Goal: Task Accomplishment & Management: Use online tool/utility

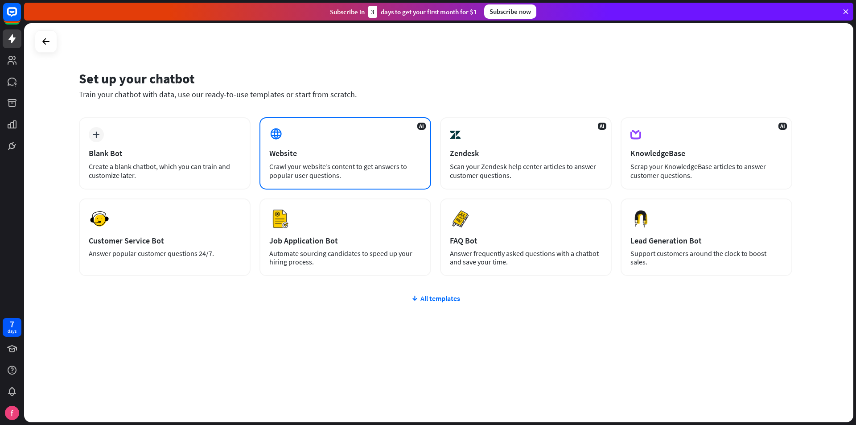
click at [333, 163] on div "Crawl your website’s content to get answers to popular user questions." at bounding box center [345, 171] width 152 height 18
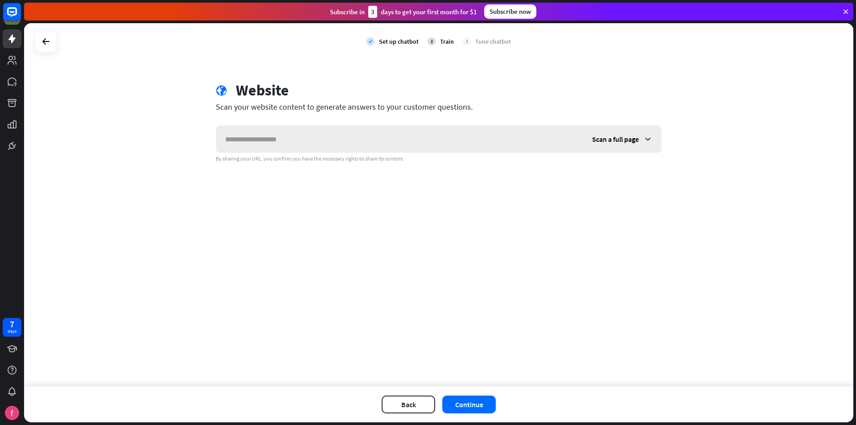
click at [650, 140] on icon at bounding box center [647, 139] width 9 height 9
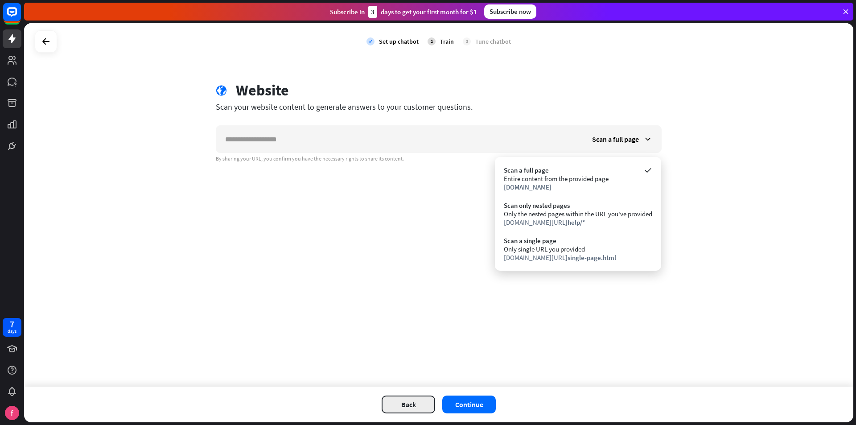
click at [407, 397] on button "Back" at bounding box center [407, 404] width 53 height 18
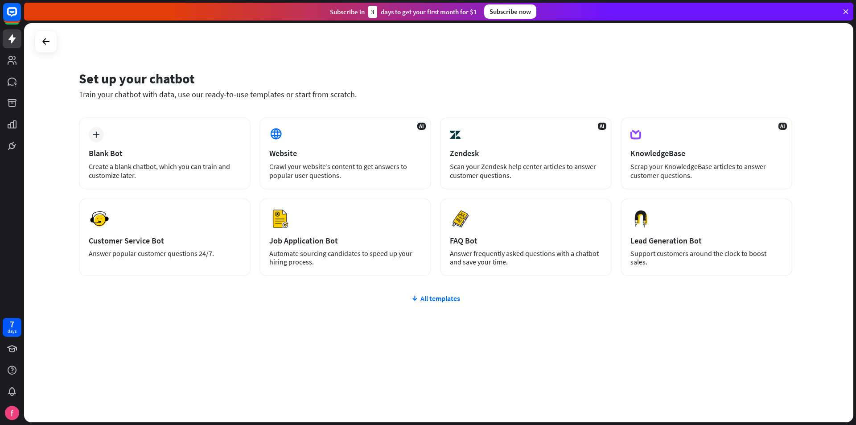
drag, startPoint x: 282, startPoint y: 130, endPoint x: 252, endPoint y: 96, distance: 44.9
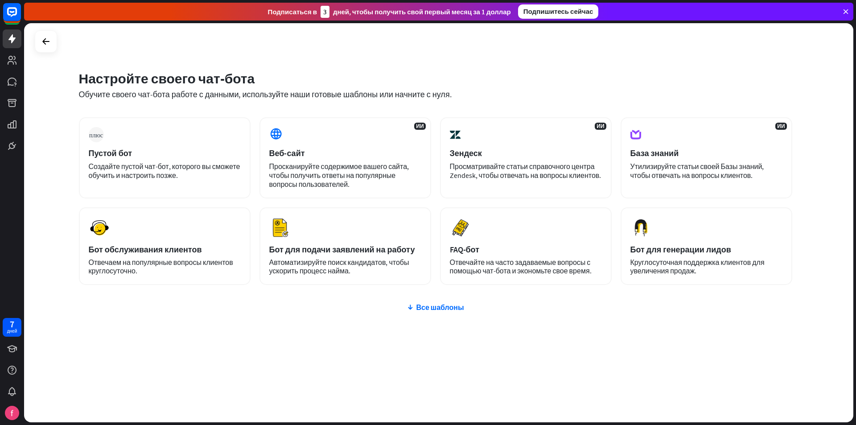
click at [446, 302] on div "плюс Пустой бот Создайте пустой чат-бот, которого вы сможете обучить и настроит…" at bounding box center [435, 254] width 713 height 275
click at [444, 308] on font "Все шаблоны" at bounding box center [440, 307] width 48 height 9
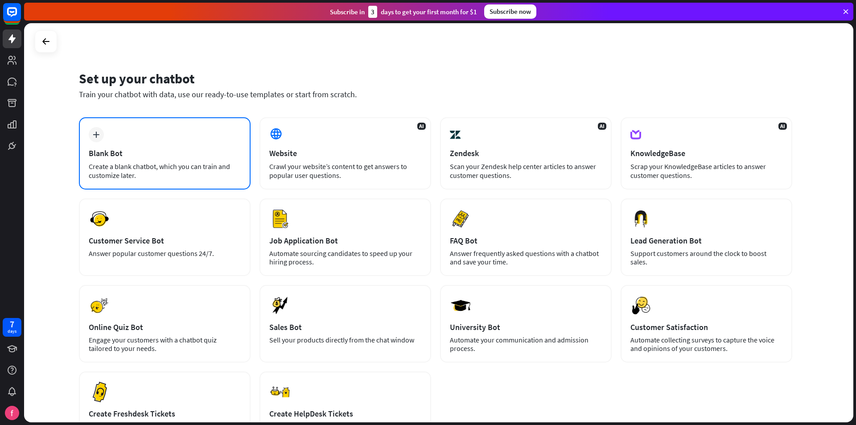
click at [156, 163] on div "Create a blank chatbot, which you can train and customize later." at bounding box center [165, 171] width 152 height 18
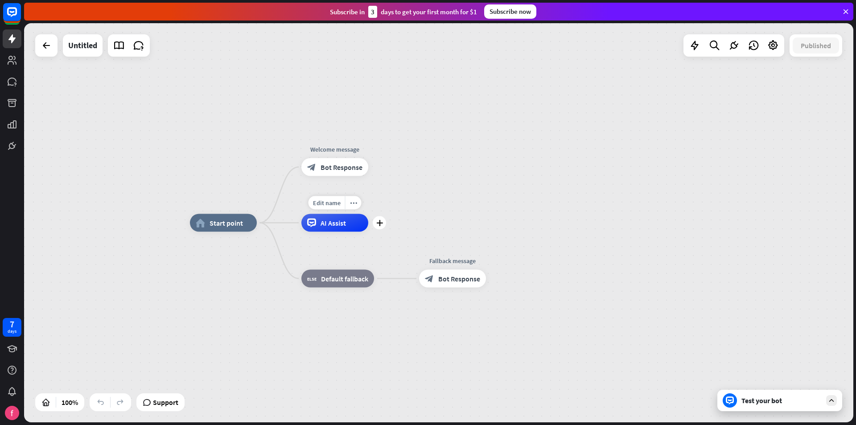
click at [329, 224] on span "AI Assist" at bounding box center [332, 222] width 25 height 9
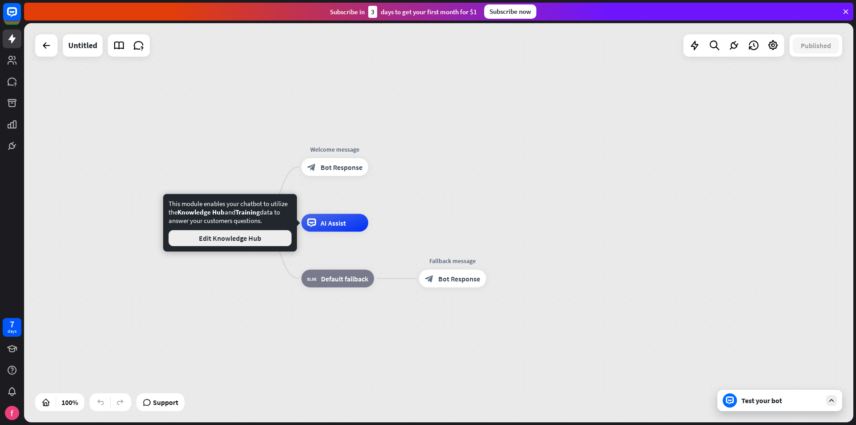
click at [262, 238] on button "Edit Knowledge Hub" at bounding box center [229, 238] width 123 height 16
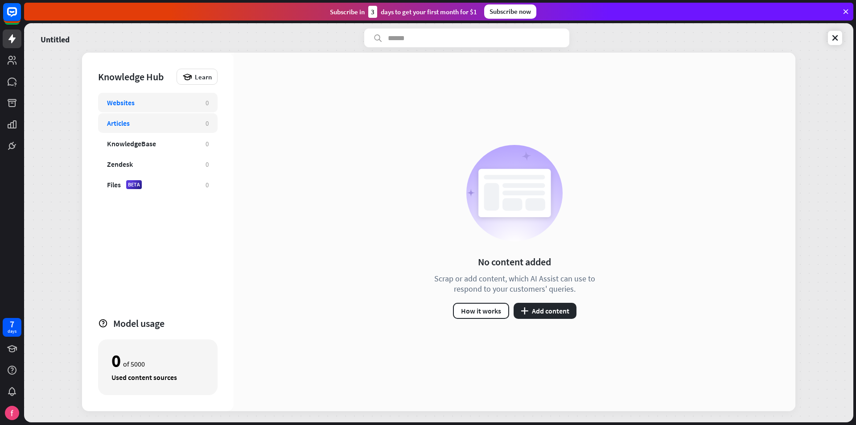
click at [154, 118] on div "Articles 0" at bounding box center [157, 123] width 119 height 20
click at [167, 102] on div "Websites" at bounding box center [152, 102] width 90 height 9
click at [836, 39] on icon at bounding box center [834, 37] width 9 height 9
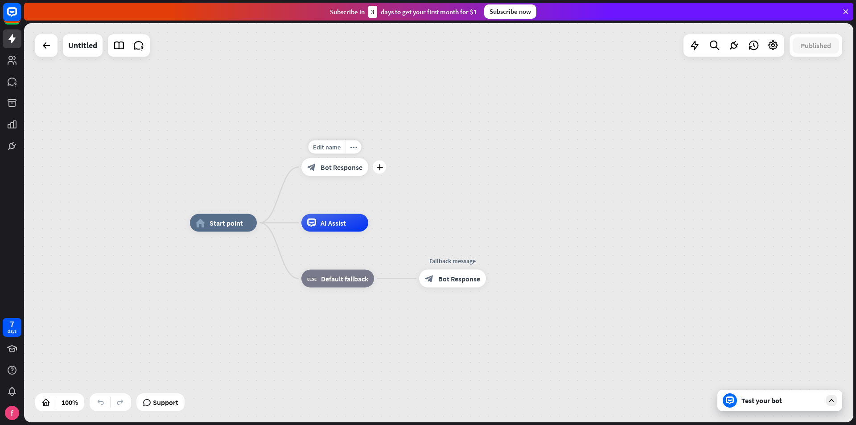
click at [344, 171] on span "Bot Response" at bounding box center [341, 167] width 42 height 9
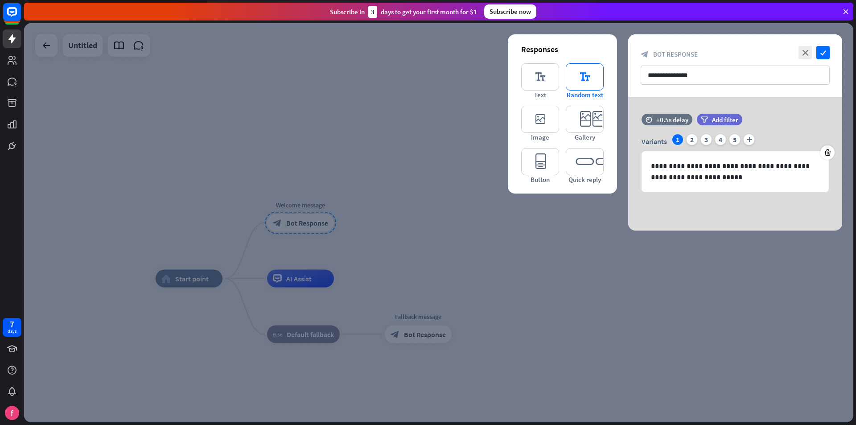
click at [582, 76] on icon "editor_text" at bounding box center [585, 76] width 38 height 27
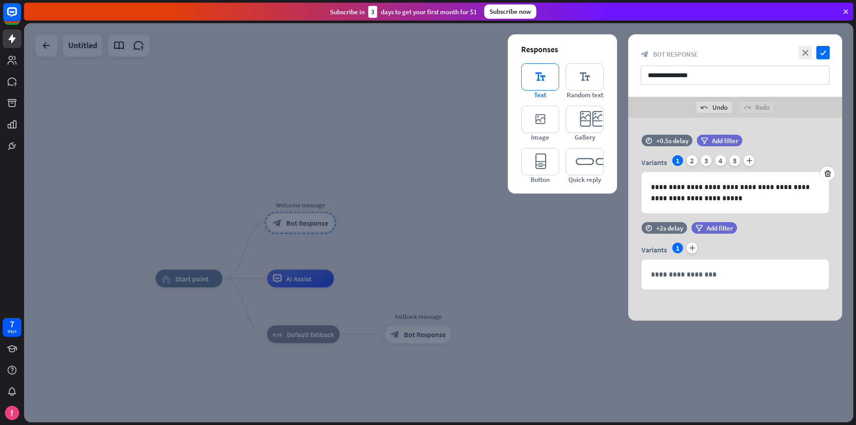
click at [529, 78] on icon "editor_text" at bounding box center [540, 76] width 38 height 27
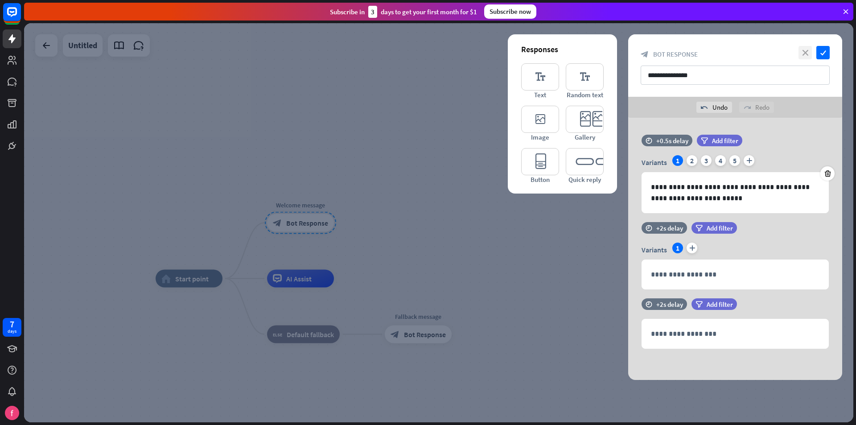
click at [803, 48] on icon "close" at bounding box center [804, 52] width 13 height 13
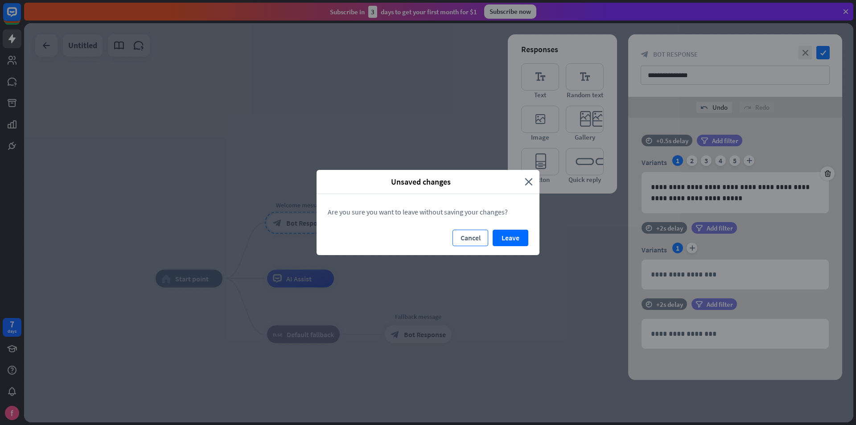
click at [471, 235] on button "Cancel" at bounding box center [470, 238] width 36 height 16
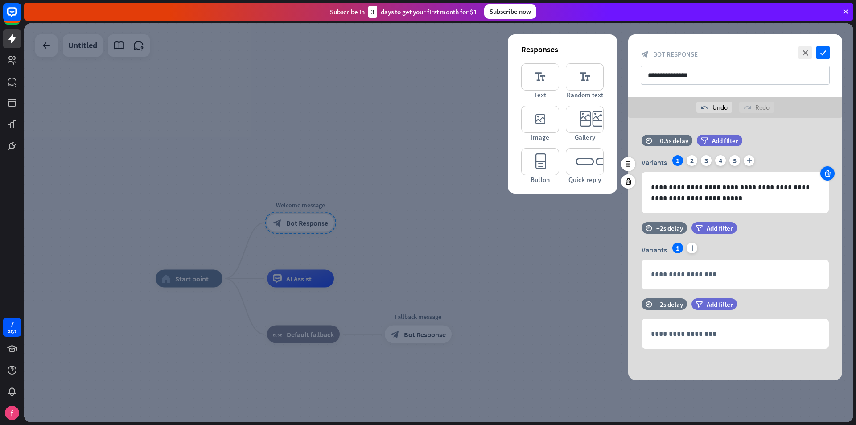
click at [829, 172] on icon at bounding box center [827, 173] width 8 height 8
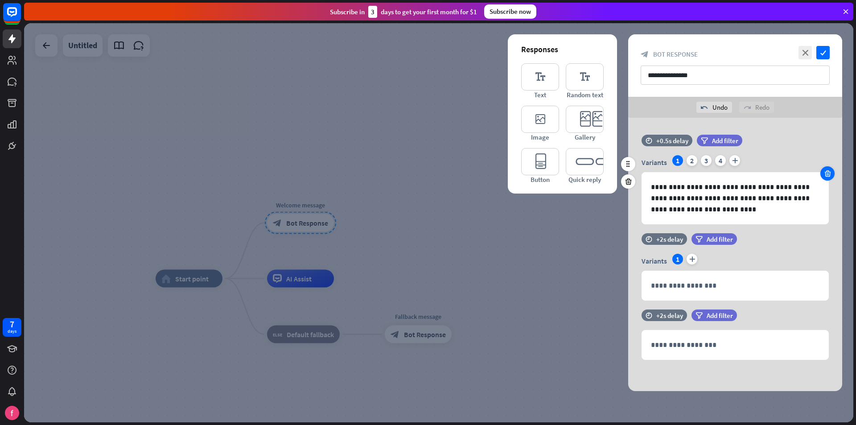
click at [829, 173] on icon at bounding box center [827, 173] width 8 height 8
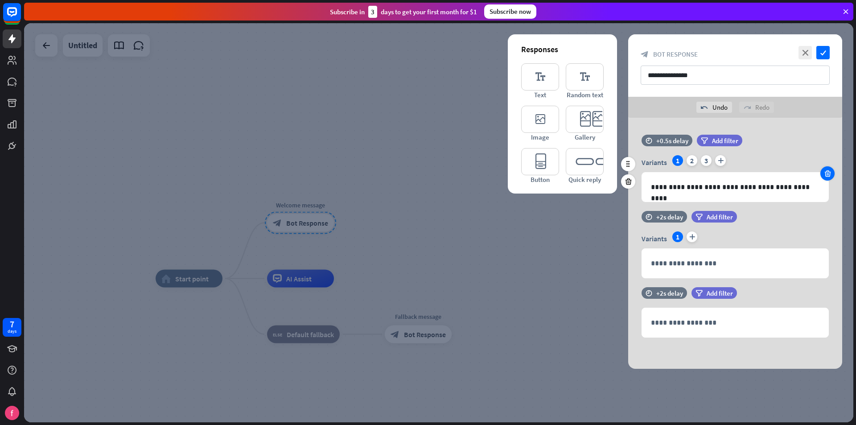
click at [829, 173] on icon at bounding box center [827, 173] width 8 height 8
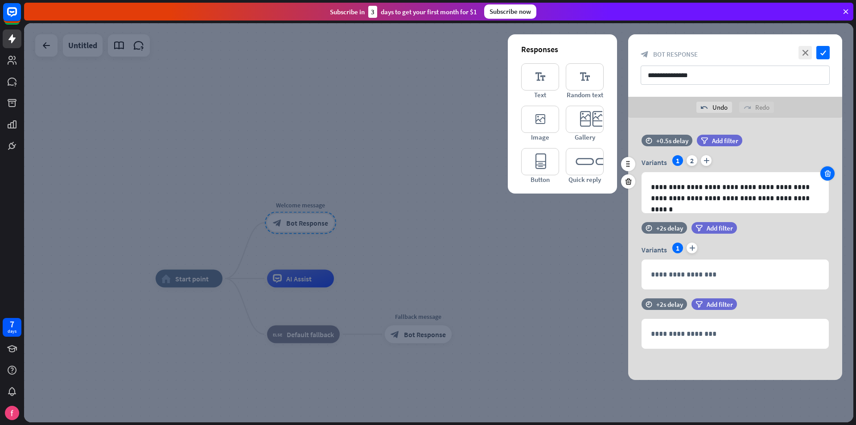
click at [829, 173] on icon at bounding box center [827, 173] width 8 height 8
click at [805, 54] on icon "close" at bounding box center [804, 52] width 13 height 13
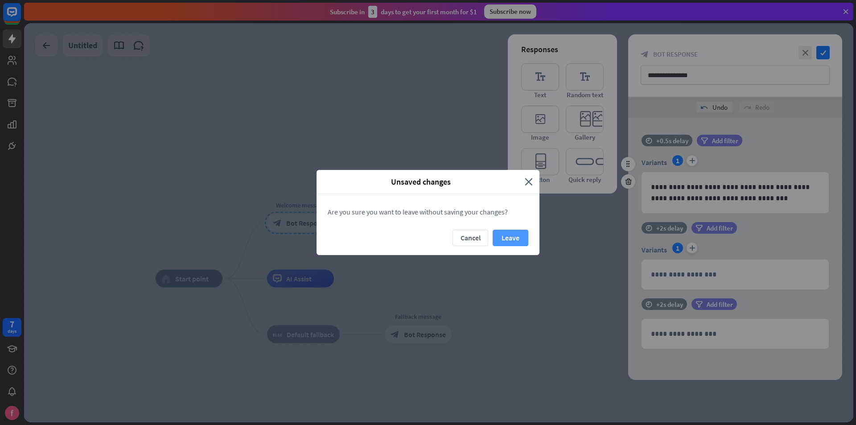
click at [513, 244] on button "Leave" at bounding box center [510, 238] width 36 height 16
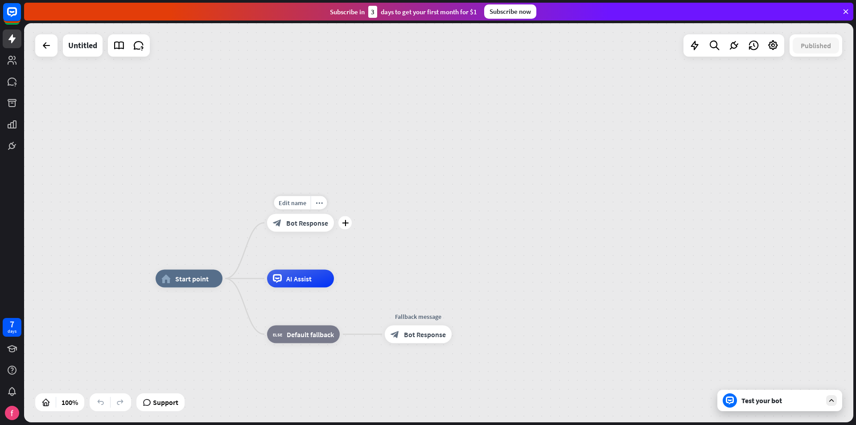
click at [272, 221] on div "block_bot_response Bot Response" at bounding box center [300, 223] width 67 height 18
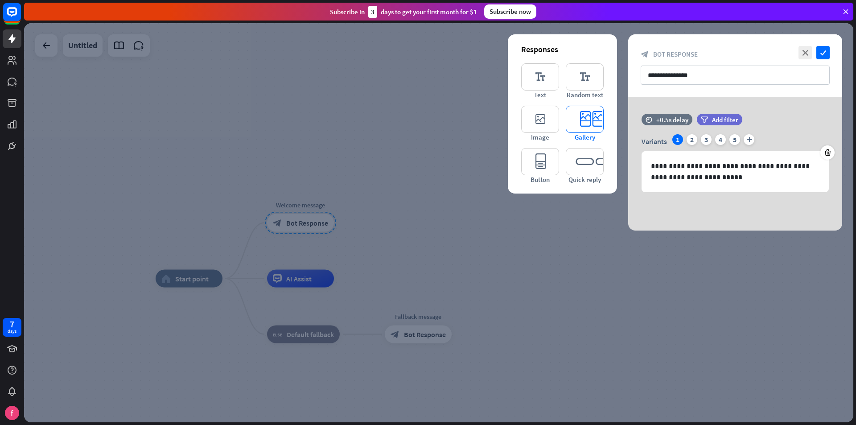
click at [579, 124] on icon "editor_card" at bounding box center [585, 119] width 38 height 27
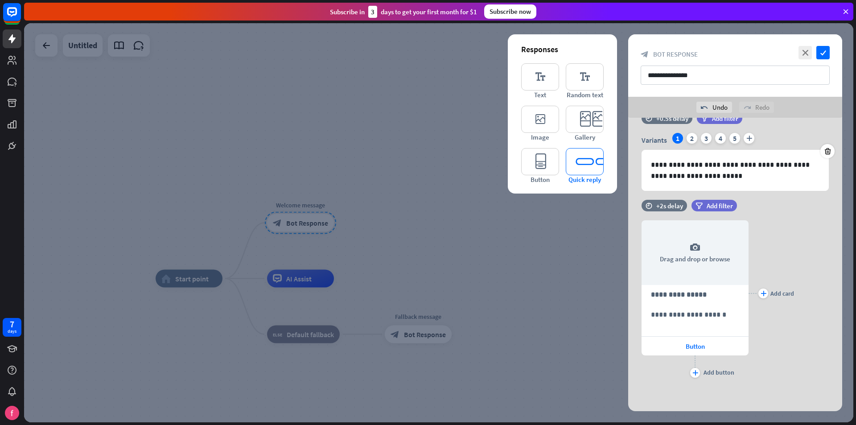
click at [575, 166] on icon "editor_quick_replies" at bounding box center [585, 161] width 38 height 27
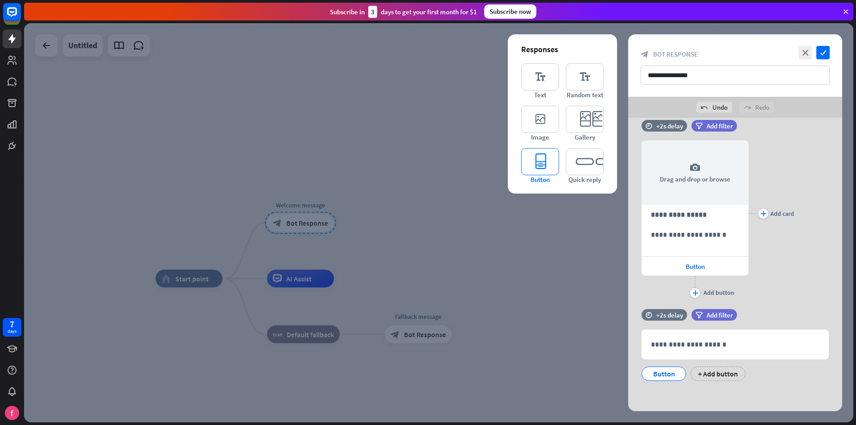
click at [540, 166] on icon "editor_button" at bounding box center [540, 161] width 38 height 27
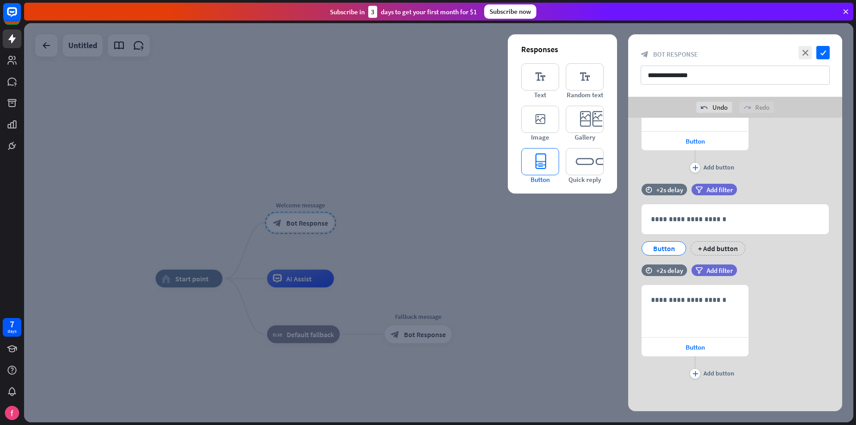
scroll to position [228, 0]
click at [714, 110] on div "undo Undo" at bounding box center [714, 107] width 36 height 11
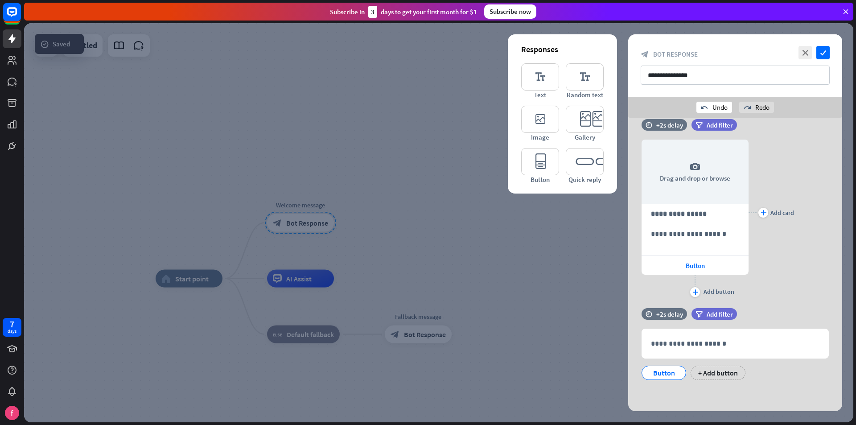
click at [714, 110] on div "undo Undo" at bounding box center [714, 107] width 36 height 11
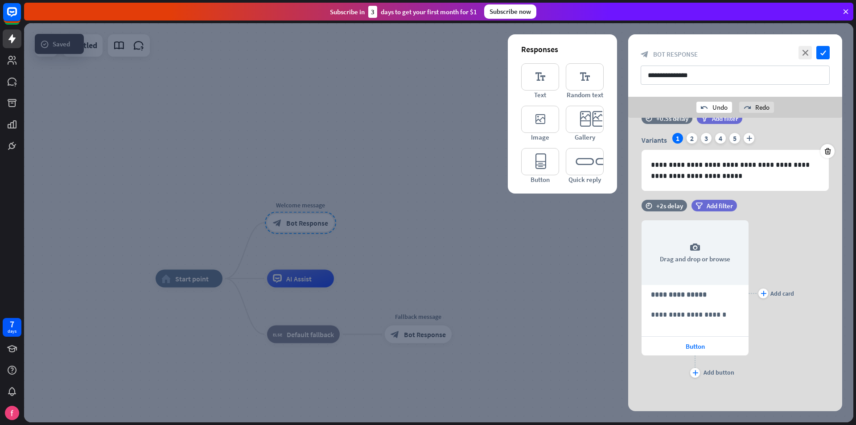
click at [714, 110] on div "undo Undo" at bounding box center [714, 107] width 36 height 11
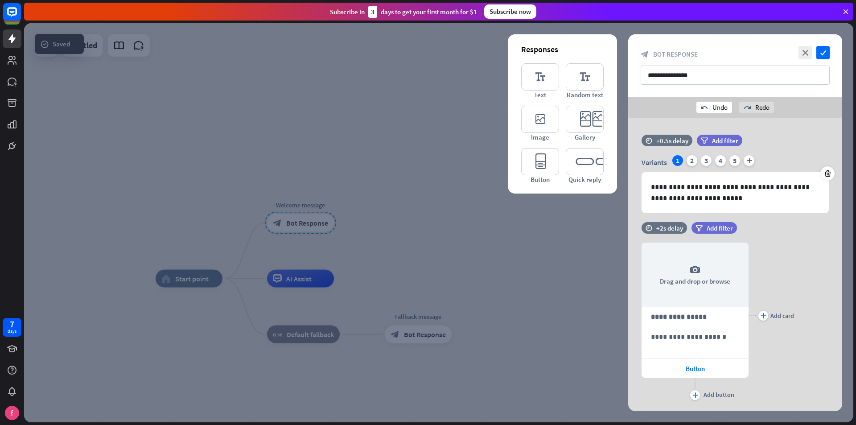
click at [714, 110] on div "undo Undo" at bounding box center [714, 107] width 36 height 11
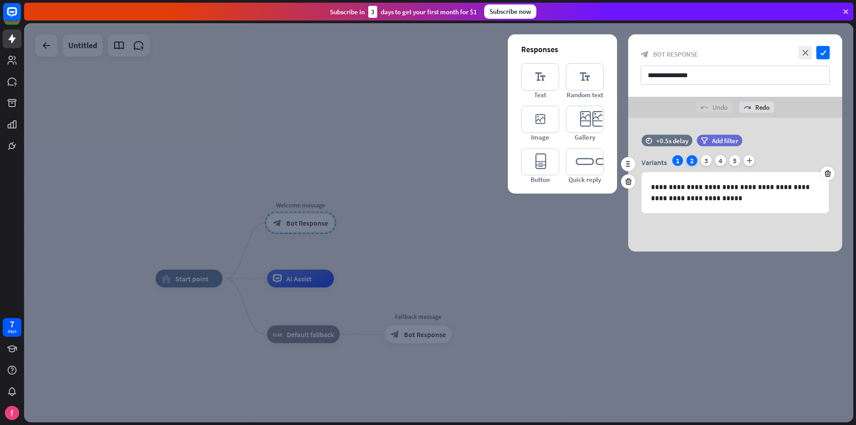
click at [693, 159] on div "2" at bounding box center [691, 160] width 11 height 11
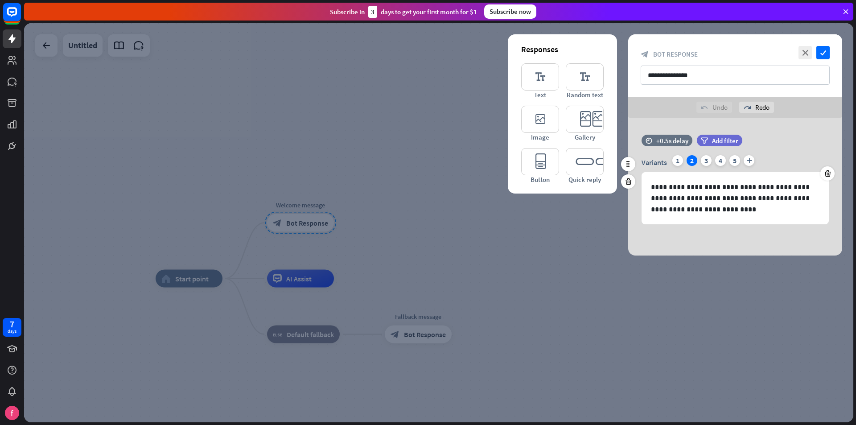
click at [711, 158] on div "Variants 1 2 3 4 5 plus" at bounding box center [734, 162] width 187 height 14
click at [707, 158] on div "3" at bounding box center [706, 160] width 11 height 11
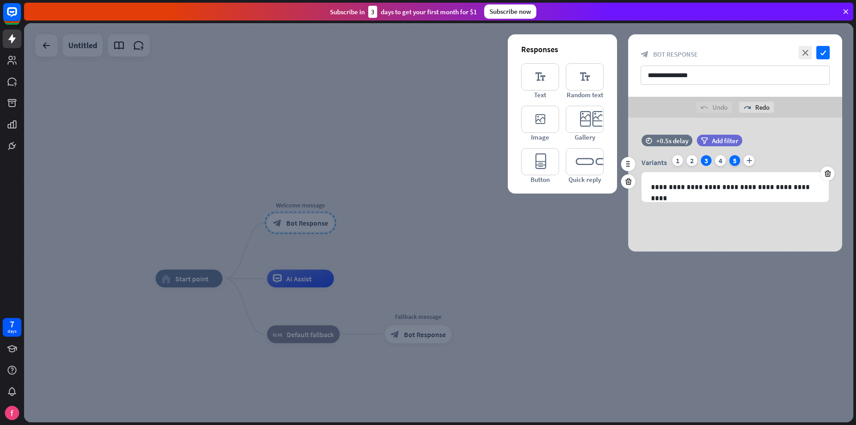
click at [733, 157] on div "5" at bounding box center [734, 160] width 11 height 11
click at [680, 158] on div "1" at bounding box center [677, 160] width 11 height 11
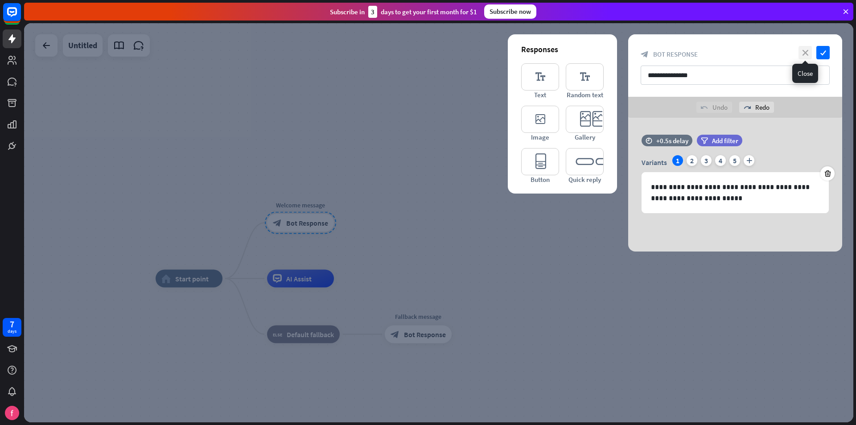
click at [808, 53] on icon "close" at bounding box center [804, 52] width 13 height 13
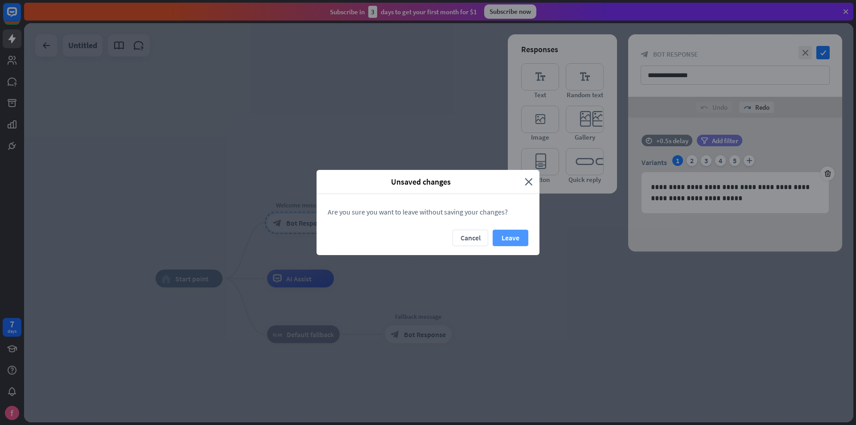
click at [519, 237] on button "Leave" at bounding box center [510, 238] width 36 height 16
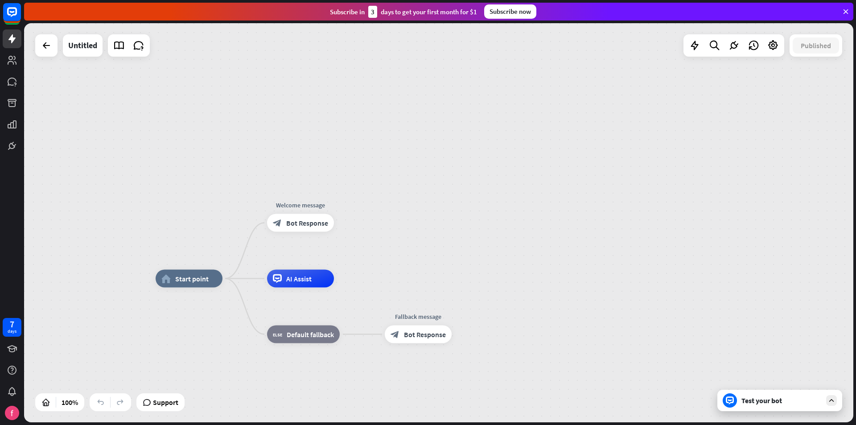
drag, startPoint x: 668, startPoint y: 351, endPoint x: 567, endPoint y: 337, distance: 102.6
click at [307, 222] on span "Bot Response" at bounding box center [308, 222] width 42 height 9
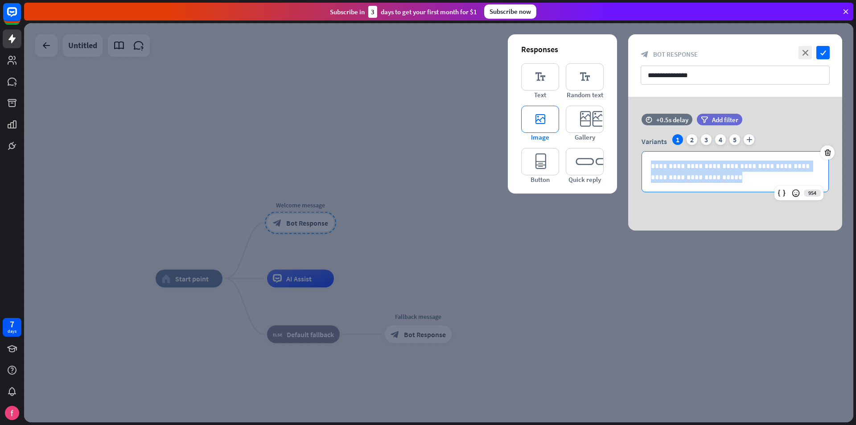
drag, startPoint x: 731, startPoint y: 172, endPoint x: 535, endPoint y: 132, distance: 199.5
click at [628, 134] on div "**********" at bounding box center [735, 164] width 214 height 134
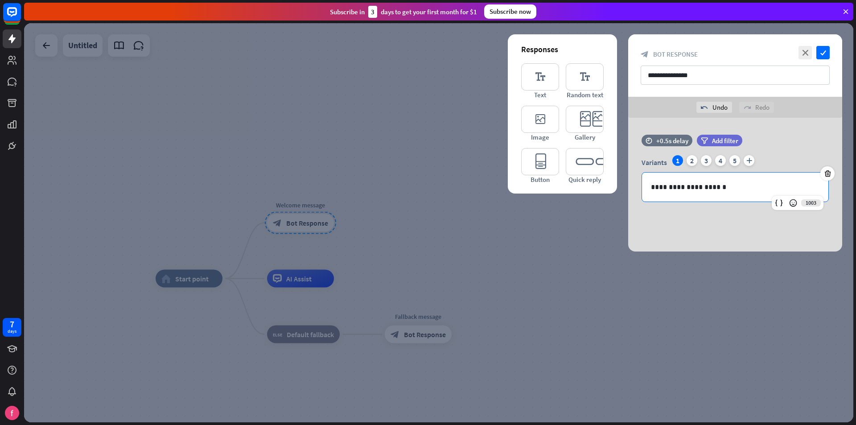
click at [763, 225] on div "**********" at bounding box center [735, 185] width 214 height 134
drag, startPoint x: 730, startPoint y: 188, endPoint x: 480, endPoint y: 167, distance: 250.4
click at [480, 167] on div "**********" at bounding box center [438, 222] width 829 height 399
copy p "**********"
click at [692, 162] on div "2" at bounding box center [691, 160] width 11 height 11
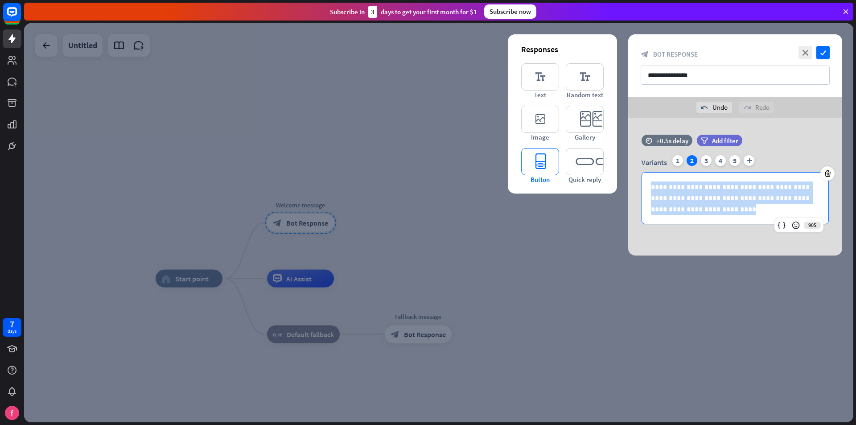
drag, startPoint x: 705, startPoint y: 211, endPoint x: 556, endPoint y: 148, distance: 162.1
click at [628, 148] on div "**********" at bounding box center [735, 187] width 214 height 138
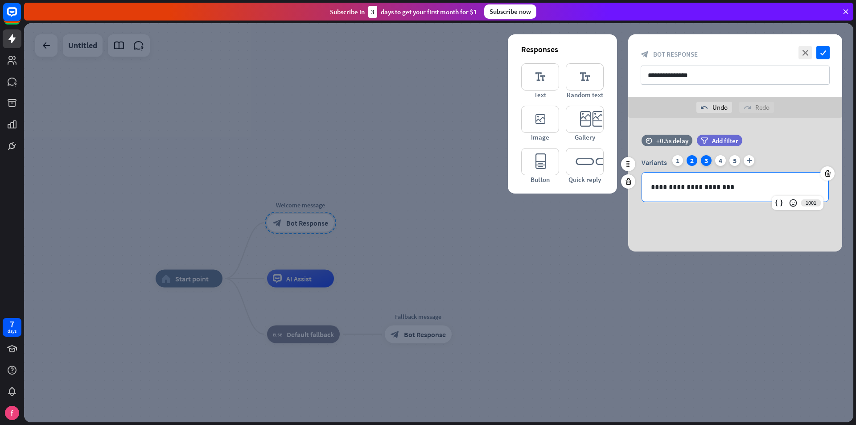
click at [708, 163] on div "3" at bounding box center [706, 160] width 11 height 11
drag, startPoint x: 809, startPoint y: 186, endPoint x: 534, endPoint y: 164, distance: 275.9
click at [628, 164] on div "**********" at bounding box center [735, 185] width 214 height 134
drag, startPoint x: 721, startPoint y: 160, endPoint x: 787, endPoint y: 148, distance: 66.2
click at [788, 148] on div "time +0.5s delay filter Add filter" at bounding box center [735, 145] width 214 height 20
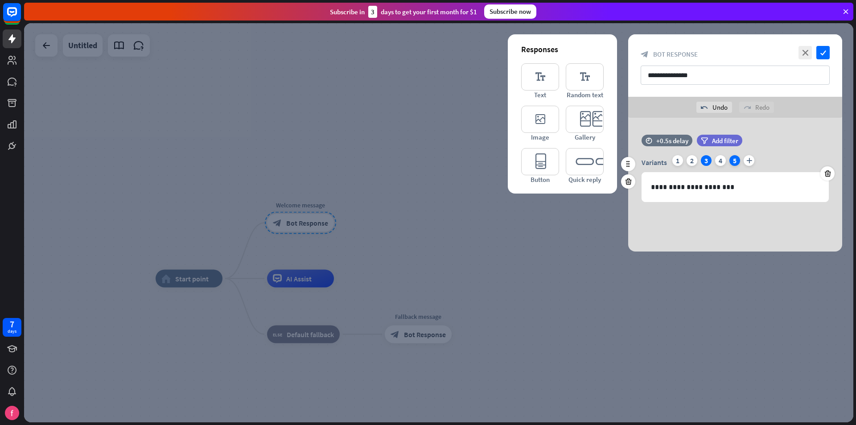
click at [735, 160] on div "5" at bounding box center [734, 160] width 11 height 11
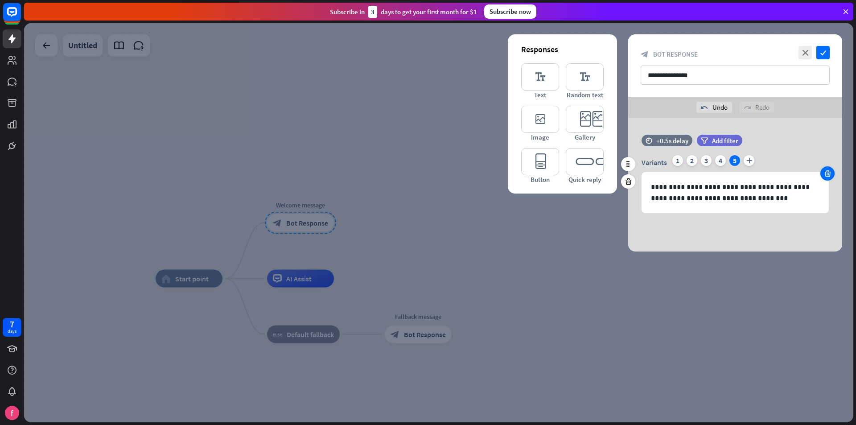
click at [828, 171] on icon at bounding box center [827, 173] width 8 height 8
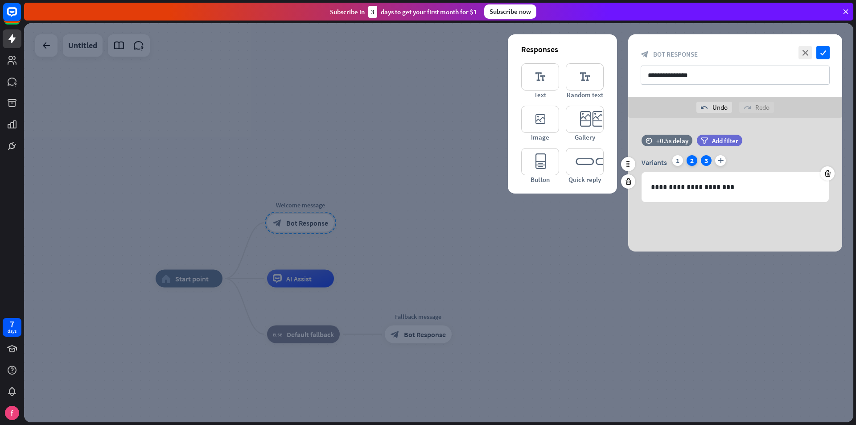
click at [694, 160] on div "2" at bounding box center [691, 160] width 11 height 11
click at [675, 160] on div "1" at bounding box center [677, 160] width 11 height 11
click at [546, 81] on icon "editor_text" at bounding box center [540, 76] width 38 height 27
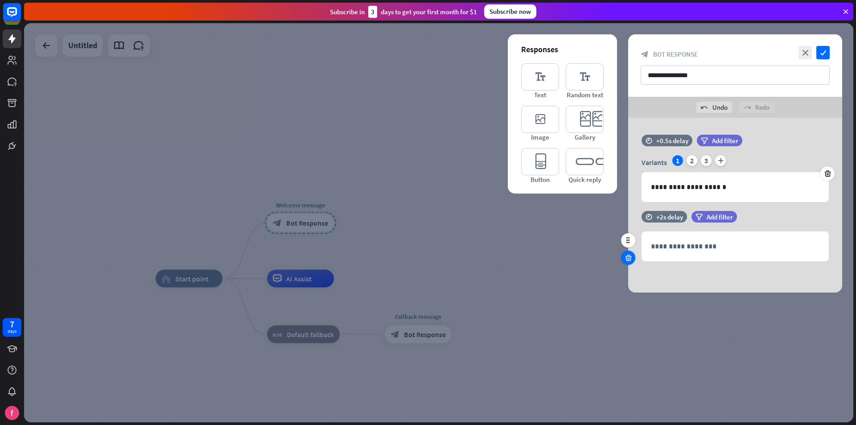
click at [629, 257] on icon at bounding box center [628, 258] width 8 height 8
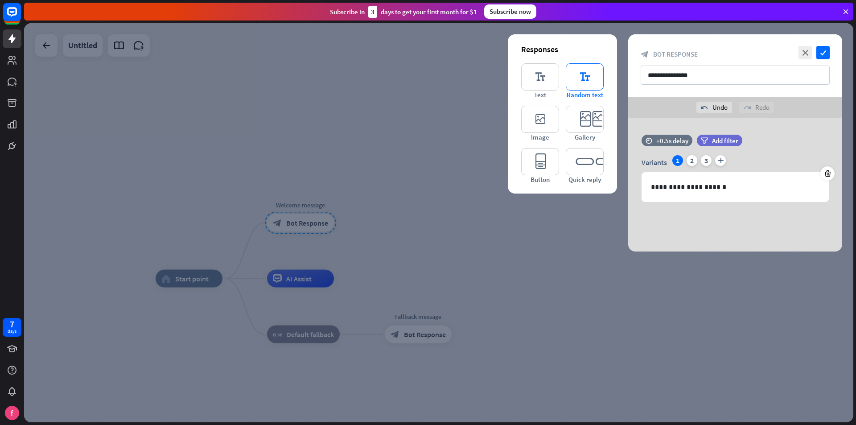
click at [582, 85] on icon "editor_text" at bounding box center [585, 76] width 38 height 27
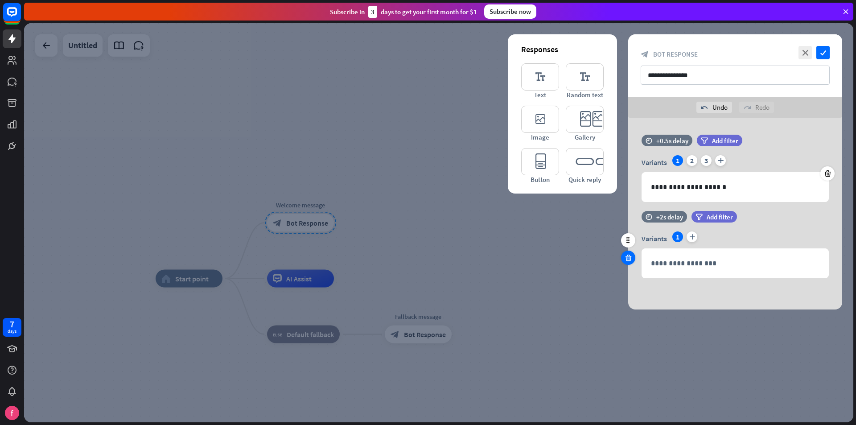
click at [629, 257] on icon at bounding box center [628, 258] width 8 height 8
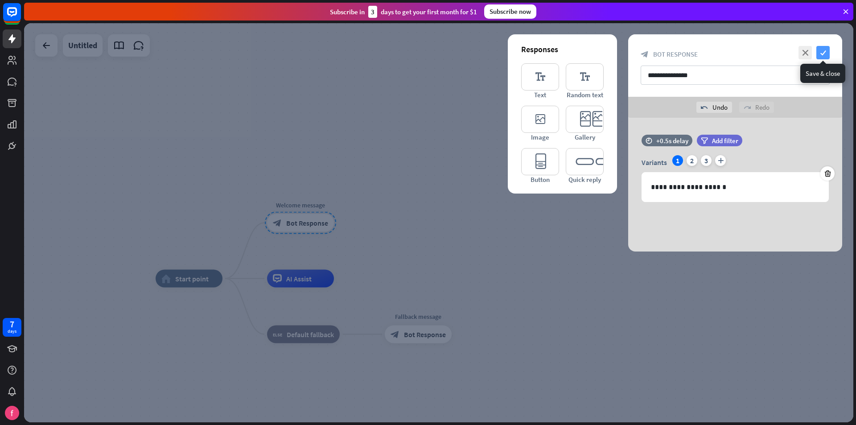
click at [818, 55] on icon "check" at bounding box center [822, 52] width 13 height 13
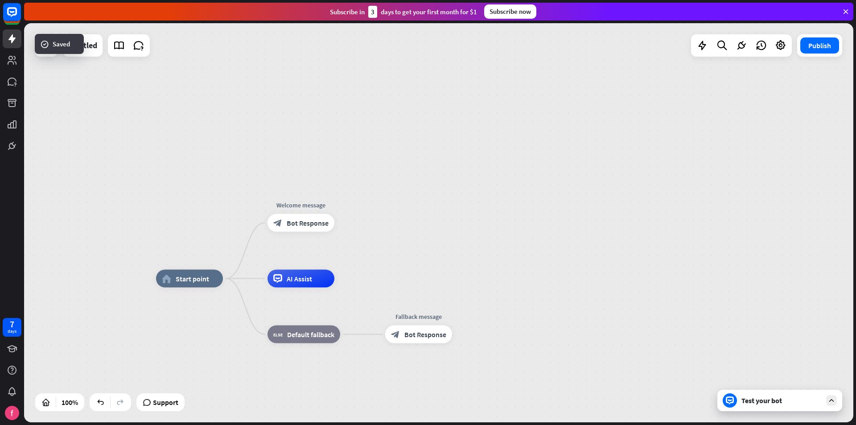
drag, startPoint x: 542, startPoint y: 279, endPoint x: 451, endPoint y: 272, distance: 91.2
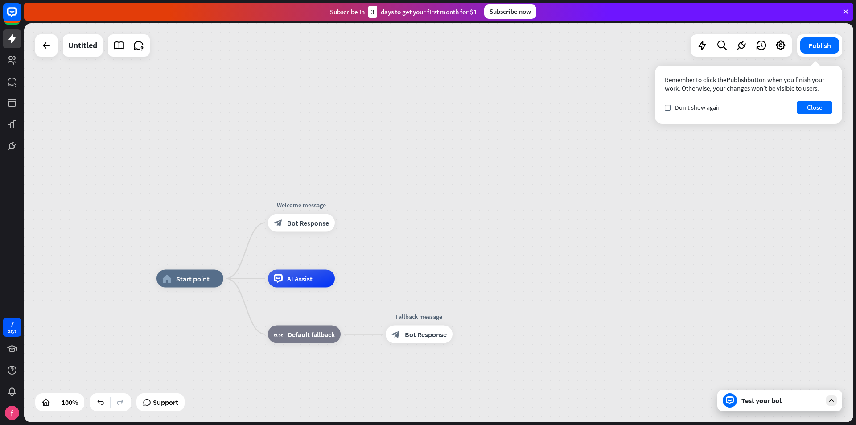
click at [600, 258] on div "home_2 Start point Welcome message block_bot_response Bot Response AI Assist bl…" at bounding box center [438, 222] width 829 height 399
click at [815, 113] on button "Close" at bounding box center [814, 107] width 36 height 12
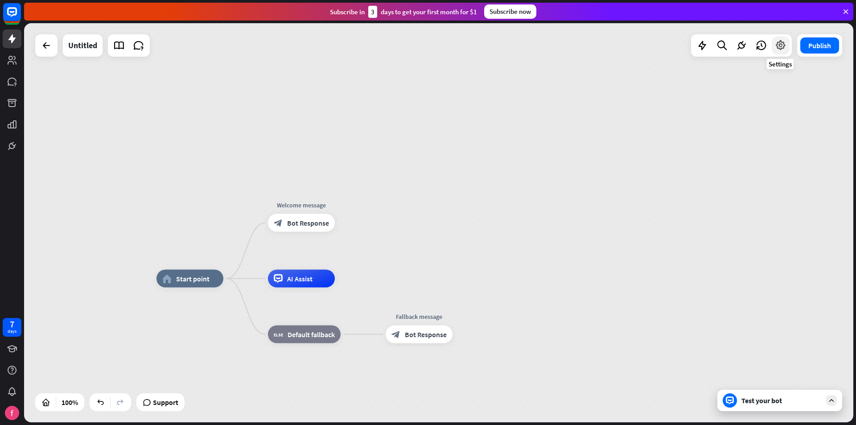
click at [779, 42] on icon at bounding box center [781, 46] width 12 height 12
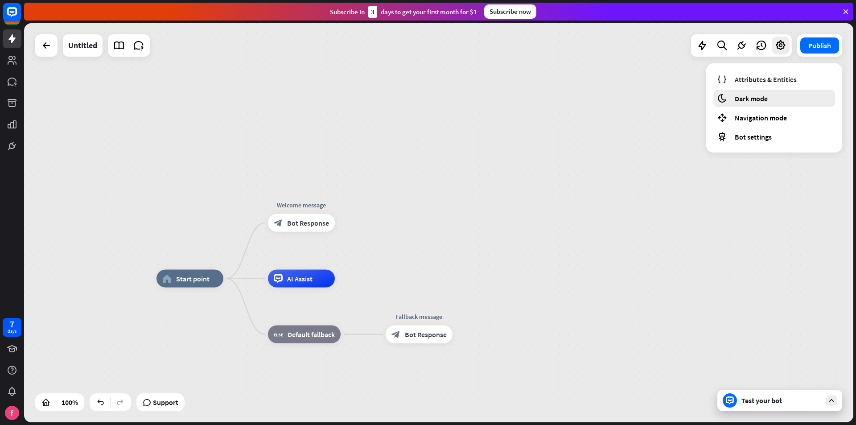
click at [763, 98] on span "Dark mode" at bounding box center [750, 98] width 33 height 9
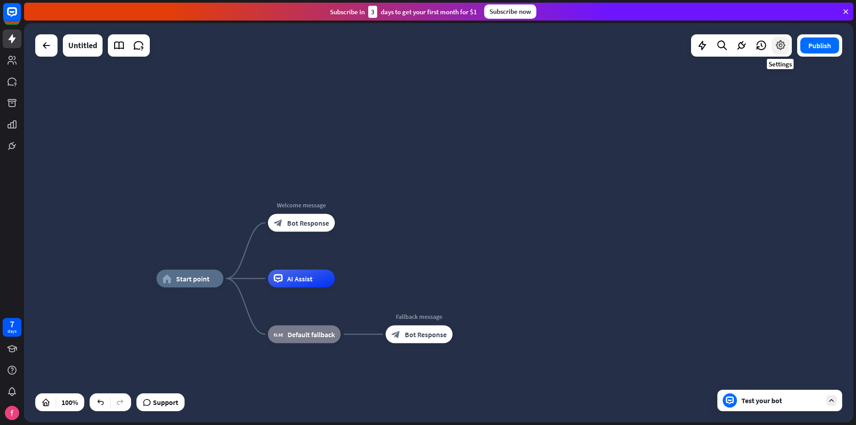
click at [785, 42] on icon at bounding box center [781, 46] width 12 height 12
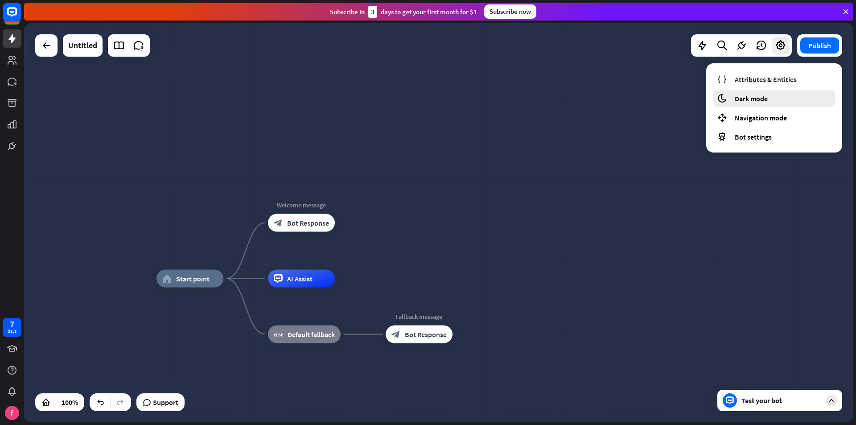
click at [772, 92] on div "moon Dark mode" at bounding box center [774, 98] width 122 height 17
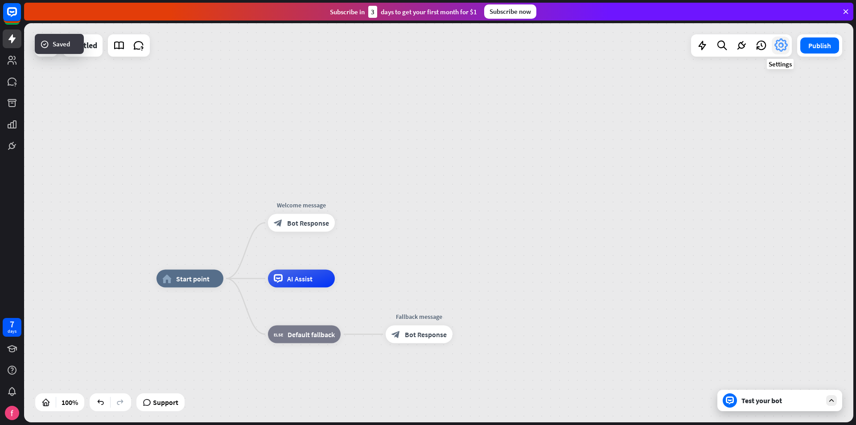
click at [779, 45] on icon at bounding box center [780, 45] width 16 height 16
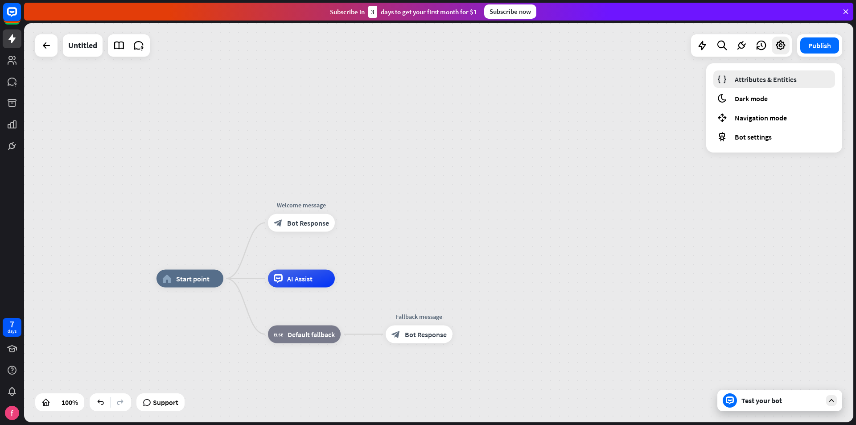
click at [788, 82] on span "Attributes & Entities" at bounding box center [765, 79] width 62 height 9
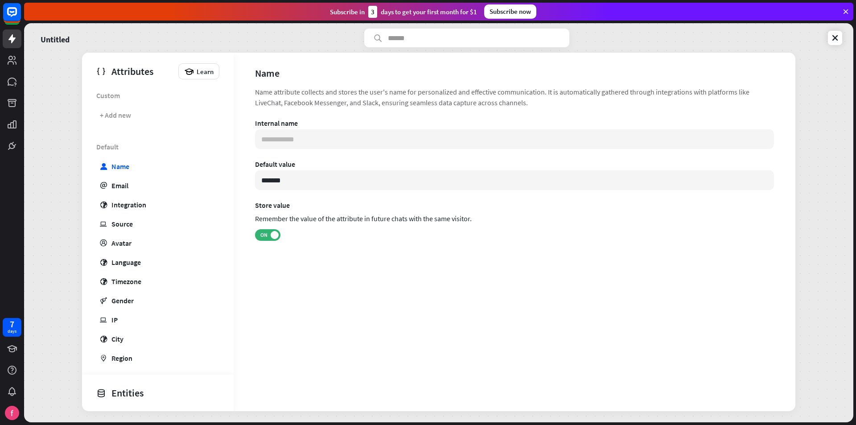
click at [826, 41] on div "Untitled" at bounding box center [438, 38] width 807 height 19
click at [834, 41] on icon at bounding box center [834, 37] width 9 height 9
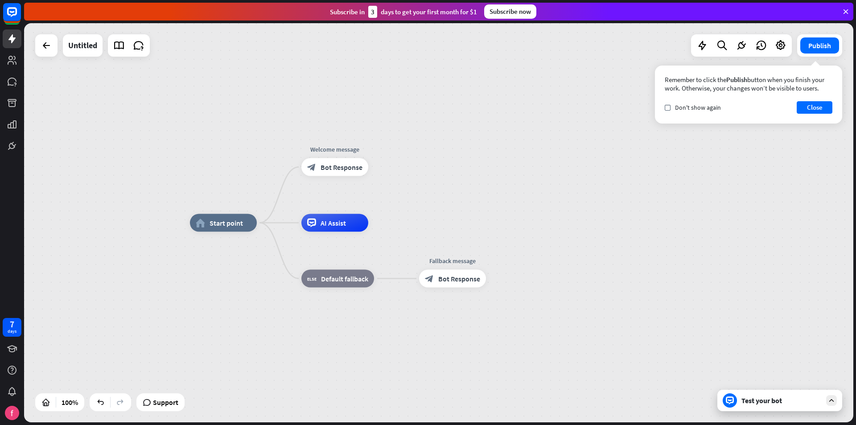
click at [670, 244] on div "home_2 Start point Welcome message block_bot_response Bot Response AI Assist bl…" at bounding box center [604, 422] width 829 height 399
click at [380, 170] on div "plus" at bounding box center [379, 166] width 13 height 13
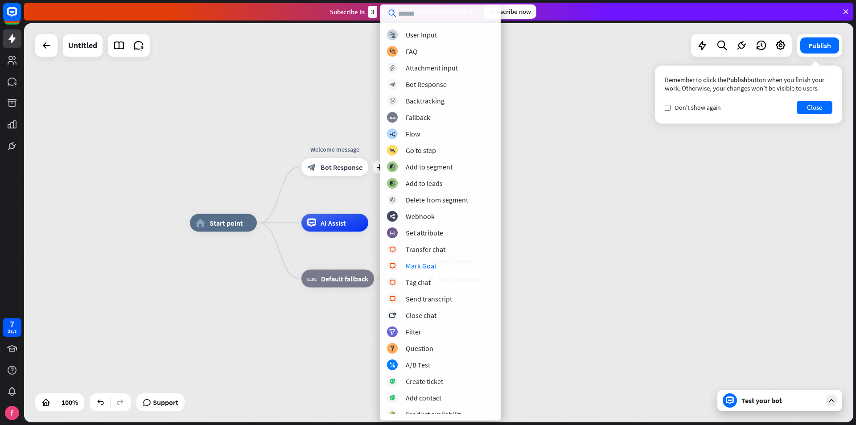
click at [691, 253] on div "home_2 Start point plus Welcome message block_bot_response Bot Response AI Assi…" at bounding box center [604, 422] width 829 height 399
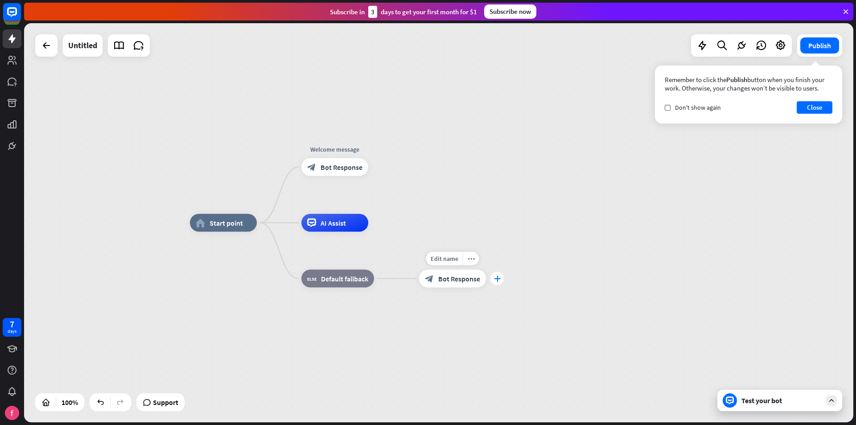
click at [497, 282] on div "plus" at bounding box center [496, 278] width 13 height 13
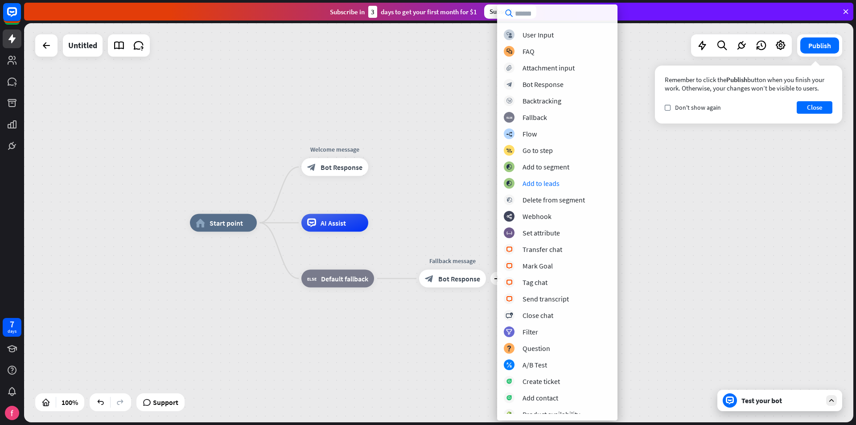
click at [689, 199] on div "home_2 Start point Welcome message block_bot_response Bot Response AI Assist bl…" at bounding box center [438, 222] width 829 height 399
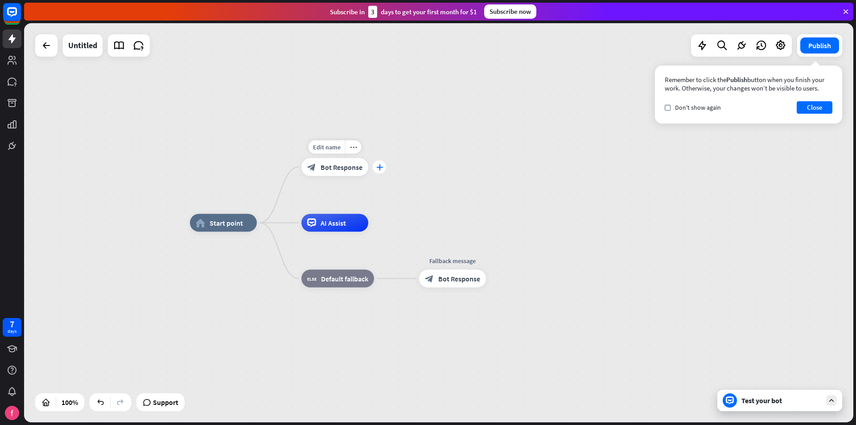
click at [381, 170] on icon "plus" at bounding box center [379, 167] width 7 height 6
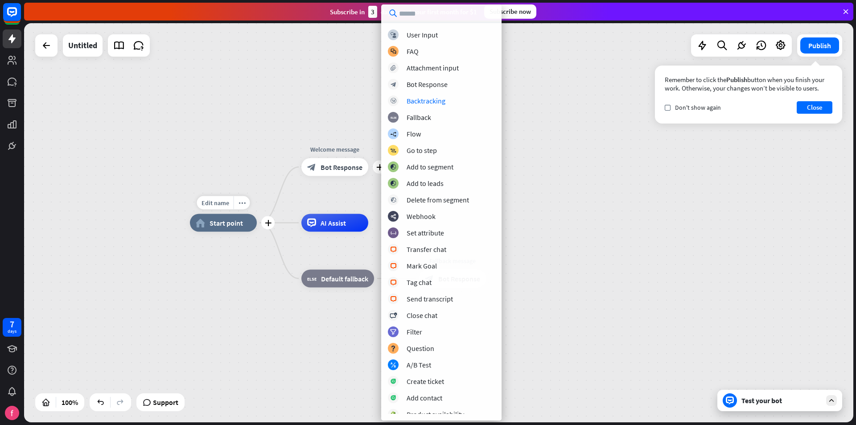
click at [228, 227] on span "Start point" at bounding box center [225, 222] width 33 height 9
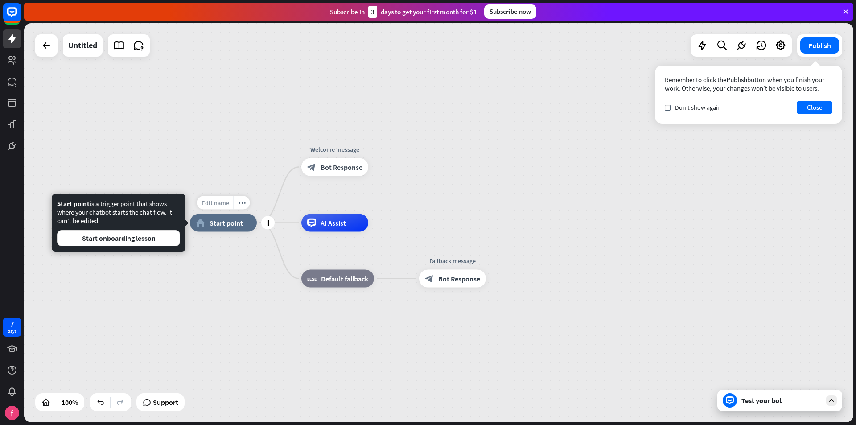
click at [228, 203] on span "Edit name" at bounding box center [215, 203] width 28 height 8
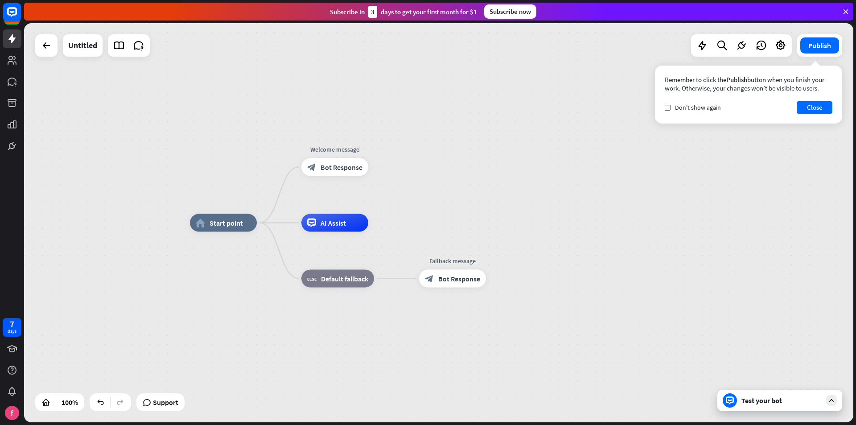
click at [197, 307] on div "home_2 Start point Welcome message block_bot_response Bot Response AI Assist bl…" at bounding box center [604, 422] width 829 height 399
click at [353, 150] on icon "more_horiz" at bounding box center [353, 146] width 7 height 7
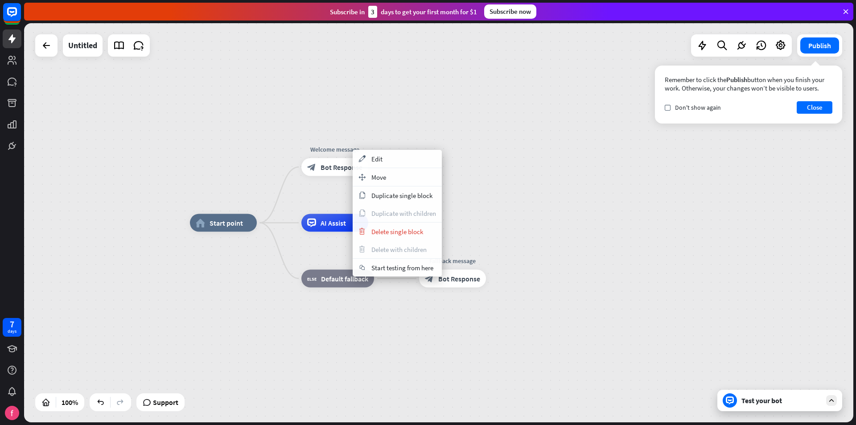
click at [385, 120] on div "home_2 Start point Welcome message block_bot_response Bot Response AI Assist bl…" at bounding box center [438, 222] width 829 height 399
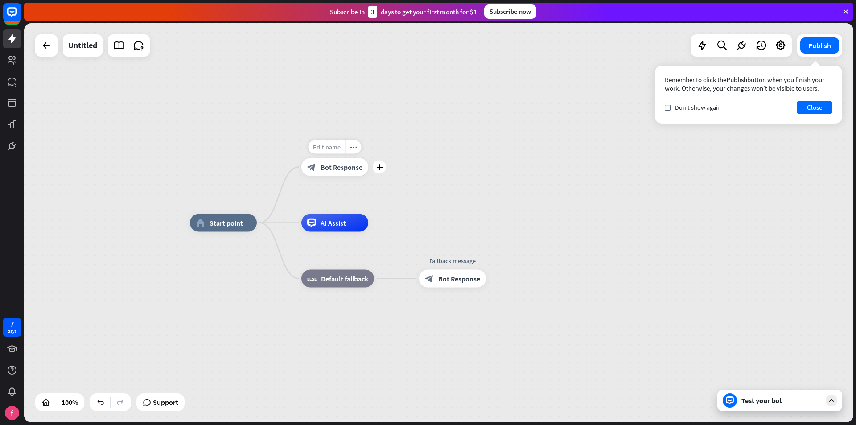
click at [332, 149] on span "Edit name" at bounding box center [327, 147] width 28 height 8
click at [365, 113] on div "**********" at bounding box center [438, 222] width 829 height 399
click at [377, 171] on div "plus" at bounding box center [379, 166] width 13 height 13
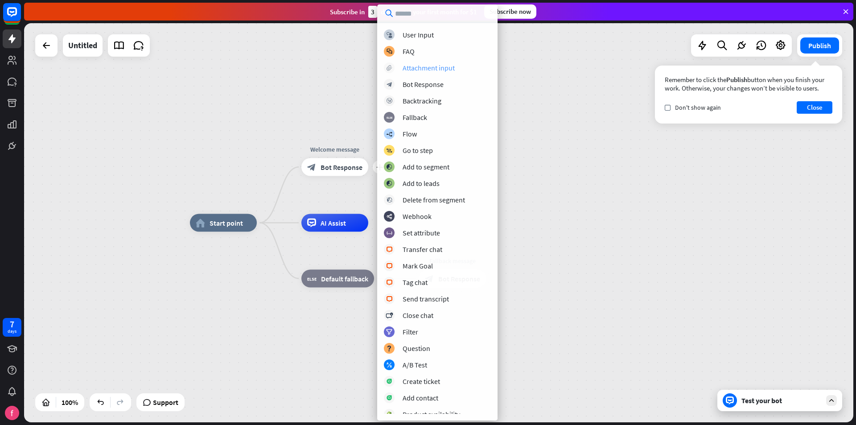
click at [446, 65] on div "Attachment input" at bounding box center [428, 67] width 52 height 9
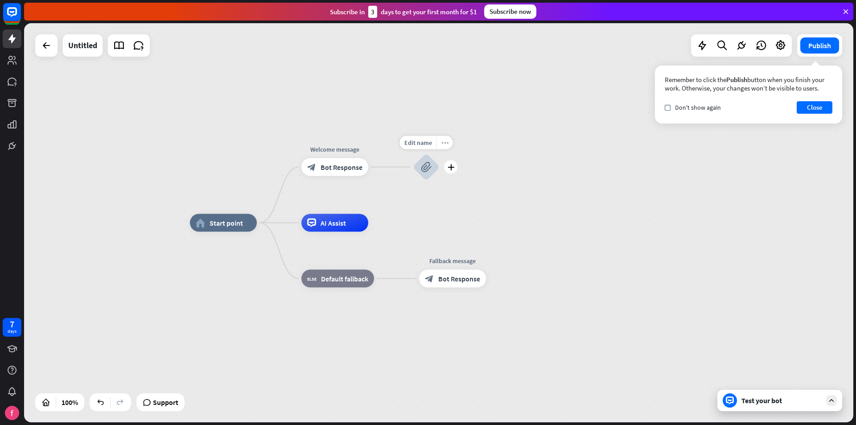
click at [443, 142] on icon "more_horiz" at bounding box center [444, 142] width 7 height 7
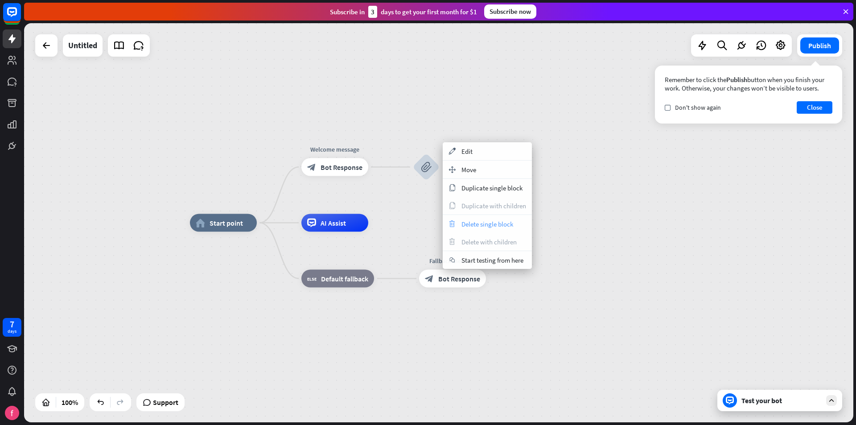
click at [502, 231] on div "trash Delete single block" at bounding box center [487, 224] width 89 height 18
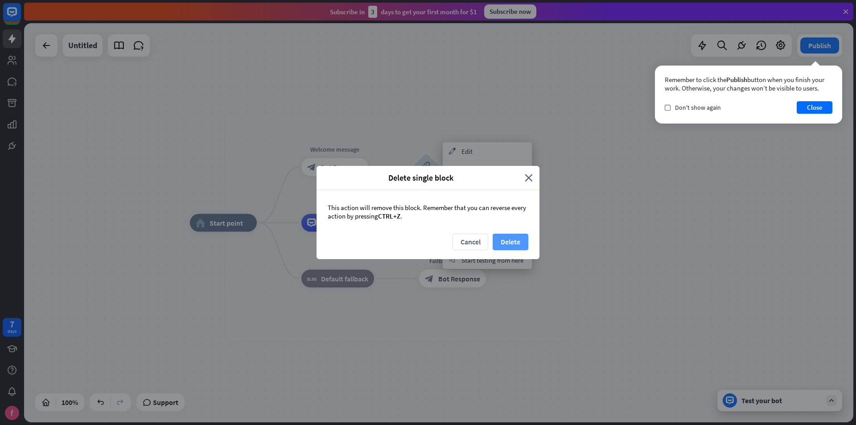
click at [516, 245] on button "Delete" at bounding box center [510, 242] width 36 height 16
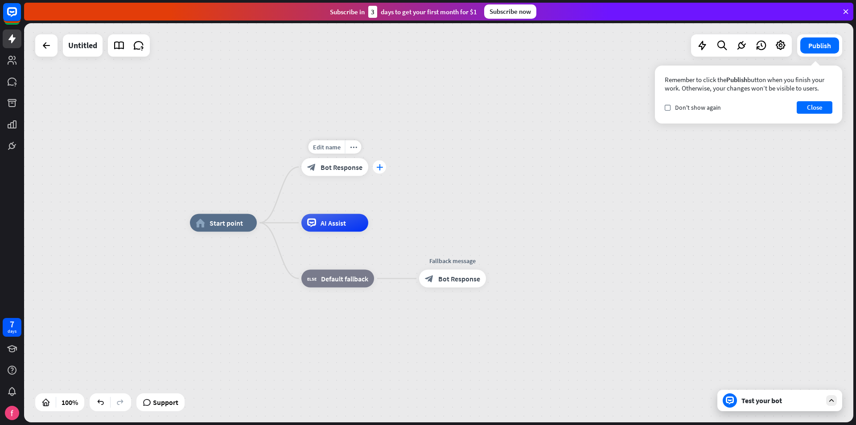
click at [383, 172] on div "plus" at bounding box center [379, 166] width 13 height 13
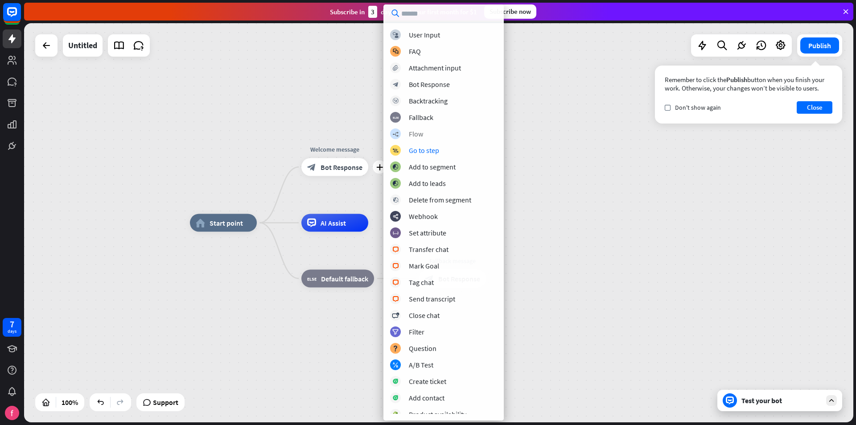
click at [417, 135] on div "Flow" at bounding box center [416, 133] width 14 height 9
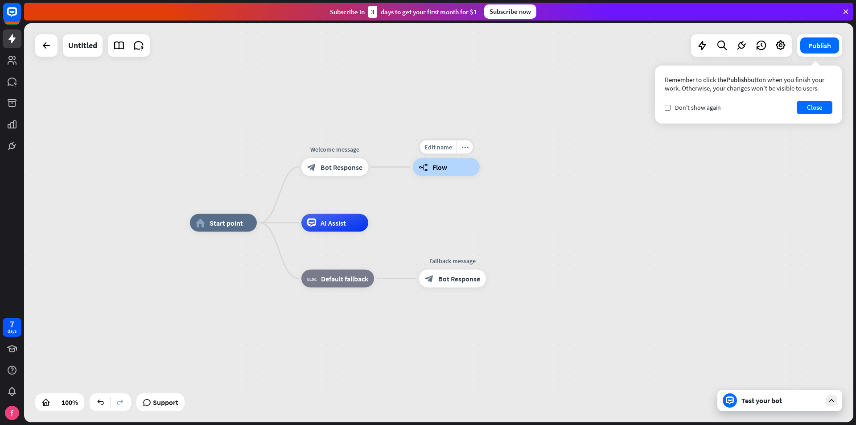
click at [441, 169] on span "Flow" at bounding box center [439, 167] width 15 height 9
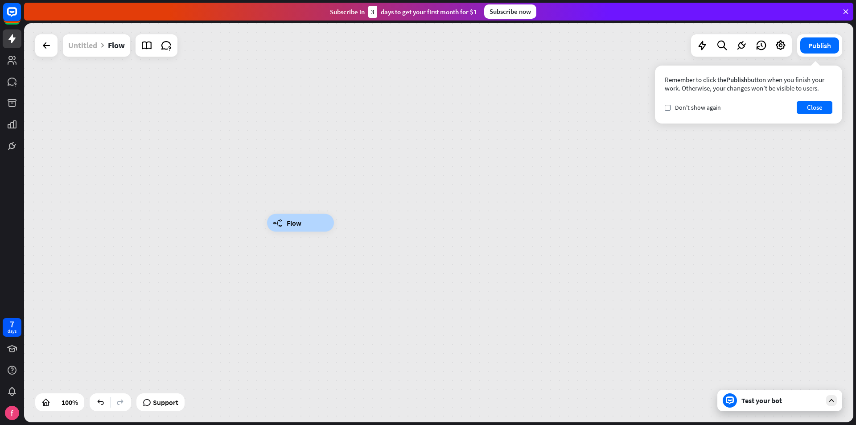
click at [82, 49] on div "Untitled" at bounding box center [82, 45] width 29 height 22
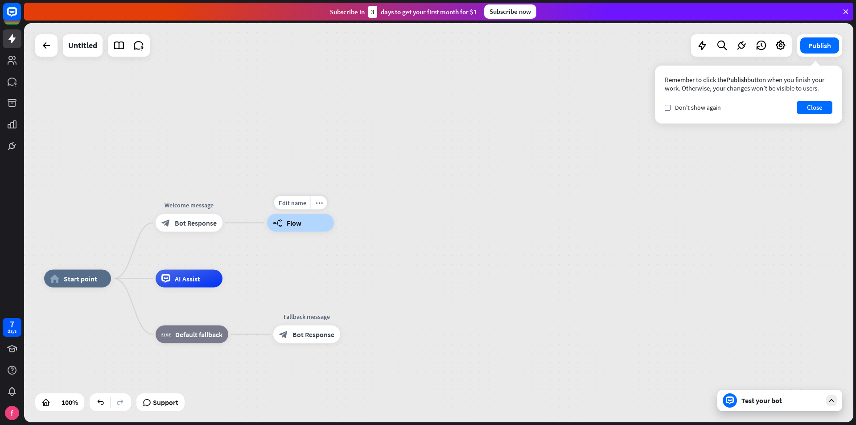
click at [316, 221] on div "builder_tree Flow" at bounding box center [300, 223] width 67 height 18
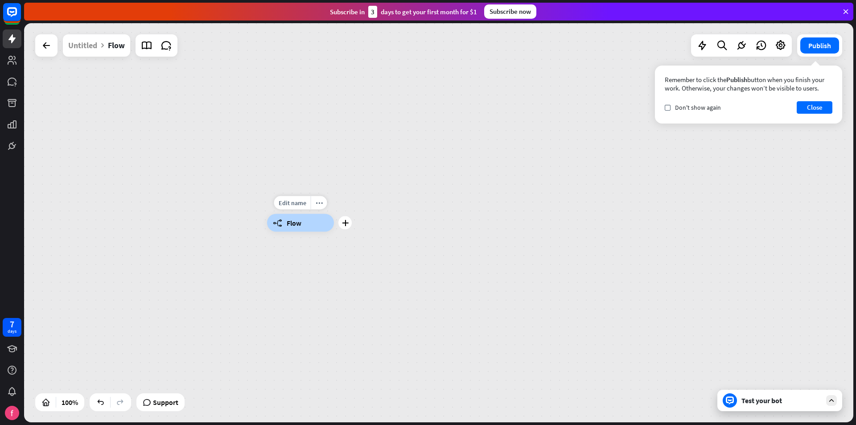
click at [314, 219] on div "builder_tree Flow" at bounding box center [300, 223] width 67 height 18
click at [293, 223] on span "Flow" at bounding box center [294, 222] width 15 height 9
click at [334, 221] on div "builder_tree Flow" at bounding box center [300, 223] width 67 height 18
drag, startPoint x: 289, startPoint y: 284, endPoint x: 298, endPoint y: 254, distance: 31.2
click at [289, 283] on div "builder_tree Flow" at bounding box center [681, 422] width 829 height 399
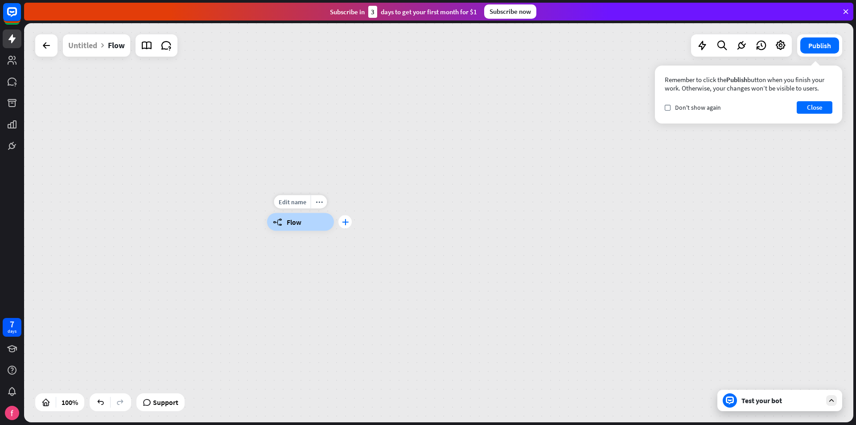
click at [346, 223] on icon "plus" at bounding box center [345, 222] width 7 height 6
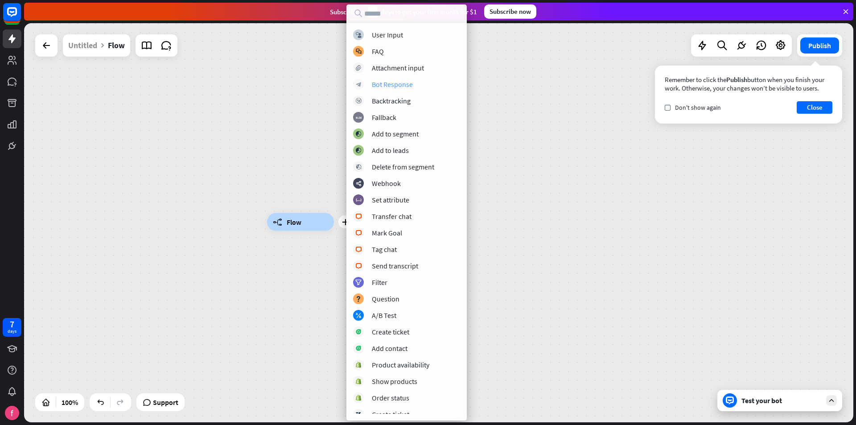
click at [396, 88] on div "Bot Response" at bounding box center [392, 84] width 41 height 9
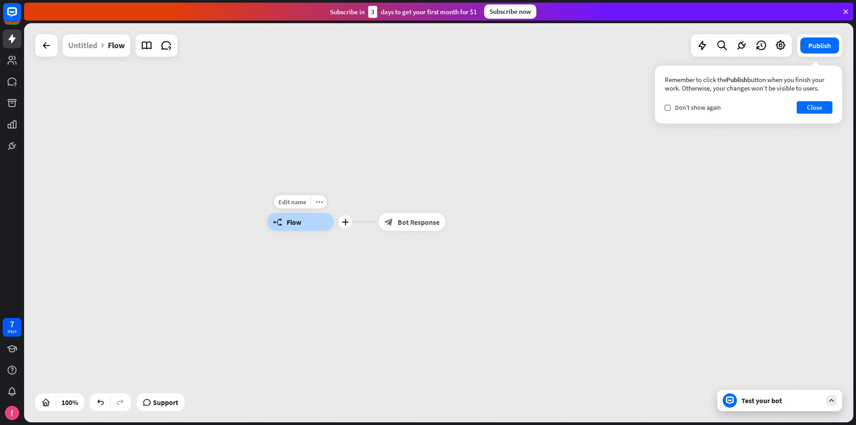
click at [310, 222] on div "builder_tree Flow" at bounding box center [300, 222] width 67 height 18
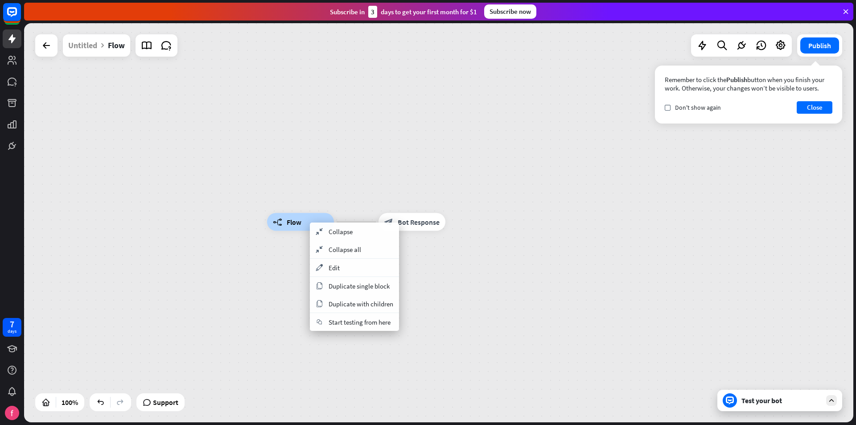
click at [525, 306] on div "builder_tree Flow block_bot_response Bot Response" at bounding box center [681, 421] width 829 height 399
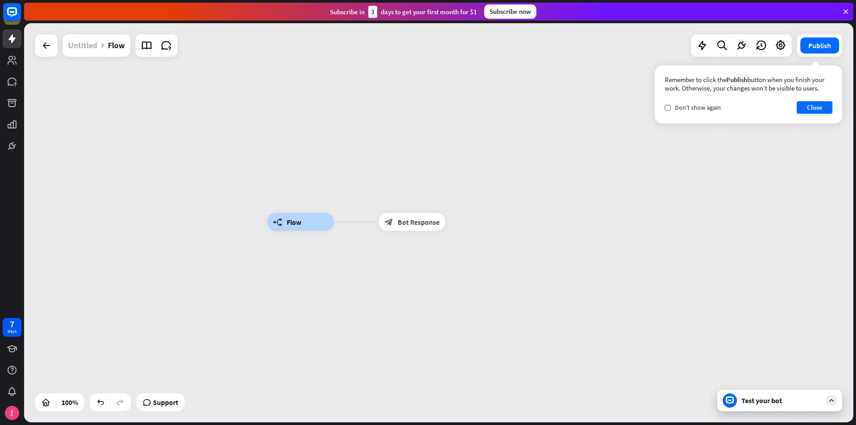
click at [96, 44] on div "Untitled" at bounding box center [82, 45] width 29 height 22
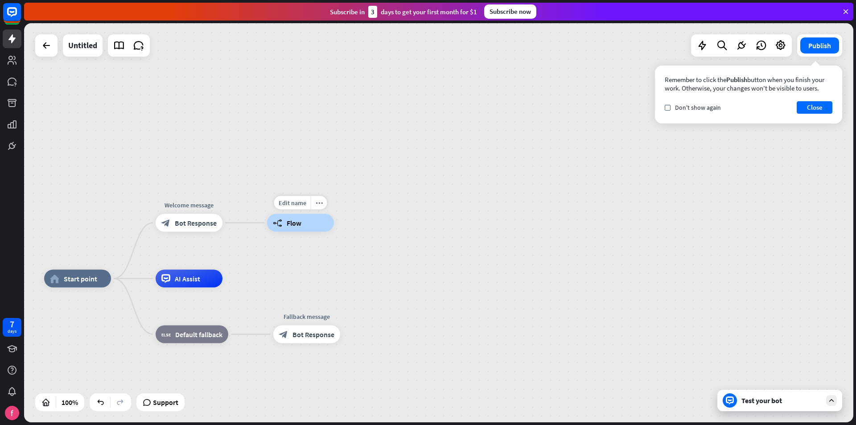
click at [303, 220] on div "builder_tree Flow" at bounding box center [300, 223] width 67 height 18
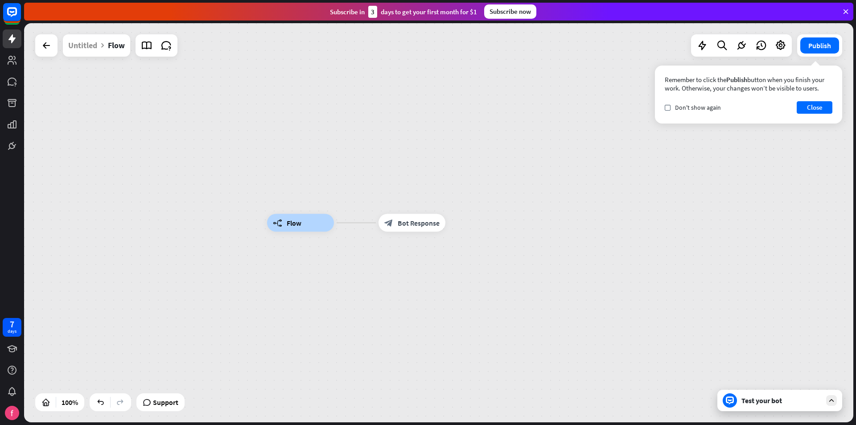
click at [67, 46] on div "Untitled Flow" at bounding box center [96, 45] width 67 height 22
click at [82, 46] on div "Untitled" at bounding box center [82, 45] width 29 height 22
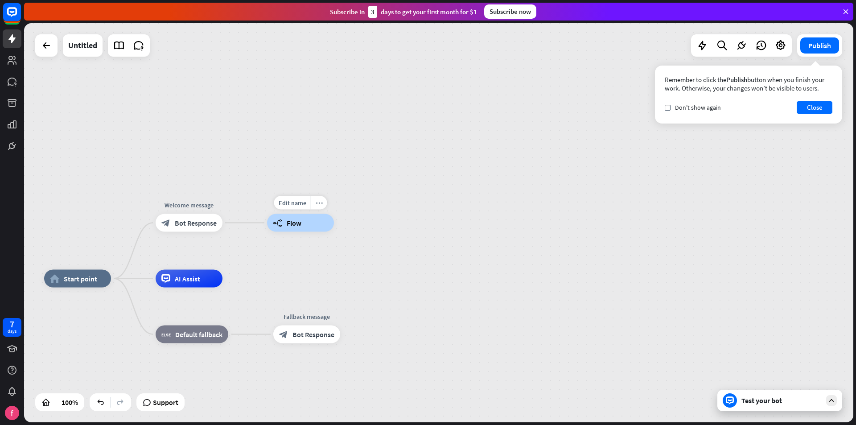
click at [319, 202] on icon "more_horiz" at bounding box center [319, 202] width 7 height 7
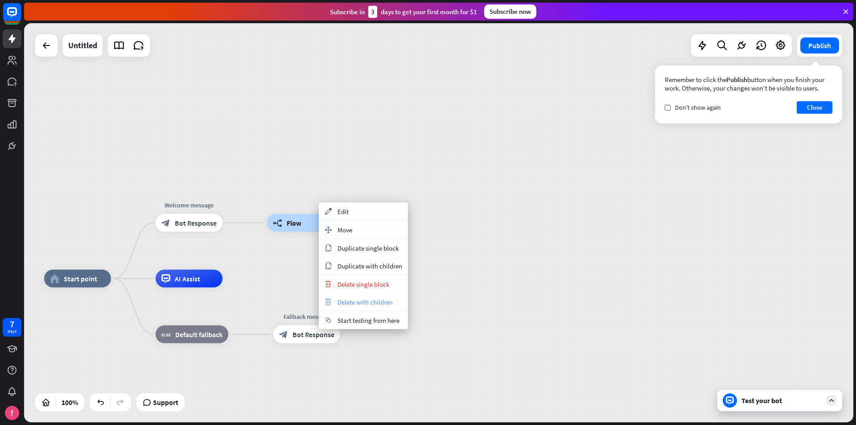
click at [391, 303] on span "Delete with children" at bounding box center [364, 302] width 55 height 8
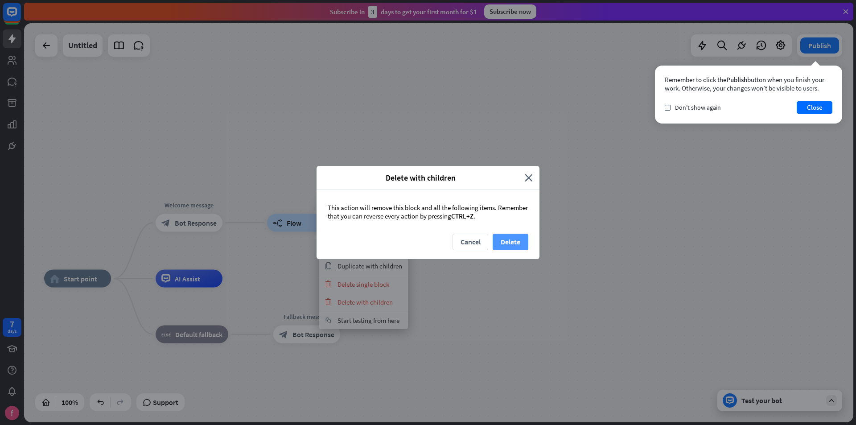
click at [508, 241] on button "Delete" at bounding box center [510, 242] width 36 height 16
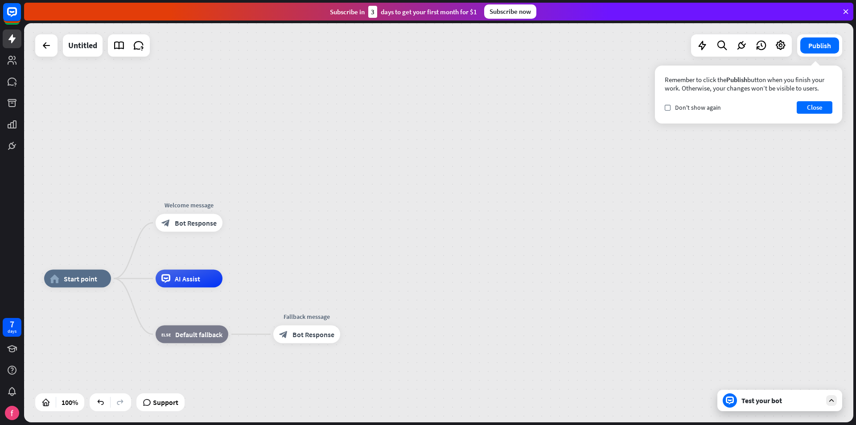
click at [506, 264] on div "home_2 Start point Welcome message block_bot_response Bot Response AI Assist bl…" at bounding box center [438, 222] width 829 height 399
click at [406, 239] on div "home_2 Start point Welcome message block_bot_response Bot Response AI Assist bl…" at bounding box center [438, 222] width 829 height 399
drag, startPoint x: 343, startPoint y: 286, endPoint x: 507, endPoint y: 285, distance: 164.0
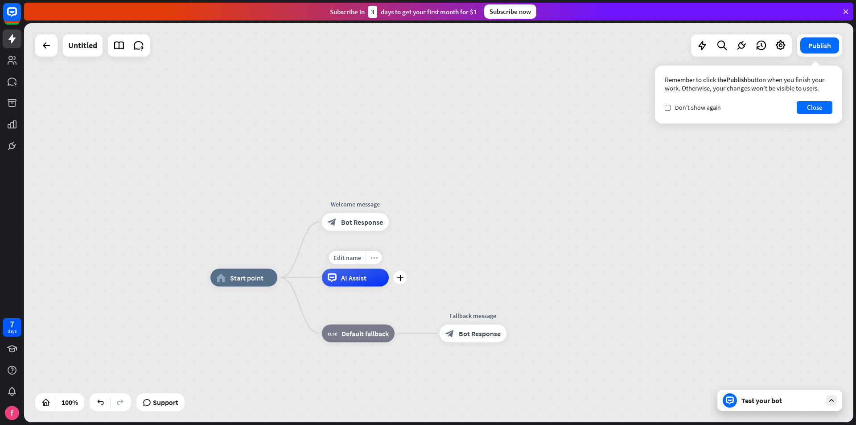
click at [377, 259] on icon "more_horiz" at bounding box center [373, 257] width 7 height 7
click at [504, 218] on div "home_2 Start point Welcome message block_bot_response Bot Response AI Assist bl…" at bounding box center [438, 222] width 829 height 399
click at [372, 261] on div "more_horiz" at bounding box center [373, 257] width 16 height 13
click at [400, 268] on span "Start testing from here" at bounding box center [422, 270] width 62 height 8
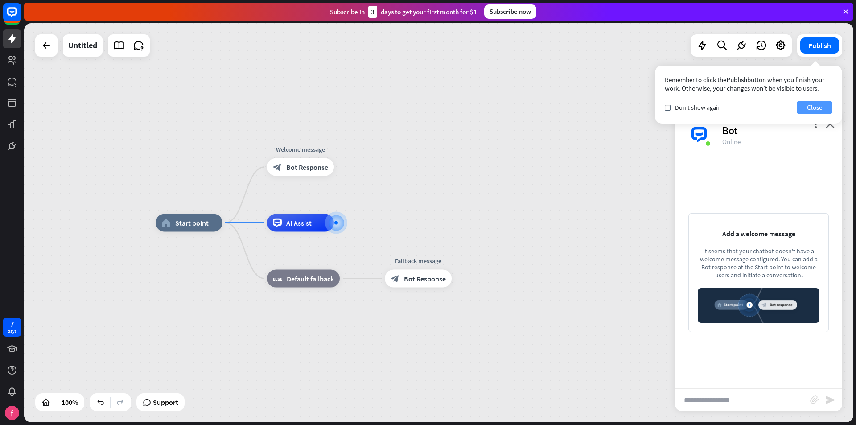
click at [812, 108] on button "Close" at bounding box center [814, 107] width 36 height 12
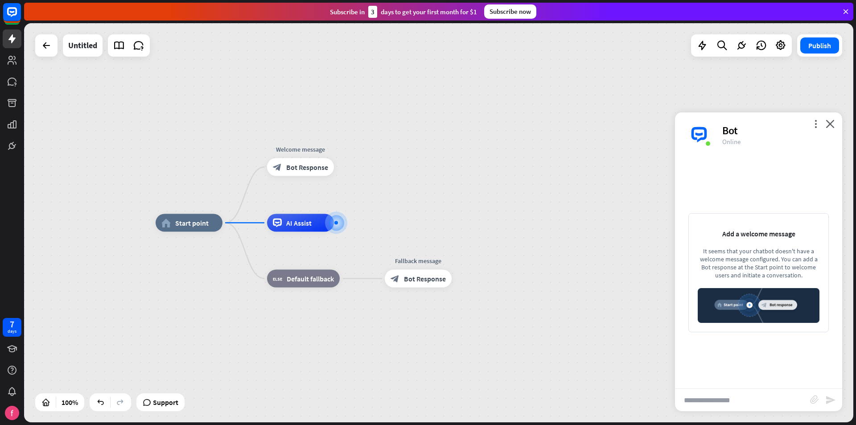
click at [734, 401] on input "text" at bounding box center [742, 400] width 135 height 22
drag, startPoint x: 692, startPoint y: 248, endPoint x: 821, endPoint y: 276, distance: 132.3
click at [821, 276] on div "Add a welcome message It seems that your chatbot doesn't have a welcome message…" at bounding box center [758, 272] width 140 height 119
click at [234, 225] on icon "plus" at bounding box center [233, 223] width 7 height 6
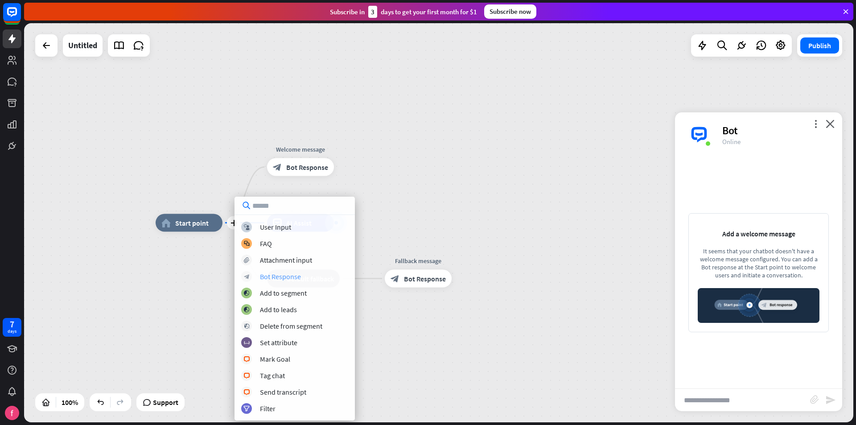
click at [299, 279] on div "Bot Response" at bounding box center [280, 276] width 41 height 9
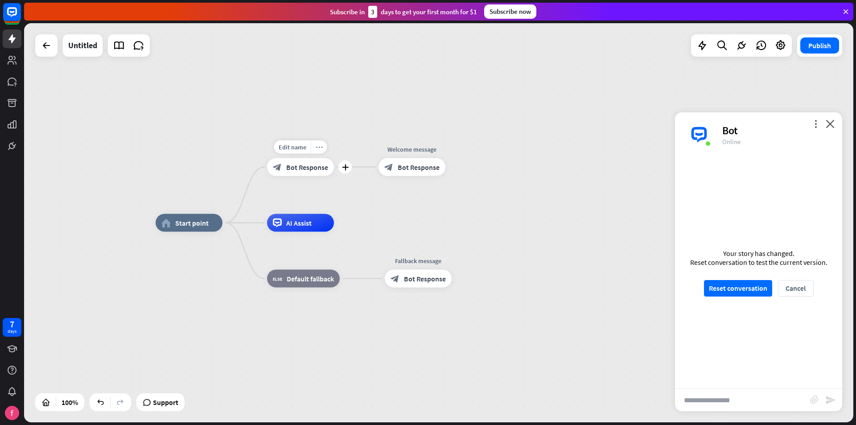
click at [317, 147] on icon "more_horiz" at bounding box center [319, 146] width 7 height 7
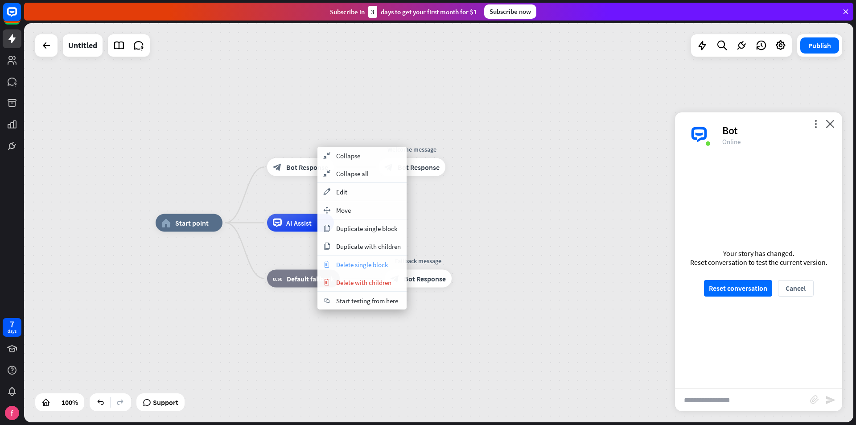
click at [359, 267] on span "Delete single block" at bounding box center [362, 264] width 52 height 8
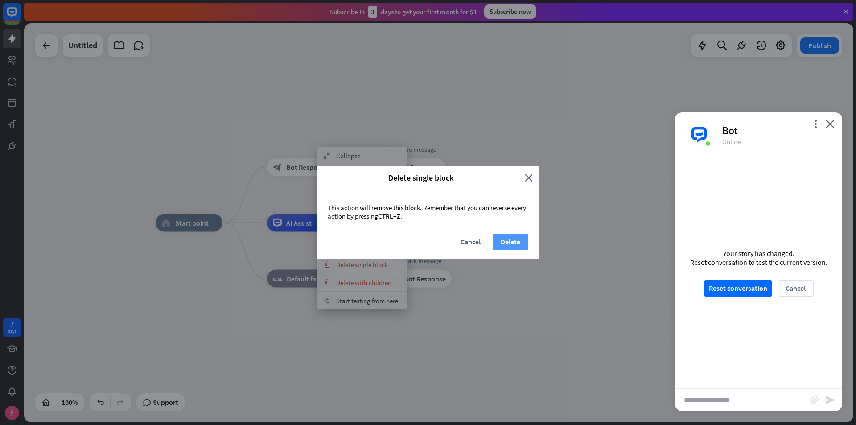
click at [508, 243] on button "Delete" at bounding box center [510, 242] width 36 height 16
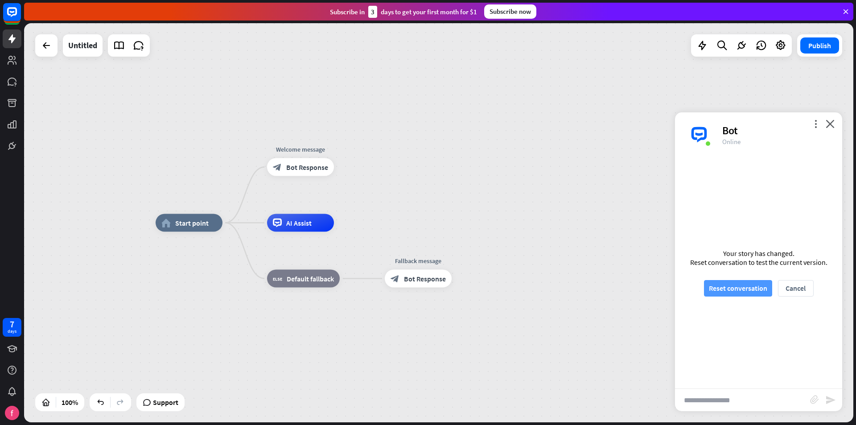
click at [749, 286] on button "Reset conversation" at bounding box center [738, 288] width 68 height 16
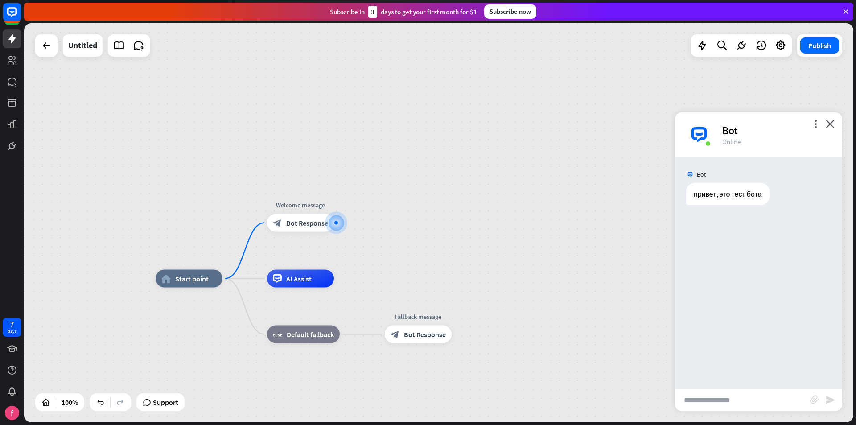
click at [456, 230] on div "Edit name more_horiz home_2 Start point Welcome message block_bot_response Bot …" at bounding box center [438, 222] width 829 height 399
click at [201, 280] on span "Start point" at bounding box center [191, 278] width 33 height 9
click at [832, 126] on icon "close" at bounding box center [829, 123] width 9 height 8
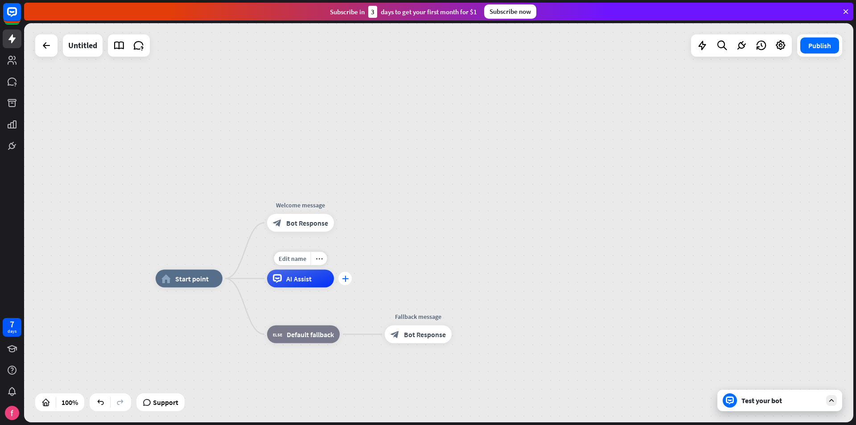
click at [346, 283] on div "plus" at bounding box center [344, 278] width 13 height 13
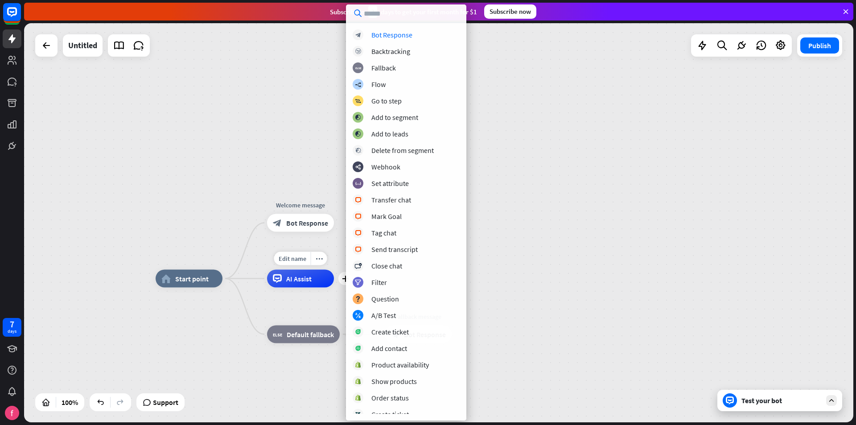
click at [316, 280] on div "AI Assist" at bounding box center [300, 279] width 67 height 18
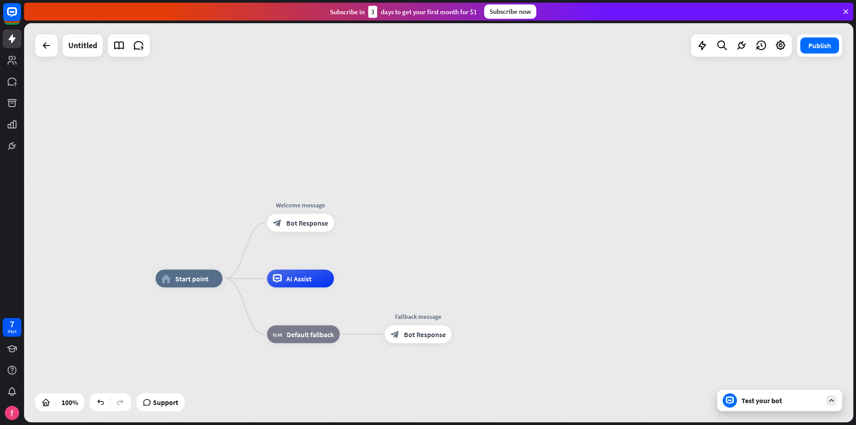
click at [546, 254] on div "home_2 Start point Welcome message block_bot_response Bot Response Edit name mo…" at bounding box center [438, 222] width 829 height 399
click at [322, 283] on div "AI Assist" at bounding box center [300, 279] width 67 height 18
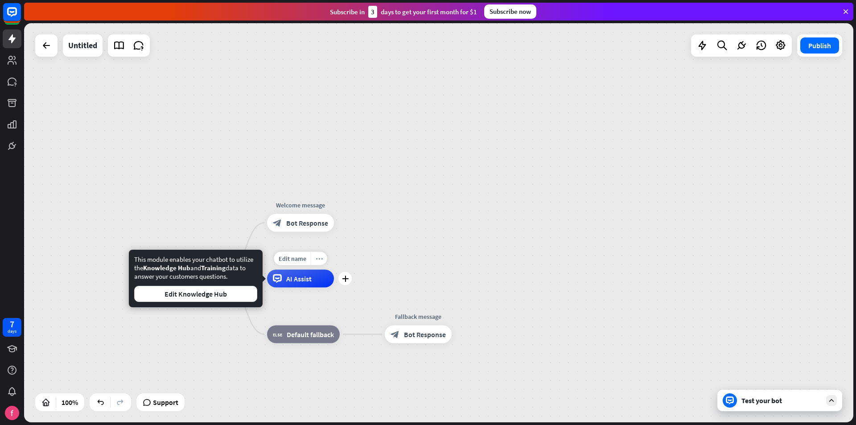
click at [320, 264] on div "more_horiz" at bounding box center [319, 258] width 16 height 13
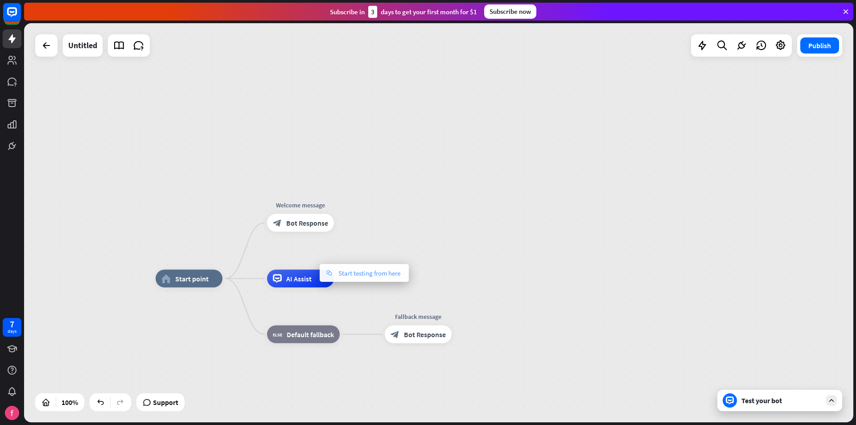
click at [347, 273] on span "Start testing from here" at bounding box center [369, 273] width 62 height 8
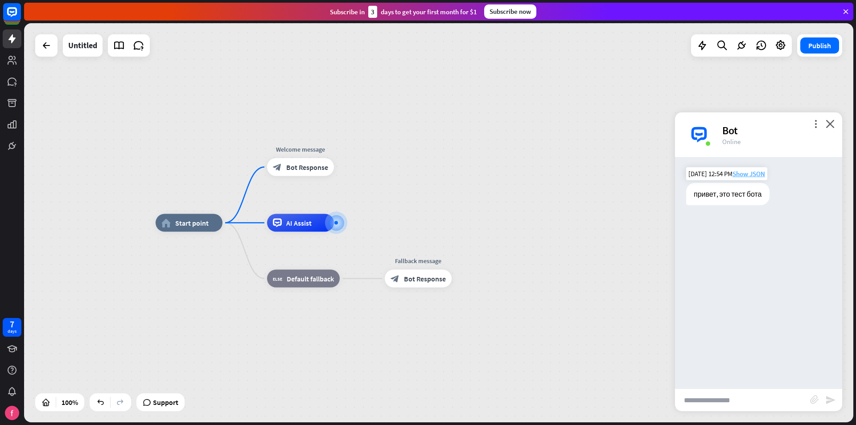
click at [754, 174] on span "Show JSON" at bounding box center [748, 173] width 33 height 8
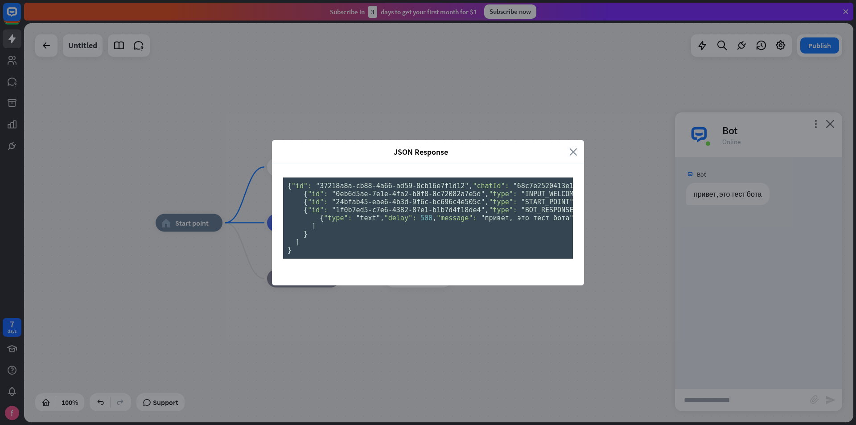
click at [572, 147] on icon "close" at bounding box center [573, 152] width 8 height 10
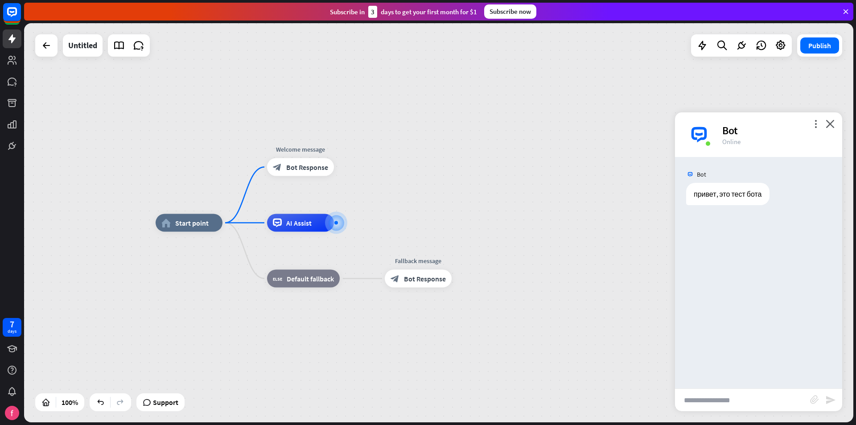
click at [722, 241] on div "Bot привет, это тест бота [DATE] 12:54 PM Show JSON" at bounding box center [758, 272] width 167 height 231
click at [832, 120] on icon "close" at bounding box center [829, 123] width 9 height 8
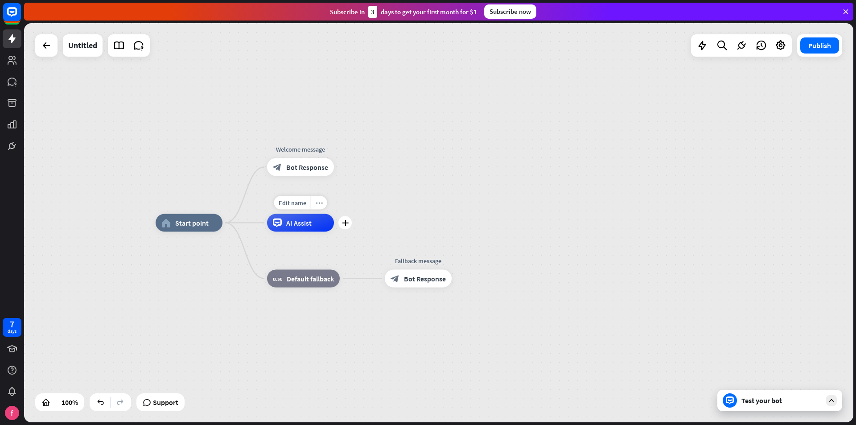
click at [318, 209] on div "more_horiz" at bounding box center [319, 202] width 16 height 13
click at [321, 149] on icon "more_horiz" at bounding box center [319, 146] width 7 height 7
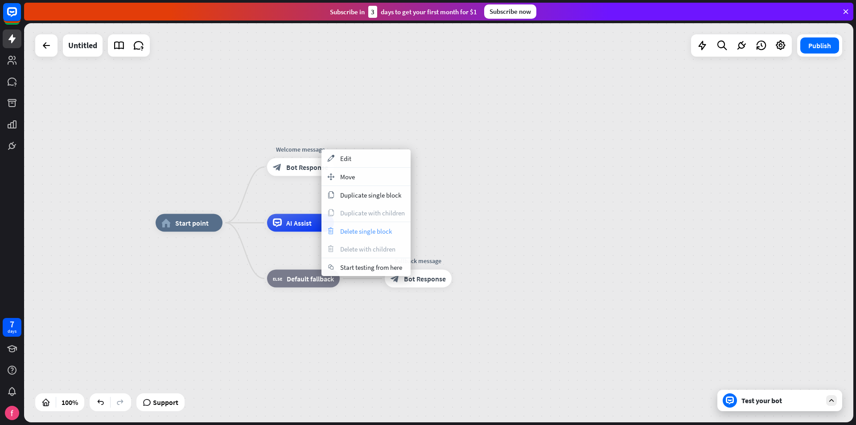
click at [355, 229] on span "Delete single block" at bounding box center [366, 231] width 52 height 8
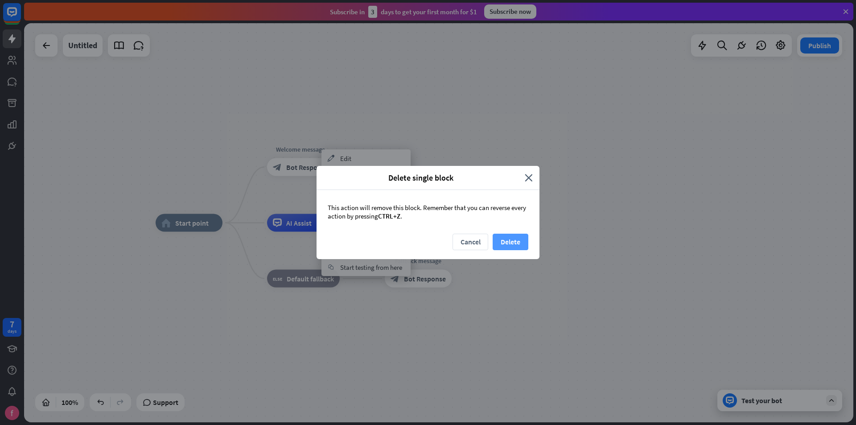
click at [508, 242] on button "Delete" at bounding box center [510, 242] width 36 height 16
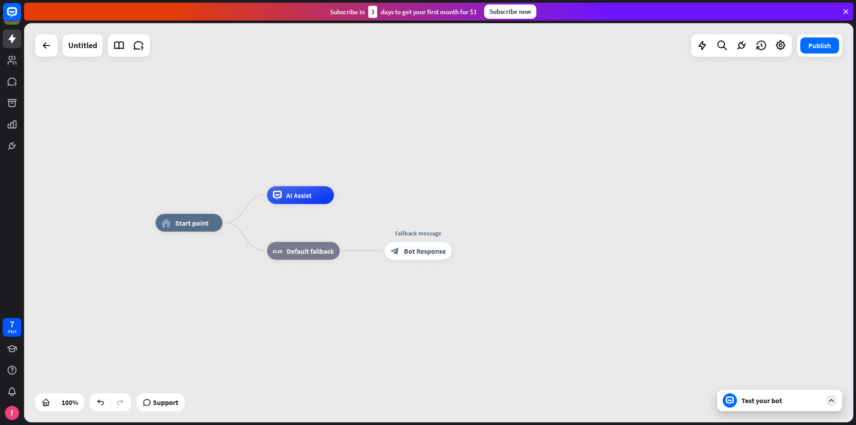
click at [526, 198] on div "home_2 Start point AI Assist block_fallback Default fallback Fallback message b…" at bounding box center [438, 222] width 829 height 399
click at [316, 175] on icon "more_horiz" at bounding box center [319, 175] width 7 height 7
click at [345, 183] on span "Start testing from here" at bounding box center [366, 184] width 62 height 8
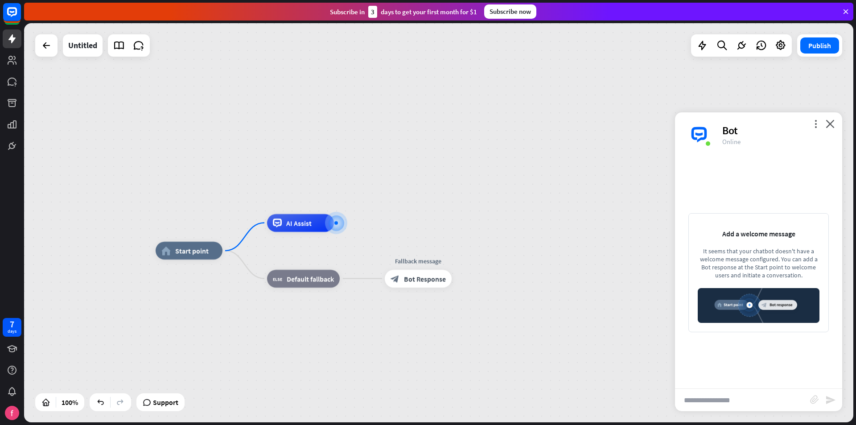
click at [739, 401] on input "text" at bounding box center [742, 400] width 135 height 22
type input "*"
type input "********"
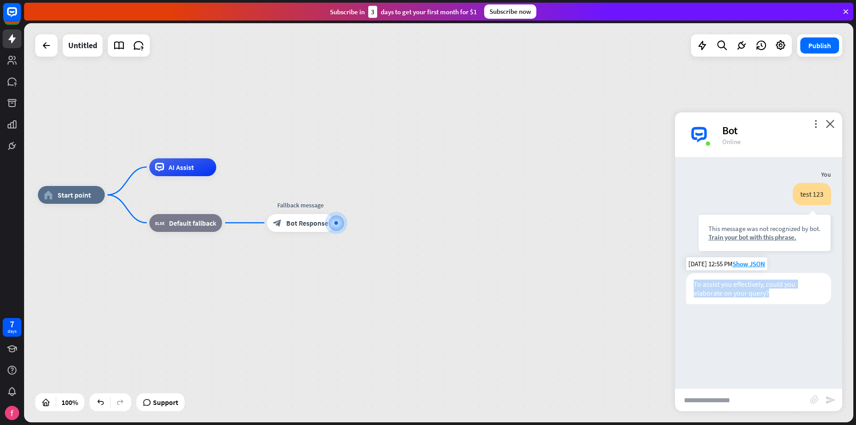
drag, startPoint x: 780, startPoint y: 295, endPoint x: 694, endPoint y: 287, distance: 86.9
click at [694, 287] on div "To assist you effectively, could you elaborate on your query?" at bounding box center [758, 288] width 145 height 31
click at [746, 403] on input "text" at bounding box center [742, 400] width 135 height 22
type input "********"
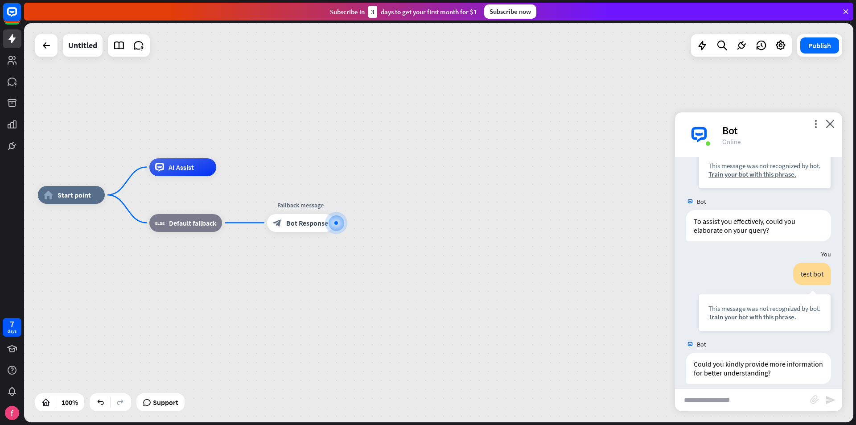
scroll to position [72, 0]
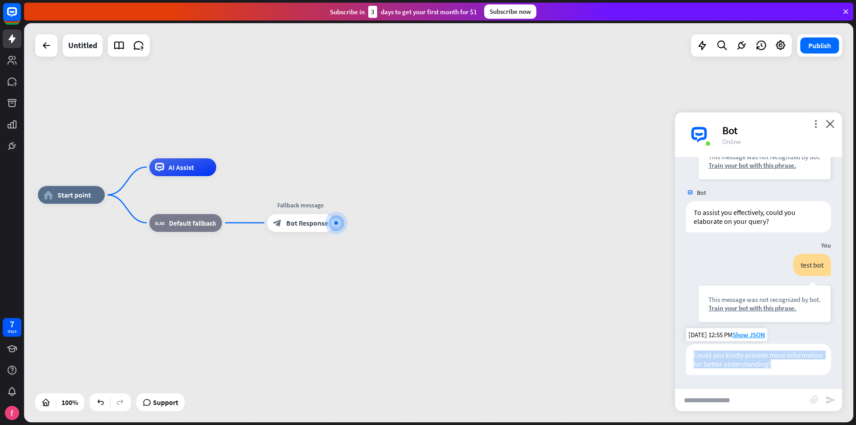
drag, startPoint x: 807, startPoint y: 364, endPoint x: 691, endPoint y: 357, distance: 115.6
click at [691, 357] on div "Could you kindly provide more information for better understanding?" at bounding box center [758, 359] width 145 height 31
click at [750, 357] on div "Could you kindly provide more information for better understanding?" at bounding box center [758, 359] width 145 height 31
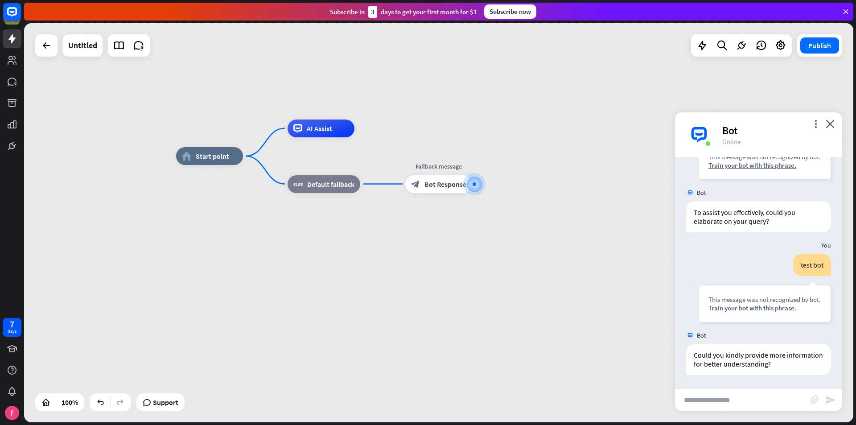
drag, startPoint x: 229, startPoint y: 268, endPoint x: 366, endPoint y: 230, distance: 142.2
click at [366, 230] on div "home_2 Start point AI Assist block_fallback Default fallback Fallback message b…" at bounding box center [590, 355] width 829 height 399
click at [814, 127] on icon "more_vert" at bounding box center [815, 123] width 8 height 8
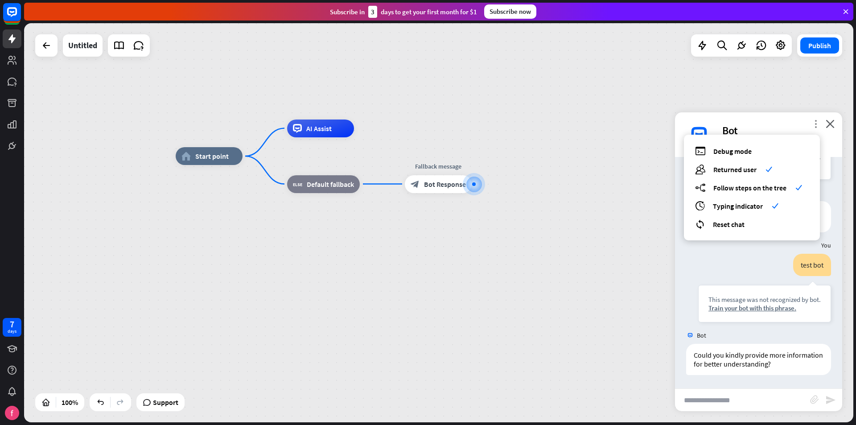
click at [814, 126] on icon "more_vert" at bounding box center [815, 123] width 8 height 8
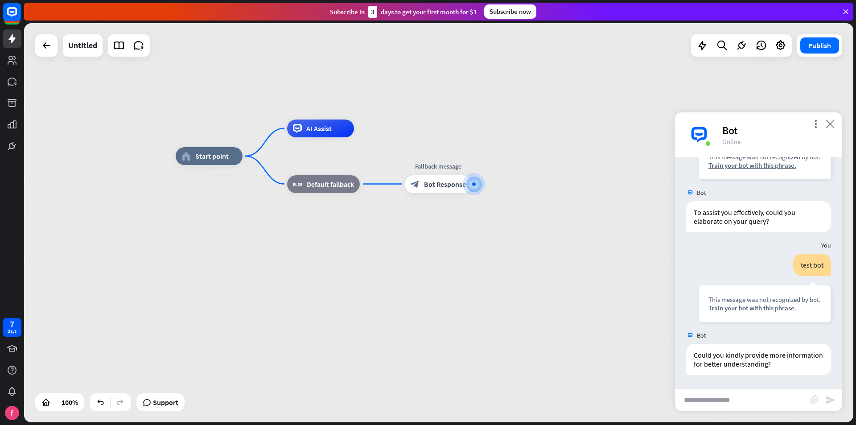
click at [832, 124] on icon "close" at bounding box center [829, 123] width 9 height 8
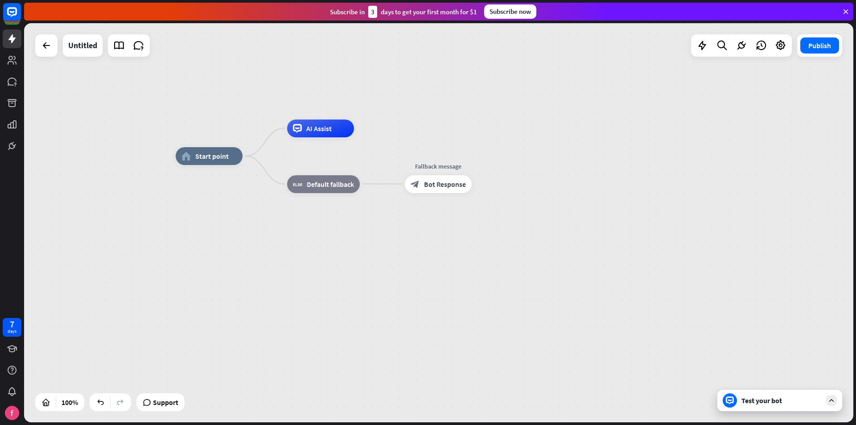
click at [630, 299] on div "home_2 Start point AI Assist block_fallback Default fallback Fallback message b…" at bounding box center [590, 355] width 829 height 399
click at [230, 139] on icon "more_horiz" at bounding box center [227, 136] width 7 height 7
click at [440, 126] on div "**********" at bounding box center [438, 222] width 829 height 399
click at [253, 159] on div "plus" at bounding box center [253, 155] width 13 height 13
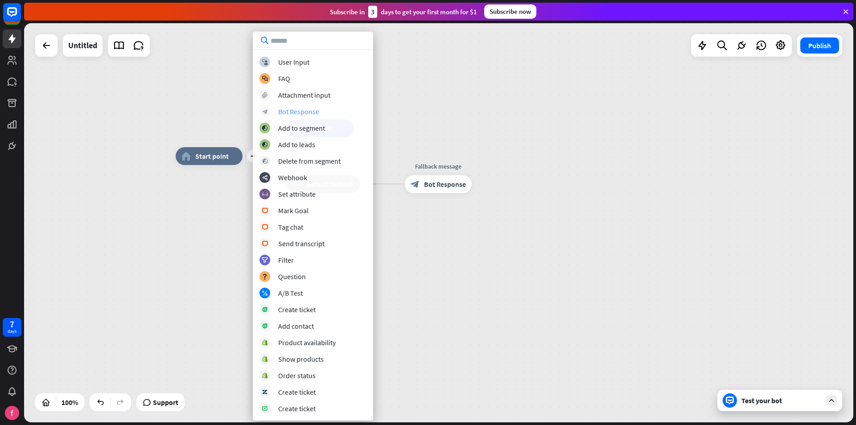
click at [320, 114] on div "block_bot_response Bot Response" at bounding box center [312, 111] width 107 height 11
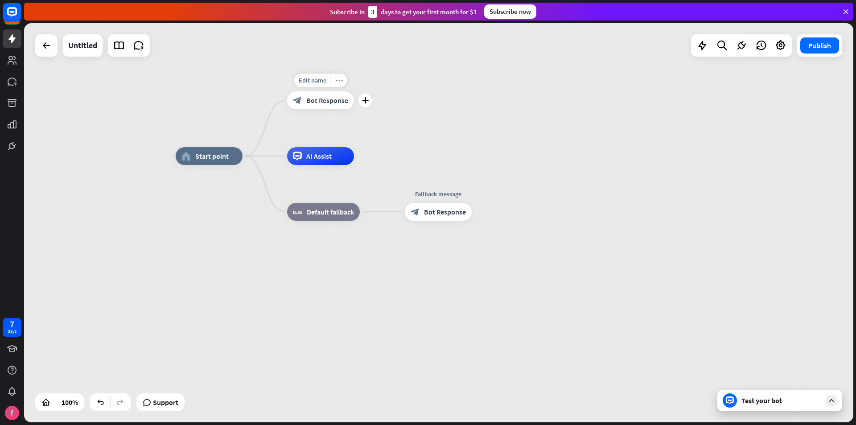
click at [339, 80] on icon "more_horiz" at bounding box center [339, 80] width 7 height 7
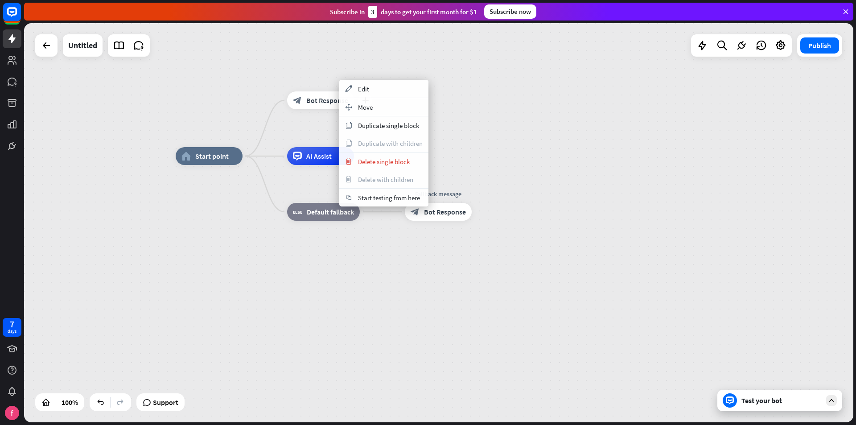
click at [309, 91] on div "plus block_bot_response Bot Response" at bounding box center [320, 100] width 67 height 18
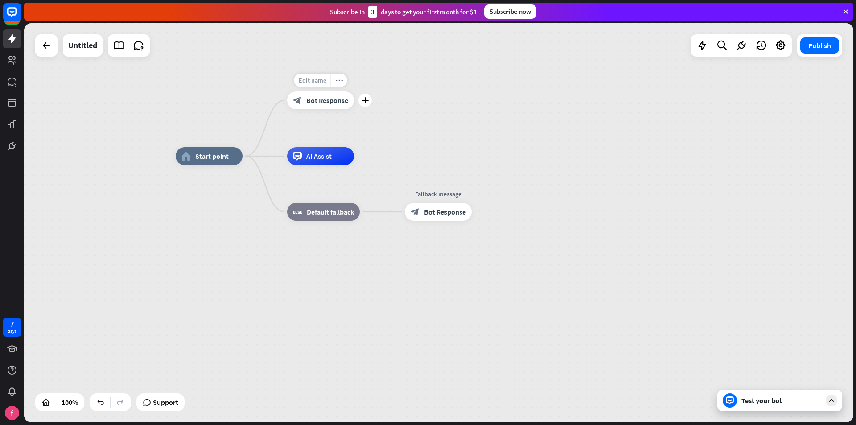
click at [316, 81] on span "Edit name" at bounding box center [313, 80] width 28 height 8
type input "*******"
click at [443, 97] on div "home_2 Start point ******* block_bot_response Bot Response AI Assist block_fall…" at bounding box center [438, 222] width 829 height 399
click at [366, 103] on icon "plus" at bounding box center [364, 101] width 7 height 6
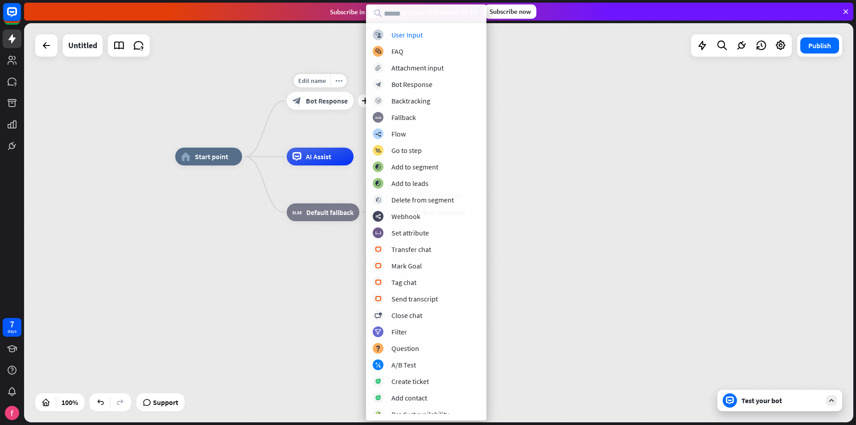
click at [353, 92] on div "Edit name more_horiz plus block_bot_response Bot Response" at bounding box center [320, 101] width 67 height 18
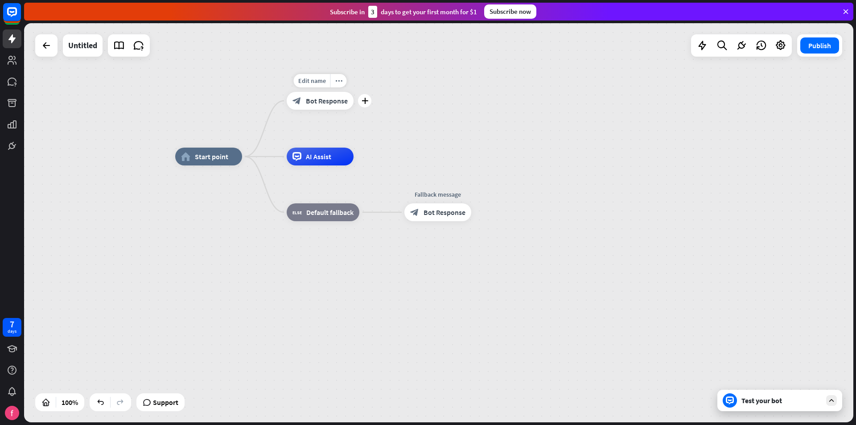
click at [342, 96] on span "Bot Response" at bounding box center [327, 100] width 42 height 9
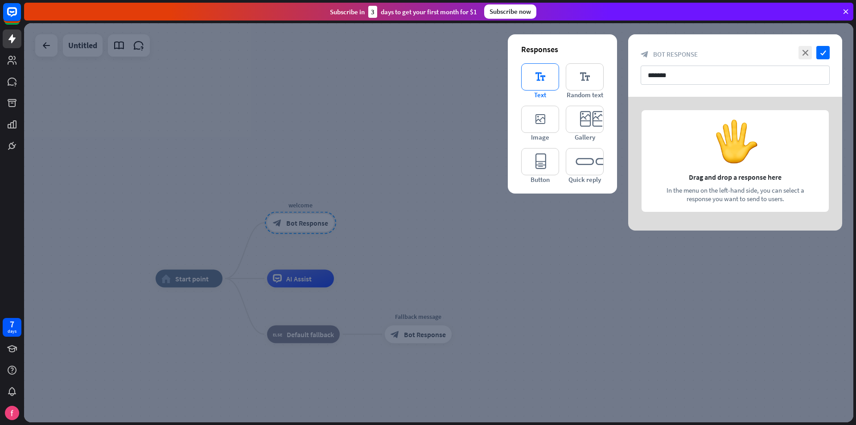
click at [542, 78] on icon "editor_text" at bounding box center [540, 76] width 38 height 27
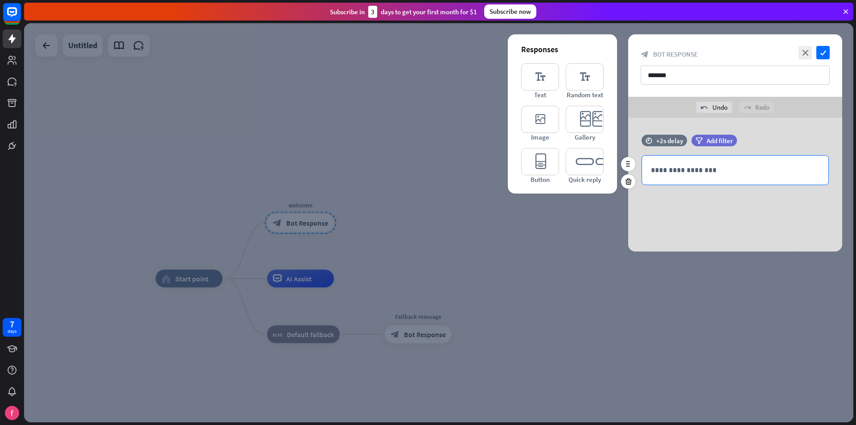
click at [742, 162] on div "**********" at bounding box center [735, 170] width 186 height 29
click at [725, 209] on div "**********" at bounding box center [735, 185] width 214 height 134
click at [627, 162] on icon at bounding box center [628, 164] width 8 height 8
click at [667, 139] on div "+2s delay" at bounding box center [669, 140] width 27 height 8
drag, startPoint x: 694, startPoint y: 141, endPoint x: 674, endPoint y: 140, distance: 19.6
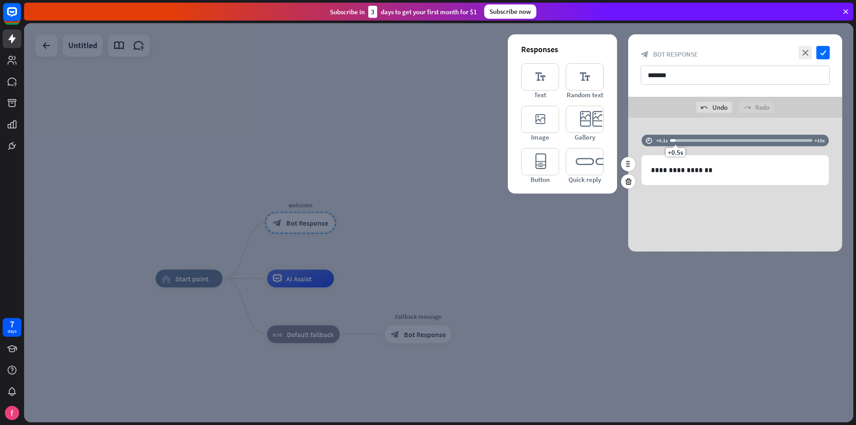
click at [674, 140] on div "+0.5s" at bounding box center [675, 140] width 6 height 6
click at [717, 207] on div "**********" at bounding box center [735, 185] width 214 height 134
click at [727, 169] on p "**********" at bounding box center [735, 169] width 168 height 11
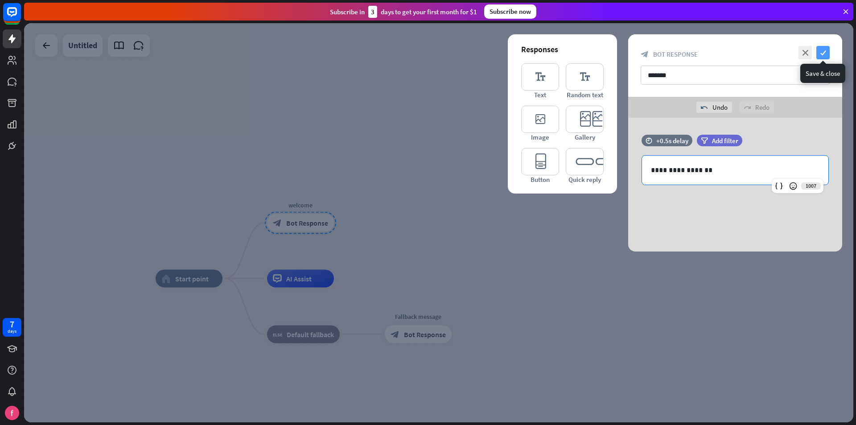
click at [826, 53] on icon "check" at bounding box center [822, 52] width 13 height 13
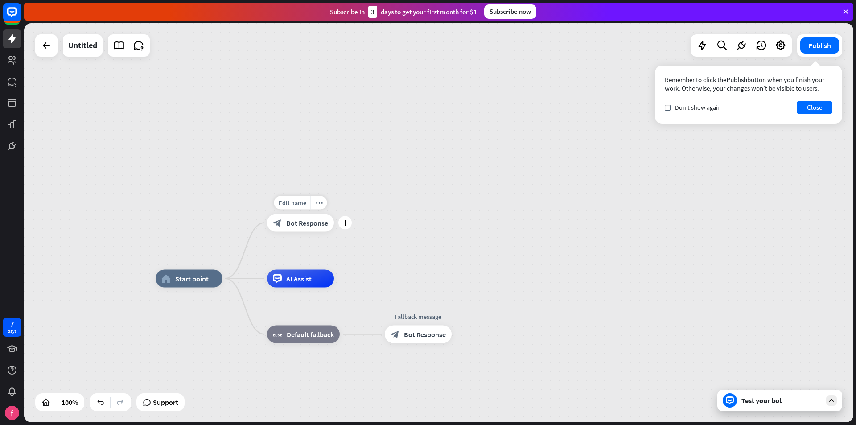
click at [334, 230] on div "Edit name more_horiz plus block_bot_response Bot Response" at bounding box center [300, 223] width 67 height 18
click at [234, 279] on icon "plus" at bounding box center [233, 278] width 7 height 6
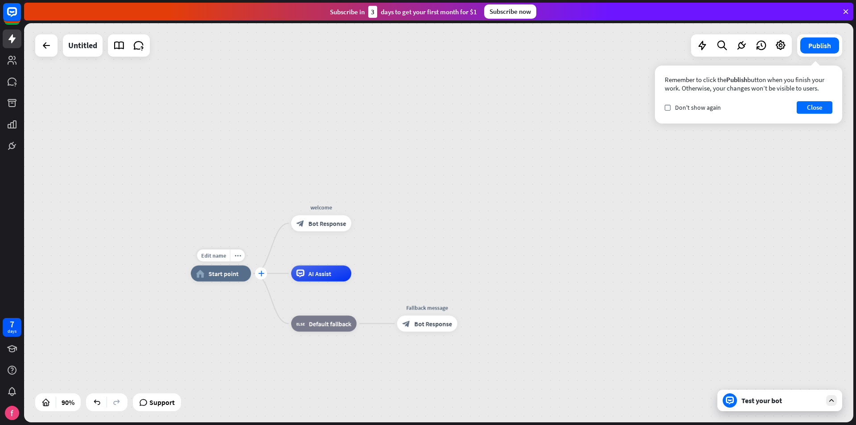
click at [259, 274] on icon "plus" at bounding box center [261, 274] width 6 height 6
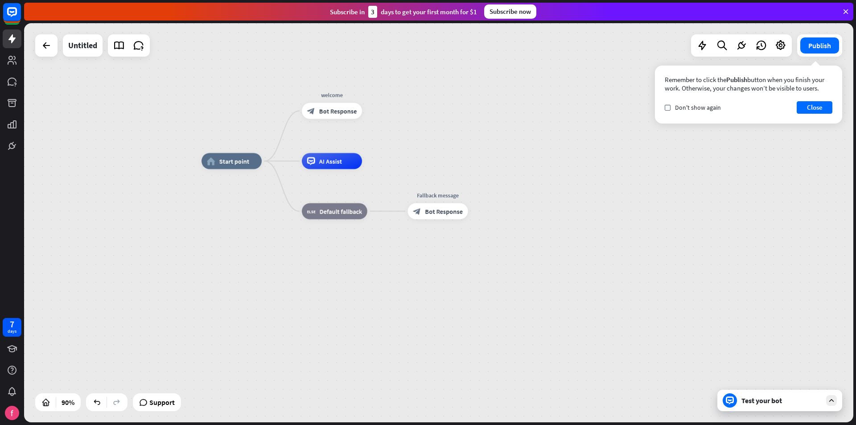
drag, startPoint x: 606, startPoint y: 301, endPoint x: 373, endPoint y: 169, distance: 267.6
click at [617, 189] on div "home_2 Start point welcome block_bot_response Bot Response AI Assist block_fall…" at bounding box center [574, 340] width 746 height 359
click at [269, 161] on icon "plus" at bounding box center [272, 161] width 6 height 6
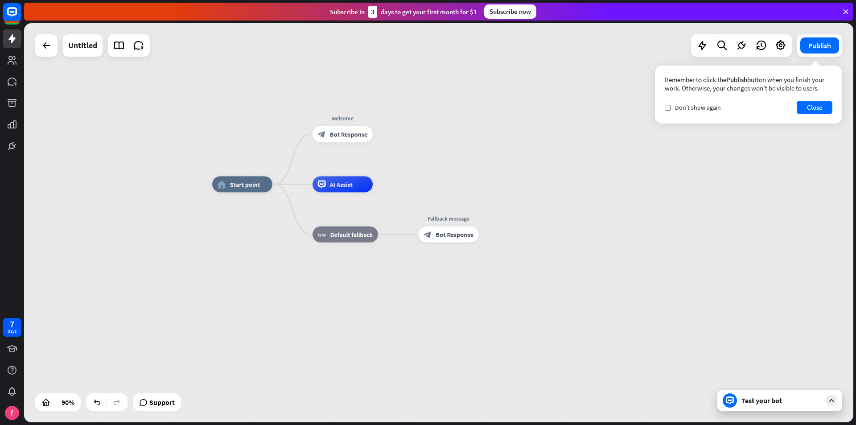
drag, startPoint x: 471, startPoint y: 161, endPoint x: 521, endPoint y: 220, distance: 76.6
click at [521, 220] on div "home_2 Start point welcome block_bot_response Bot Response AI Assist block_fall…" at bounding box center [438, 222] width 829 height 399
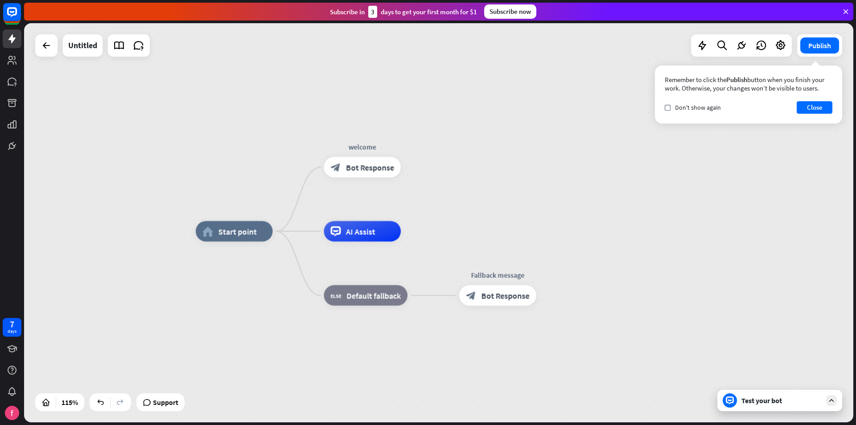
click at [832, 400] on icon at bounding box center [831, 400] width 8 height 8
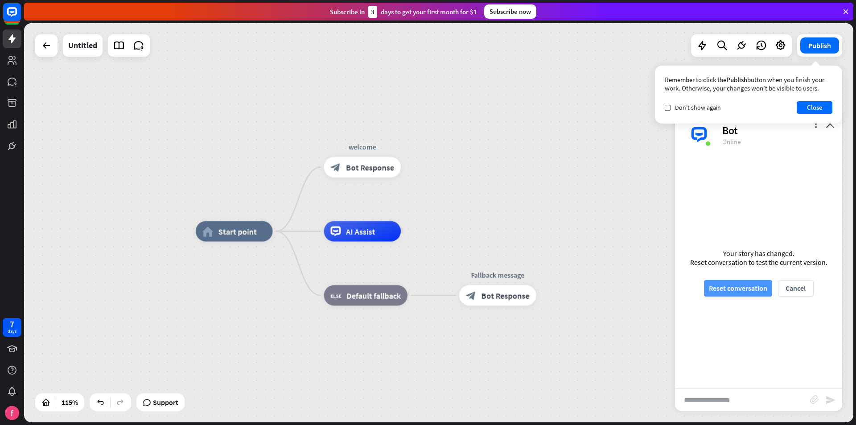
click at [750, 290] on button "Reset conversation" at bounding box center [738, 288] width 68 height 16
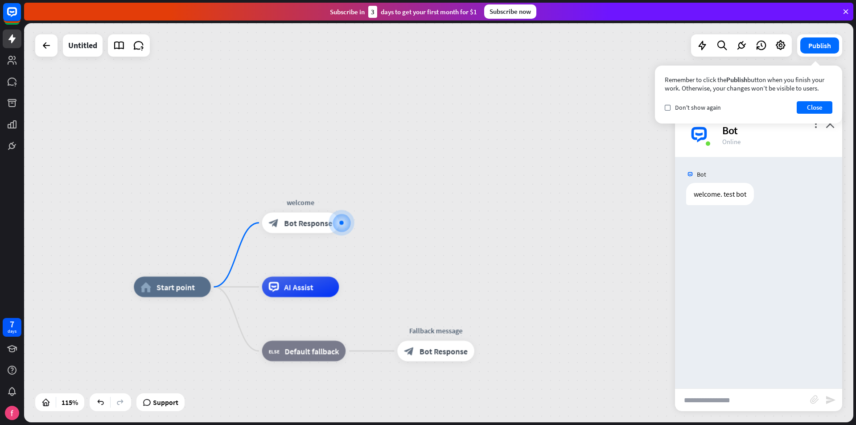
click at [744, 394] on input "text" at bounding box center [742, 400] width 135 height 22
type input "**"
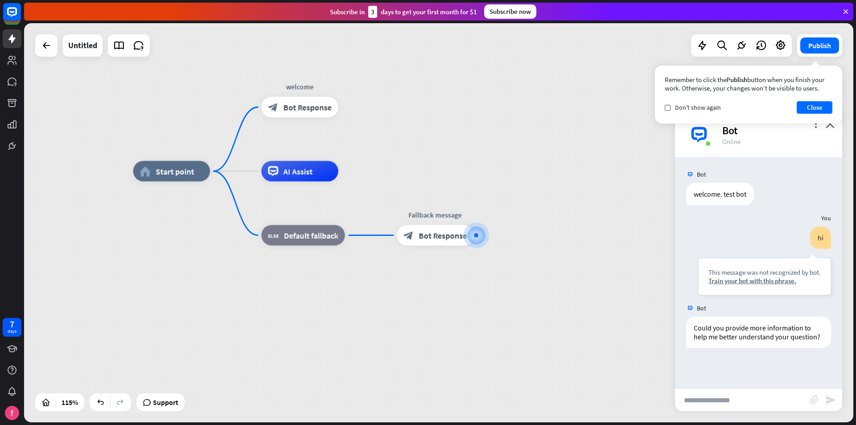
drag, startPoint x: 363, startPoint y: 344, endPoint x: 498, endPoint y: 357, distance: 135.6
click at [498, 357] on div "home_2 Start point welcome block_bot_response Bot Response AI Assist block_fall…" at bounding box center [609, 400] width 953 height 459
click at [764, 373] on div "Bot welcome. test bot [DATE] 12:57 PM Show JSON You hi This message was not rec…" at bounding box center [758, 272] width 167 height 231
click at [816, 101] on button "Close" at bounding box center [814, 107] width 36 height 12
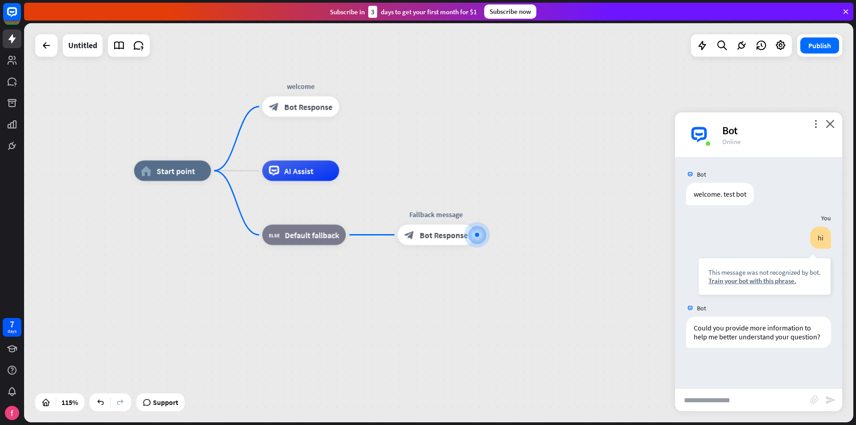
click at [829, 122] on icon "close" at bounding box center [829, 123] width 9 height 8
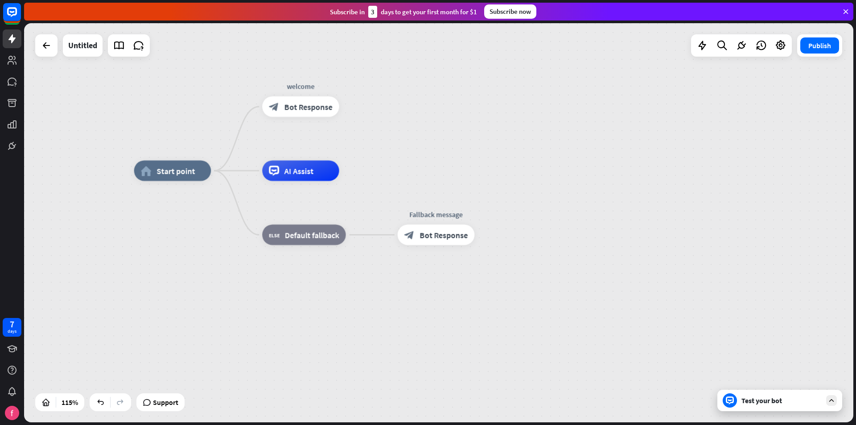
click at [807, 87] on div "home_2 Start point welcome block_bot_response Bot Response AI Assist block_fall…" at bounding box center [438, 222] width 829 height 399
click at [819, 49] on button "Publish" at bounding box center [819, 45] width 39 height 16
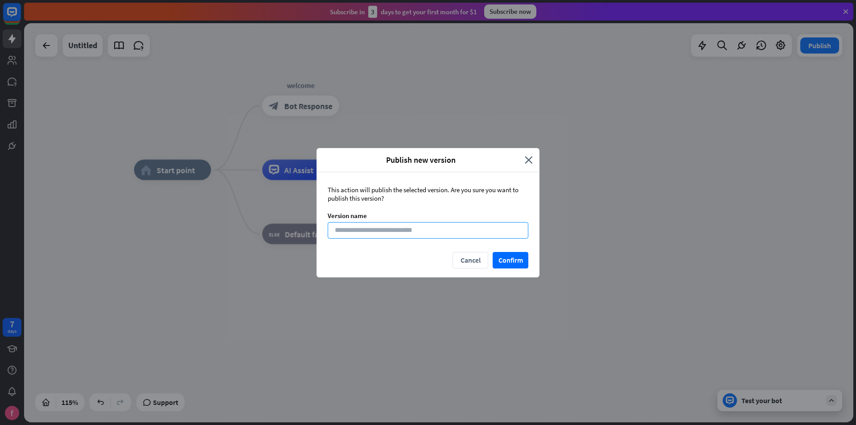
click at [390, 234] on input at bounding box center [428, 230] width 201 height 16
type input "********"
click at [520, 266] on button "Confirm" at bounding box center [510, 260] width 36 height 16
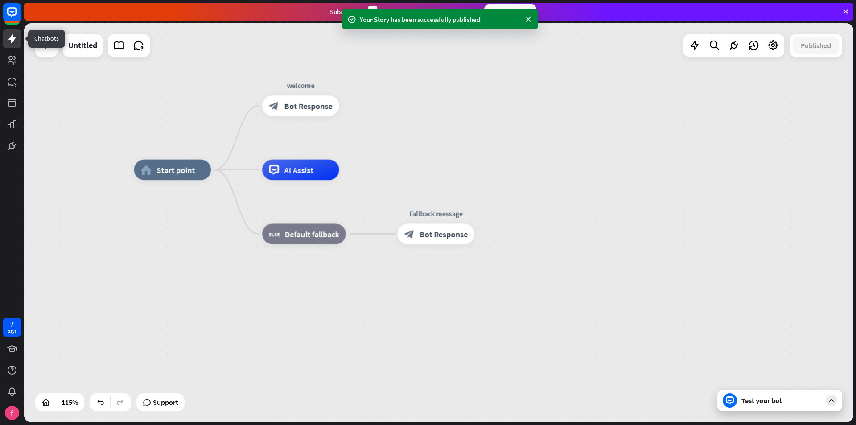
click at [11, 34] on icon at bounding box center [12, 38] width 11 height 11
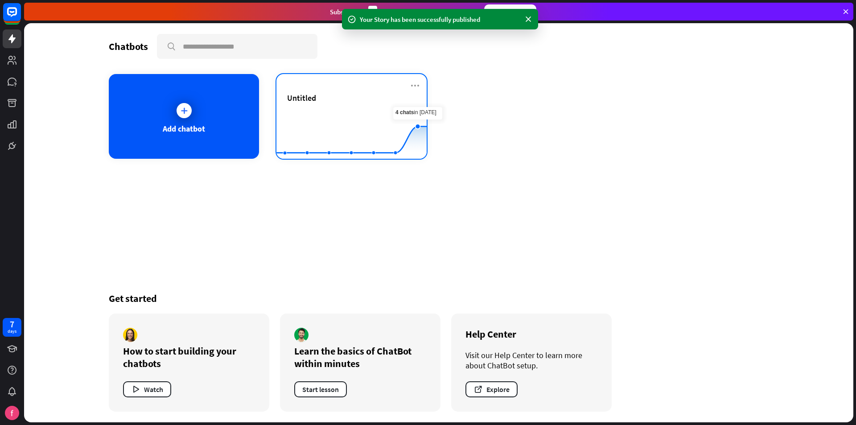
click at [357, 107] on div "Untitled" at bounding box center [351, 108] width 129 height 31
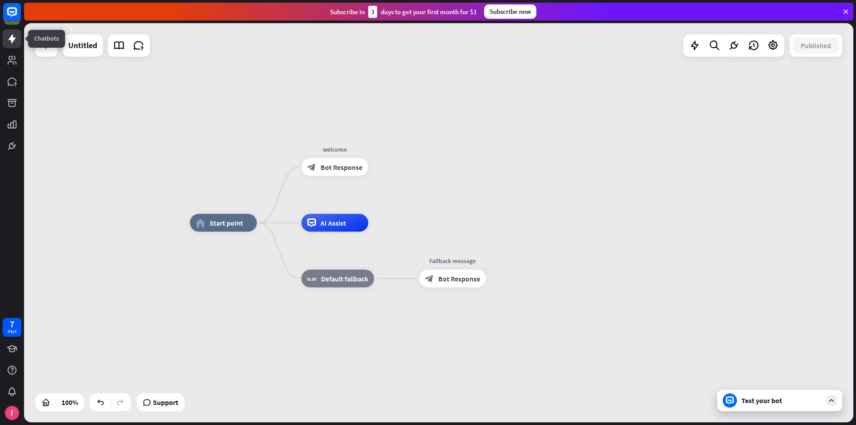
click at [15, 44] on link at bounding box center [12, 38] width 19 height 19
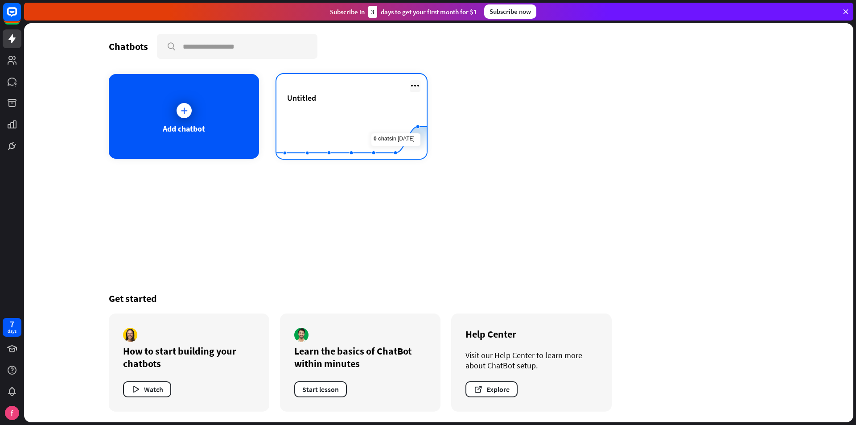
click at [417, 83] on icon at bounding box center [415, 85] width 11 height 11
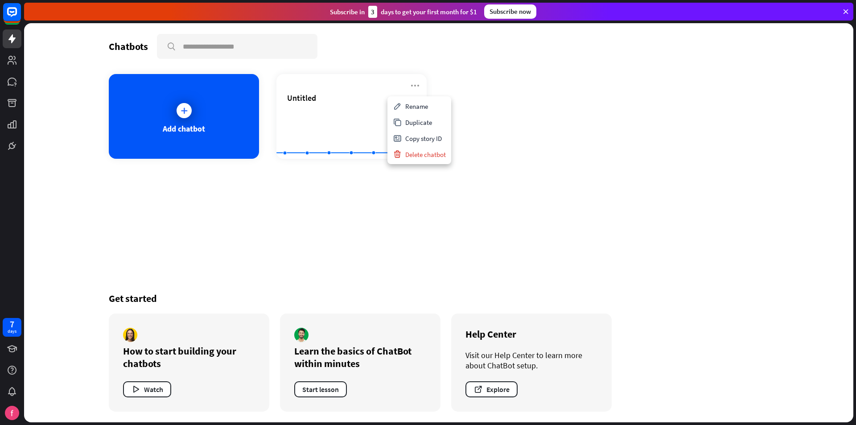
click at [582, 133] on div "Add chatbot Untitled Created with Highcharts 10.1.0 0 2 4 6" at bounding box center [439, 116] width 660 height 85
click at [16, 58] on icon at bounding box center [12, 60] width 11 height 11
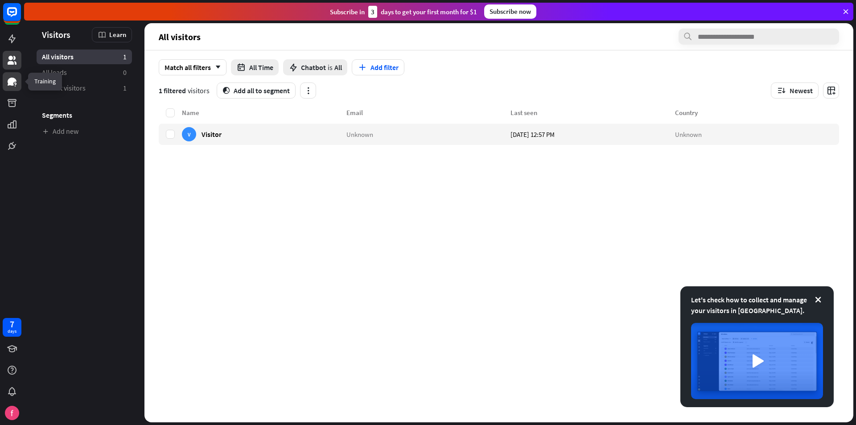
click at [15, 87] on link at bounding box center [12, 81] width 19 height 19
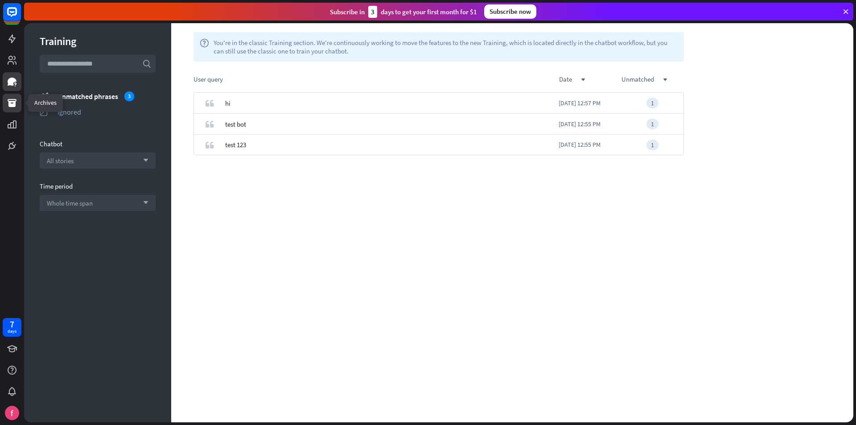
click at [6, 102] on link at bounding box center [12, 103] width 19 height 19
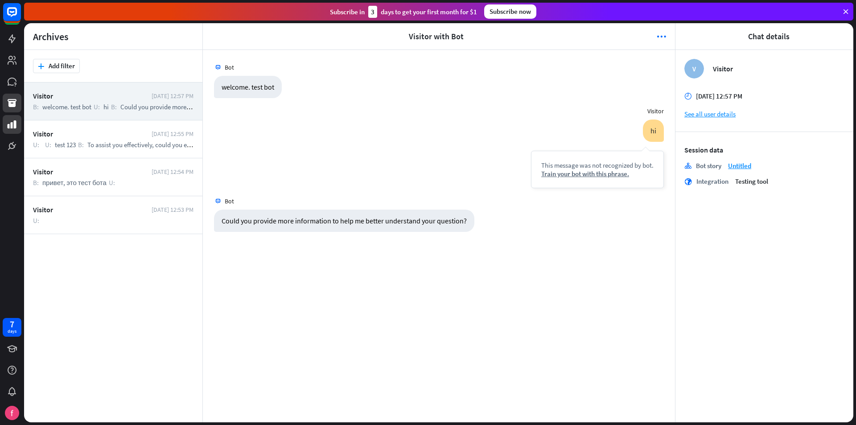
click at [6, 123] on link at bounding box center [12, 124] width 19 height 19
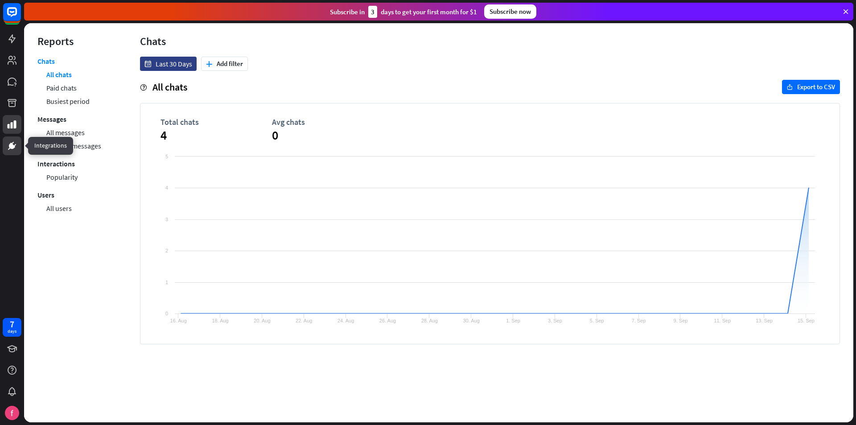
click at [13, 148] on icon at bounding box center [11, 145] width 5 height 5
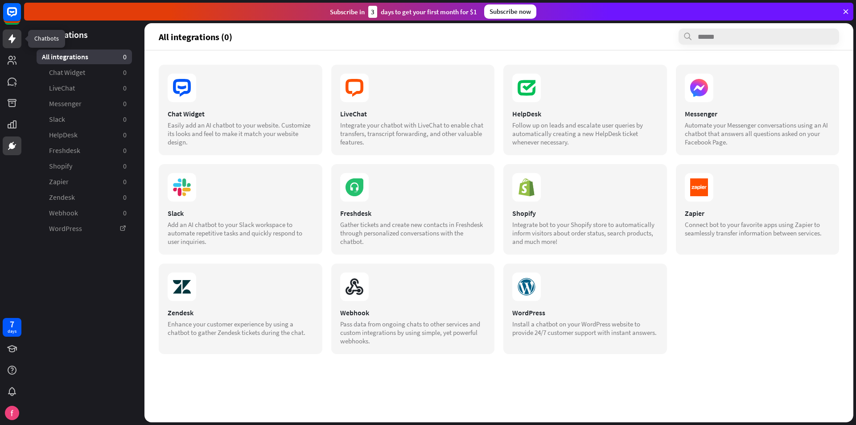
click at [11, 34] on icon at bounding box center [12, 38] width 11 height 11
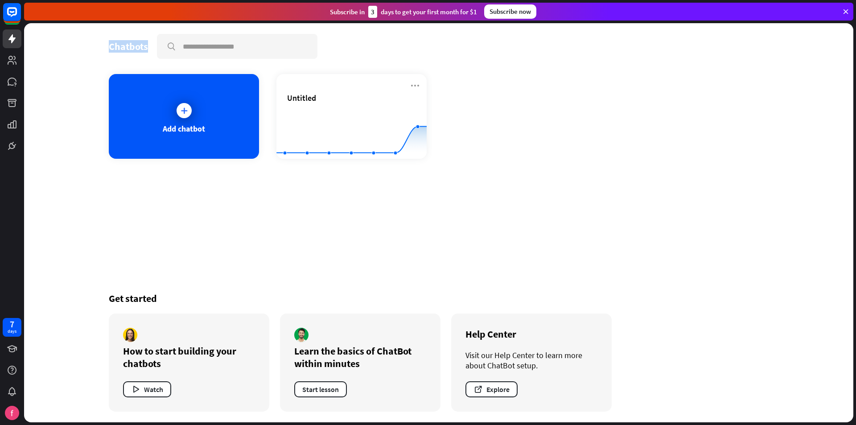
drag, startPoint x: 148, startPoint y: 46, endPoint x: 107, endPoint y: 47, distance: 41.4
click at [107, 47] on div "Chatbots search Add chatbot Untitled Created with Highcharts 10.1.0 0 2 4 6 Get…" at bounding box center [438, 222] width 713 height 399
copy div "Chatbots"
click at [12, 142] on icon at bounding box center [12, 145] width 11 height 11
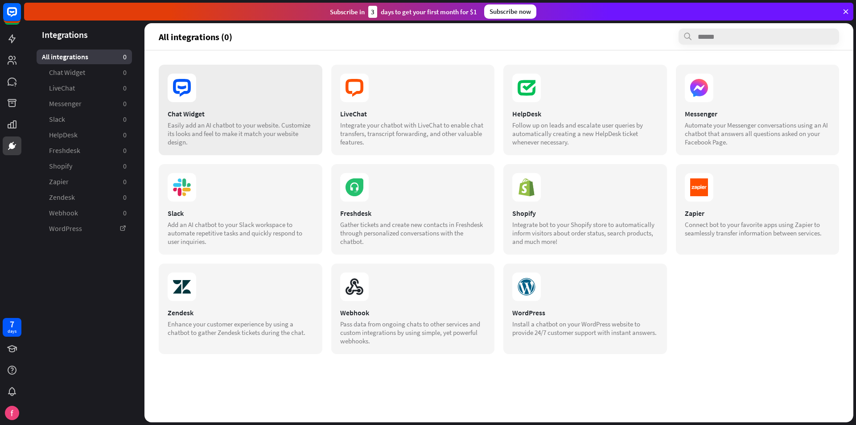
click at [225, 95] on section at bounding box center [241, 88] width 146 height 29
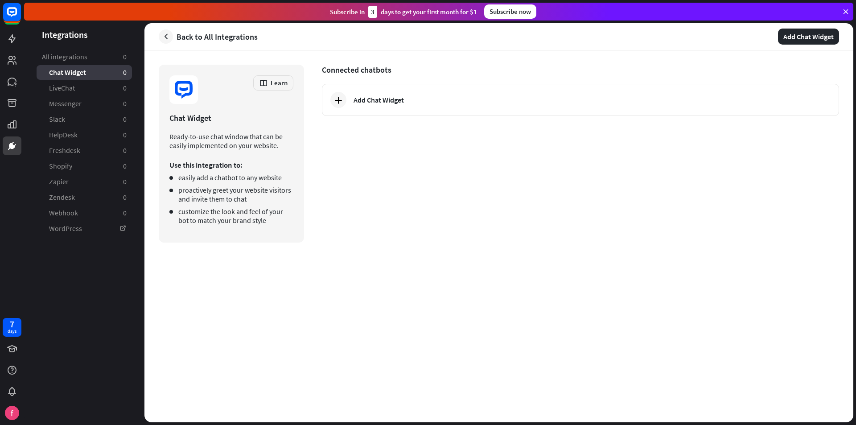
click at [577, 224] on div "Connected chatbots Add Chat Widget" at bounding box center [580, 154] width 517 height 178
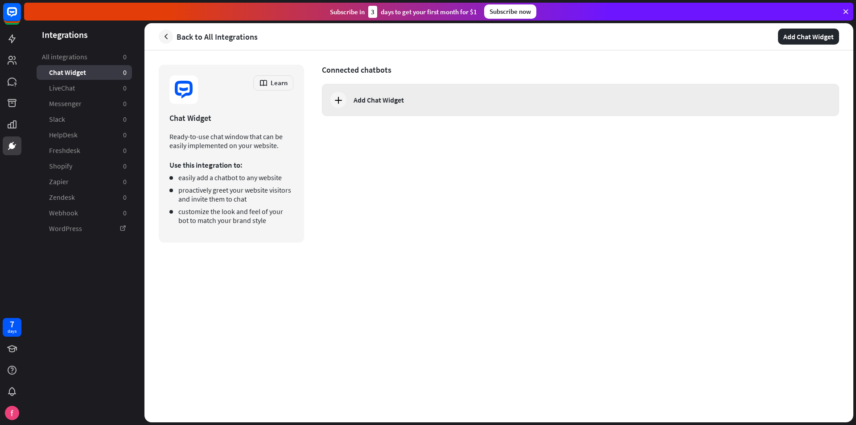
click at [344, 96] on div at bounding box center [338, 100] width 16 height 16
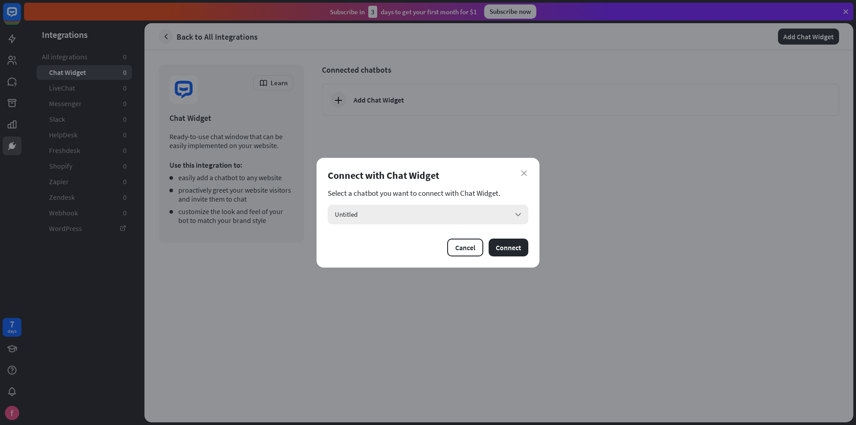
click at [413, 221] on div "Untitled arrow_down" at bounding box center [428, 215] width 201 height 20
click at [397, 238] on div "Untitled checked" at bounding box center [427, 239] width 193 height 18
click at [467, 246] on button "Cancel" at bounding box center [465, 247] width 36 height 18
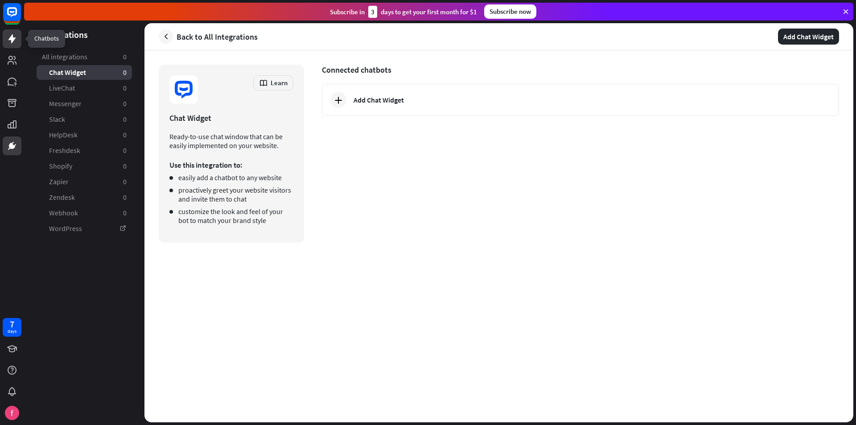
click at [6, 33] on link at bounding box center [12, 38] width 19 height 19
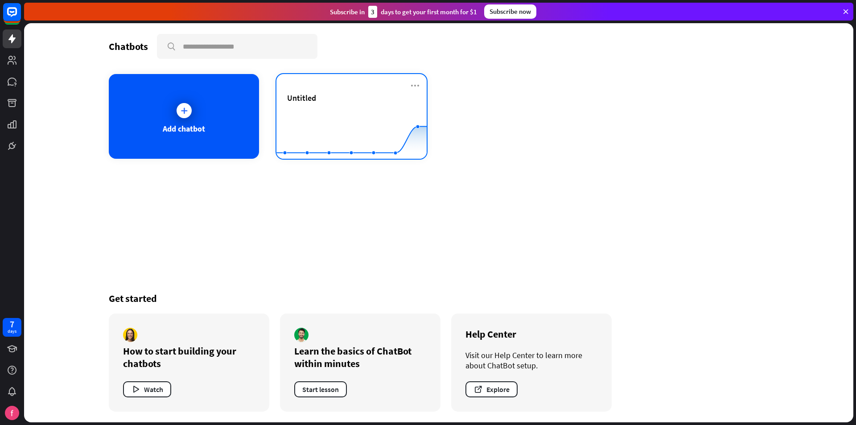
click at [295, 94] on span "Untitled" at bounding box center [301, 98] width 29 height 10
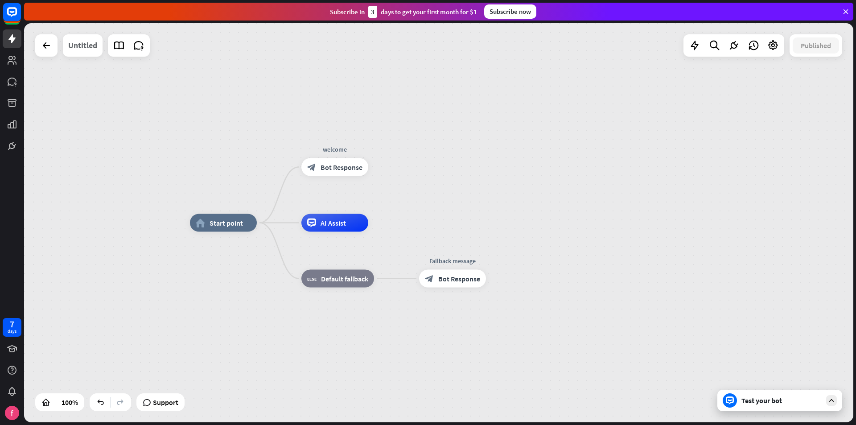
click at [84, 46] on div "Untitled" at bounding box center [82, 45] width 29 height 22
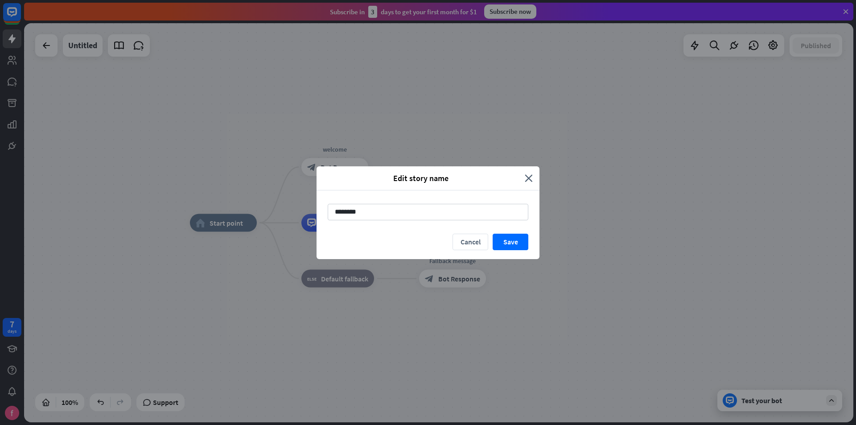
drag, startPoint x: 425, startPoint y: 219, endPoint x: 258, endPoint y: 204, distance: 167.8
click at [258, 204] on div "Edit story name close ******** Cancel Save" at bounding box center [428, 212] width 856 height 425
type input "********"
click at [520, 241] on button "Save" at bounding box center [510, 242] width 36 height 16
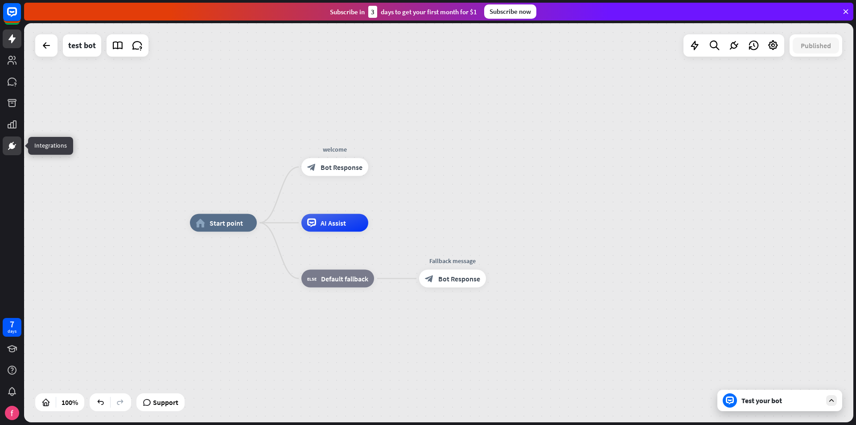
click at [8, 147] on icon at bounding box center [12, 145] width 11 height 11
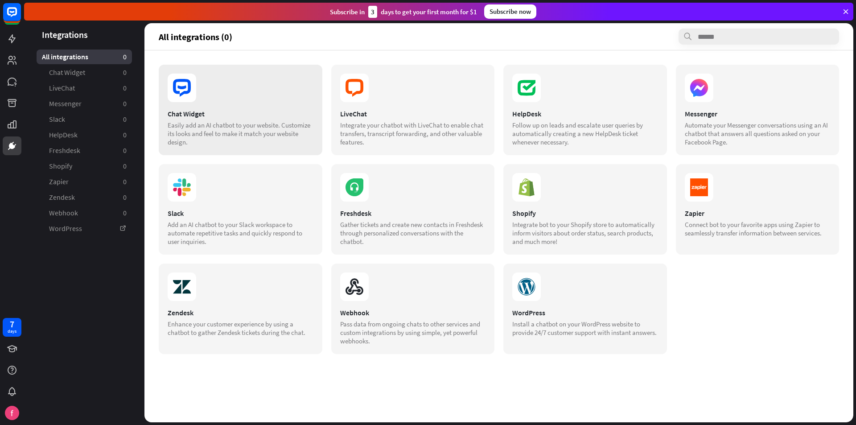
click at [245, 90] on section at bounding box center [241, 88] width 146 height 29
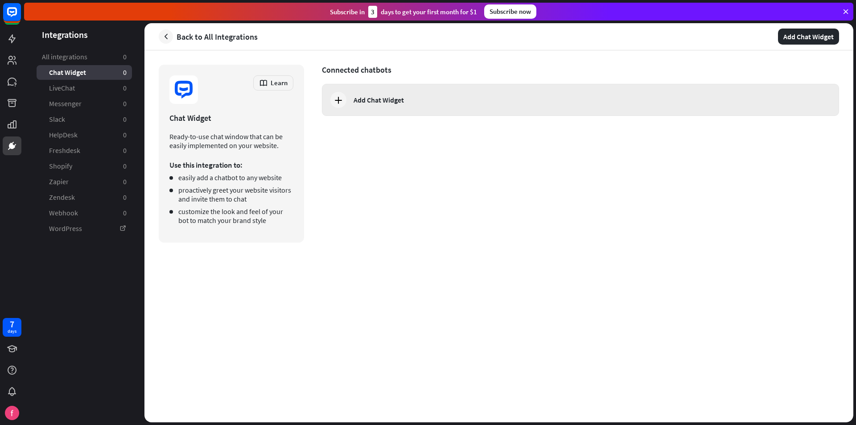
click at [343, 101] on icon at bounding box center [338, 99] width 11 height 11
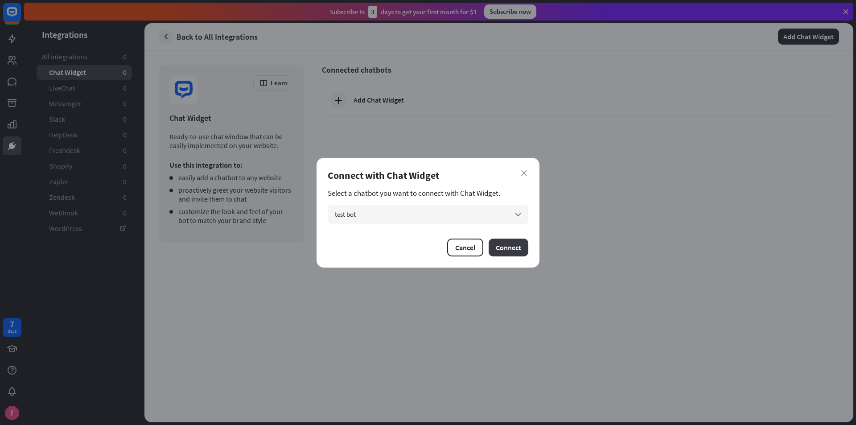
click at [515, 248] on button "Connect" at bounding box center [508, 247] width 40 height 18
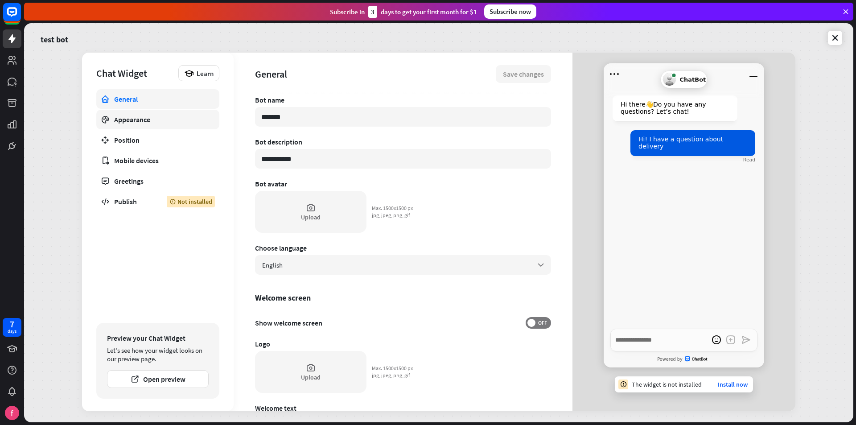
click at [141, 120] on div "Appearance" at bounding box center [157, 119] width 87 height 9
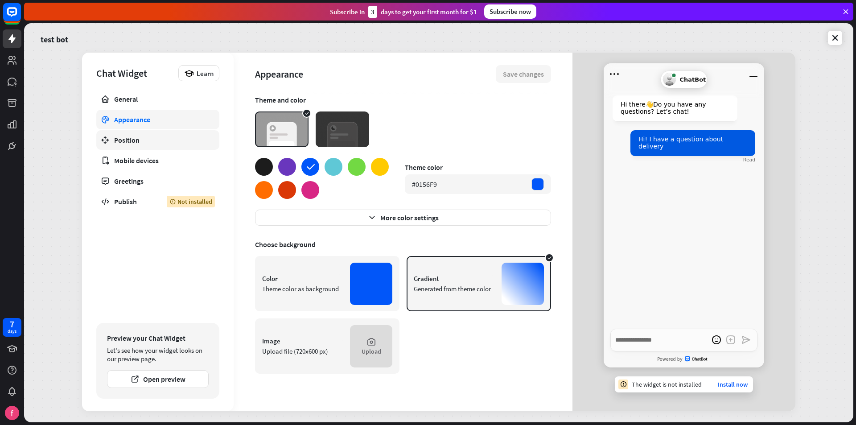
click at [136, 142] on div "Position" at bounding box center [157, 139] width 87 height 9
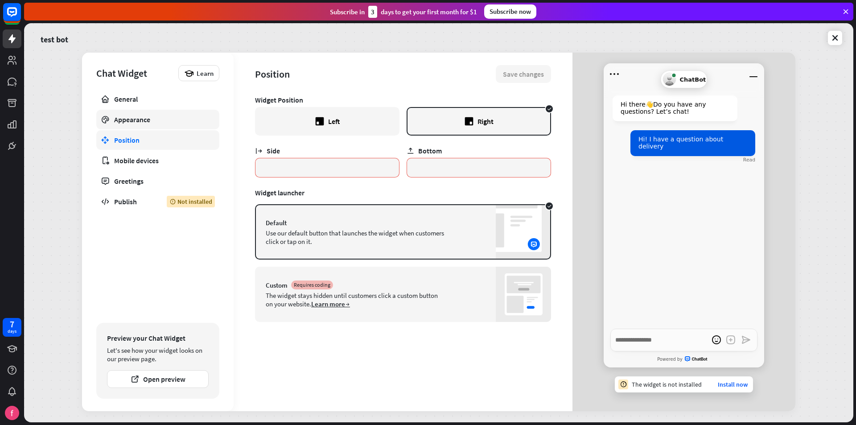
click at [133, 117] on div "Appearance" at bounding box center [157, 119] width 87 height 9
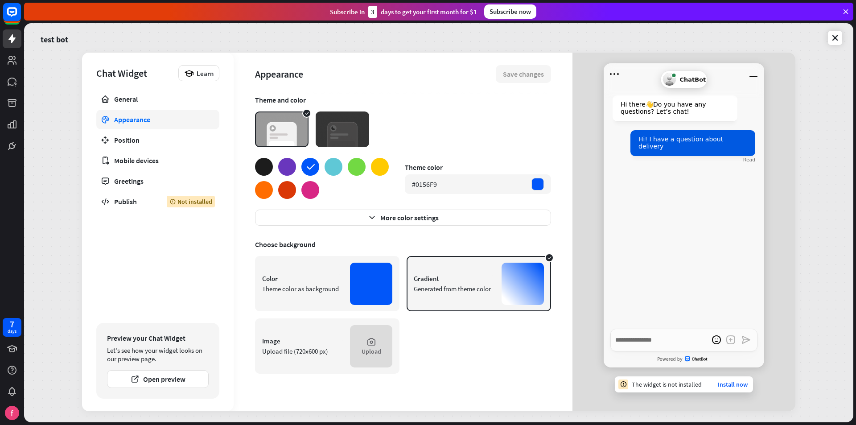
click at [341, 285] on div "Theme color as background" at bounding box center [302, 288] width 81 height 8
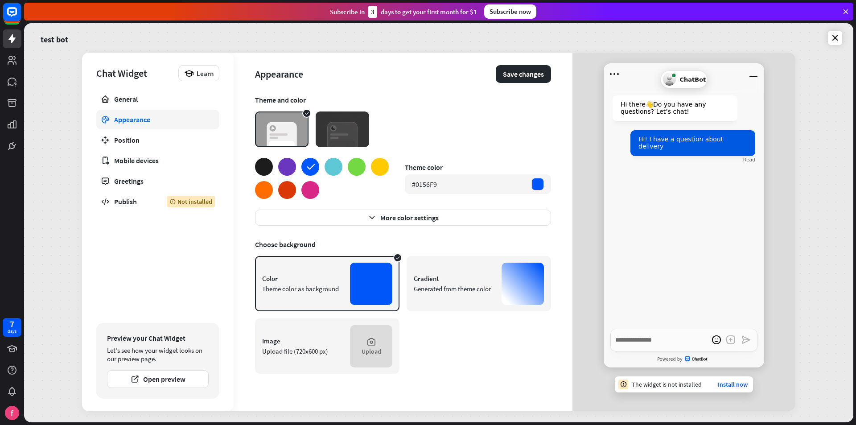
click at [466, 292] on div "Generated from theme color" at bounding box center [454, 288] width 81 height 8
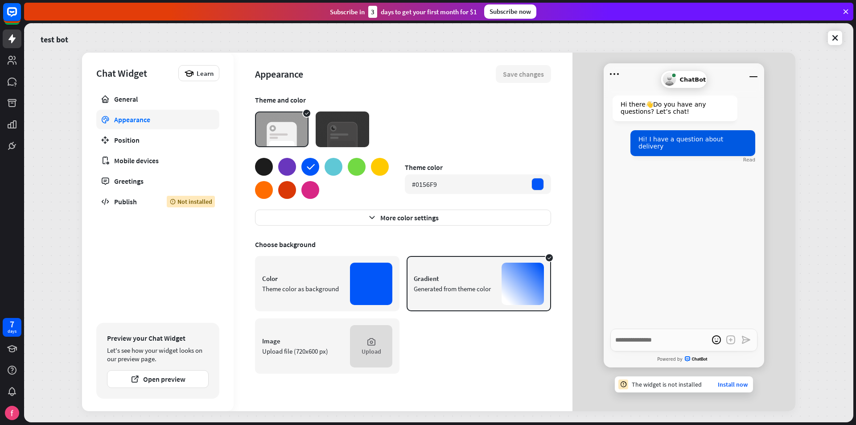
click at [330, 126] on img at bounding box center [342, 129] width 53 height 36
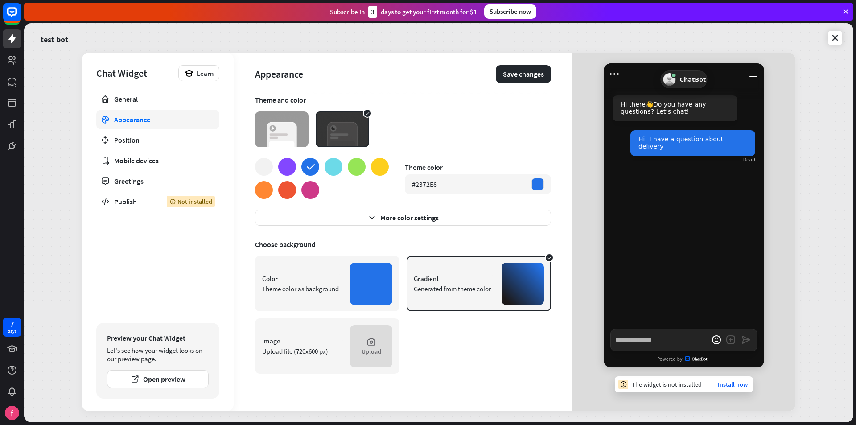
click at [330, 162] on div at bounding box center [333, 167] width 18 height 18
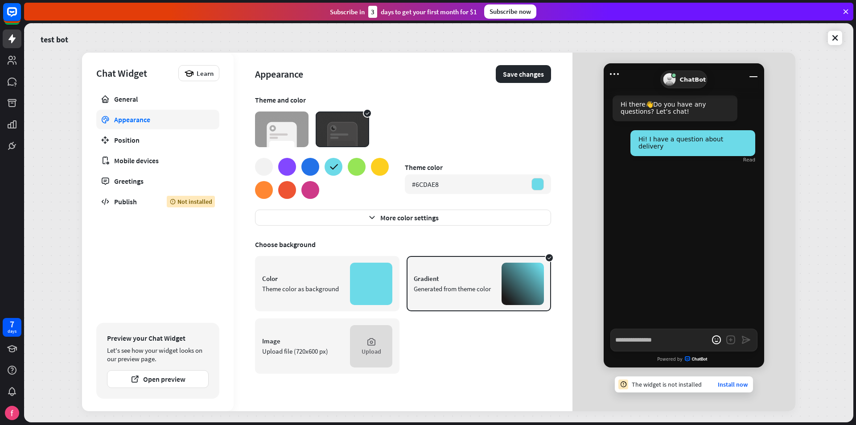
click at [350, 165] on div at bounding box center [357, 167] width 18 height 18
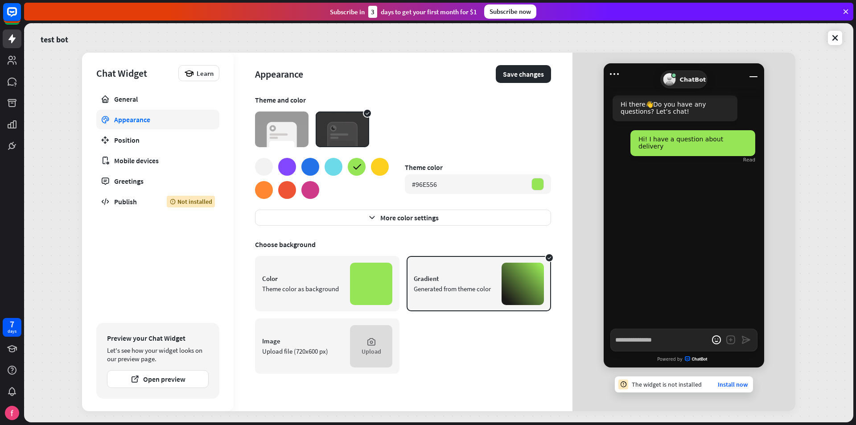
click at [320, 166] on div at bounding box center [322, 178] width 134 height 41
click at [307, 165] on div at bounding box center [310, 167] width 18 height 18
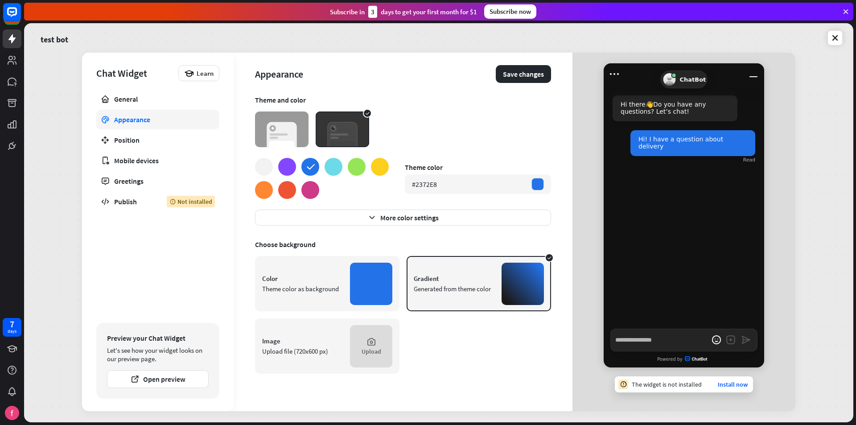
click at [293, 162] on div at bounding box center [287, 167] width 18 height 18
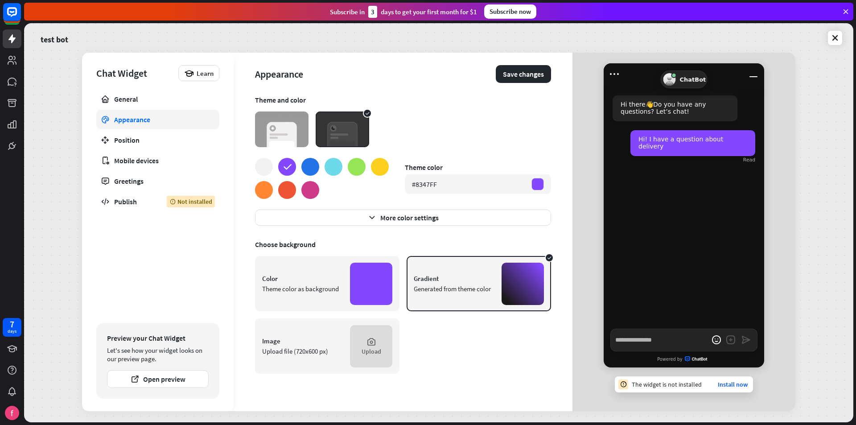
click at [308, 193] on div at bounding box center [310, 190] width 18 height 18
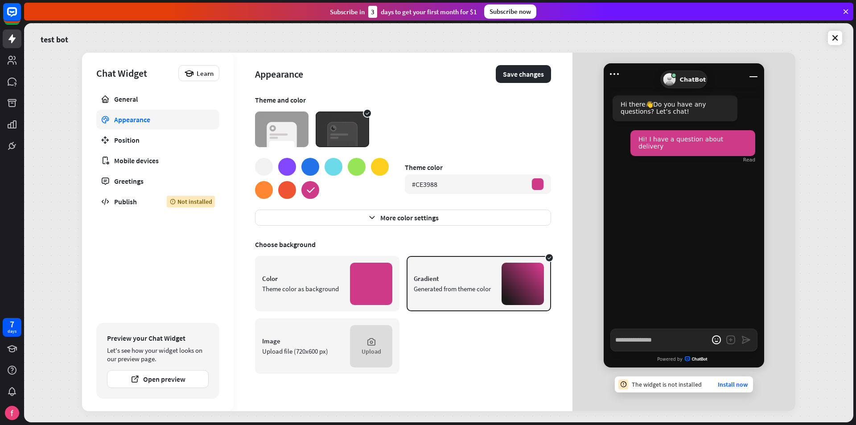
click at [293, 190] on div at bounding box center [287, 190] width 18 height 18
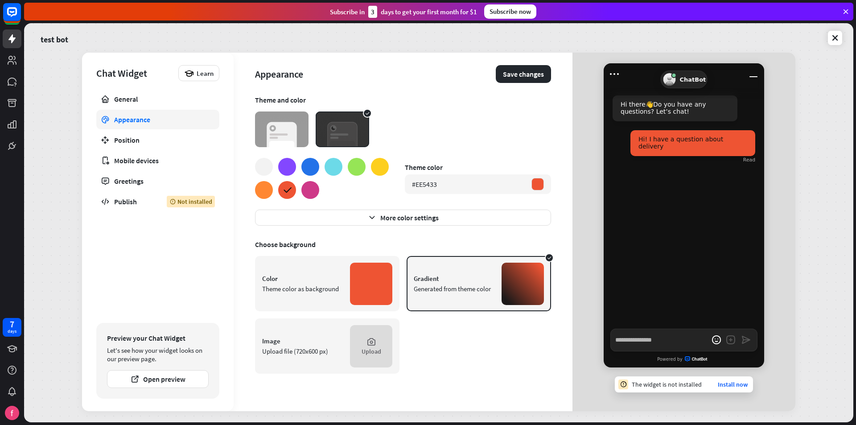
click at [288, 168] on div at bounding box center [287, 167] width 18 height 18
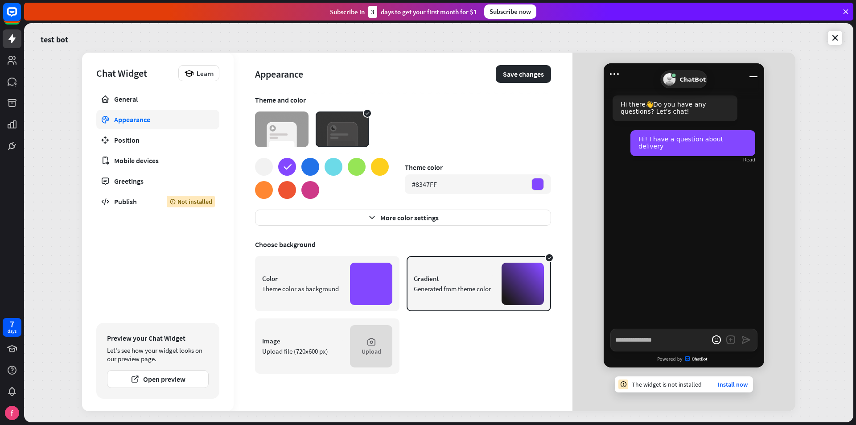
click at [262, 165] on div at bounding box center [264, 167] width 18 height 18
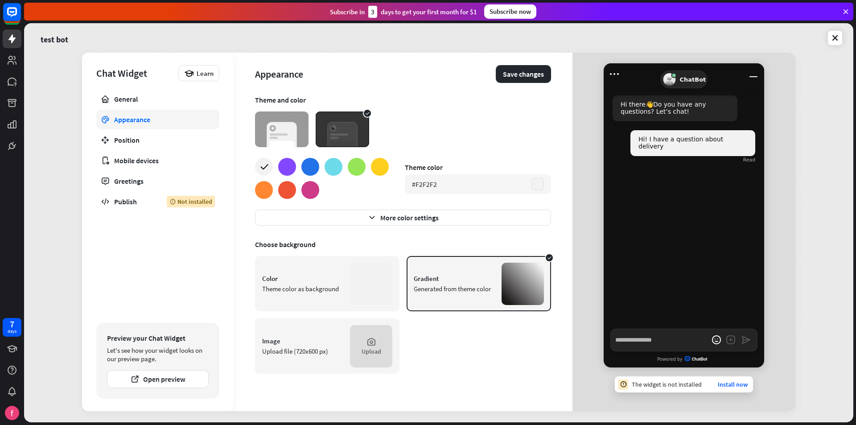
click at [273, 165] on div at bounding box center [322, 178] width 134 height 41
click at [283, 167] on div at bounding box center [287, 167] width 18 height 18
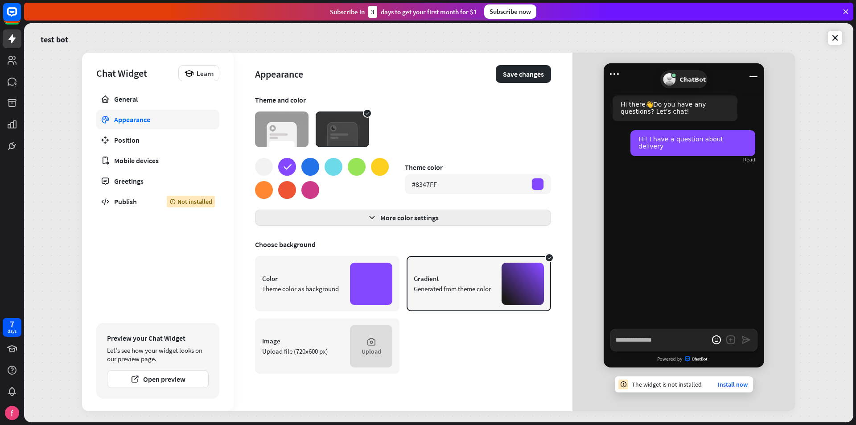
click at [411, 214] on button "More color settings" at bounding box center [403, 217] width 296 height 16
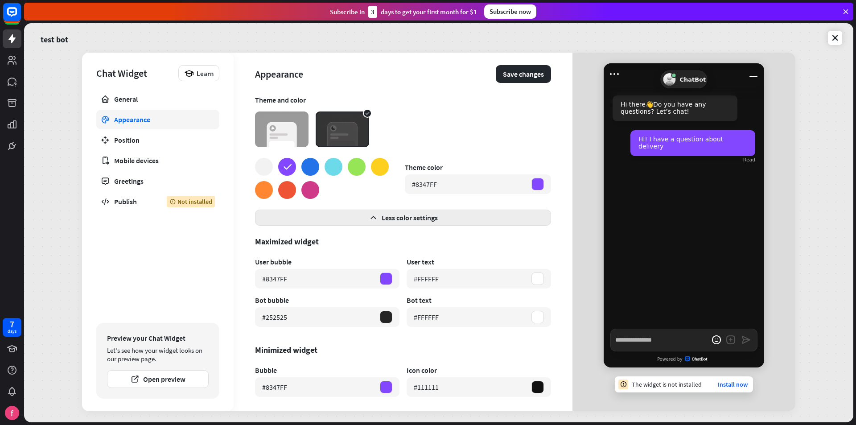
click at [411, 214] on button "Less color settings" at bounding box center [403, 217] width 296 height 16
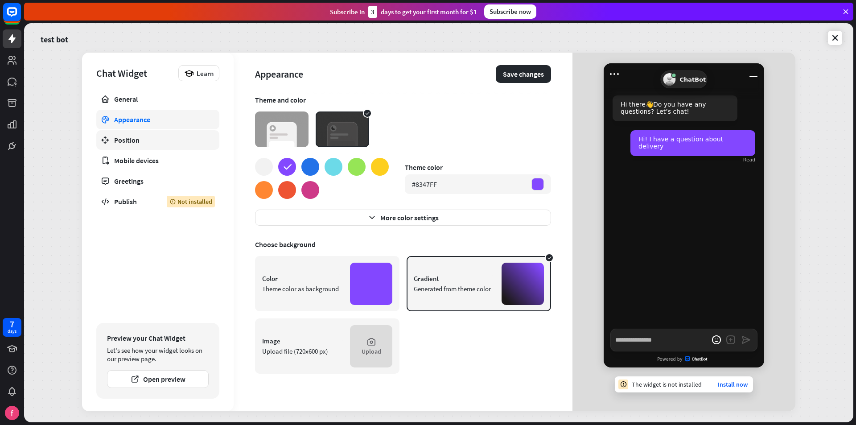
click at [155, 140] on div "Position" at bounding box center [157, 139] width 87 height 9
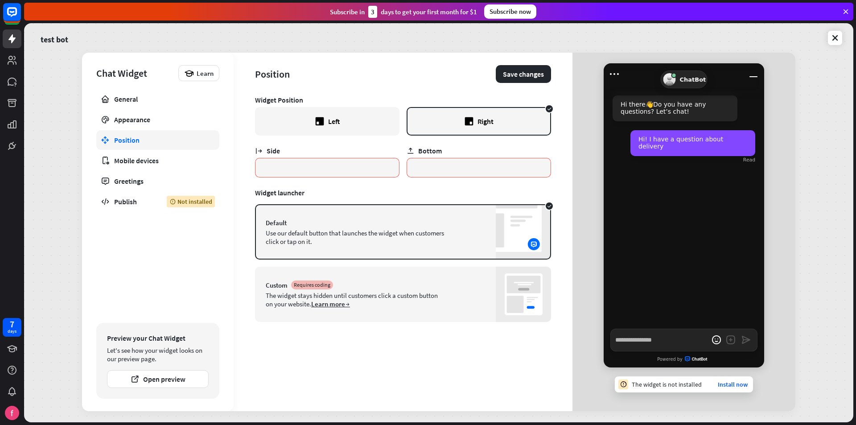
click at [359, 121] on div "Left" at bounding box center [327, 121] width 144 height 29
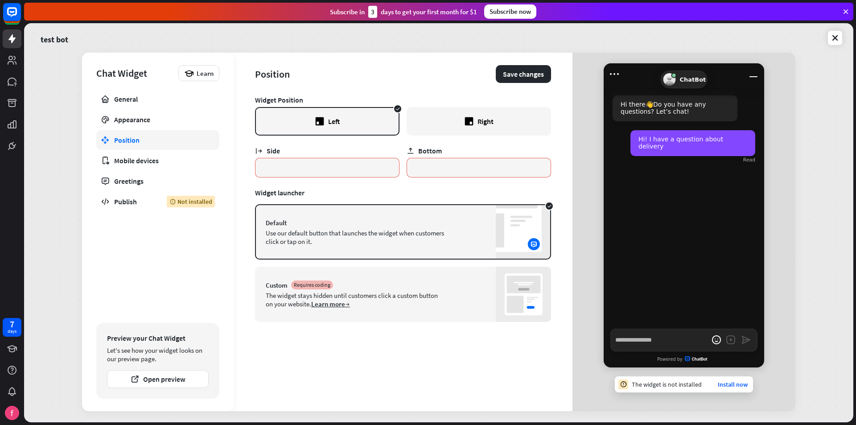
click at [451, 119] on div "Right" at bounding box center [478, 121] width 144 height 29
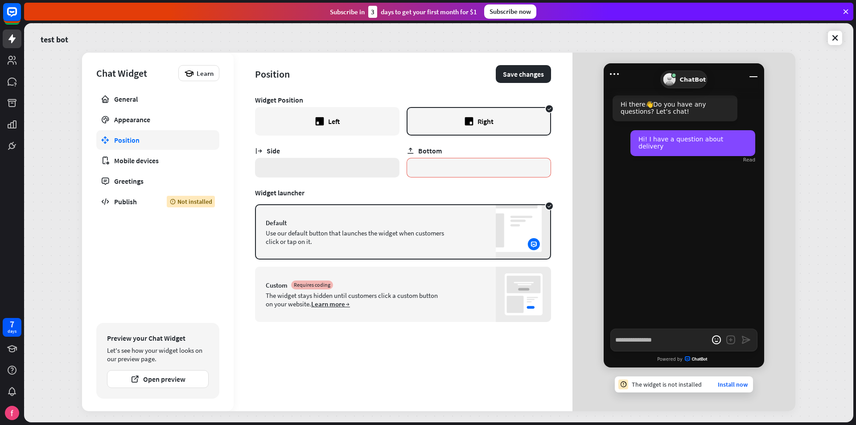
click at [299, 164] on input "*" at bounding box center [327, 168] width 144 height 20
click at [172, 157] on div "Mobile devices" at bounding box center [157, 160] width 87 height 9
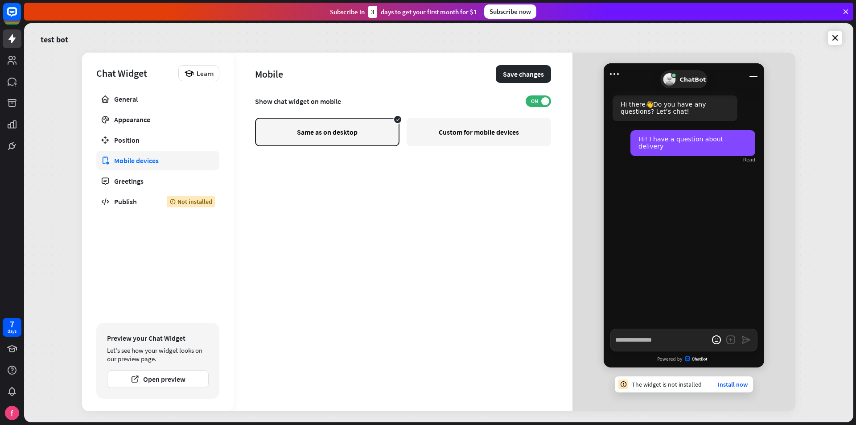
click at [458, 139] on div "Custom for mobile devices" at bounding box center [478, 132] width 144 height 29
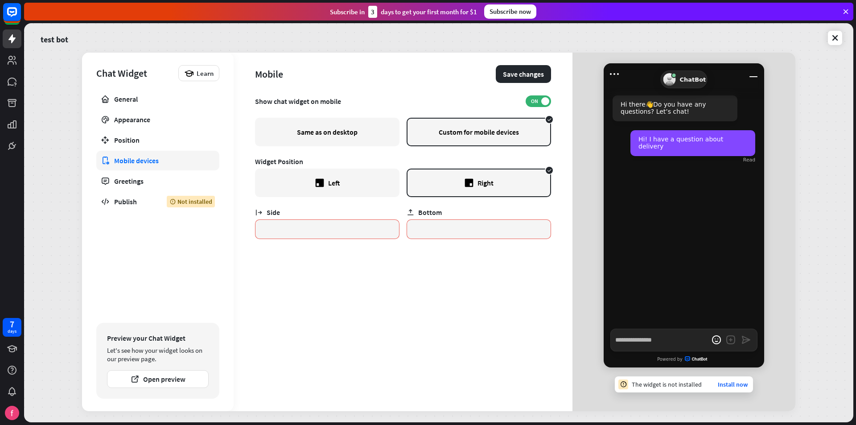
click at [347, 132] on div "Same as on desktop" at bounding box center [327, 132] width 144 height 29
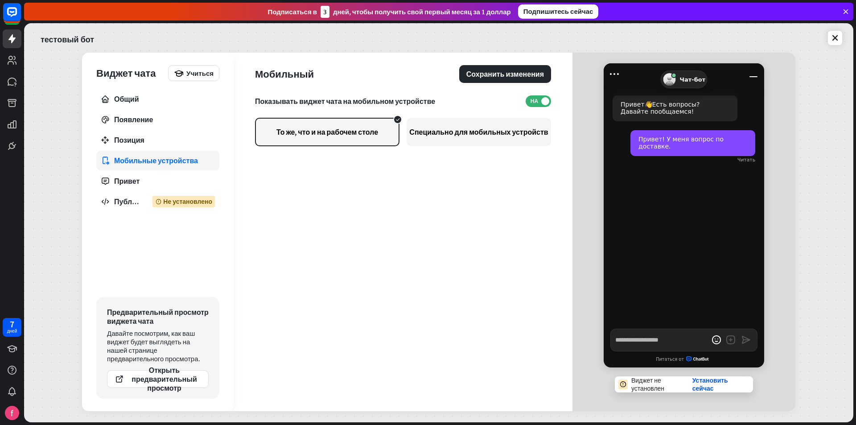
click at [480, 142] on div "Специально для мобильных устройств" at bounding box center [478, 132] width 144 height 29
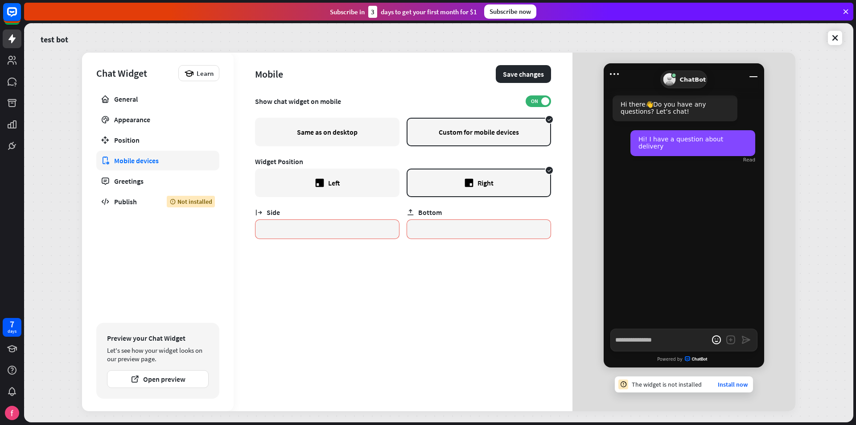
click at [370, 132] on div "Same as on desktop" at bounding box center [327, 132] width 144 height 29
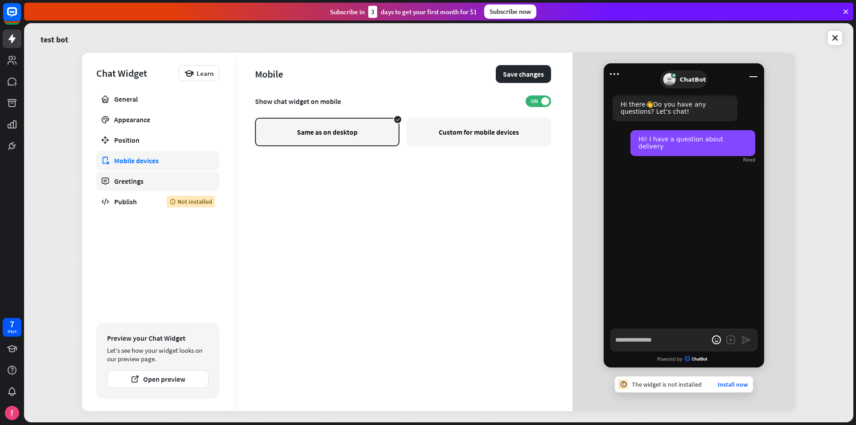
click at [151, 184] on div "Greetings" at bounding box center [157, 180] width 87 height 9
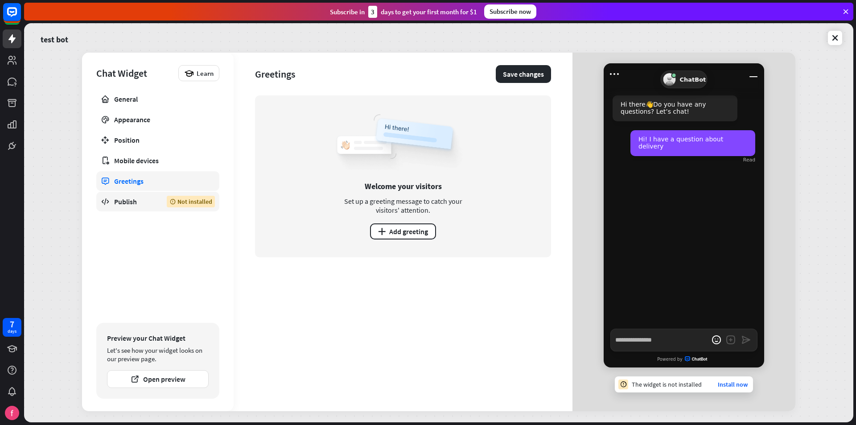
click at [130, 199] on div "Publish" at bounding box center [133, 201] width 39 height 9
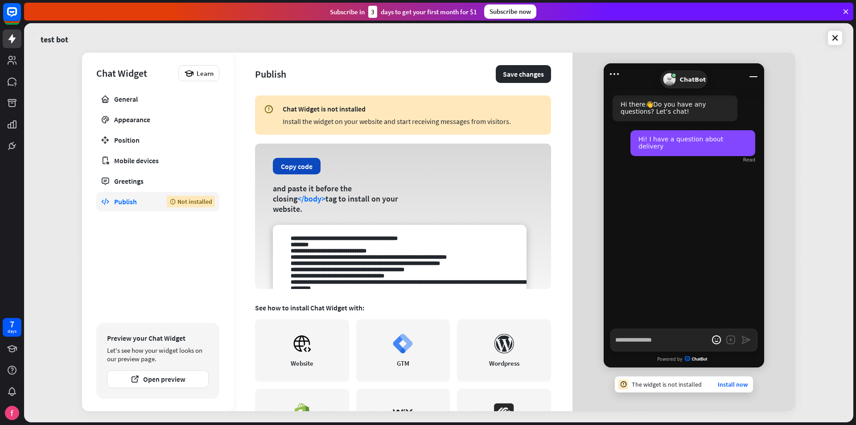
click at [312, 174] on button "Copy code" at bounding box center [297, 166] width 48 height 16
click at [304, 171] on button "Copy code" at bounding box center [297, 166] width 48 height 16
click at [298, 171] on button "Copy code" at bounding box center [297, 166] width 48 height 16
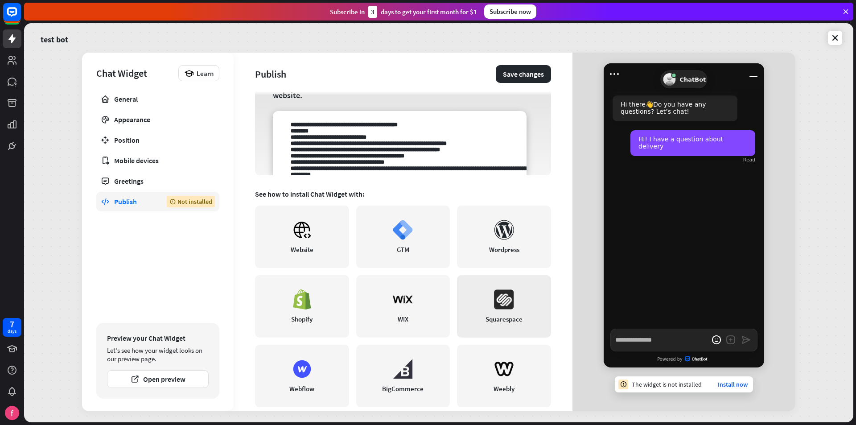
scroll to position [127, 0]
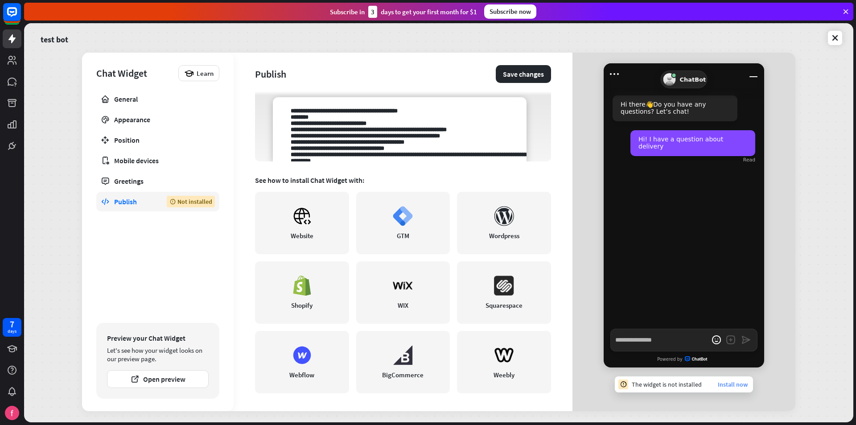
click at [737, 385] on link "Install now" at bounding box center [732, 384] width 30 height 8
click at [738, 386] on link "Install now" at bounding box center [732, 384] width 30 height 8
click at [322, 234] on link "Website" at bounding box center [302, 223] width 94 height 62
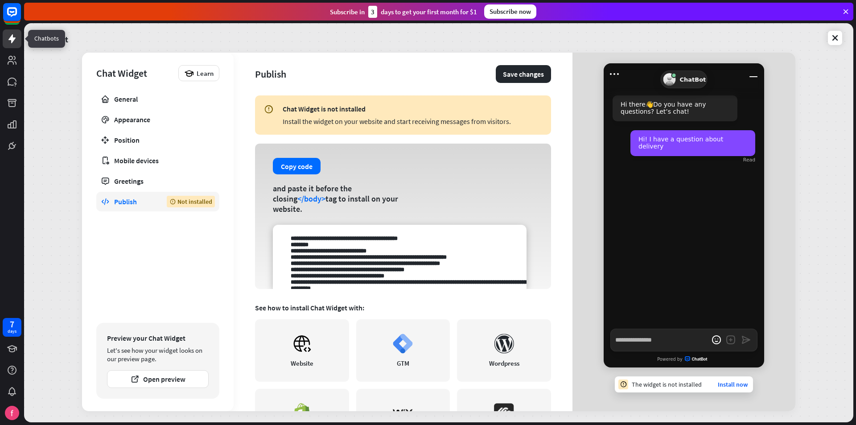
click at [13, 42] on icon at bounding box center [12, 38] width 11 height 11
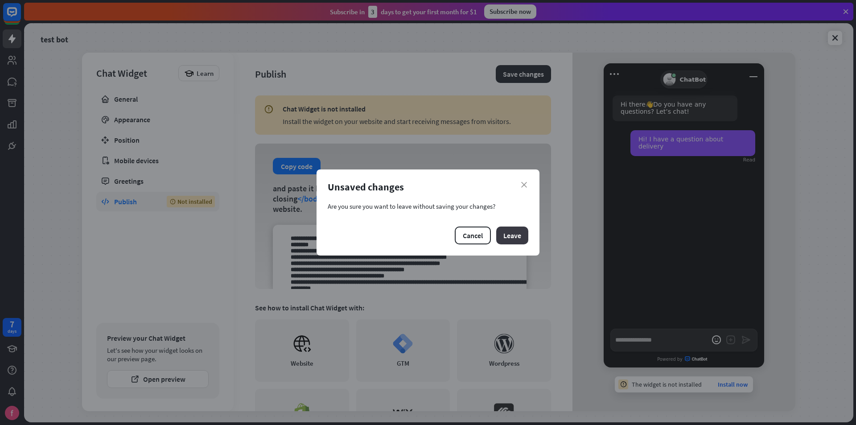
click at [513, 235] on button "Leave" at bounding box center [512, 235] width 32 height 18
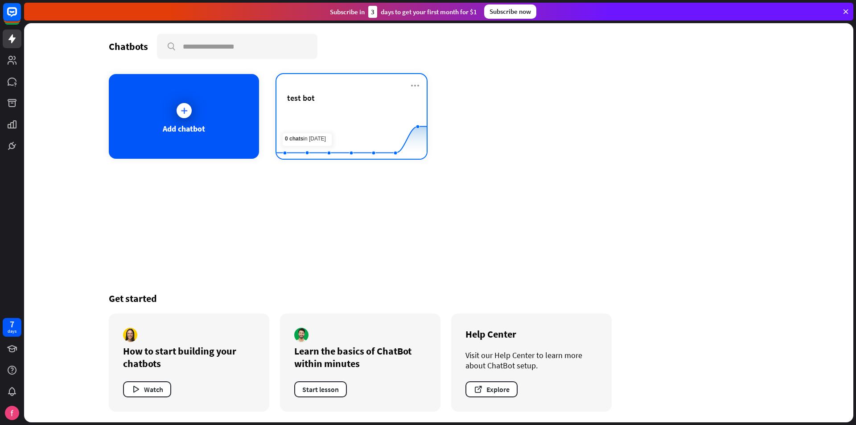
click at [354, 105] on div "test bot" at bounding box center [351, 108] width 129 height 31
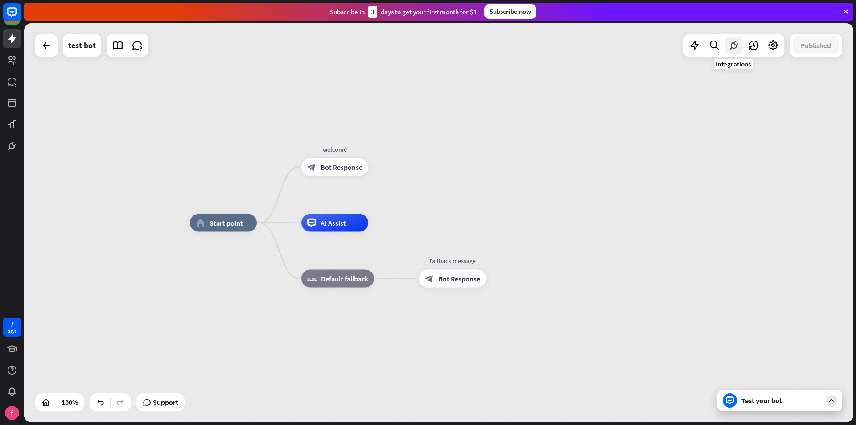
click at [733, 44] on icon at bounding box center [734, 46] width 12 height 12
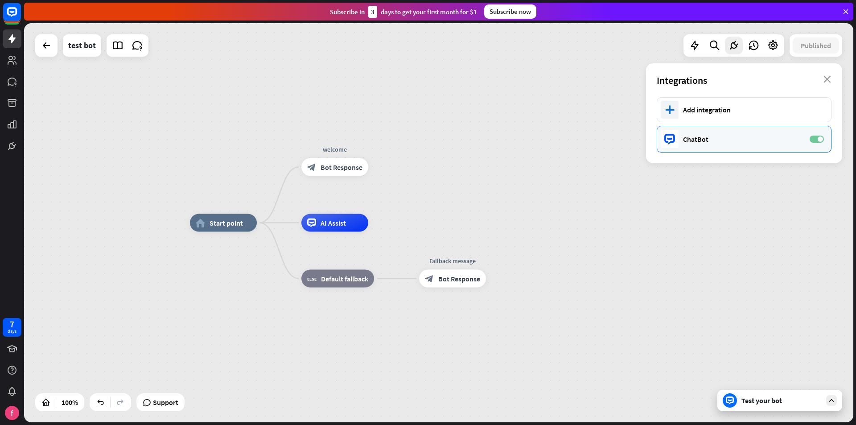
click at [817, 139] on label "ON" at bounding box center [816, 138] width 14 height 7
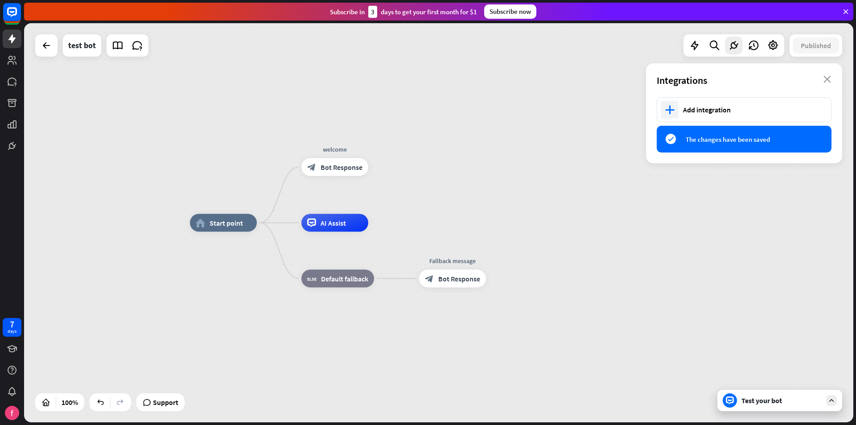
click at [769, 139] on span "The changes have been saved" at bounding box center [751, 139] width 132 height 8
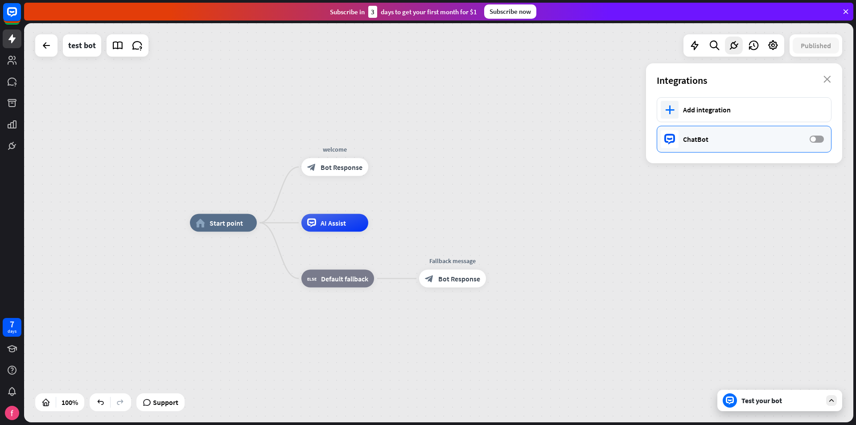
click at [811, 142] on label "OFF" at bounding box center [816, 138] width 14 height 7
click at [671, 101] on div "plus" at bounding box center [669, 110] width 18 height 18
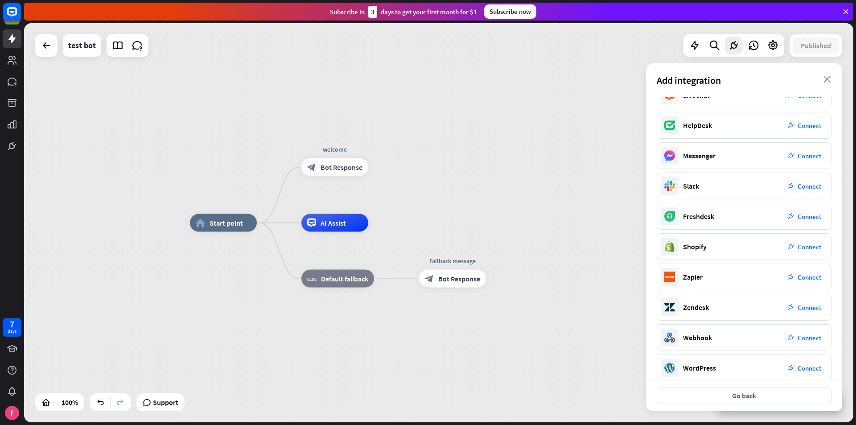
scroll to position [27, 0]
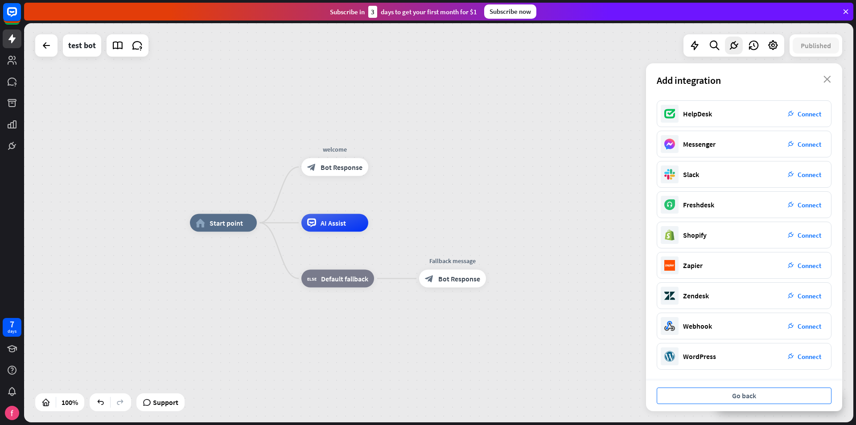
click at [738, 400] on button "Go back" at bounding box center [743, 395] width 175 height 16
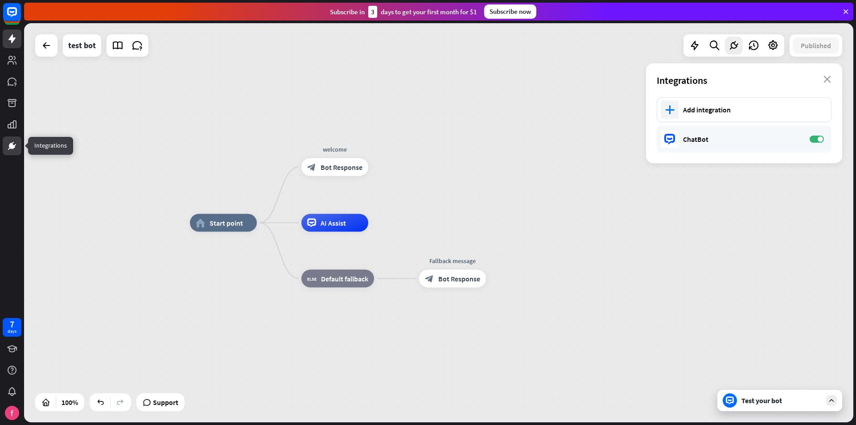
click at [12, 146] on icon at bounding box center [11, 145] width 5 height 5
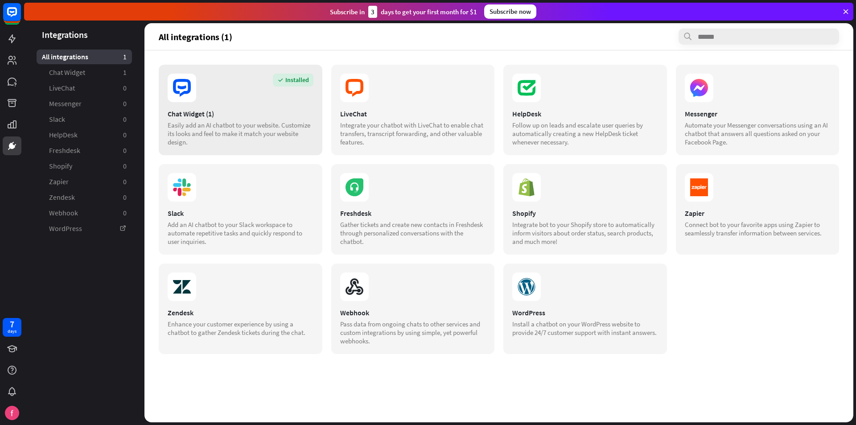
click at [240, 124] on div "Easily add an AI chatbot to your website. Customize its looks and feel to make …" at bounding box center [241, 133] width 146 height 25
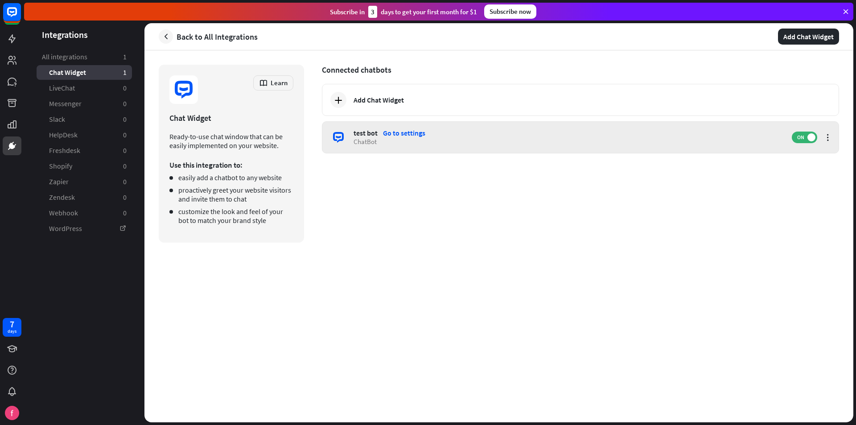
click at [412, 129] on div "Go to settings" at bounding box center [404, 132] width 42 height 9
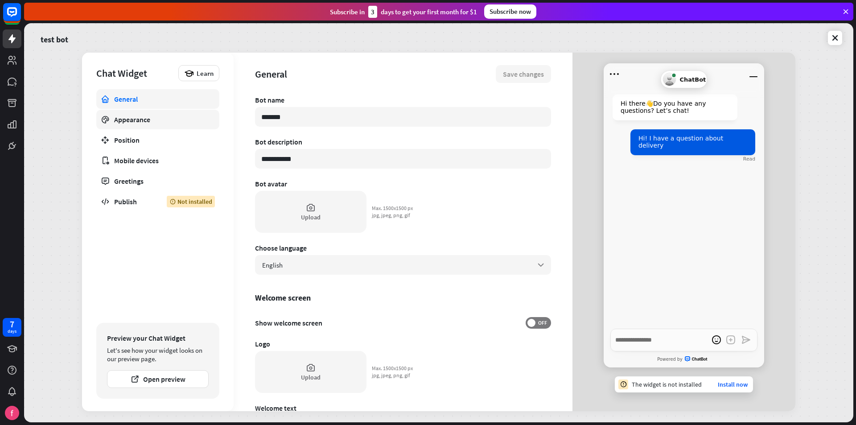
click at [107, 119] on icon at bounding box center [105, 119] width 9 height 9
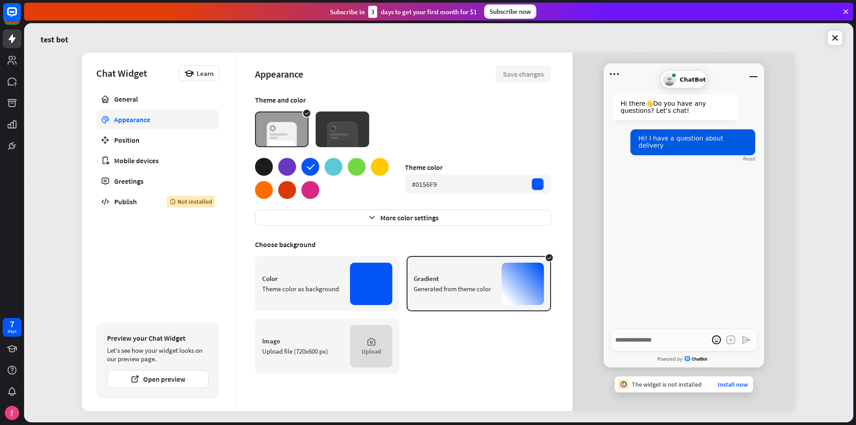
click at [289, 168] on div at bounding box center [287, 167] width 18 height 18
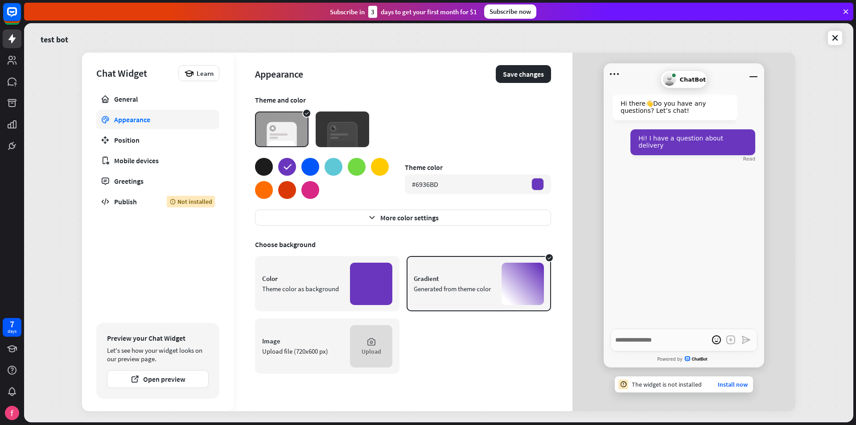
click at [354, 134] on img at bounding box center [342, 129] width 53 height 36
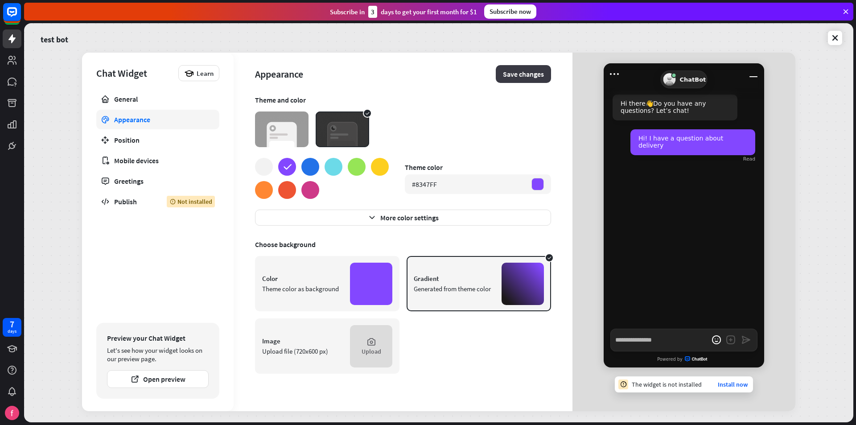
click at [526, 72] on button "Save changes" at bounding box center [523, 74] width 55 height 18
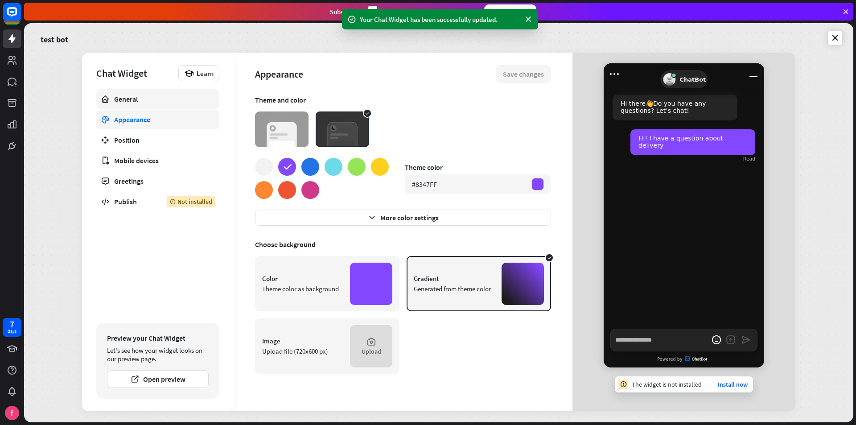
click at [144, 102] on div "General" at bounding box center [157, 98] width 87 height 9
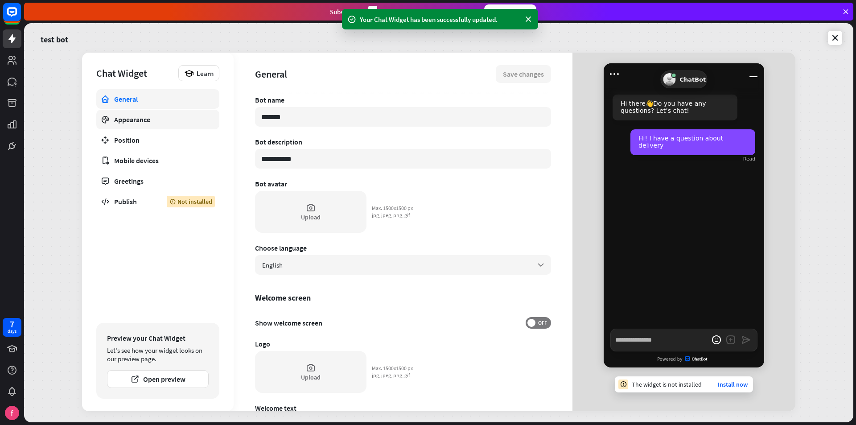
click at [143, 118] on div "Appearance" at bounding box center [157, 119] width 87 height 9
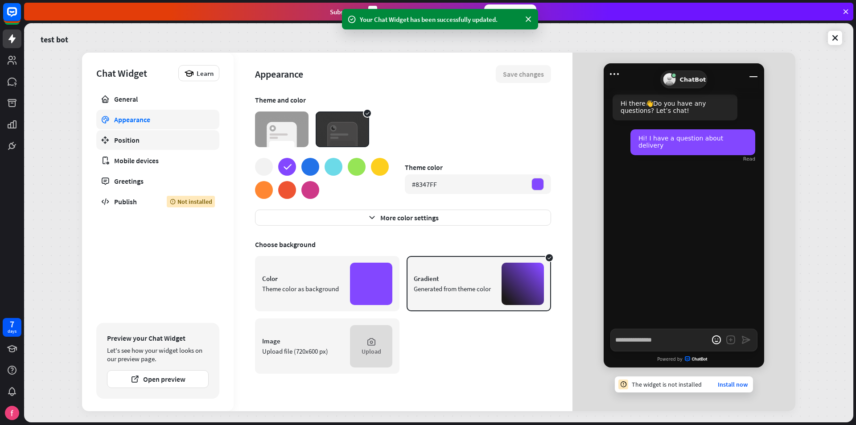
click at [143, 142] on div "Position" at bounding box center [157, 139] width 87 height 9
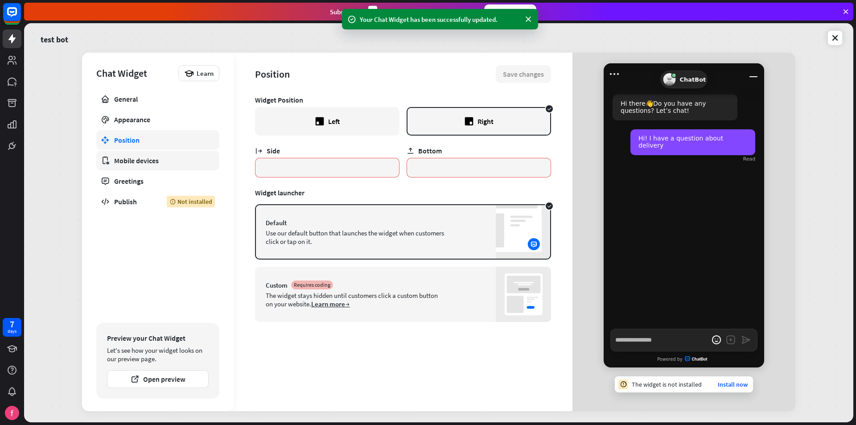
click at [147, 155] on link "Mobile devices" at bounding box center [157, 161] width 123 height 20
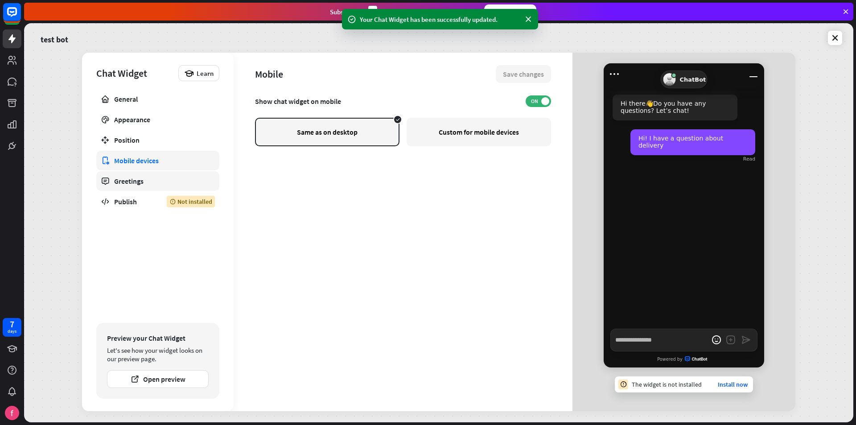
click at [146, 181] on div "Greetings" at bounding box center [157, 180] width 87 height 9
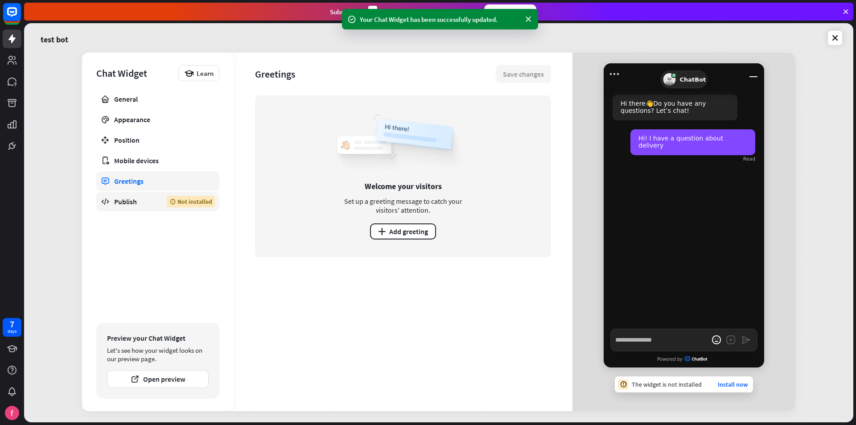
click at [138, 201] on div "Publish" at bounding box center [133, 201] width 39 height 9
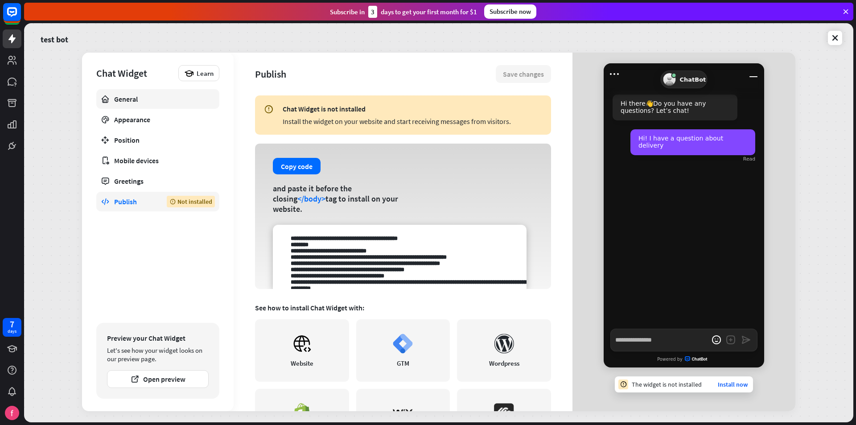
click at [128, 96] on div "General" at bounding box center [157, 98] width 87 height 9
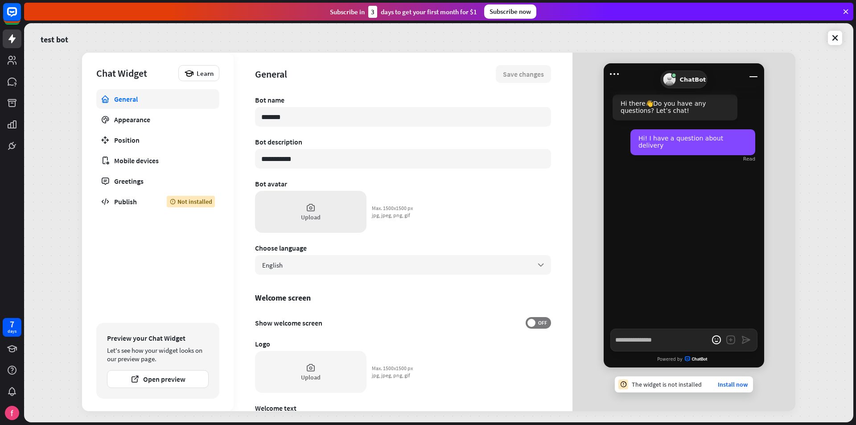
click at [319, 201] on div "Upload" at bounding box center [310, 212] width 111 height 42
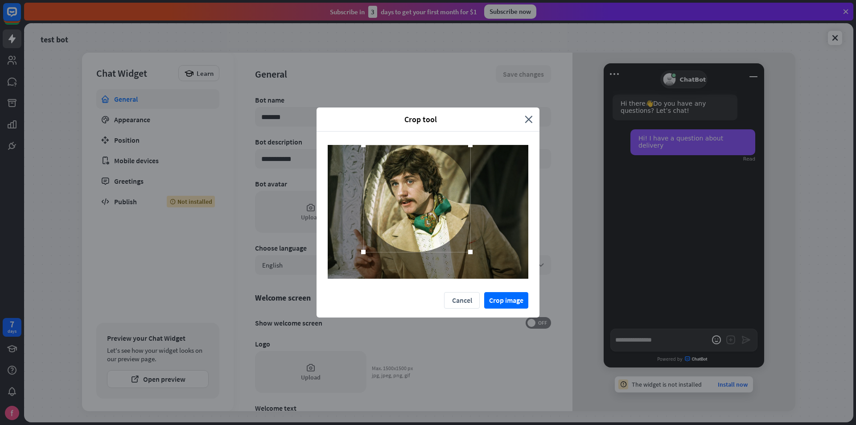
drag, startPoint x: 448, startPoint y: 237, endPoint x: 438, endPoint y: 212, distance: 27.4
click at [438, 212] on div at bounding box center [416, 198] width 107 height 107
click at [509, 299] on button "Crop image" at bounding box center [506, 300] width 44 height 16
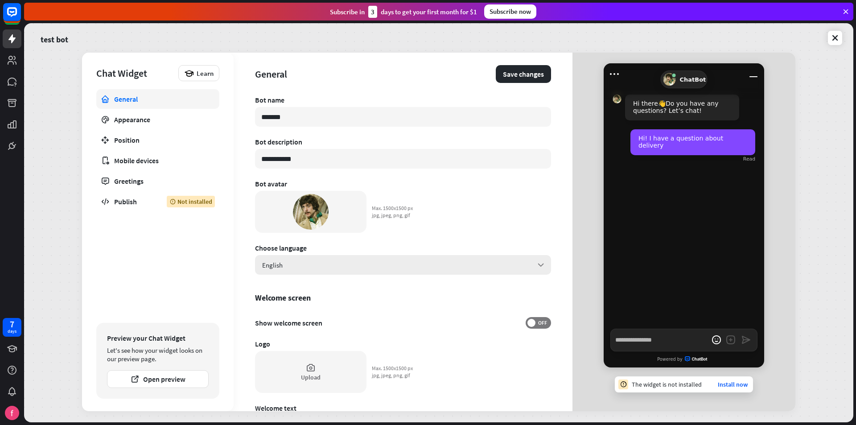
click at [508, 268] on div "English arrow_down" at bounding box center [403, 265] width 296 height 20
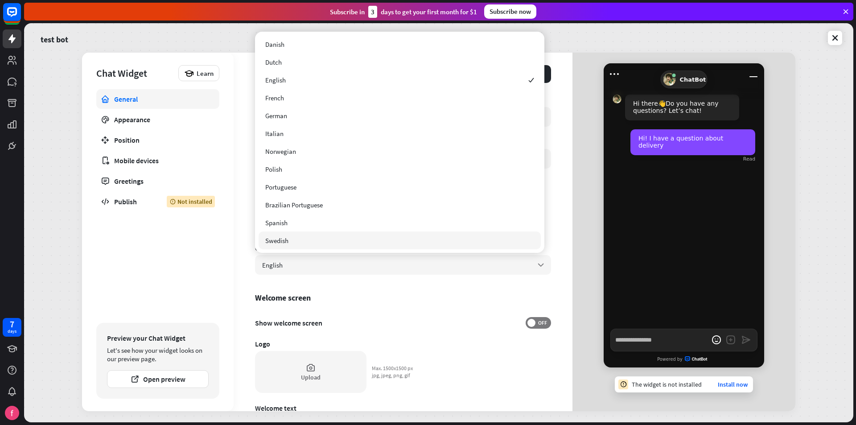
click at [417, 301] on div "Welcome screen" at bounding box center [403, 297] width 296 height 10
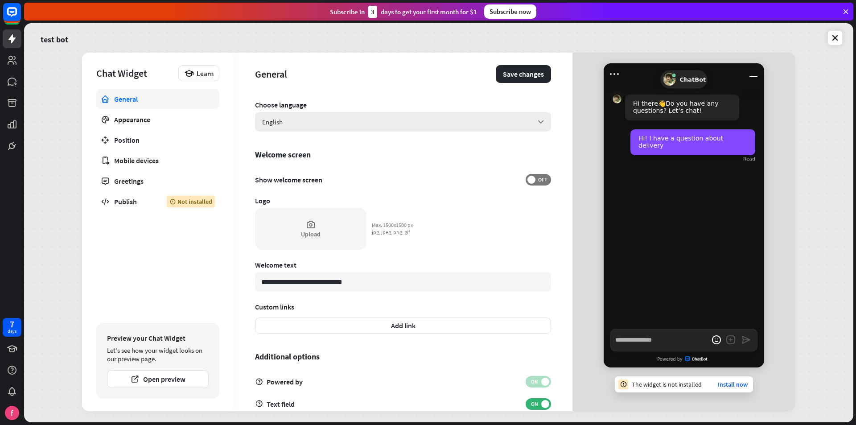
scroll to position [162, 0]
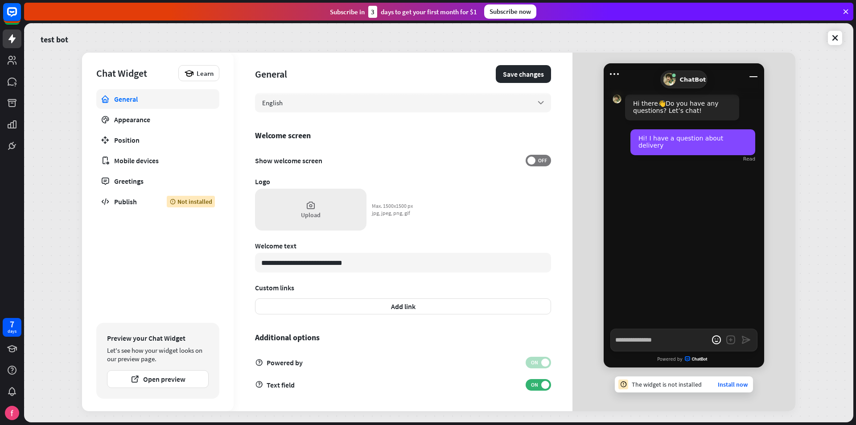
click at [331, 212] on div "Upload" at bounding box center [310, 210] width 111 height 42
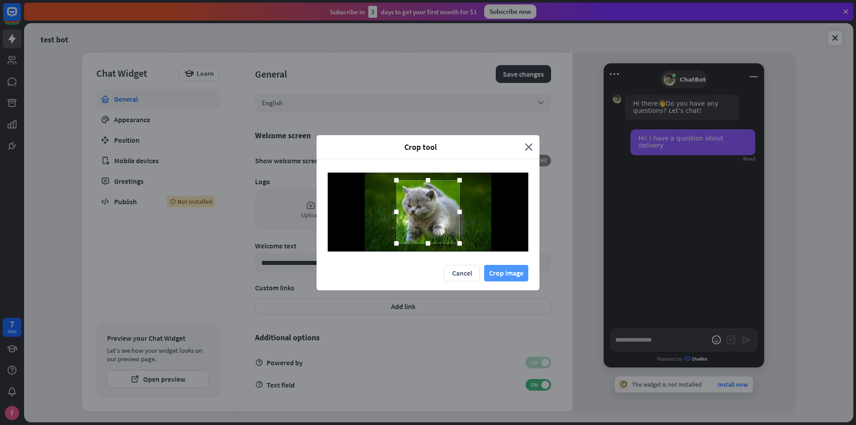
click at [513, 274] on button "Crop image" at bounding box center [506, 273] width 44 height 16
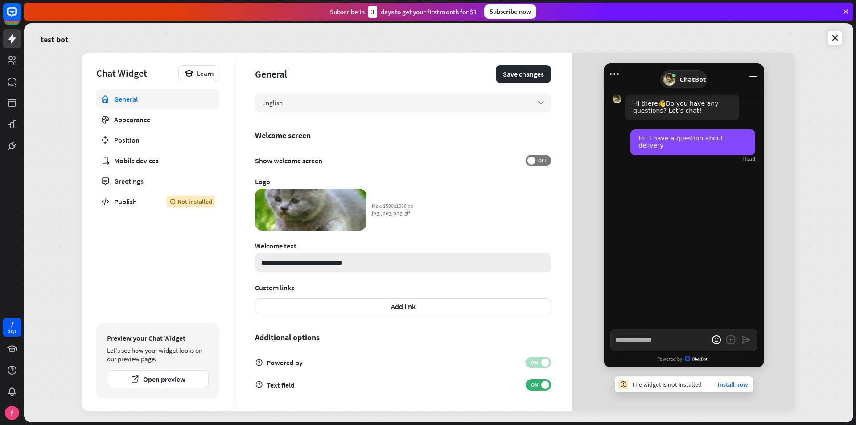
click at [400, 267] on input "**********" at bounding box center [403, 263] width 296 height 20
click at [182, 378] on button "Open preview" at bounding box center [158, 379] width 102 height 18
click at [519, 75] on button "Save changes" at bounding box center [523, 74] width 55 height 18
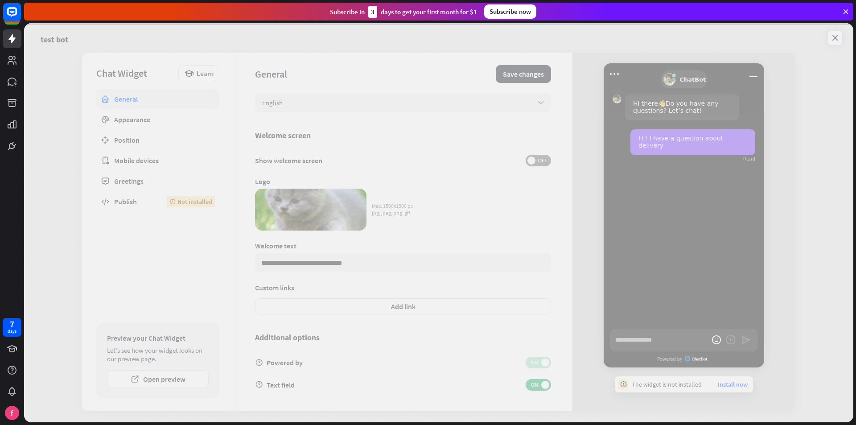
type textarea "*"
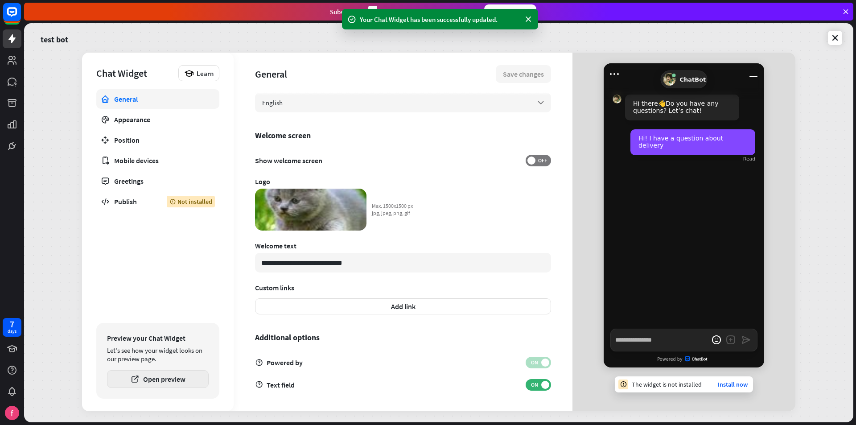
click at [172, 384] on button "Open preview" at bounding box center [158, 379] width 102 height 18
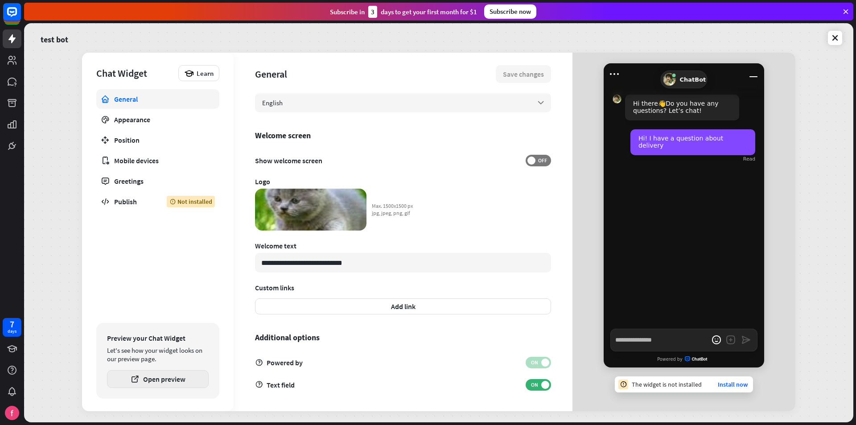
click at [158, 378] on button "Open preview" at bounding box center [158, 379] width 102 height 18
click at [120, 180] on div "Greetings" at bounding box center [157, 180] width 87 height 9
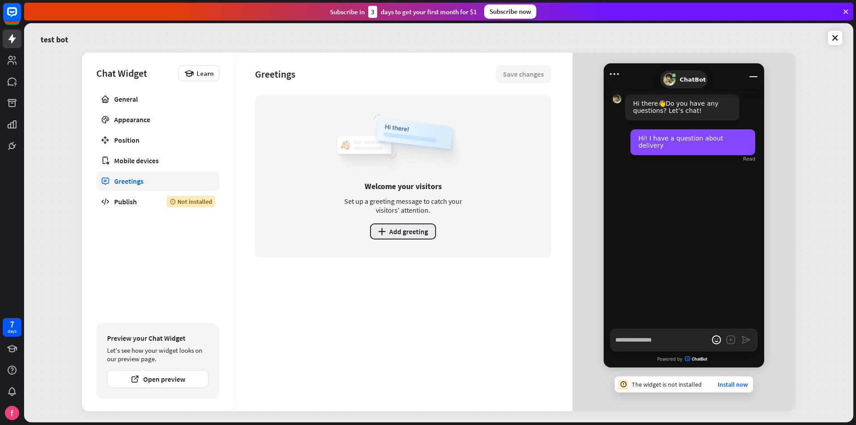
click at [406, 232] on button "plus Add greeting" at bounding box center [403, 231] width 66 height 16
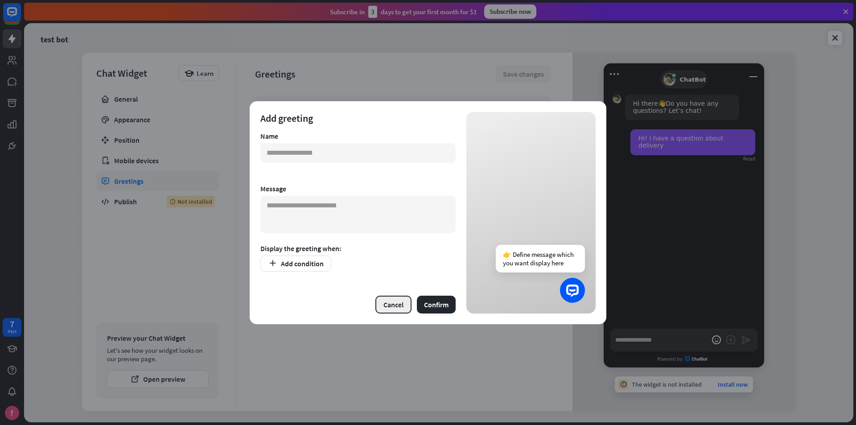
click at [397, 303] on button "Cancel" at bounding box center [393, 304] width 36 height 18
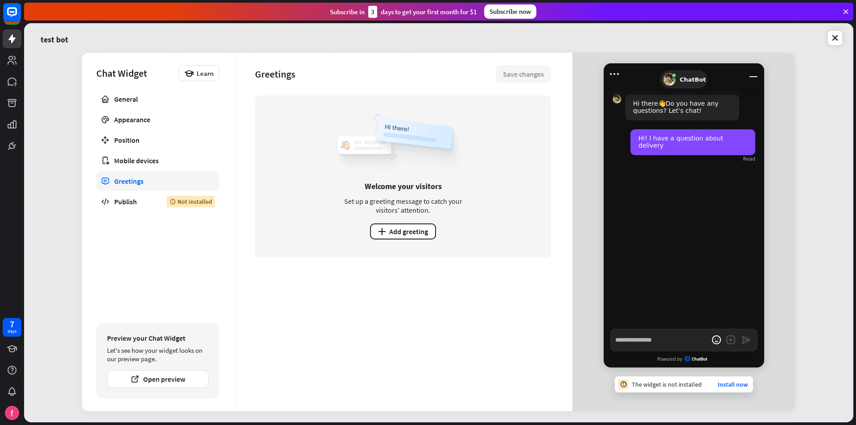
click at [137, 213] on div "General Appearance Position Mobile devices Greetings Publish Not installed" at bounding box center [157, 203] width 123 height 229
click at [143, 203] on div "Publish" at bounding box center [133, 201] width 39 height 9
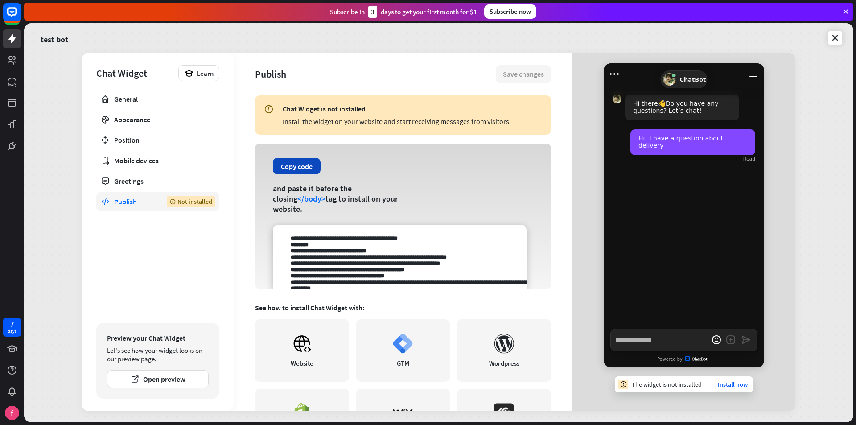
click at [304, 174] on button "Copy code" at bounding box center [297, 166] width 48 height 16
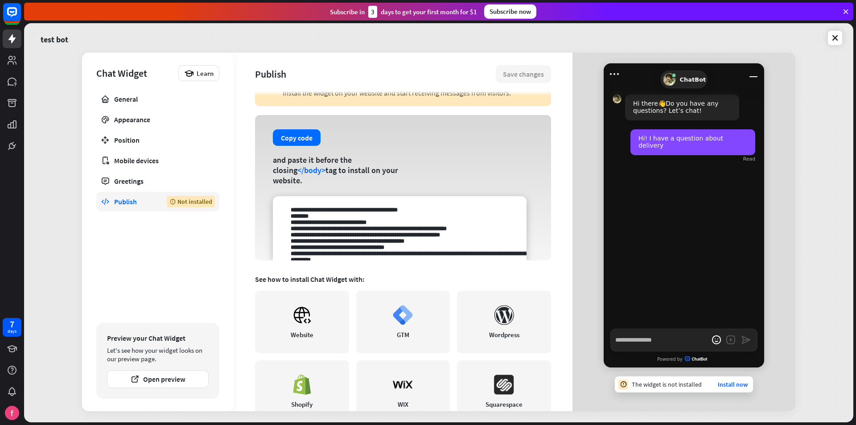
scroll to position [45, 0]
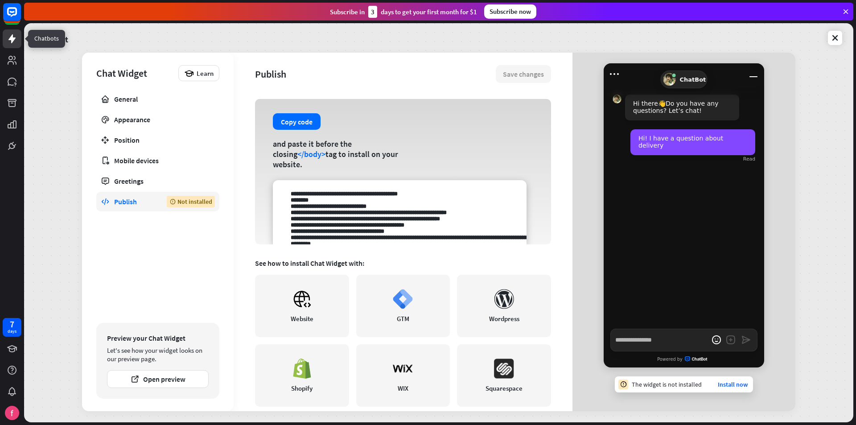
click at [16, 38] on icon at bounding box center [12, 38] width 11 height 11
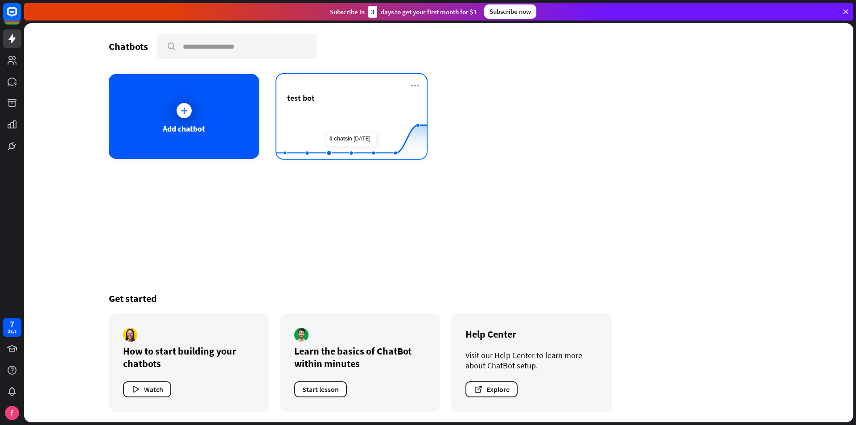
click at [354, 111] on rect at bounding box center [351, 137] width 150 height 56
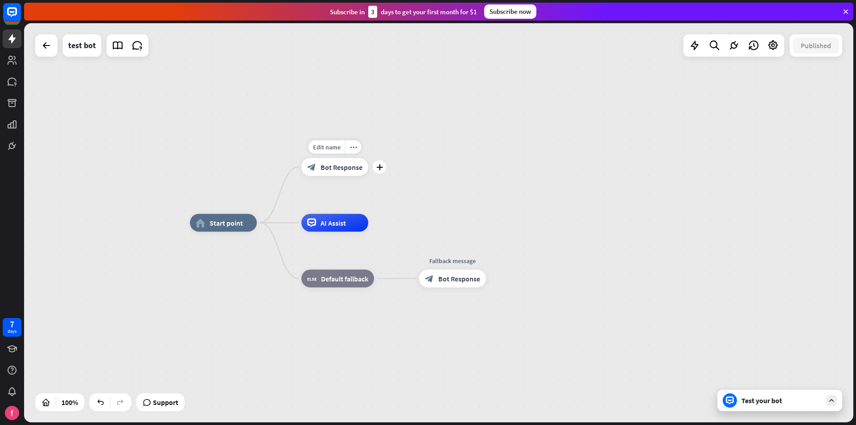
click at [343, 174] on div "block_bot_response Bot Response" at bounding box center [334, 167] width 67 height 18
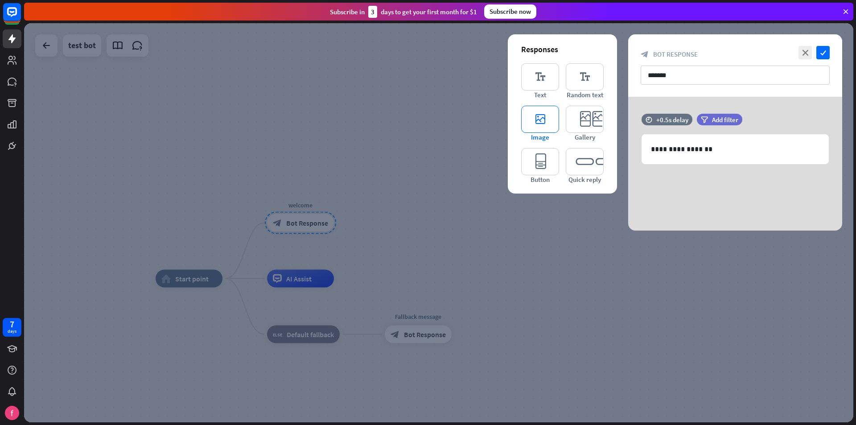
click at [551, 119] on icon "editor_image" at bounding box center [540, 119] width 38 height 27
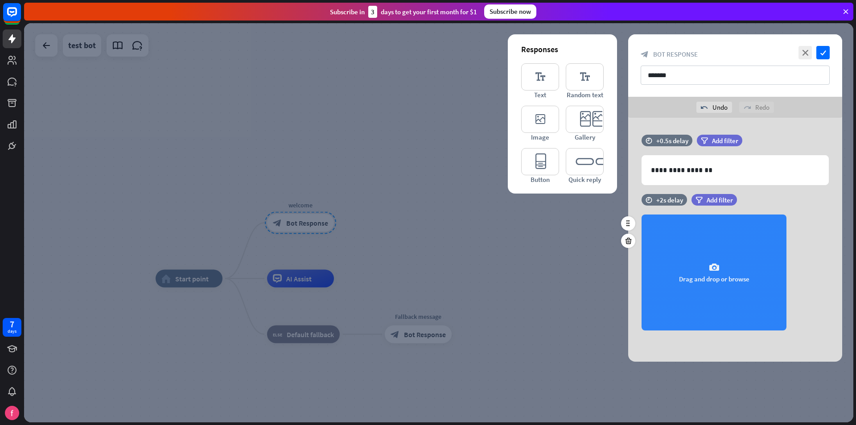
click at [729, 270] on div "camera Drag and drop or browse" at bounding box center [713, 272] width 145 height 116
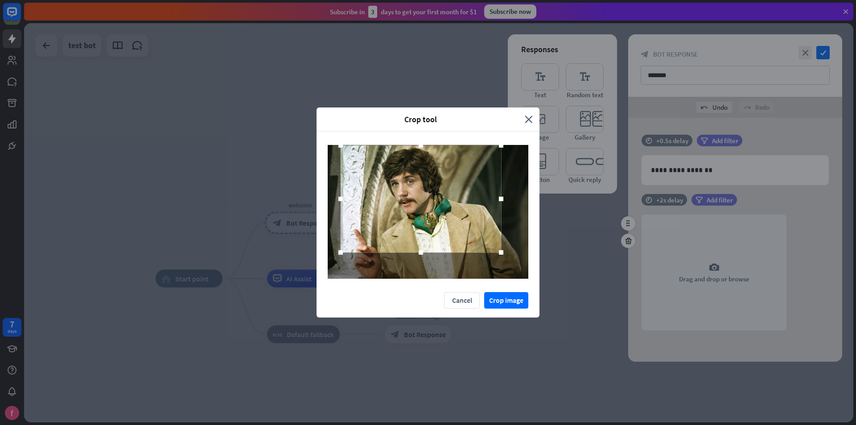
drag, startPoint x: 479, startPoint y: 244, endPoint x: 471, endPoint y: 231, distance: 14.8
click at [471, 231] on div at bounding box center [420, 198] width 160 height 107
click at [511, 300] on button "Crop image" at bounding box center [506, 300] width 44 height 16
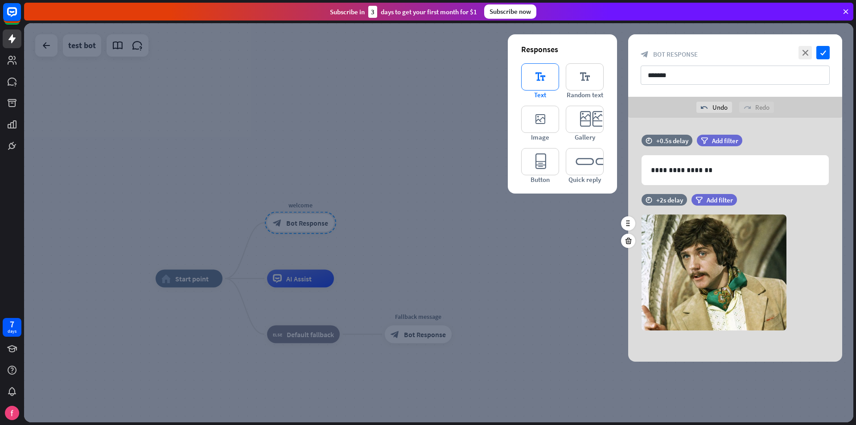
click at [549, 78] on icon "editor_text" at bounding box center [540, 76] width 38 height 27
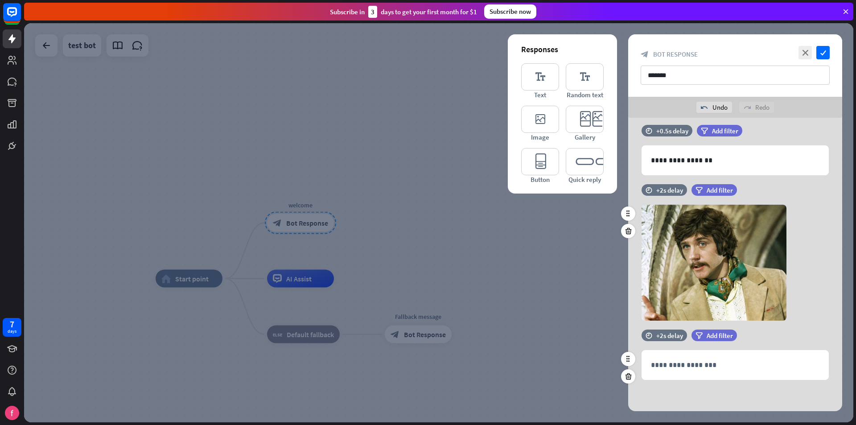
scroll to position [10, 0]
click at [673, 332] on div "+2s delay" at bounding box center [669, 335] width 27 height 8
click at [708, 389] on div "**********" at bounding box center [735, 259] width 214 height 303
click at [653, 331] on div "time +2s delay" at bounding box center [663, 335] width 45 height 12
drag, startPoint x: 689, startPoint y: 336, endPoint x: 629, endPoint y: 336, distance: 59.7
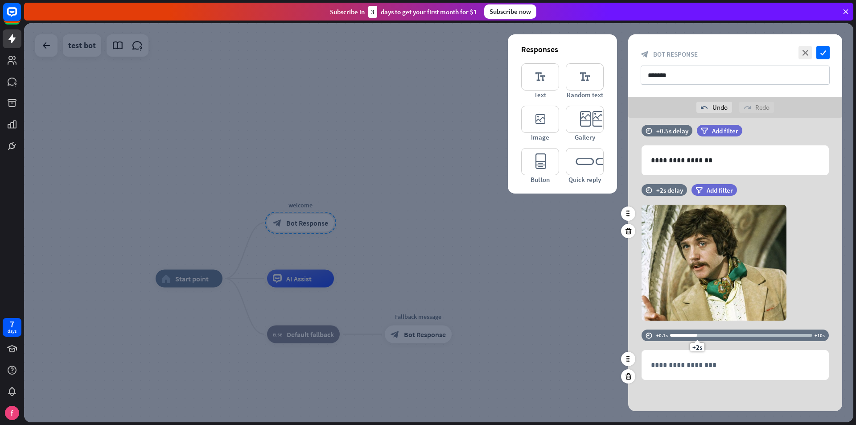
click at [629, 336] on div "time +0.1s +2s +10s" at bounding box center [735, 339] width 214 height 20
click at [669, 335] on div "+2s delay" at bounding box center [669, 335] width 27 height 8
click at [648, 336] on icon "time" at bounding box center [648, 335] width 7 height 6
drag, startPoint x: 679, startPoint y: 335, endPoint x: 666, endPoint y: 335, distance: 12.5
click at [666, 335] on div "time +0.1s +2s +10s" at bounding box center [734, 335] width 187 height 12
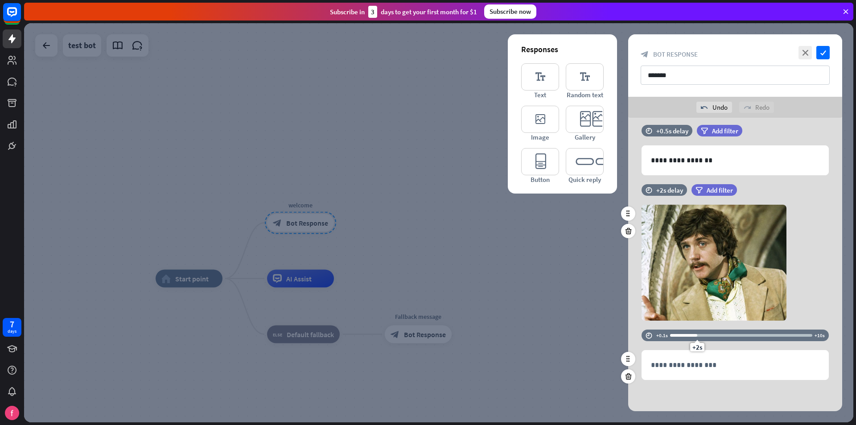
click at [679, 336] on div "+2s" at bounding box center [741, 335] width 142 height 9
drag, startPoint x: 677, startPoint y: 344, endPoint x: 663, endPoint y: 344, distance: 14.3
click at [663, 344] on span "+0.1s" at bounding box center [669, 347] width 15 height 8
click at [685, 370] on div "**********" at bounding box center [735, 364] width 186 height 29
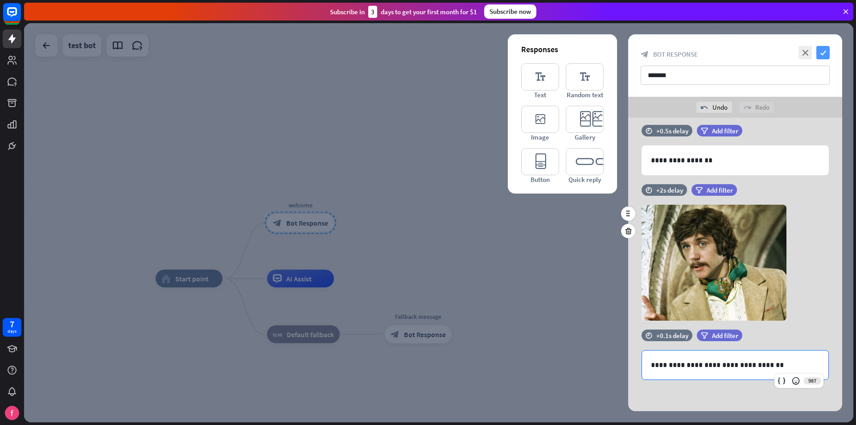
click at [828, 50] on icon "check" at bounding box center [822, 52] width 13 height 13
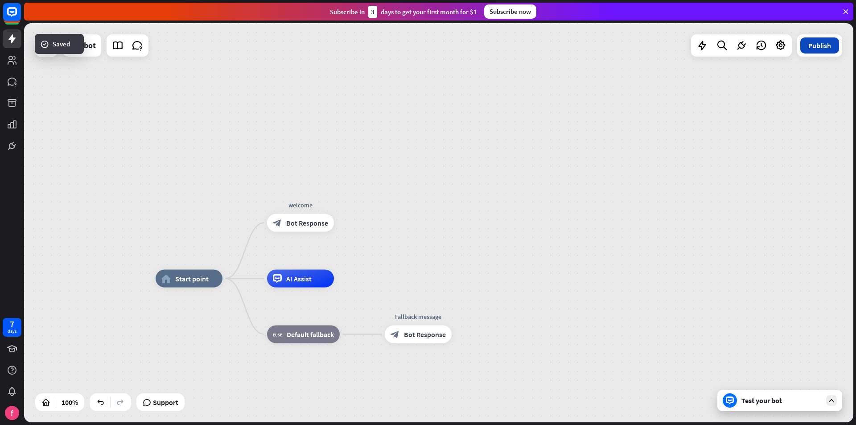
click at [824, 49] on button "Publish" at bounding box center [819, 45] width 39 height 16
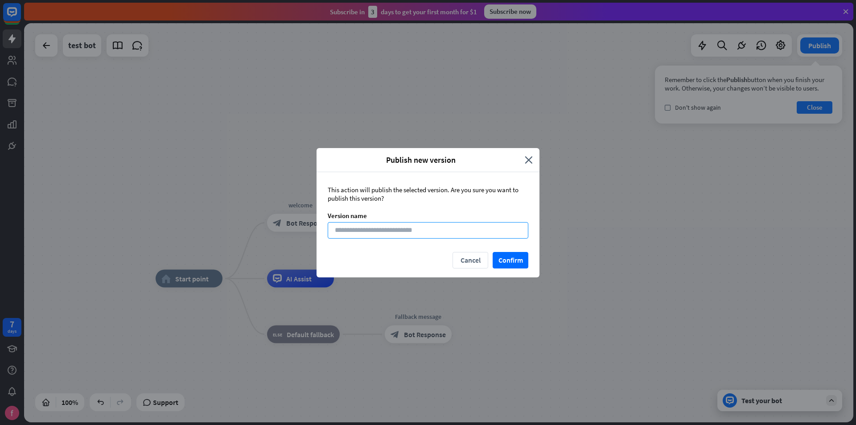
click at [478, 229] on input at bounding box center [428, 230] width 201 height 16
click at [468, 194] on div "This action will publish the selected version. Are you sure you want to publish…" at bounding box center [428, 193] width 201 height 17
click at [446, 235] on input at bounding box center [428, 230] width 201 height 16
type input "**"
click at [512, 257] on button "Confirm" at bounding box center [510, 260] width 36 height 16
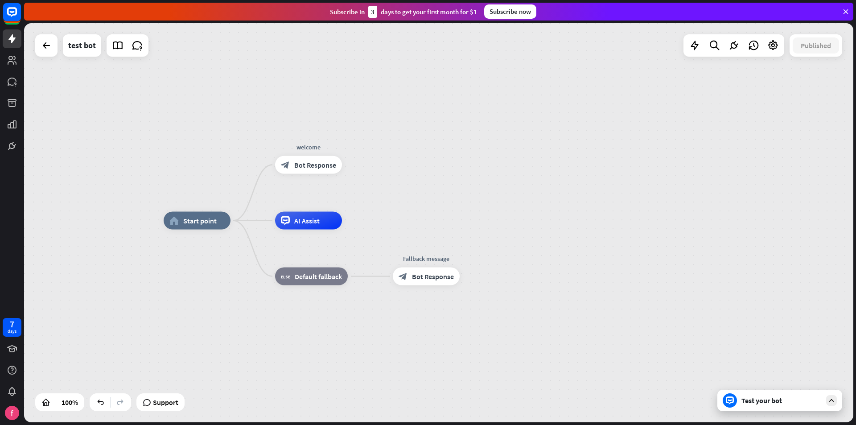
drag, startPoint x: 430, startPoint y: 175, endPoint x: 429, endPoint y: 129, distance: 46.4
click at [429, 129] on div "home_2 Start point welcome block_bot_response Bot Response AI Assist block_fall…" at bounding box center [438, 222] width 829 height 399
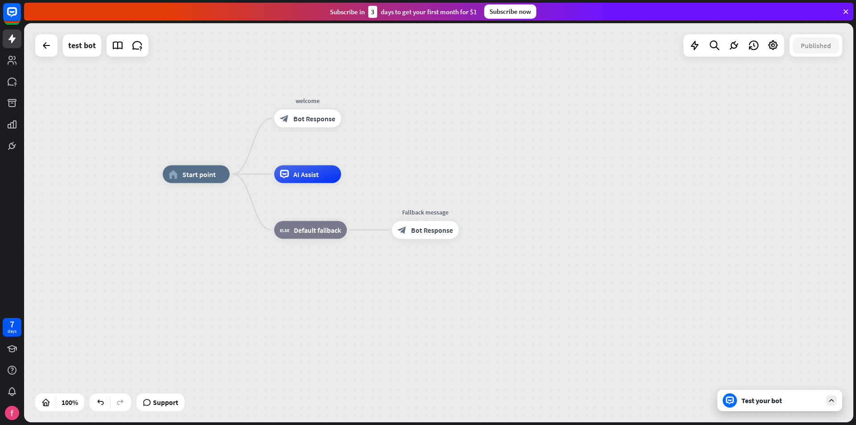
click at [408, 296] on div "home_2 Start point welcome block_bot_response Bot Response AI Assist block_fall…" at bounding box center [577, 373] width 829 height 399
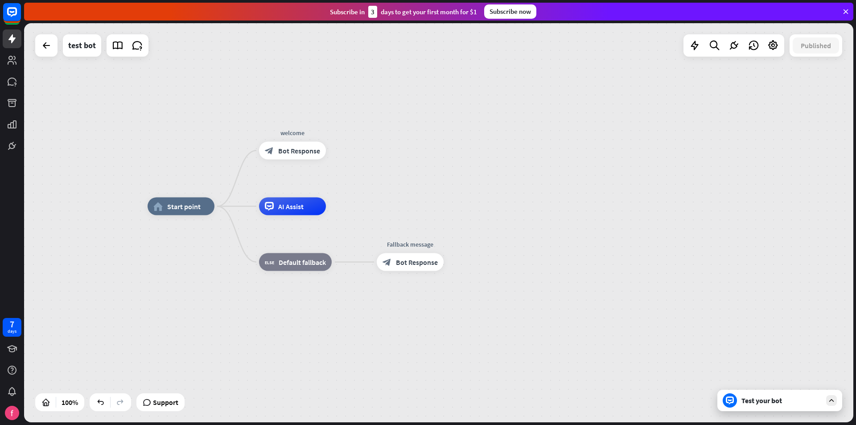
drag, startPoint x: 483, startPoint y: 127, endPoint x: 480, endPoint y: 194, distance: 66.5
click at [480, 194] on div "home_2 Start point welcome block_bot_response Bot Response AI Assist block_fall…" at bounding box center [438, 222] width 829 height 399
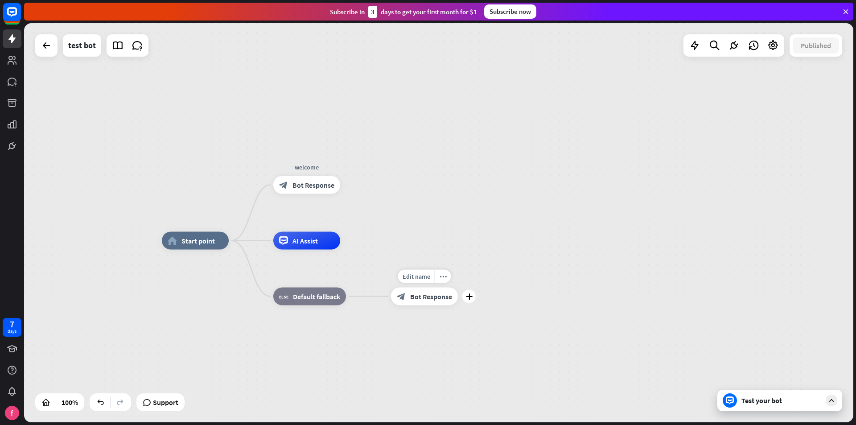
click at [418, 297] on span "Bot Response" at bounding box center [431, 296] width 42 height 9
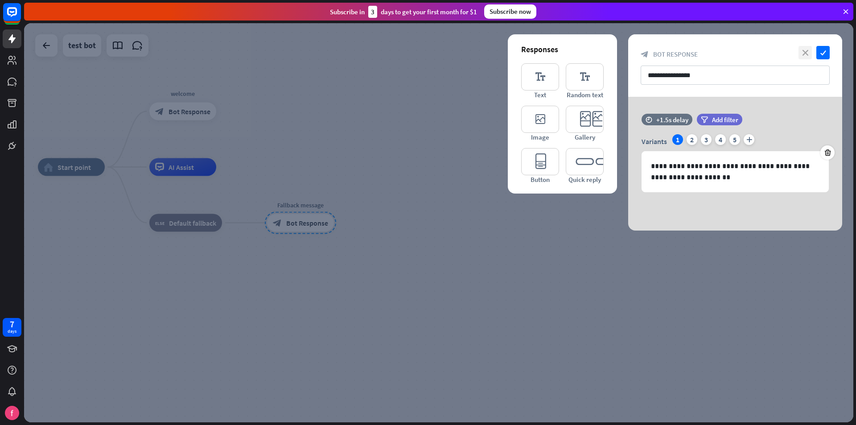
click at [805, 51] on icon "close" at bounding box center [804, 52] width 13 height 13
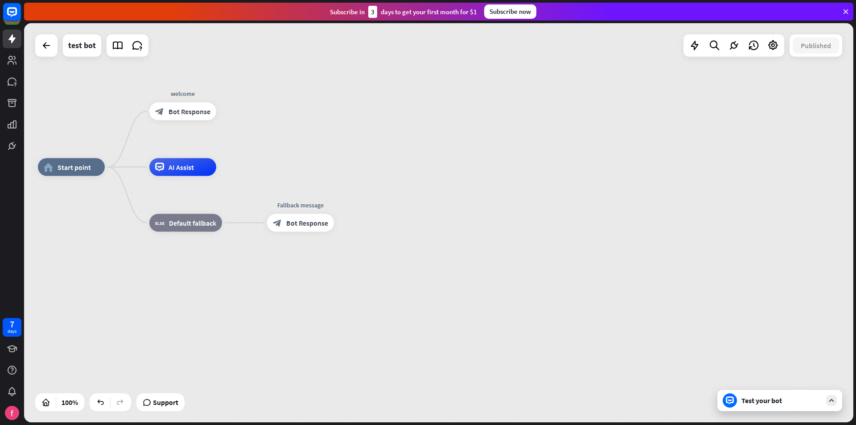
drag, startPoint x: 452, startPoint y: 145, endPoint x: 321, endPoint y: 220, distance: 150.5
click at [452, 145] on div "home_2 Start point welcome block_bot_response Bot Response AI Assist block_fall…" at bounding box center [438, 222] width 829 height 399
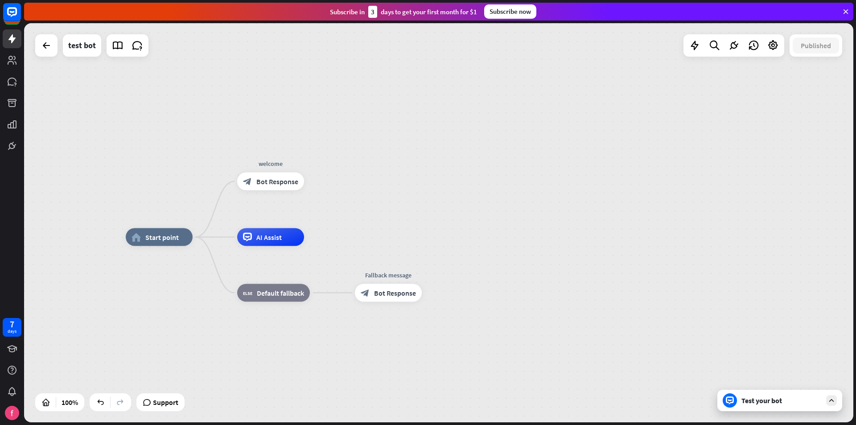
drag, startPoint x: 320, startPoint y: 196, endPoint x: 398, endPoint y: 258, distance: 99.2
click at [317, 185] on div "plus" at bounding box center [314, 181] width 13 height 13
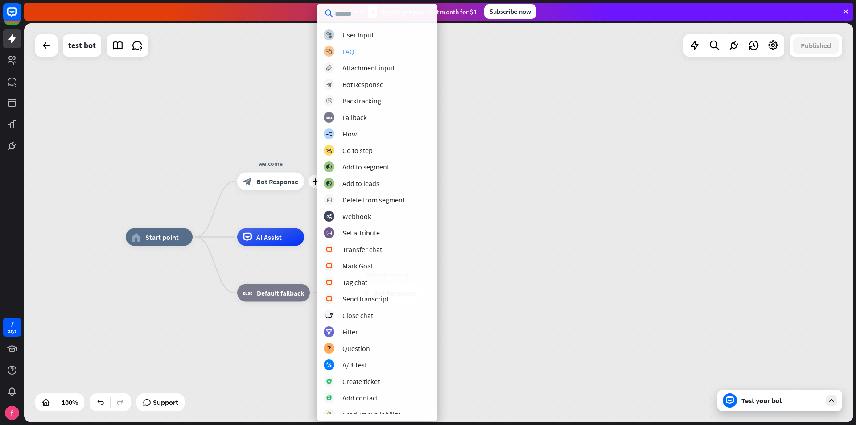
click at [350, 53] on div "FAQ" at bounding box center [348, 51] width 12 height 9
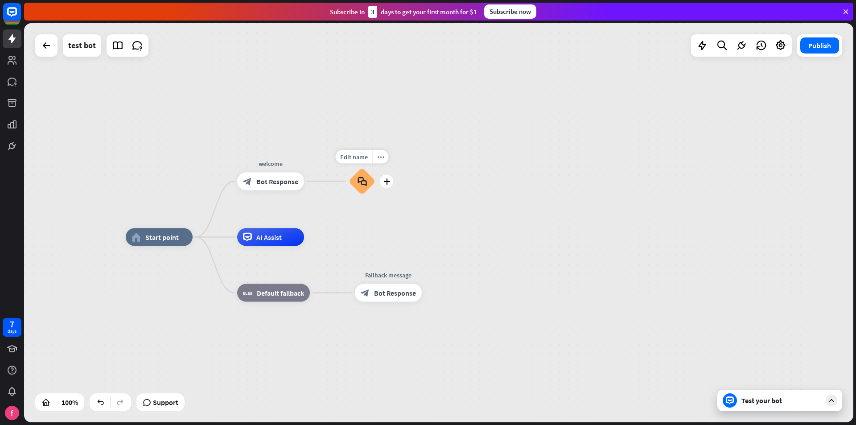
click at [365, 182] on icon "block_faq" at bounding box center [361, 181] width 9 height 10
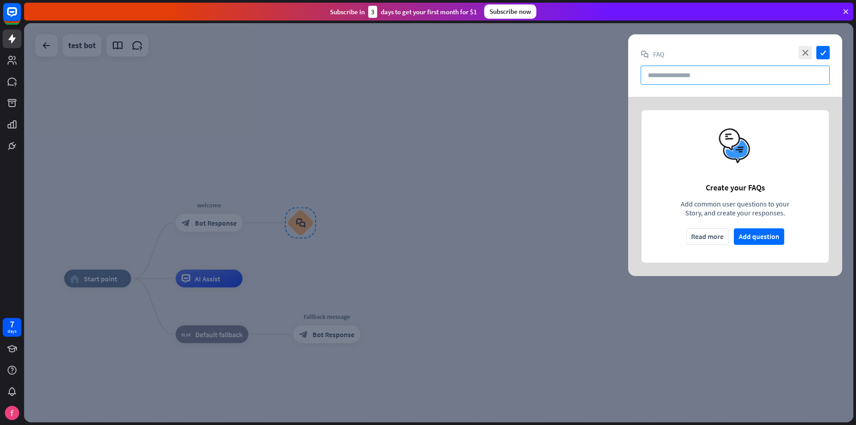
click at [700, 76] on input "text" at bounding box center [734, 75] width 189 height 19
click at [762, 241] on button "Add question" at bounding box center [759, 236] width 50 height 16
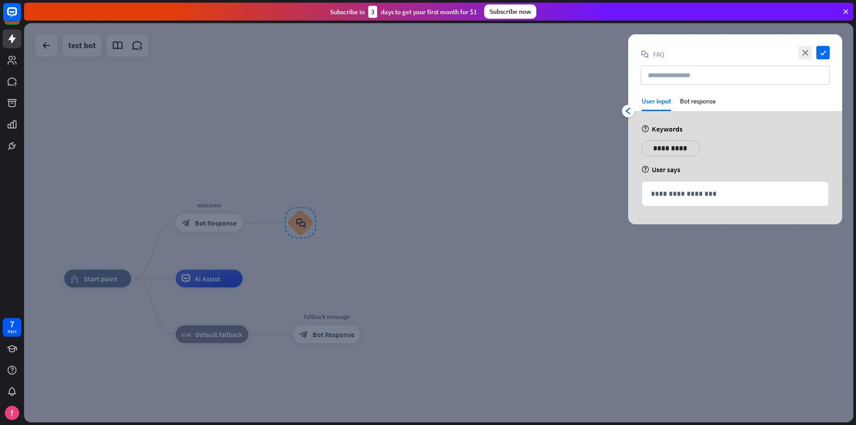
click at [673, 148] on p "**********" at bounding box center [670, 148] width 45 height 11
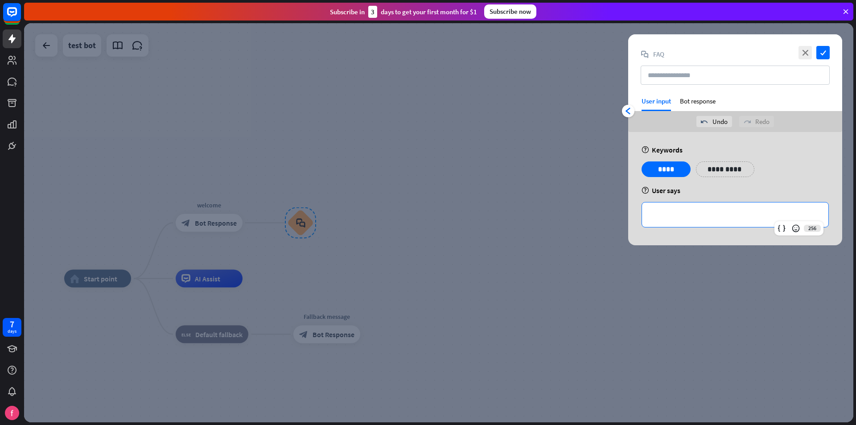
click at [714, 213] on p "**********" at bounding box center [735, 214] width 168 height 11
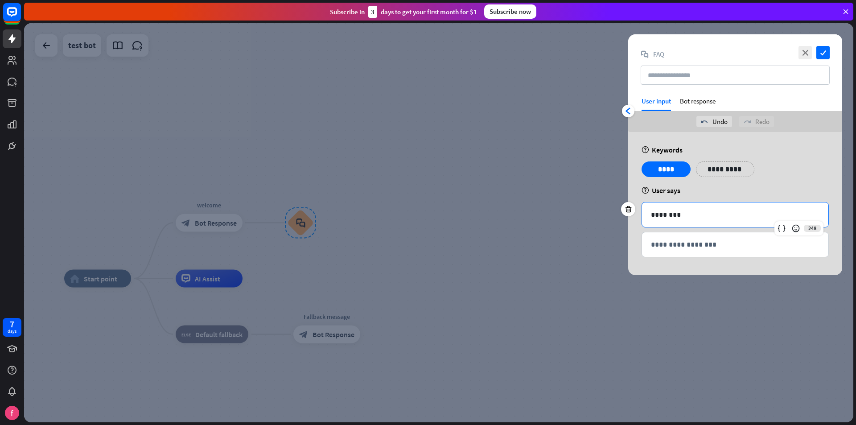
click at [684, 219] on p "********" at bounding box center [735, 214] width 168 height 11
drag, startPoint x: 686, startPoint y: 219, endPoint x: 545, endPoint y: 204, distance: 142.0
click at [545, 204] on div "**********" at bounding box center [438, 222] width 829 height 399
click at [700, 191] on div "help User says" at bounding box center [734, 190] width 187 height 9
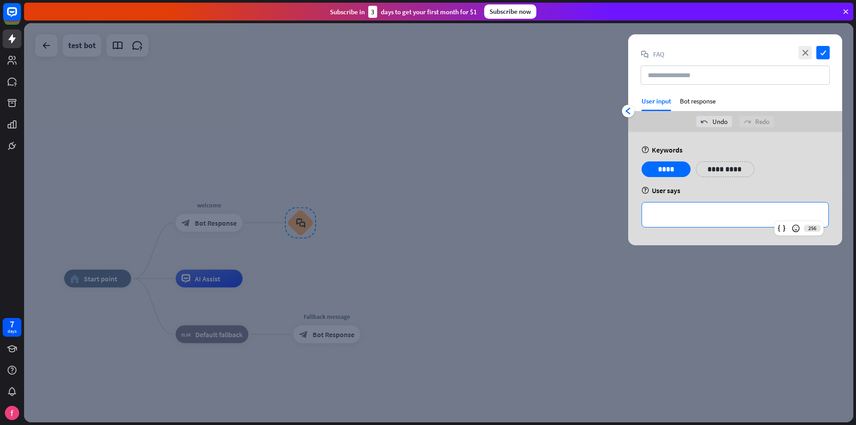
click at [698, 219] on p "**********" at bounding box center [735, 214] width 168 height 11
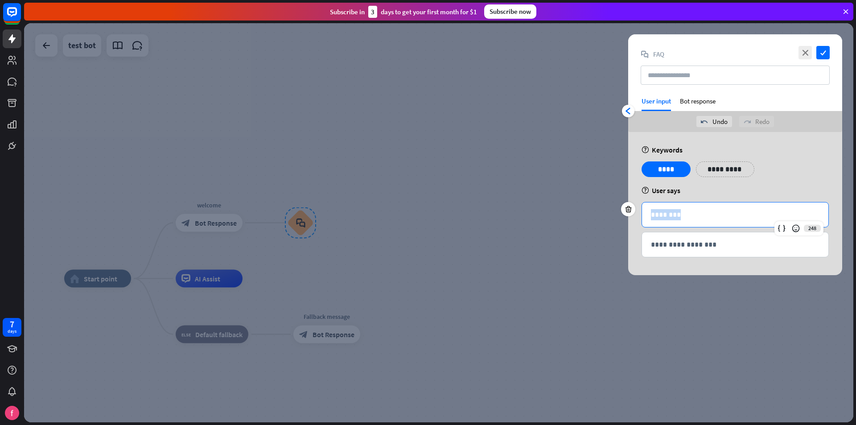
drag, startPoint x: 697, startPoint y: 212, endPoint x: 620, endPoint y: 216, distance: 76.7
click at [620, 216] on div "**********" at bounding box center [735, 203] width 236 height 143
click at [740, 189] on div "help User says" at bounding box center [734, 190] width 187 height 9
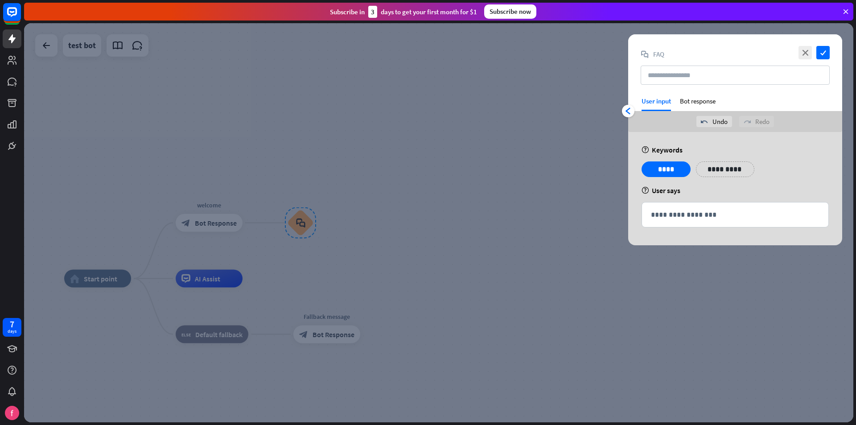
click at [690, 96] on div "close check block_faq FAQ" at bounding box center [735, 65] width 214 height 62
click at [690, 101] on div "Bot response" at bounding box center [698, 104] width 36 height 14
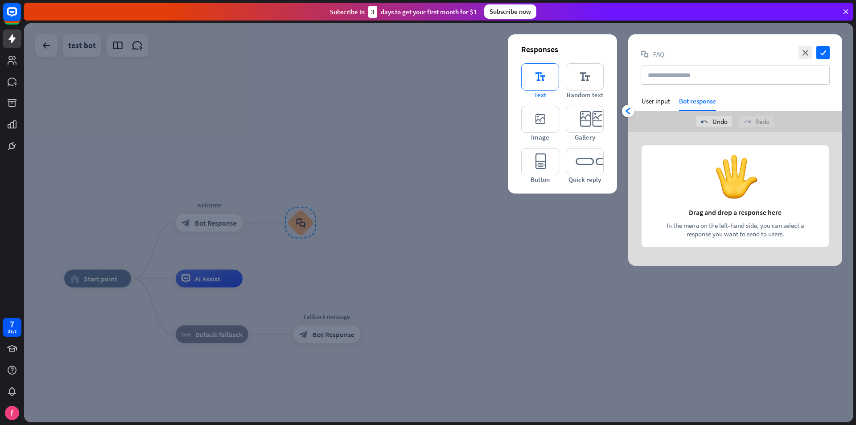
click at [533, 77] on icon "editor_text" at bounding box center [540, 76] width 38 height 27
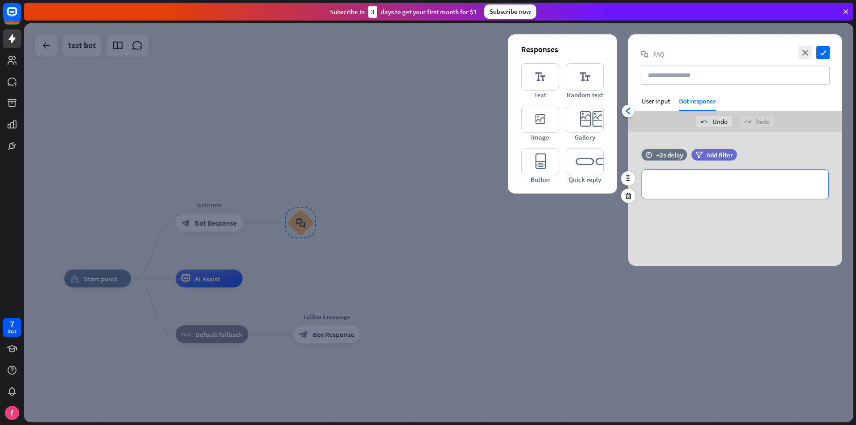
click at [718, 185] on p "**********" at bounding box center [735, 184] width 168 height 11
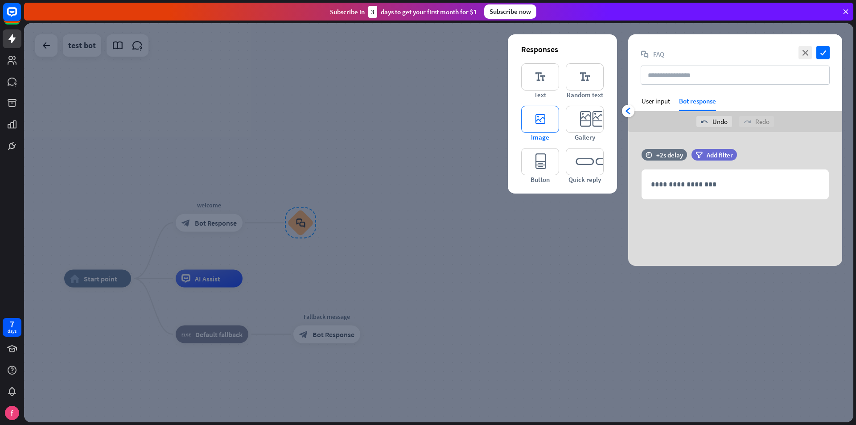
click at [540, 119] on icon "editor_image" at bounding box center [540, 119] width 38 height 27
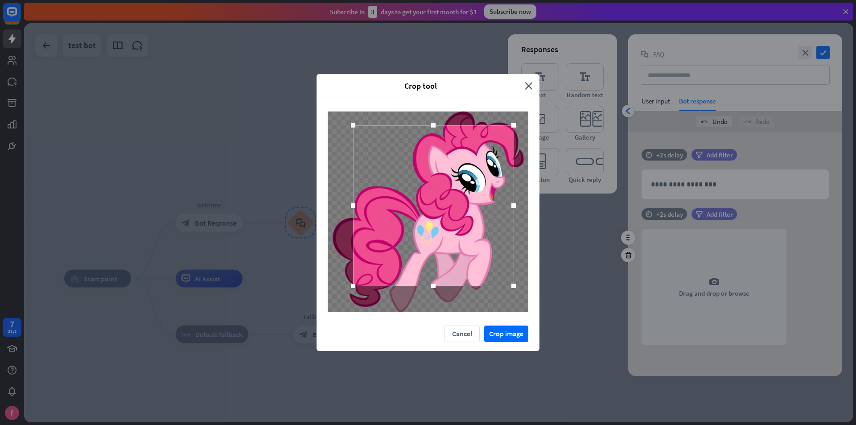
drag, startPoint x: 451, startPoint y: 226, endPoint x: 443, endPoint y: 229, distance: 8.5
click at [443, 229] on div at bounding box center [433, 205] width 160 height 160
drag, startPoint x: 505, startPoint y: 291, endPoint x: 535, endPoint y: 318, distance: 40.7
click at [535, 319] on div at bounding box center [427, 211] width 223 height 227
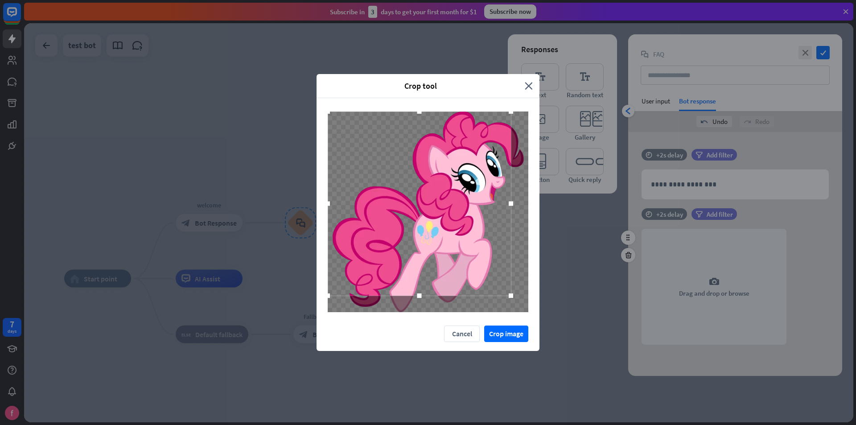
drag, startPoint x: 458, startPoint y: 250, endPoint x: 450, endPoint y: 247, distance: 8.8
click at [450, 247] on div at bounding box center [419, 203] width 183 height 184
drag, startPoint x: 566, startPoint y: 339, endPoint x: 590, endPoint y: 361, distance: 32.5
click at [582, 354] on div "Crop tool close Cancel Crop image" at bounding box center [428, 212] width 856 height 425
click at [505, 331] on button "Crop image" at bounding box center [506, 333] width 44 height 16
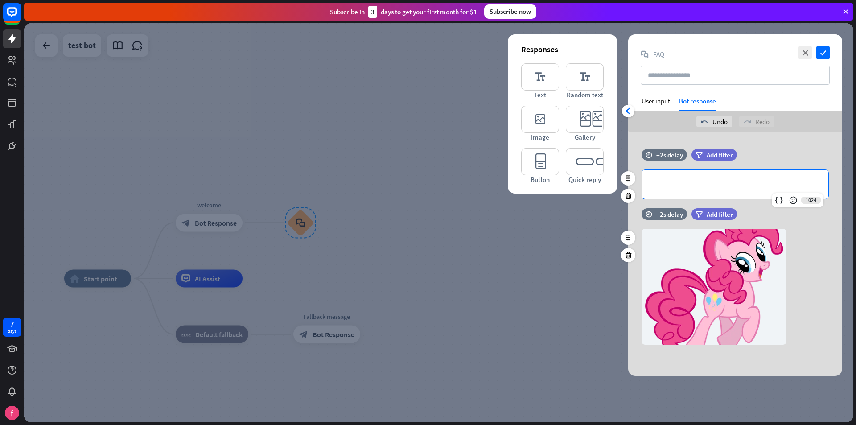
click at [713, 183] on p "**********" at bounding box center [735, 184] width 168 height 11
click at [657, 102] on div "User input" at bounding box center [655, 101] width 29 height 8
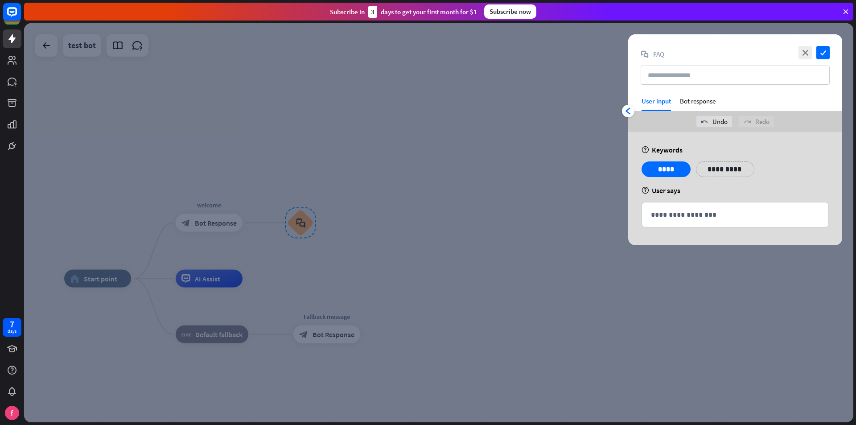
click at [715, 171] on p "**********" at bounding box center [724, 169] width 45 height 11
click at [793, 172] on div "**********" at bounding box center [779, 169] width 58 height 16
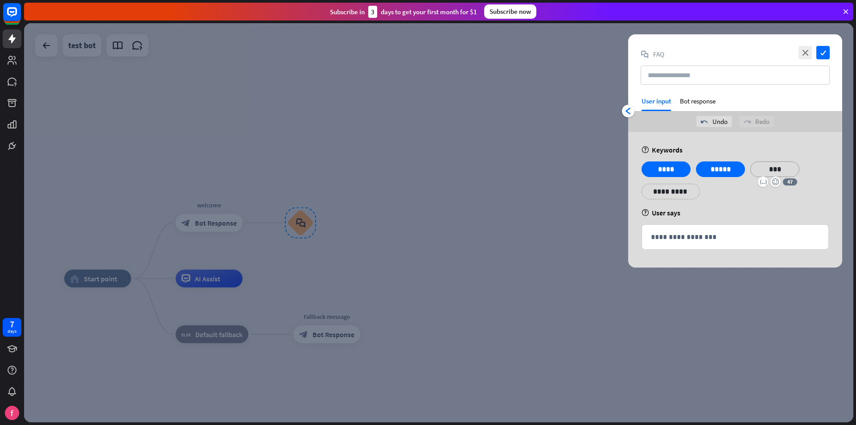
click at [790, 144] on div "**********" at bounding box center [735, 199] width 214 height 135
click at [660, 194] on p "**********" at bounding box center [670, 191] width 45 height 11
click at [730, 139] on div "**********" at bounding box center [735, 199] width 214 height 135
click at [683, 97] on div "Bot response" at bounding box center [698, 104] width 36 height 14
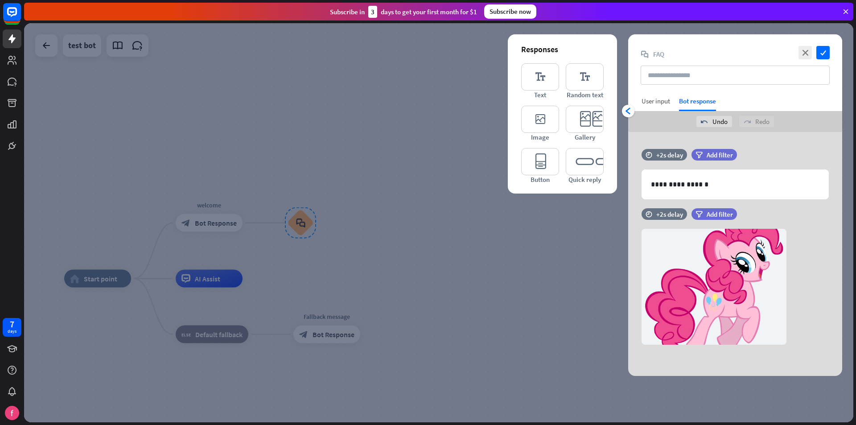
click at [666, 101] on div "User input" at bounding box center [655, 101] width 29 height 8
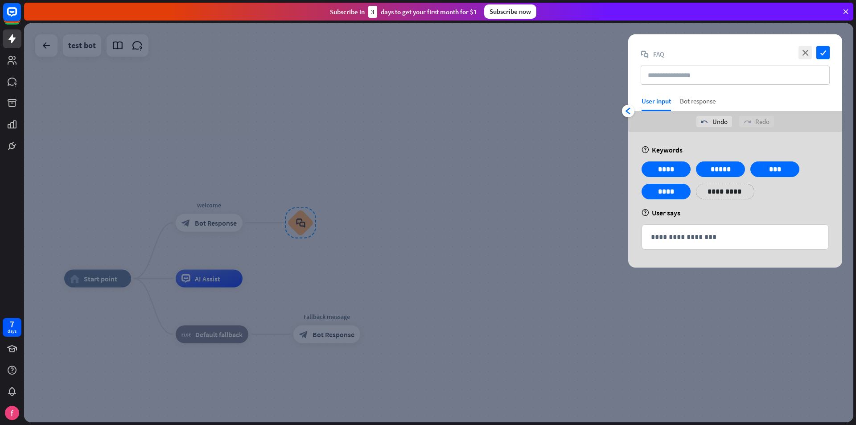
click at [710, 100] on div "Bot response" at bounding box center [698, 104] width 36 height 14
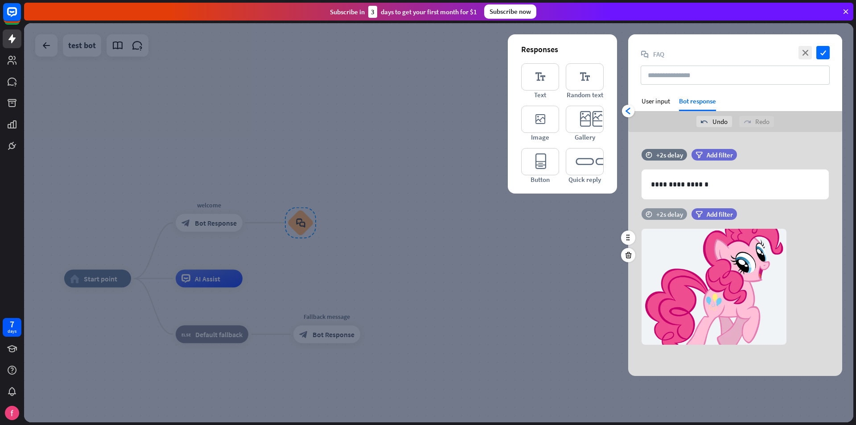
click at [661, 217] on div "+2s delay" at bounding box center [669, 214] width 27 height 8
drag, startPoint x: 695, startPoint y: 221, endPoint x: 646, endPoint y: 221, distance: 49.0
click at [646, 221] on div "time +0.1s +0.1s +10s" at bounding box center [734, 218] width 187 height 20
click at [785, 161] on div "time +2s delay filter Add filter" at bounding box center [735, 159] width 214 height 20
click at [824, 52] on icon "check" at bounding box center [822, 52] width 13 height 13
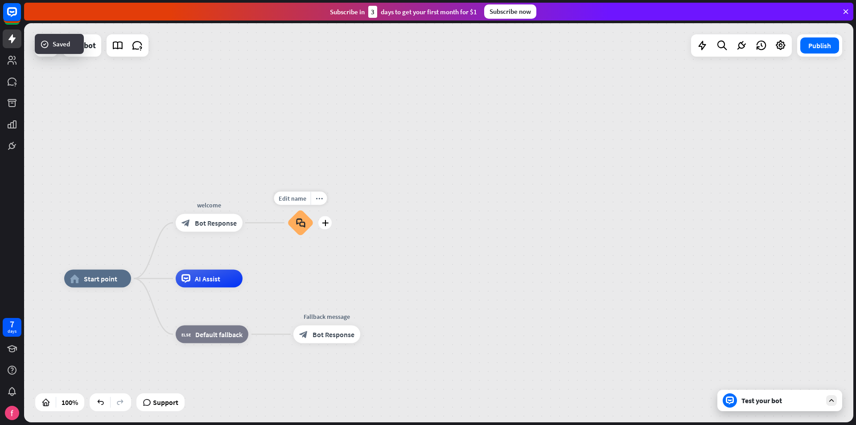
click at [306, 223] on div "block_faq" at bounding box center [300, 222] width 27 height 27
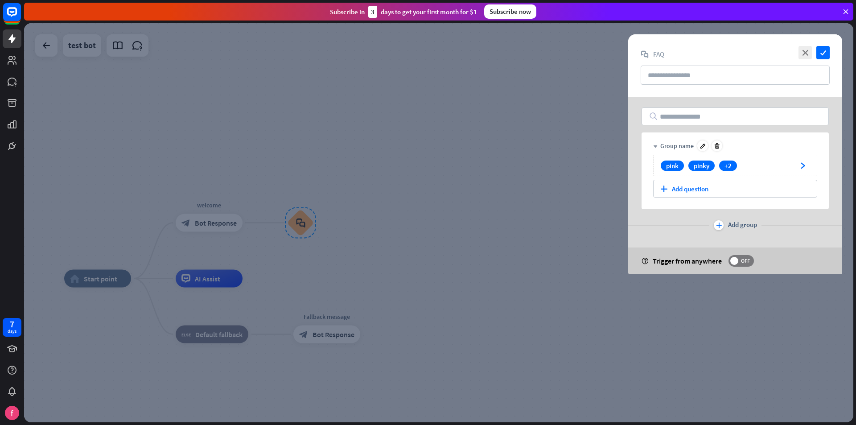
click at [657, 143] on div "down" at bounding box center [655, 146] width 4 height 8
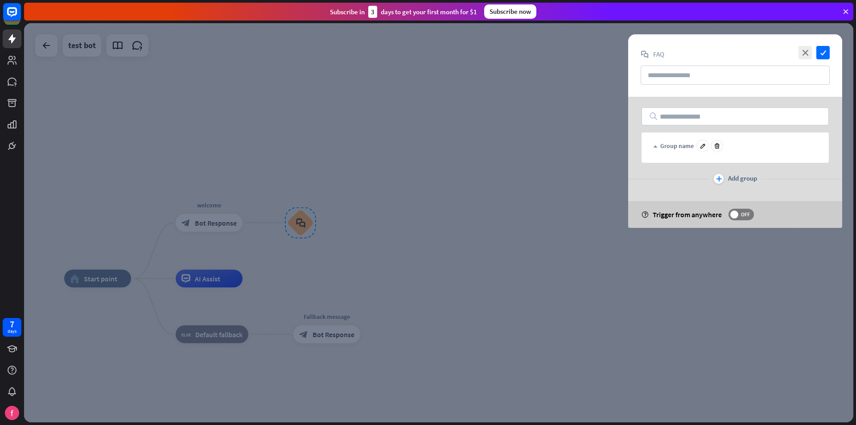
click at [657, 143] on div "up" at bounding box center [655, 146] width 4 height 8
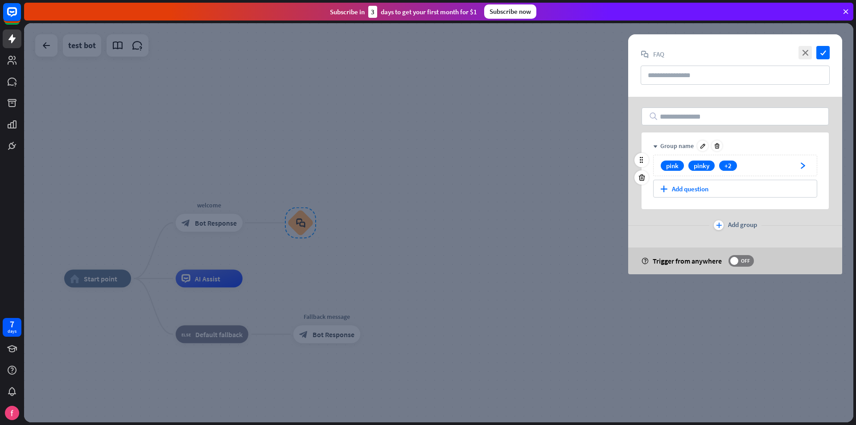
click at [775, 162] on div "pink pinky +2" at bounding box center [725, 165] width 135 height 10
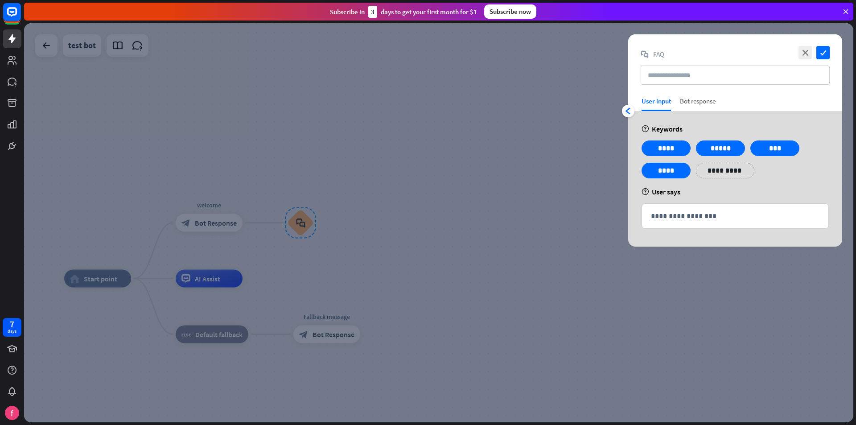
click at [692, 102] on div "Bot response" at bounding box center [698, 104] width 36 height 14
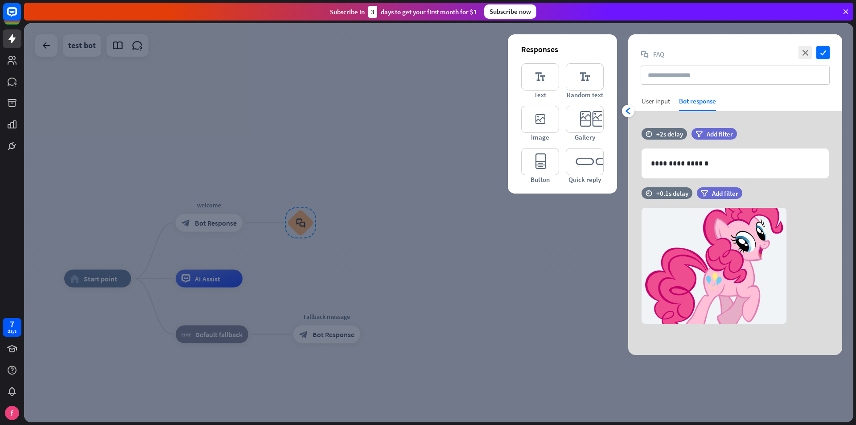
click at [656, 102] on div "User input" at bounding box center [655, 101] width 29 height 8
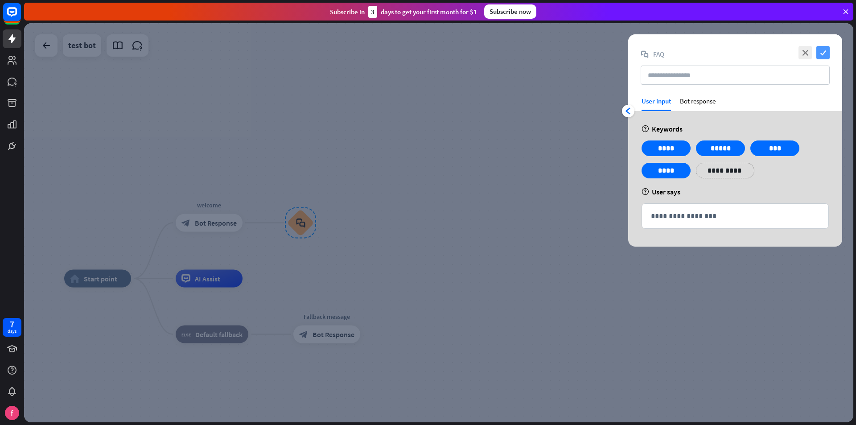
click at [820, 52] on icon "check" at bounding box center [822, 52] width 13 height 13
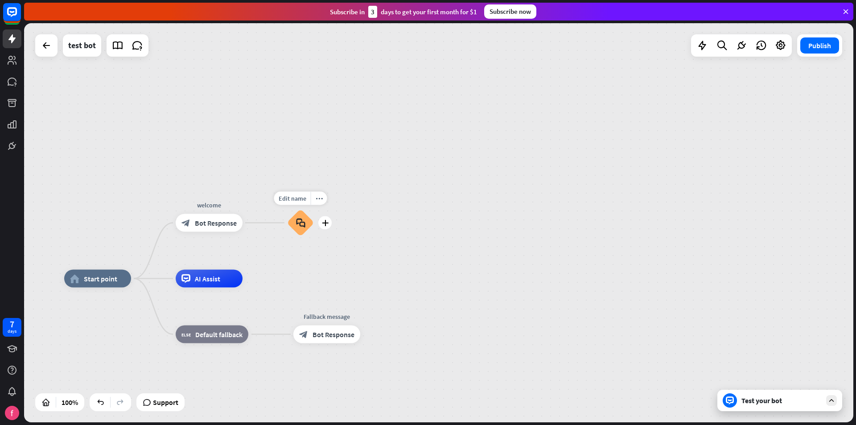
click at [307, 224] on div "block_faq" at bounding box center [300, 222] width 27 height 27
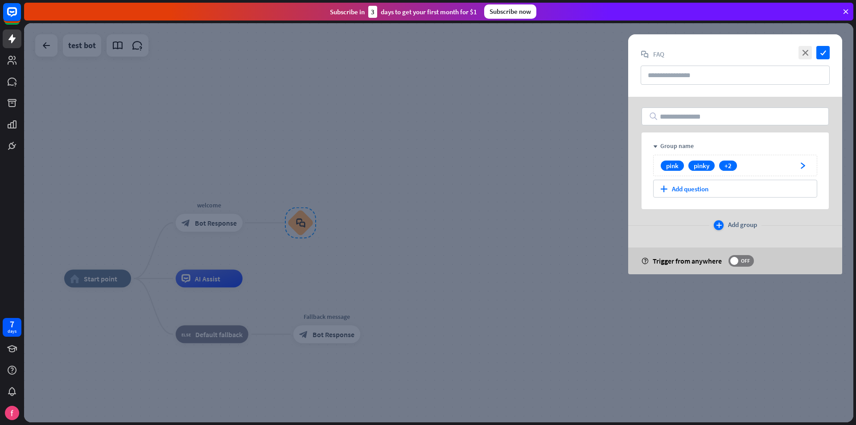
click at [726, 225] on div "plus Add group" at bounding box center [734, 225] width 43 height 10
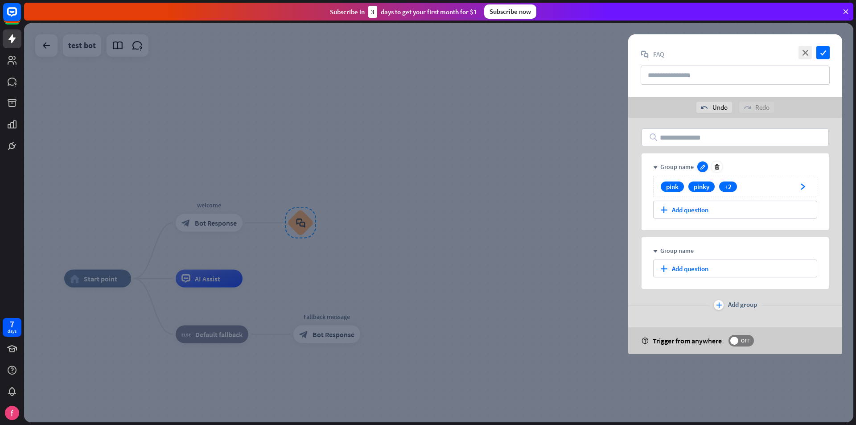
click at [702, 167] on icon at bounding box center [702, 167] width 7 height 7
drag, startPoint x: 702, startPoint y: 168, endPoint x: 631, endPoint y: 160, distance: 71.7
click at [631, 160] on div "**********" at bounding box center [735, 236] width 214 height 236
click at [687, 168] on div "Group name" at bounding box center [676, 167] width 33 height 8
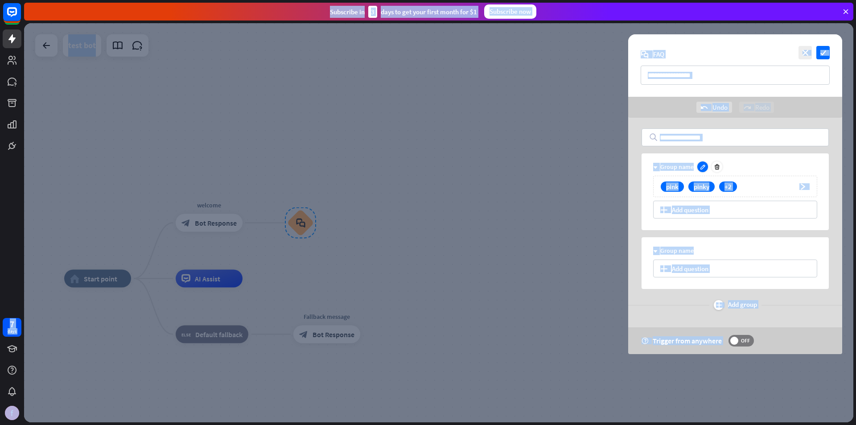
click at [699, 168] on icon at bounding box center [702, 167] width 7 height 7
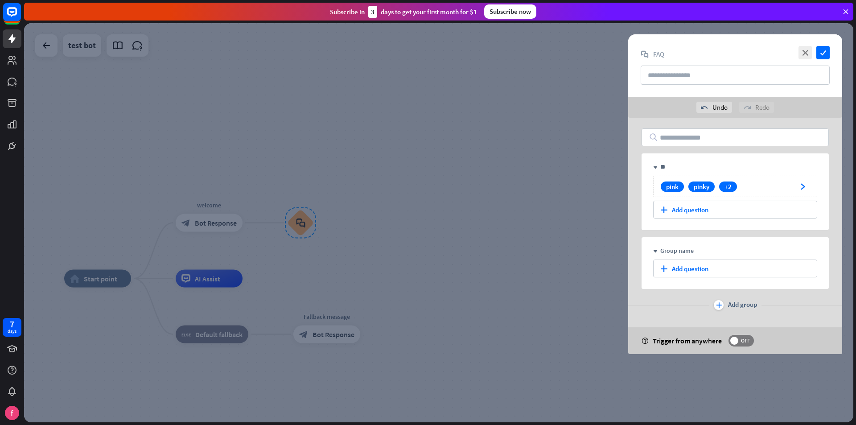
type input "*"
type input "**"
click at [697, 160] on div "down ** pink pinky +2 arrowhead_right plus Add question" at bounding box center [734, 191] width 187 height 77
click at [704, 254] on div at bounding box center [702, 250] width 11 height 11
type input "*"
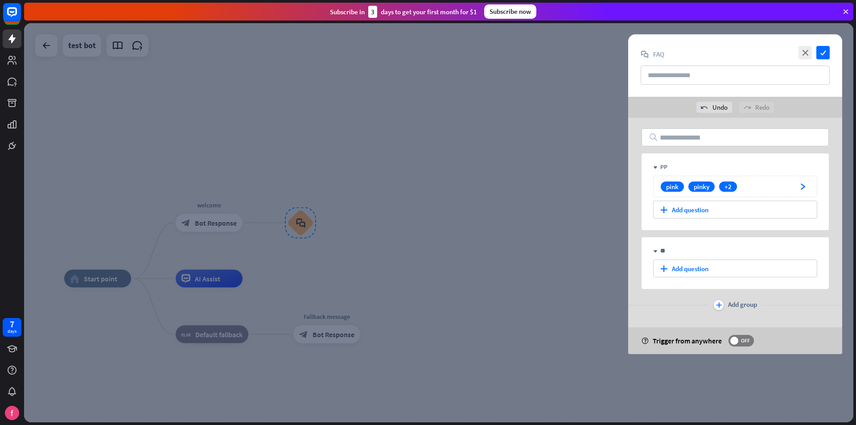
type input "**"
drag, startPoint x: 710, startPoint y: 242, endPoint x: 710, endPoint y: 236, distance: 5.8
click at [710, 239] on div "down ** plus Add question" at bounding box center [734, 263] width 187 height 52
click at [697, 270] on div "plus Add question" at bounding box center [735, 268] width 164 height 18
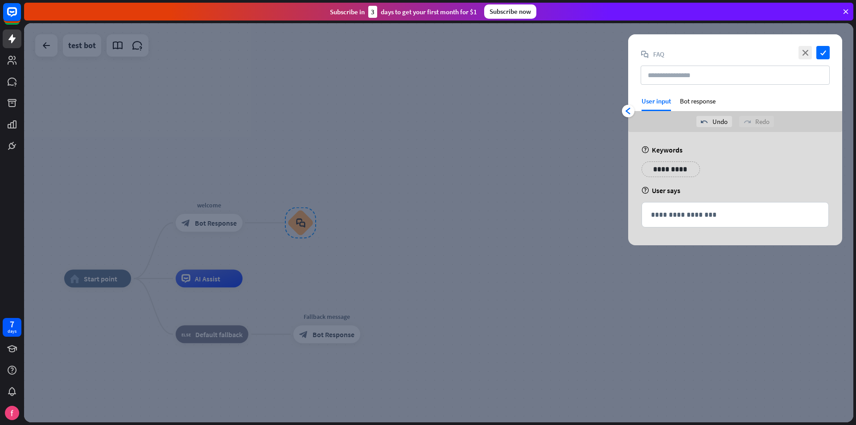
click at [673, 164] on p "**********" at bounding box center [670, 169] width 45 height 11
click at [716, 169] on p "**********" at bounding box center [724, 169] width 45 height 11
click at [773, 174] on p "**********" at bounding box center [779, 169] width 45 height 11
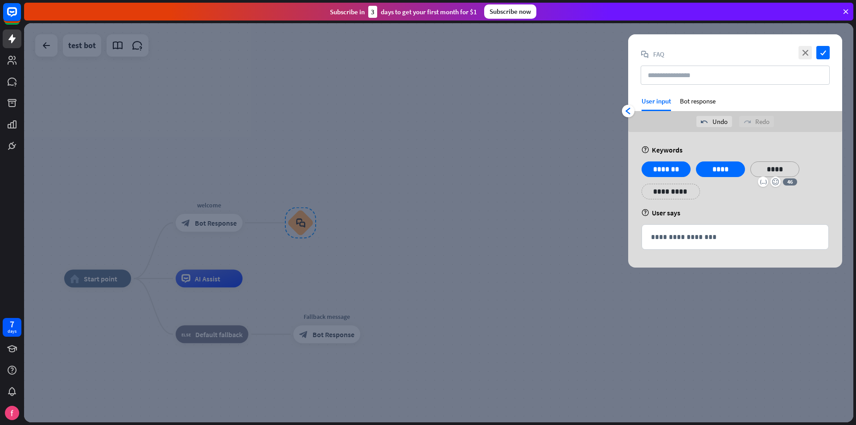
click at [761, 152] on div "help Keywords" at bounding box center [734, 149] width 187 height 9
click at [698, 101] on div "Bot response" at bounding box center [698, 104] width 36 height 14
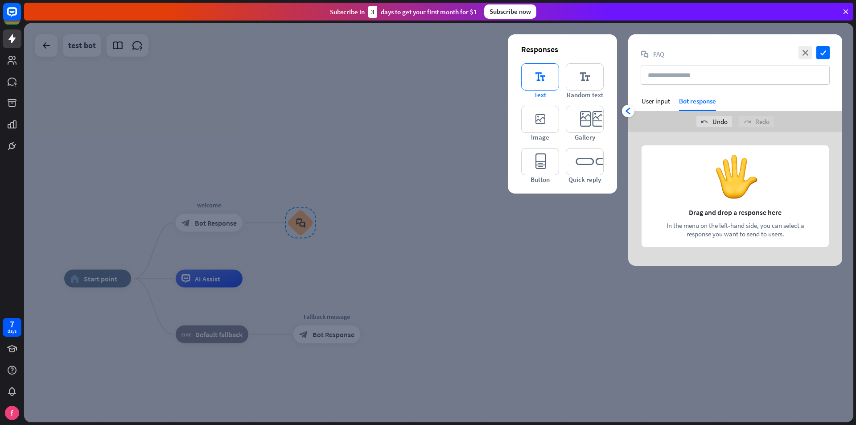
click at [533, 79] on icon "editor_text" at bounding box center [540, 76] width 38 height 27
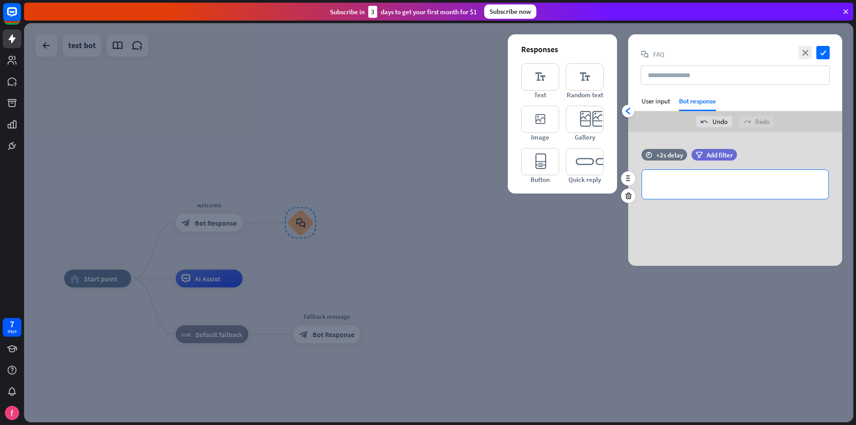
click at [764, 183] on p "**********" at bounding box center [735, 184] width 168 height 11
click at [679, 185] on p "**********" at bounding box center [735, 184] width 168 height 11
click at [710, 238] on div "**********" at bounding box center [735, 199] width 214 height 134
click at [539, 123] on icon "editor_image" at bounding box center [540, 119] width 38 height 27
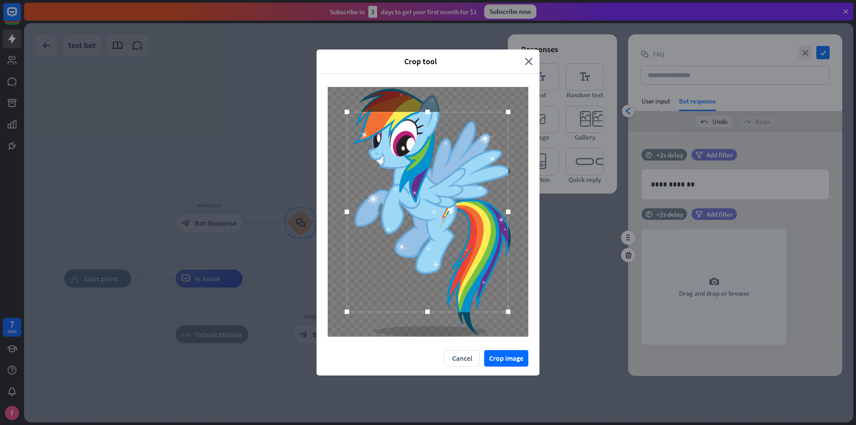
drag, startPoint x: 347, startPoint y: 109, endPoint x: 280, endPoint y: 78, distance: 73.6
click at [280, 78] on div "Crop tool close Cancel Crop image" at bounding box center [428, 212] width 856 height 425
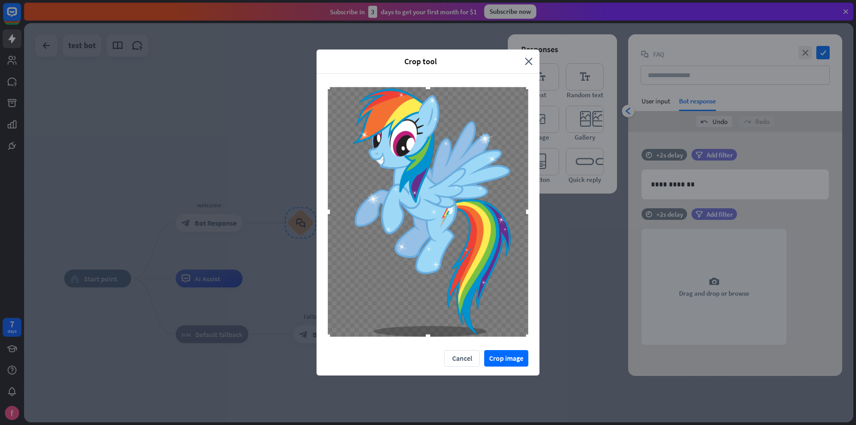
drag, startPoint x: 510, startPoint y: 312, endPoint x: 665, endPoint y: 442, distance: 202.4
click at [665, 424] on html "7 days close Product Help First steps Get started with ChatBot Help Center Foll…" at bounding box center [428, 212] width 856 height 425
click at [510, 360] on button "Crop image" at bounding box center [506, 358] width 44 height 16
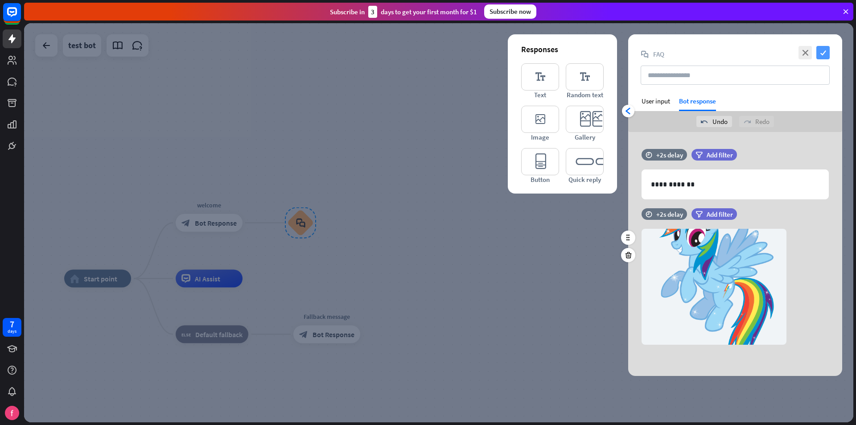
click at [828, 52] on icon "check" at bounding box center [822, 52] width 13 height 13
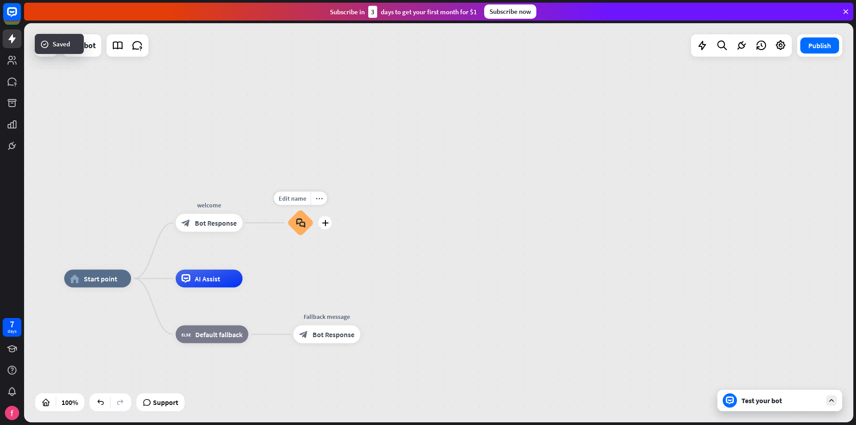
click at [298, 228] on div "block_faq" at bounding box center [300, 222] width 27 height 27
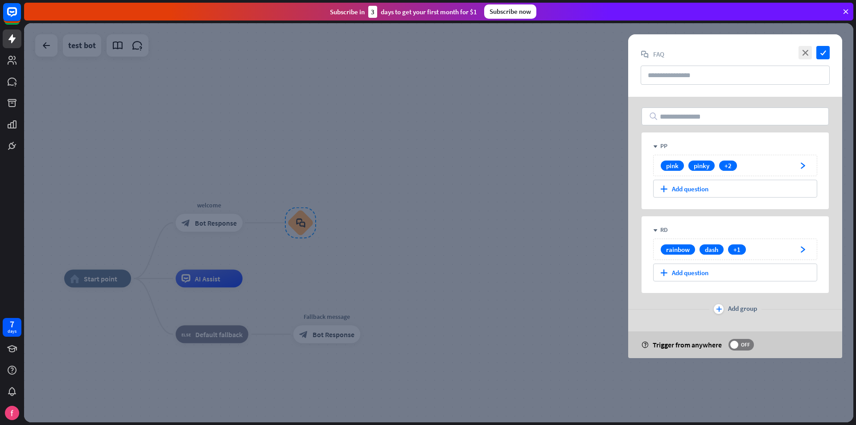
click at [441, 170] on div at bounding box center [438, 222] width 829 height 399
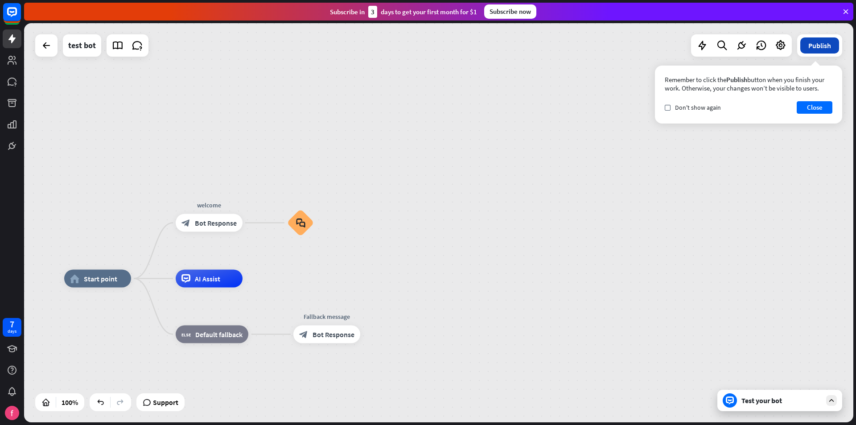
click at [810, 48] on button "Publish" at bounding box center [819, 45] width 39 height 16
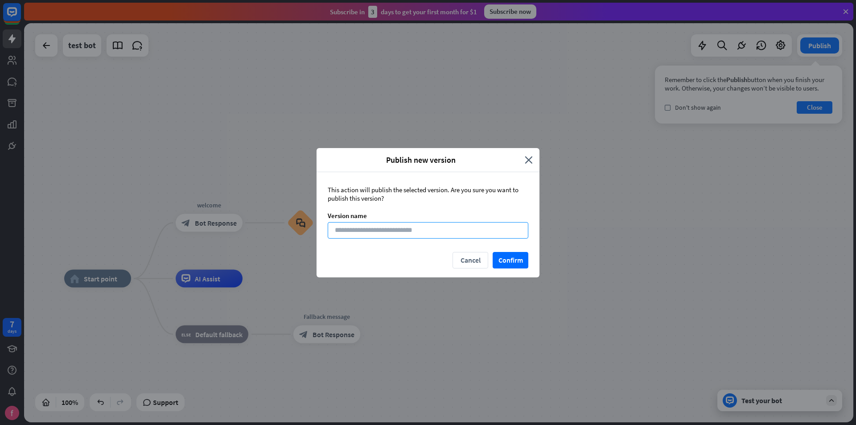
click at [460, 228] on input at bounding box center [428, 230] width 201 height 16
type input "**"
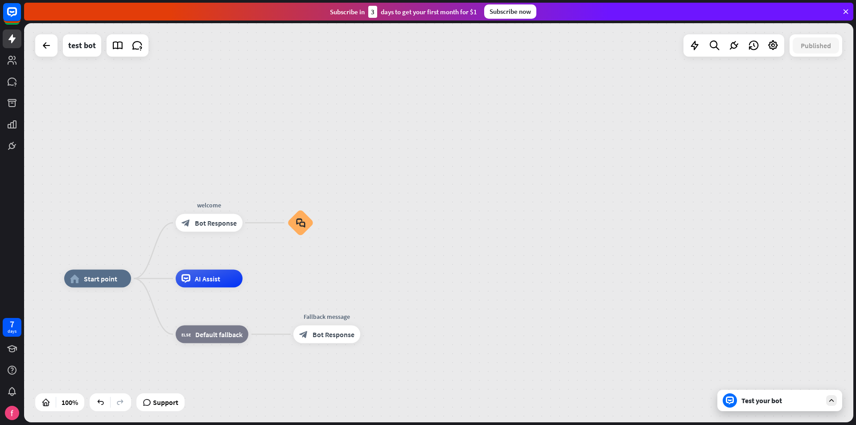
click at [462, 232] on div "home_2 Start point welcome block_bot_response Bot Response block_faq AI Assist …" at bounding box center [438, 222] width 829 height 399
click at [252, 225] on icon "plus" at bounding box center [253, 223] width 7 height 6
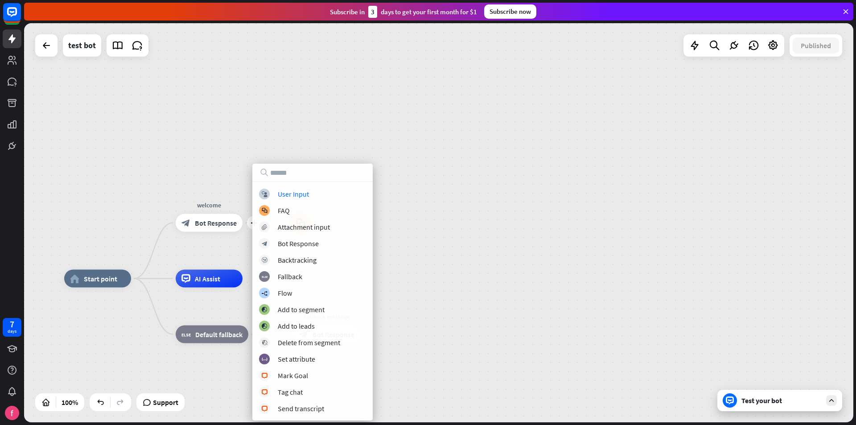
click at [514, 217] on div "home_2 Start point plus welcome block_bot_response Bot Response block_faq AI As…" at bounding box center [438, 222] width 829 height 399
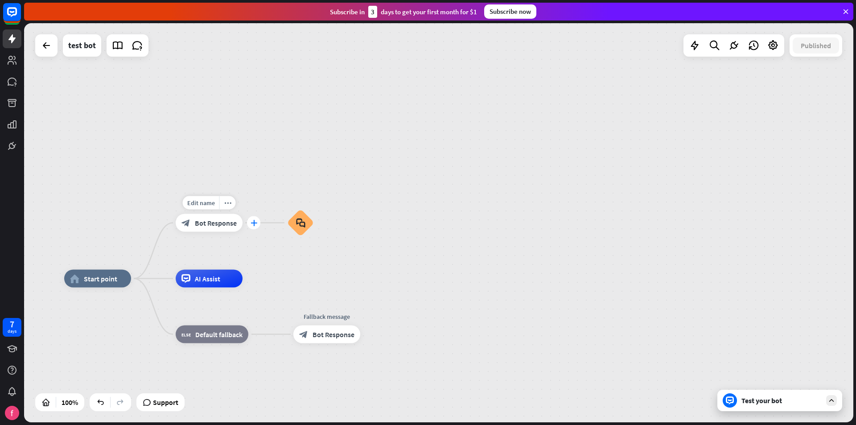
click at [250, 223] on icon "plus" at bounding box center [253, 223] width 7 height 6
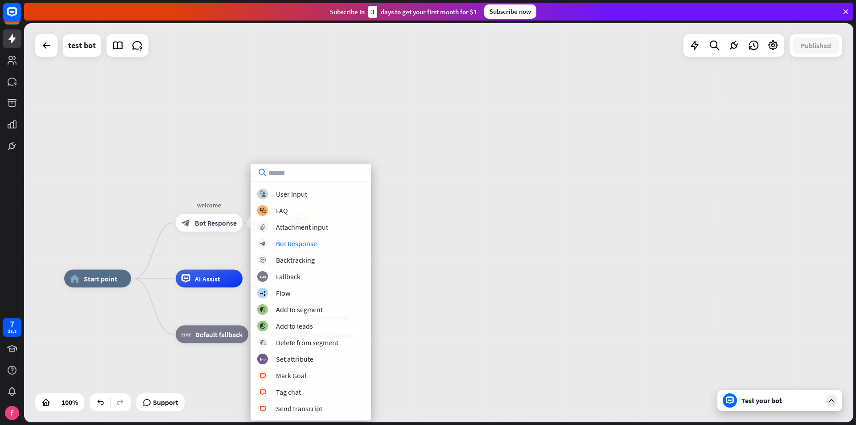
click at [470, 235] on div "home_2 Start point plus welcome block_bot_response Bot Response block_faq AI As…" at bounding box center [438, 222] width 829 height 399
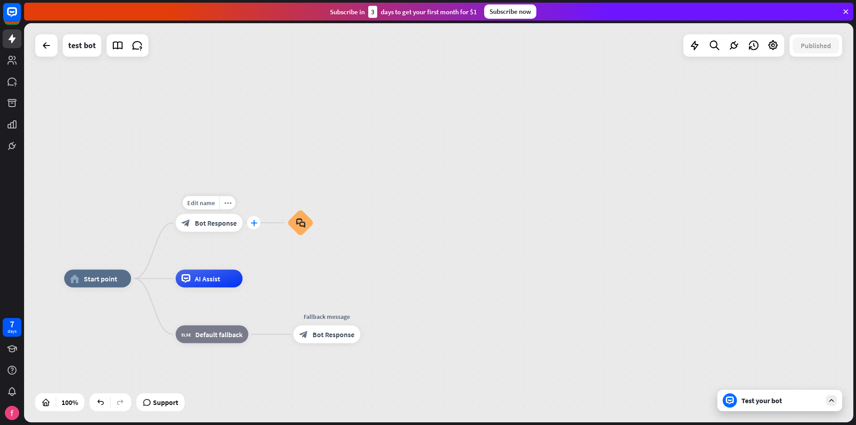
click at [255, 225] on icon "plus" at bounding box center [253, 223] width 7 height 6
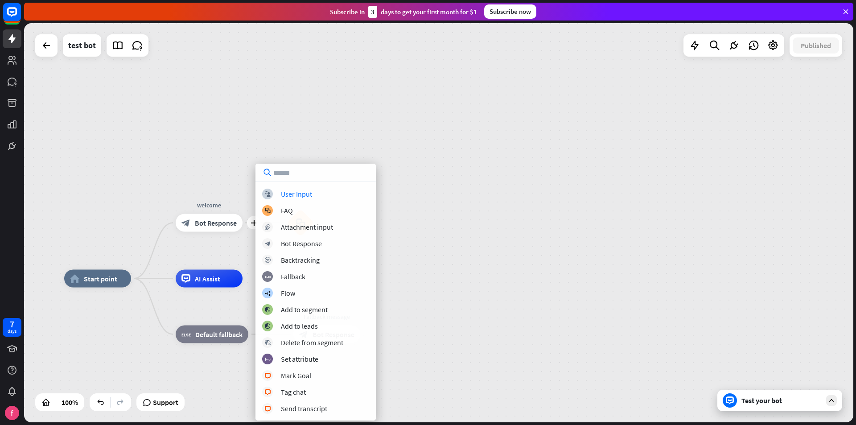
click at [192, 287] on div "AI Assist" at bounding box center [209, 279] width 67 height 18
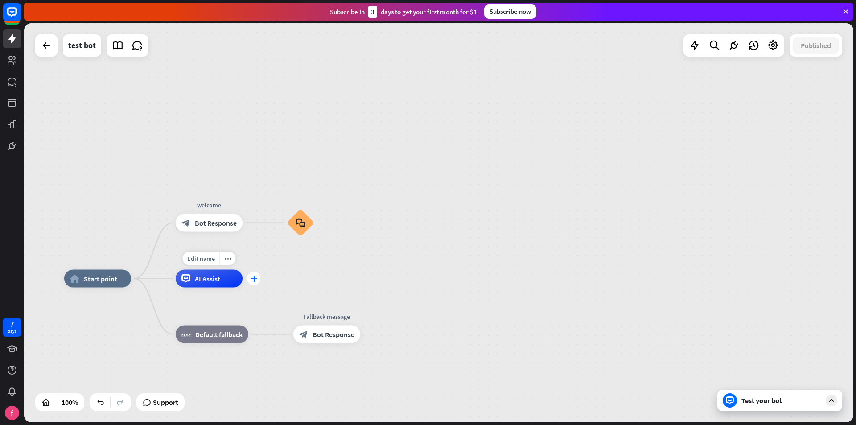
click at [257, 277] on div "plus" at bounding box center [253, 278] width 13 height 13
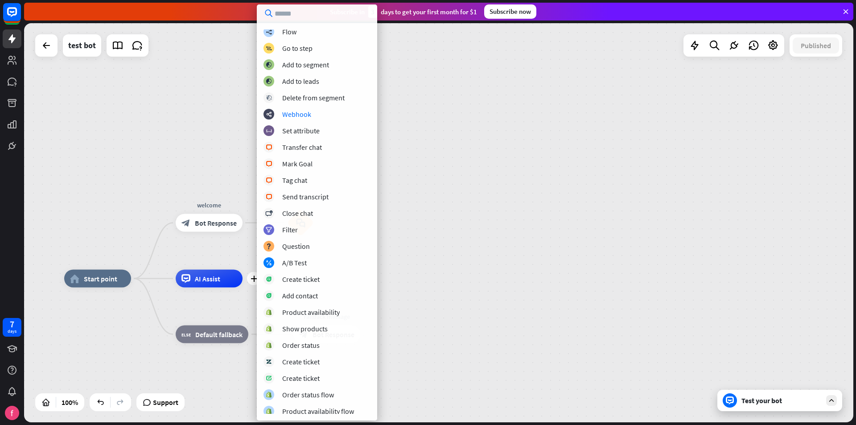
scroll to position [55, 0]
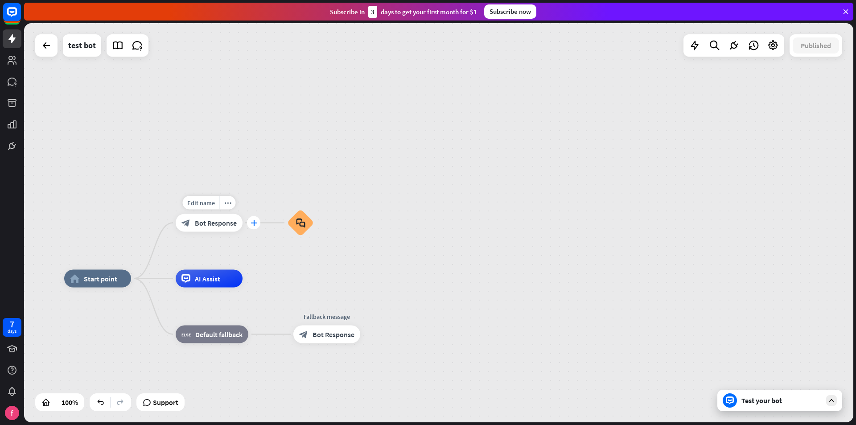
click at [257, 228] on div "plus" at bounding box center [253, 222] width 13 height 13
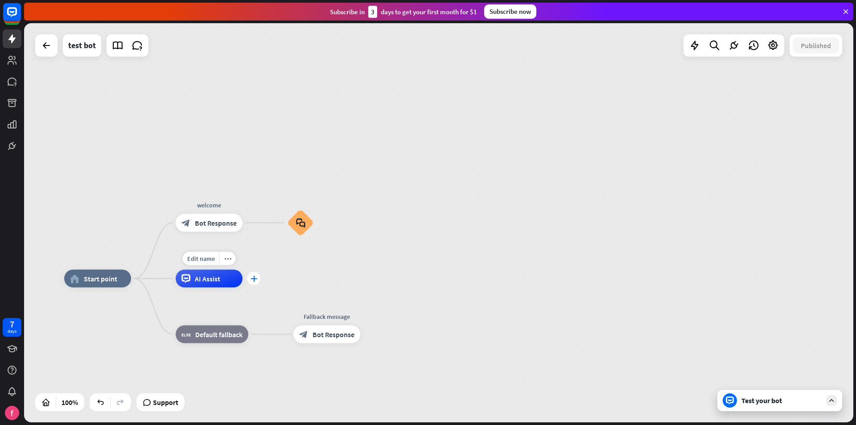
click at [260, 280] on div "plus" at bounding box center [253, 278] width 13 height 13
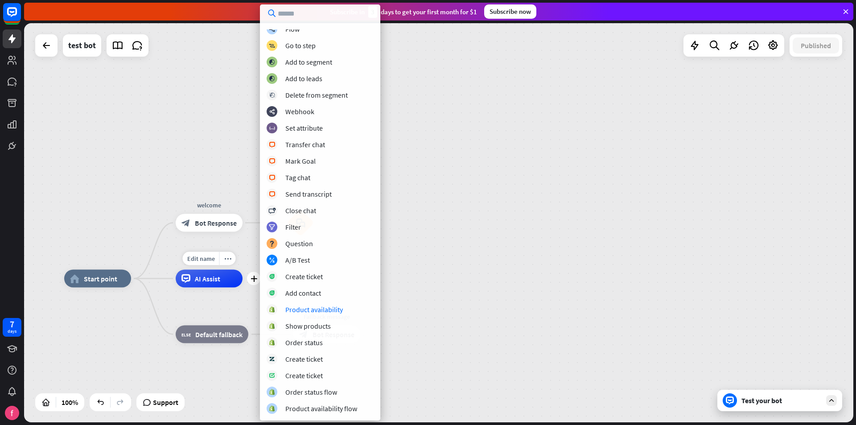
click at [206, 287] on div "Edit name more_horiz plus AI Assist" at bounding box center [209, 279] width 67 height 18
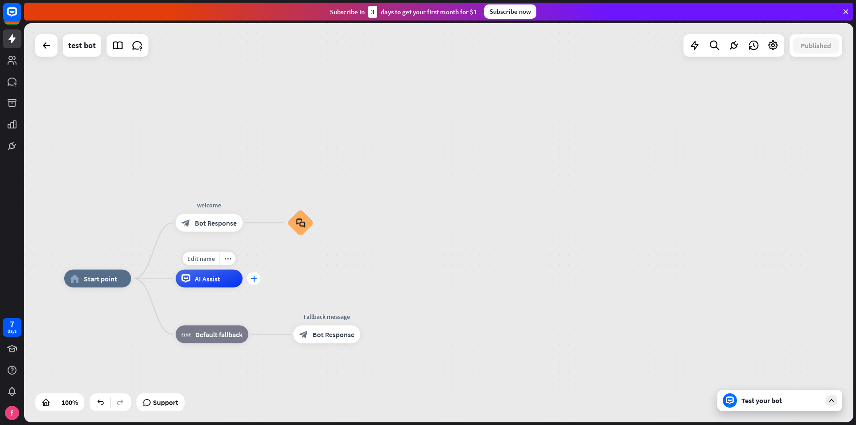
click at [253, 282] on div "plus" at bounding box center [253, 278] width 13 height 13
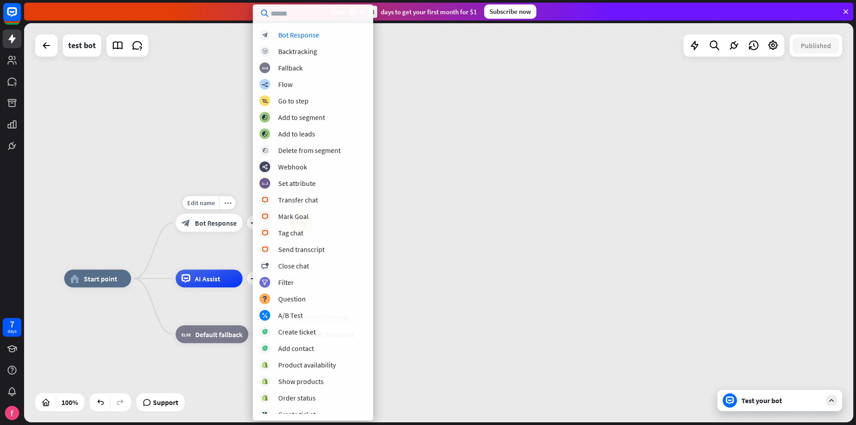
click at [230, 225] on span "Bot Response" at bounding box center [216, 222] width 42 height 9
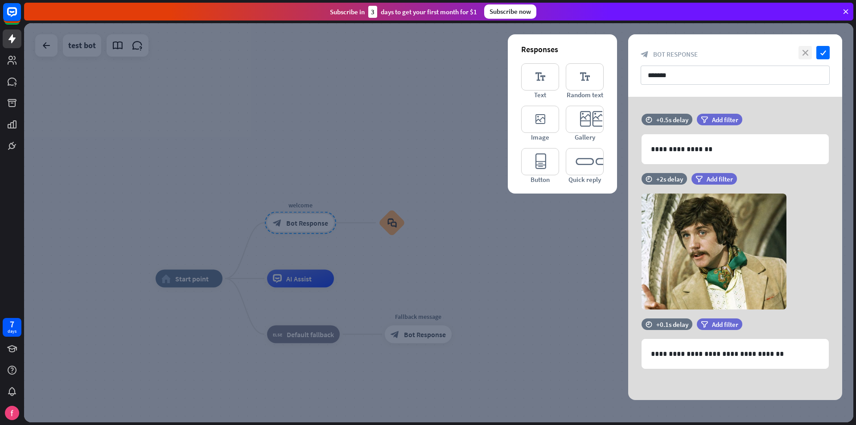
click at [807, 55] on icon "close" at bounding box center [804, 52] width 13 height 13
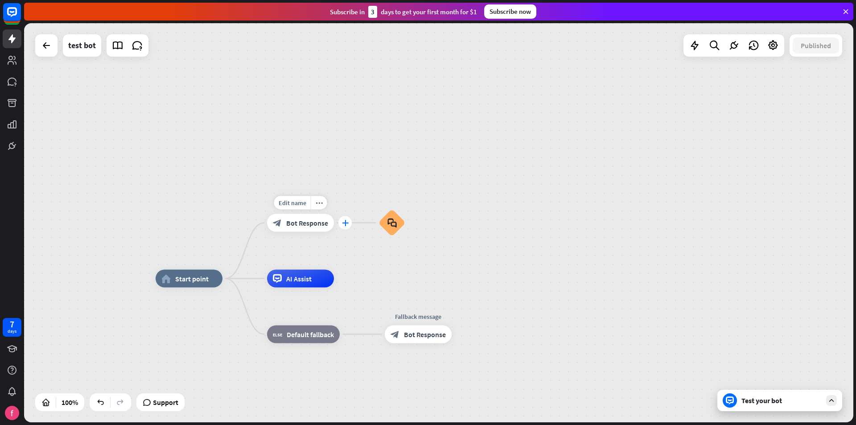
click at [341, 221] on div "plus" at bounding box center [344, 222] width 13 height 13
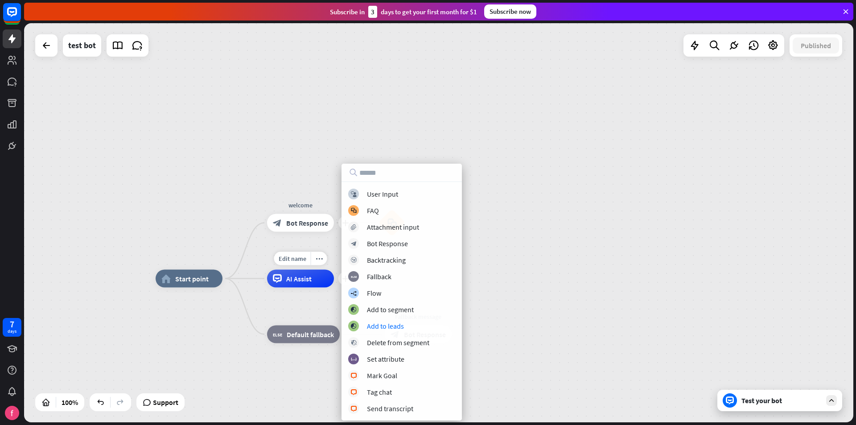
click at [318, 287] on div "Edit name more_horiz plus AI Assist" at bounding box center [300, 279] width 67 height 18
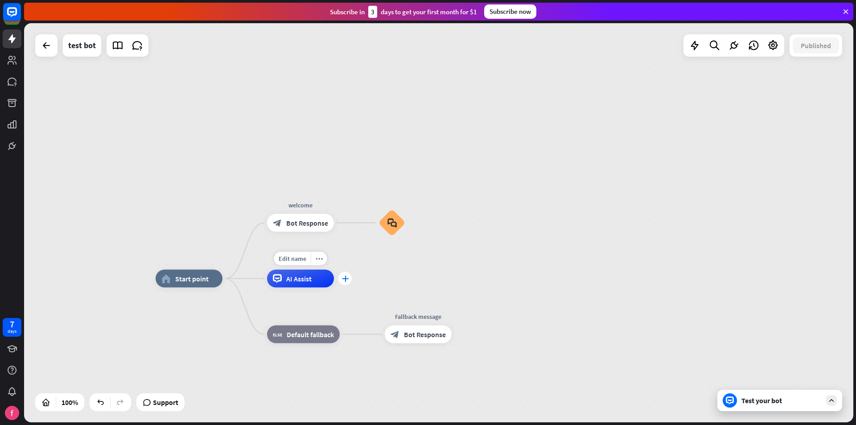
click at [344, 281] on icon "plus" at bounding box center [345, 278] width 7 height 6
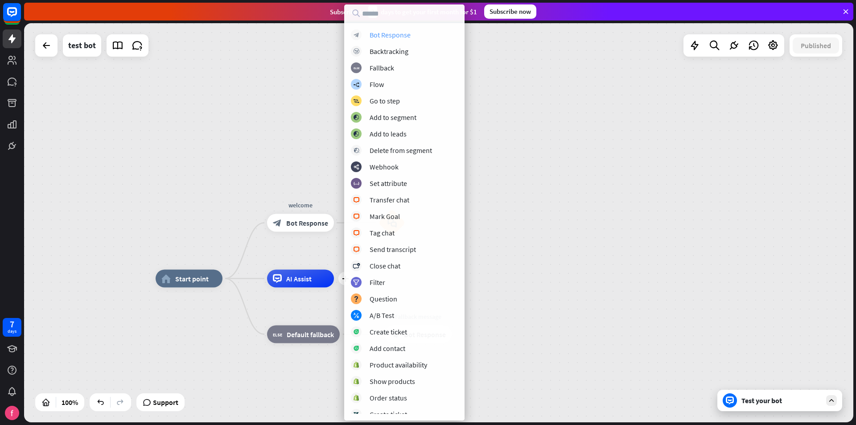
click at [402, 35] on div "Bot Response" at bounding box center [389, 34] width 41 height 9
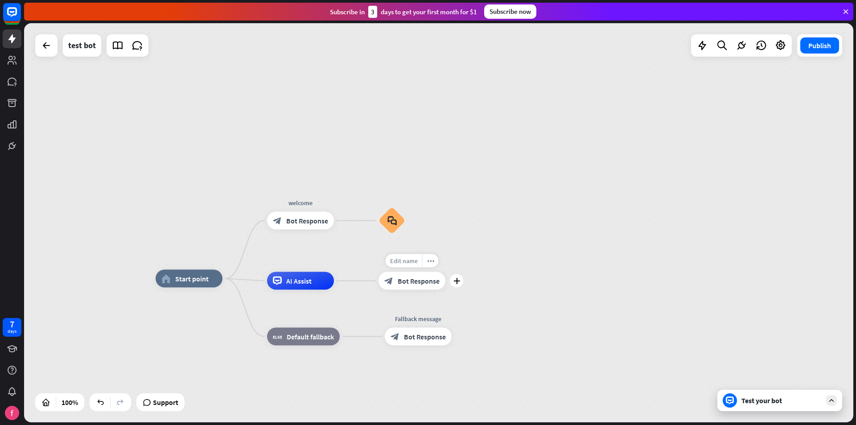
click at [411, 263] on span "Edit name" at bounding box center [404, 261] width 28 height 8
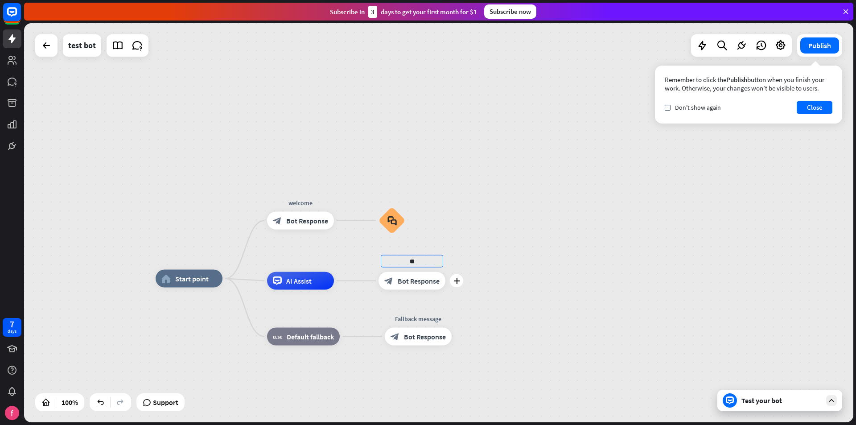
type input "*"
type input "****"
click at [518, 215] on div "home_2 Start point welcome block_bot_response Bot Response block_faq AI Assist …" at bounding box center [438, 222] width 829 height 399
click at [428, 282] on span "Bot Response" at bounding box center [419, 280] width 42 height 9
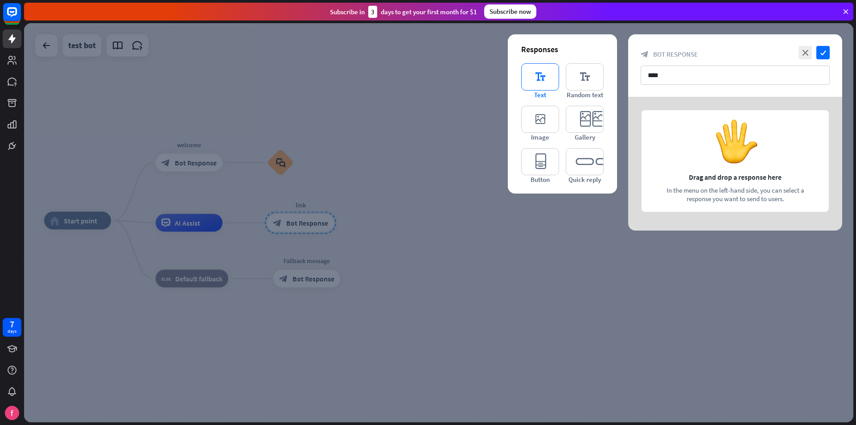
click at [537, 78] on icon "editor_text" at bounding box center [540, 76] width 38 height 27
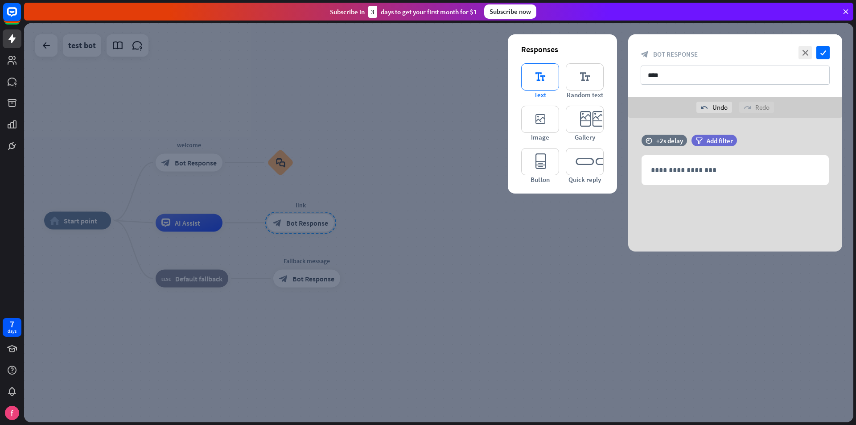
click at [541, 74] on icon "editor_text" at bounding box center [540, 76] width 38 height 27
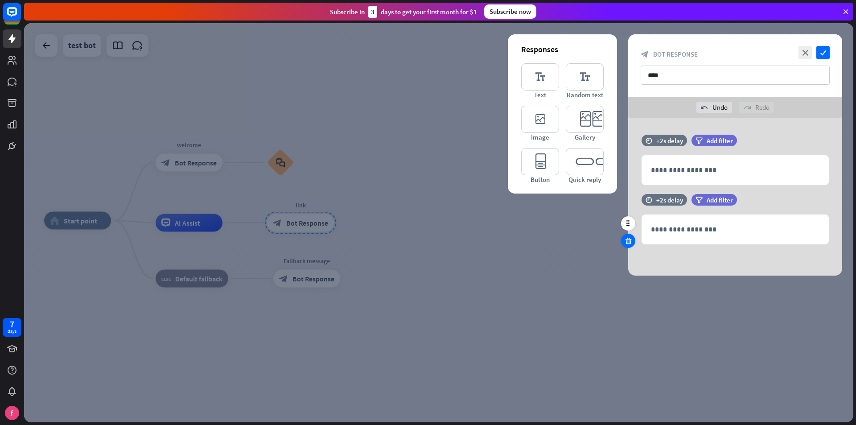
click at [628, 239] on icon at bounding box center [628, 241] width 8 height 8
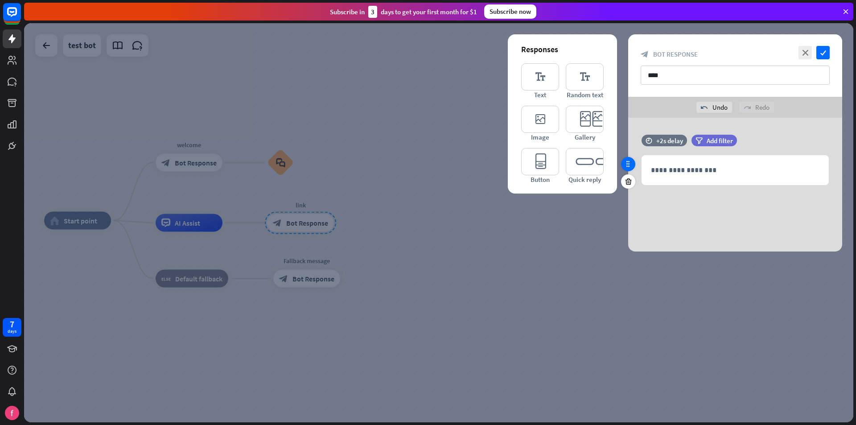
click at [631, 160] on icon at bounding box center [628, 164] width 8 height 8
click at [803, 53] on icon "close" at bounding box center [804, 52] width 13 height 13
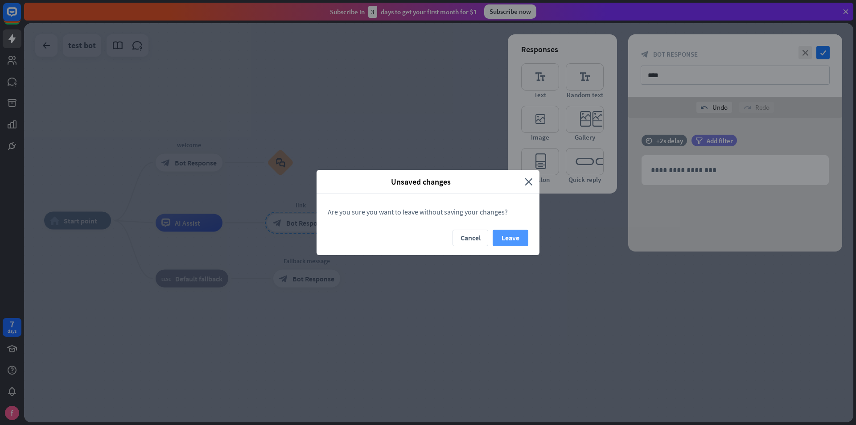
click at [505, 242] on button "Leave" at bounding box center [510, 238] width 36 height 16
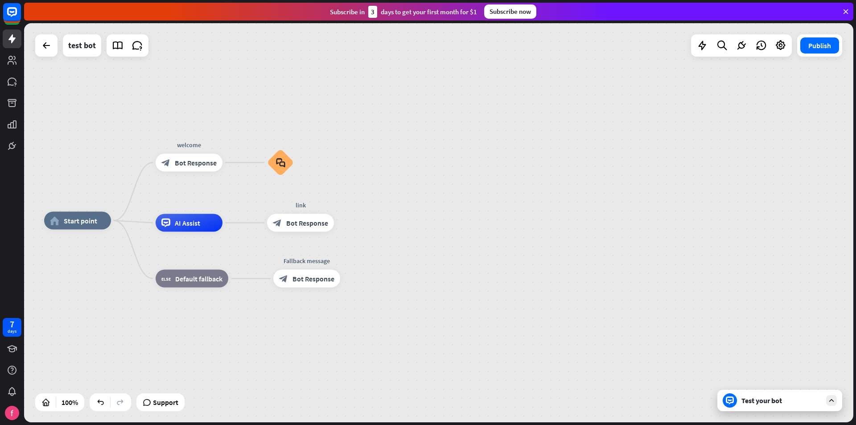
click at [483, 273] on div "home_2 Start point welcome block_bot_response Bot Response block_faq AI Assist …" at bounding box center [458, 420] width 829 height 399
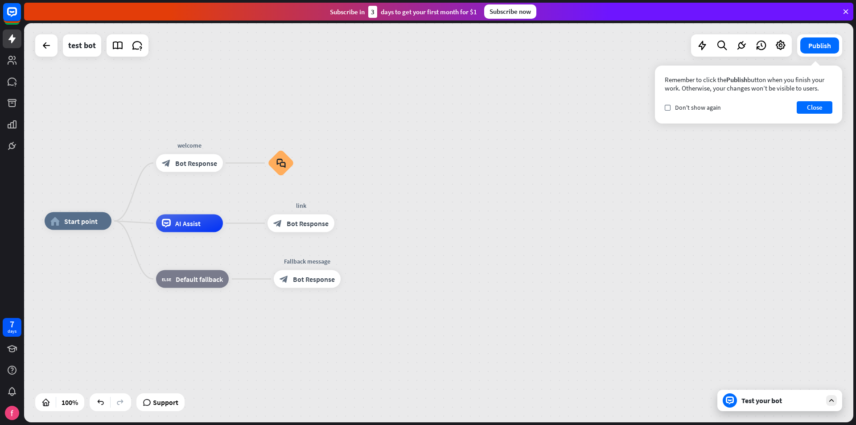
click at [441, 275] on div "home_2 Start point welcome block_bot_response Bot Response block_faq AI Assist …" at bounding box center [459, 420] width 829 height 399
click at [239, 226] on div "plus" at bounding box center [233, 223] width 13 height 13
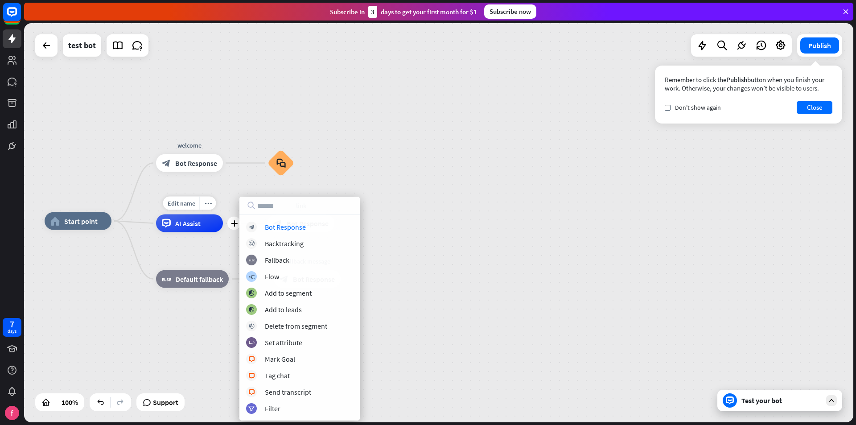
click at [210, 232] on div "Edit name more_horiz plus AI Assist" at bounding box center [189, 223] width 67 height 18
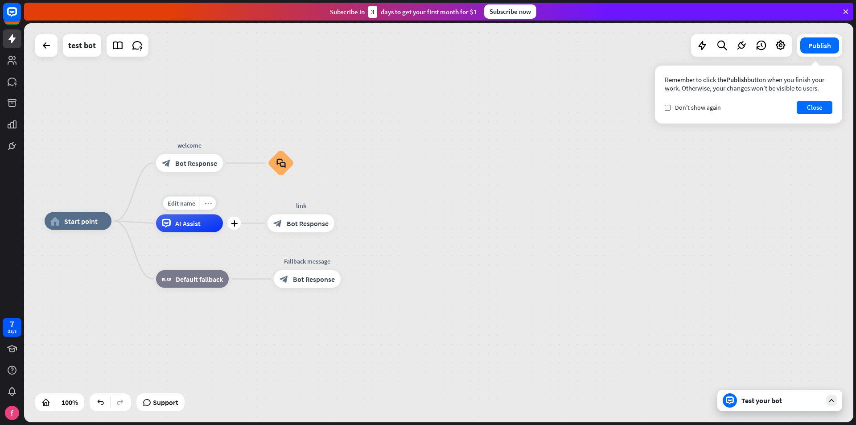
click at [206, 207] on div "more_horiz" at bounding box center [208, 203] width 16 height 13
click at [265, 254] on span "Start testing from here" at bounding box center [256, 252] width 62 height 8
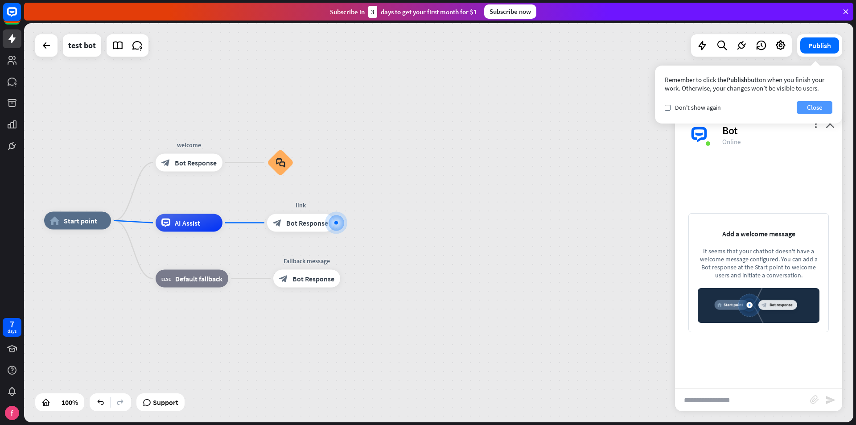
click at [812, 108] on button "Close" at bounding box center [814, 107] width 36 height 12
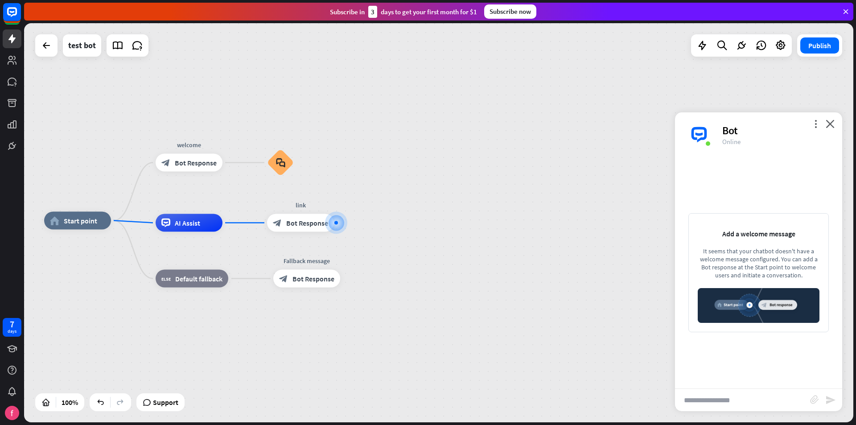
click at [716, 402] on input "text" at bounding box center [742, 400] width 135 height 22
type input "**********"
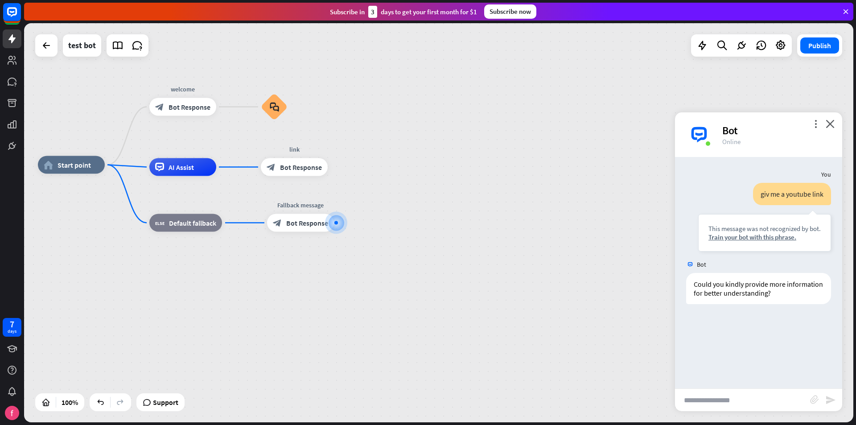
click at [409, 334] on div "home_2 Start point welcome block_bot_response Bot Response block_faq AI Assist …" at bounding box center [452, 364] width 829 height 399
click at [828, 124] on icon "close" at bounding box center [829, 123] width 9 height 8
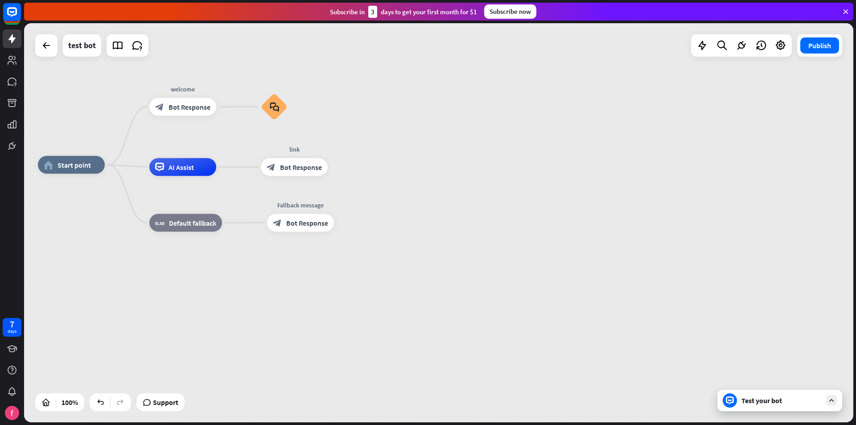
click at [617, 176] on div "home_2 Start point welcome block_bot_response Bot Response block_faq AI Assist …" at bounding box center [452, 364] width 829 height 399
click at [90, 148] on div "more_horiz" at bounding box center [90, 144] width 16 height 13
click at [124, 192] on span "Start testing from here" at bounding box center [140, 193] width 62 height 8
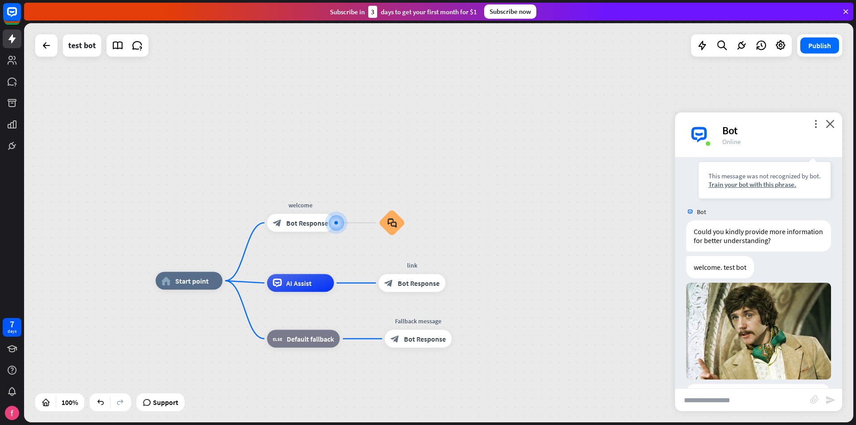
scroll to position [88, 0]
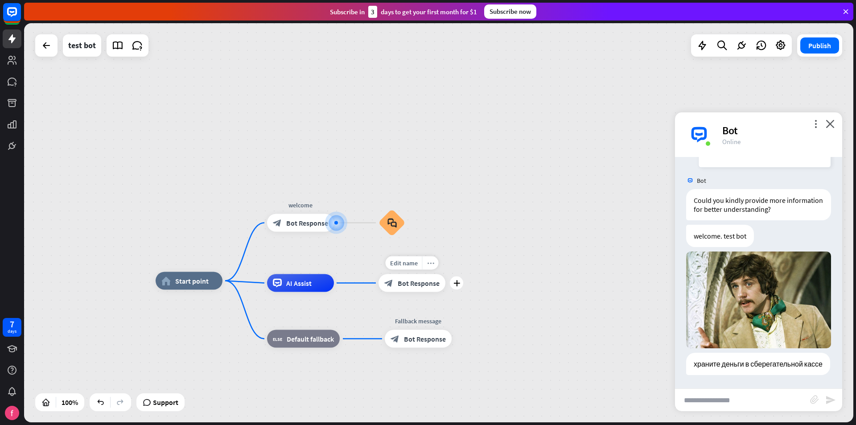
click at [428, 262] on icon "more_horiz" at bounding box center [430, 262] width 7 height 7
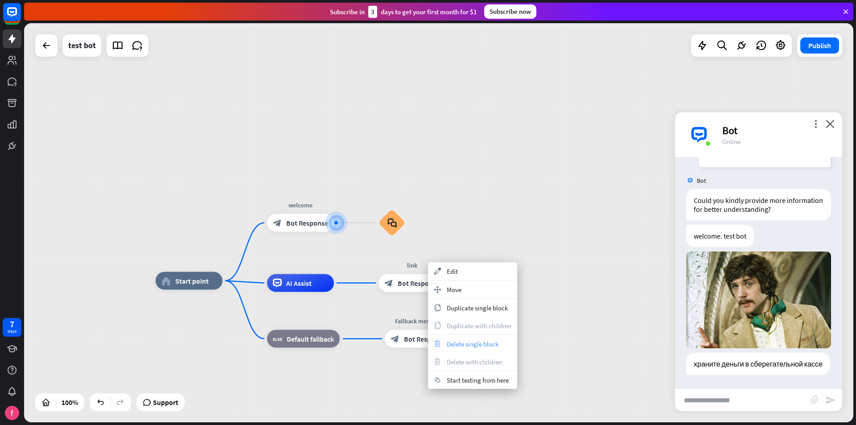
click at [467, 344] on span "Delete single block" at bounding box center [473, 344] width 52 height 8
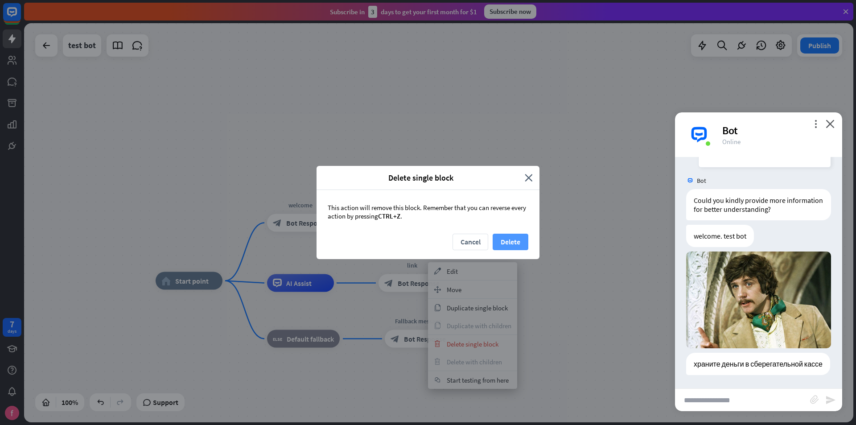
click at [509, 243] on button "Delete" at bounding box center [510, 242] width 36 height 16
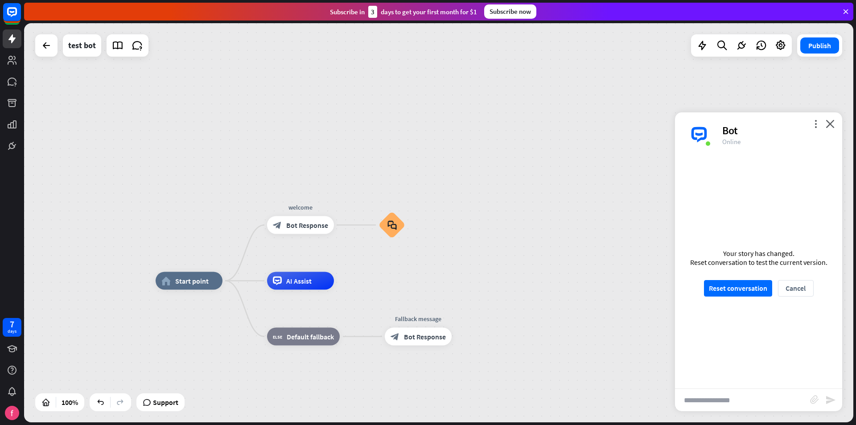
click at [578, 225] on div "home_2 Start point welcome block_bot_response Bot Response block_faq AI Assist …" at bounding box center [438, 222] width 829 height 399
click at [310, 332] on span "Default fallback" at bounding box center [310, 336] width 47 height 9
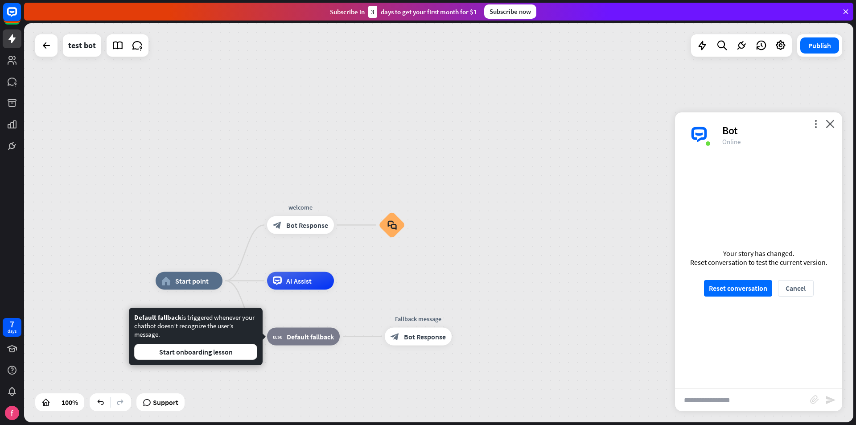
click at [509, 227] on div "home_2 Start point welcome block_bot_response Bot Response block_faq AI Assist …" at bounding box center [438, 222] width 829 height 399
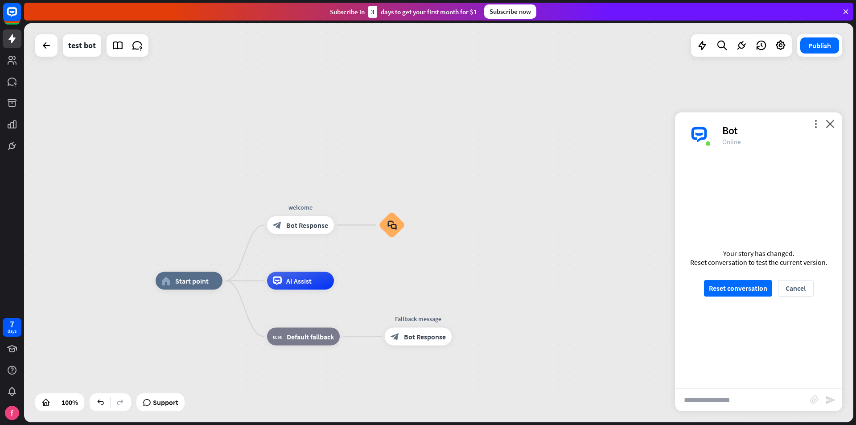
click at [513, 180] on div "home_2 Start point Edit name more_horiz welcome block_bot_response Bot Response…" at bounding box center [438, 222] width 829 height 399
click at [815, 176] on div "Your story has changed. Reset conversation to test the current version. Reset c…" at bounding box center [758, 272] width 167 height 231
click at [831, 123] on icon "close" at bounding box center [829, 123] width 9 height 8
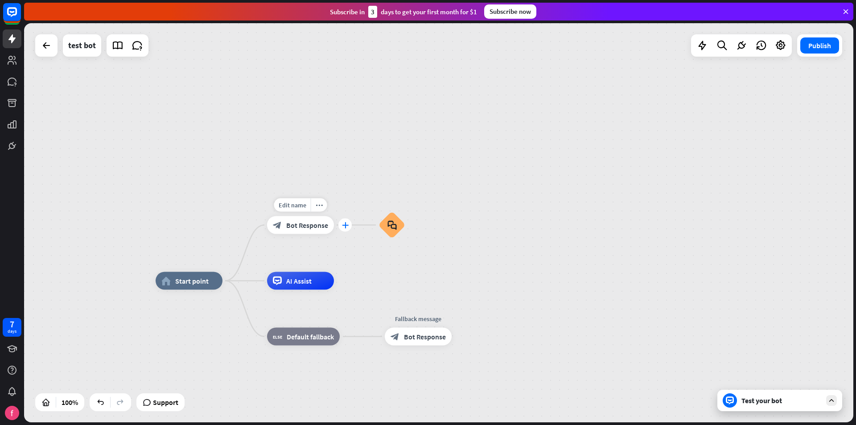
click at [342, 225] on icon "plus" at bounding box center [345, 225] width 7 height 6
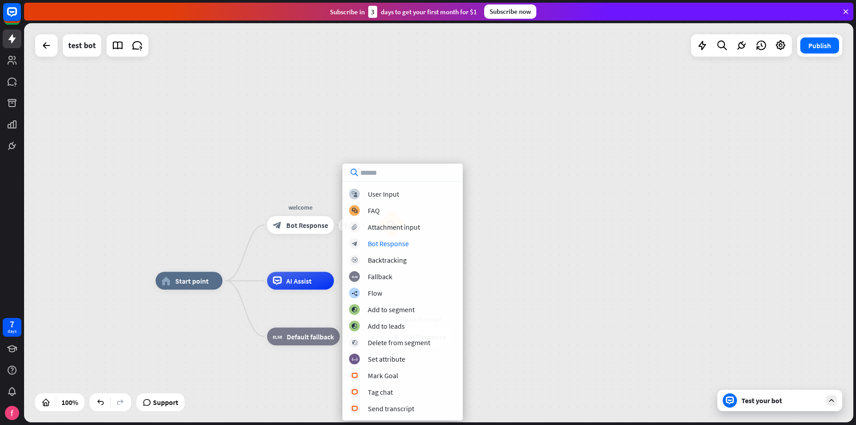
click at [585, 224] on div "home_2 Start point plus welcome block_bot_response Bot Response block_faq AI As…" at bounding box center [438, 222] width 829 height 399
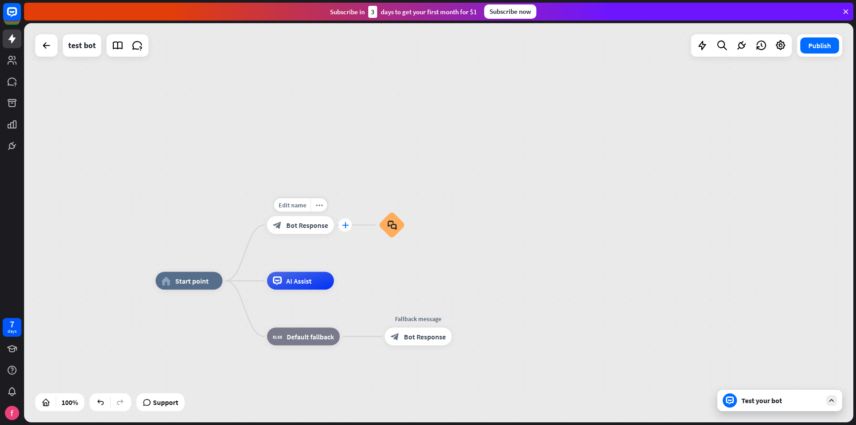
click at [343, 230] on div "plus" at bounding box center [344, 224] width 13 height 13
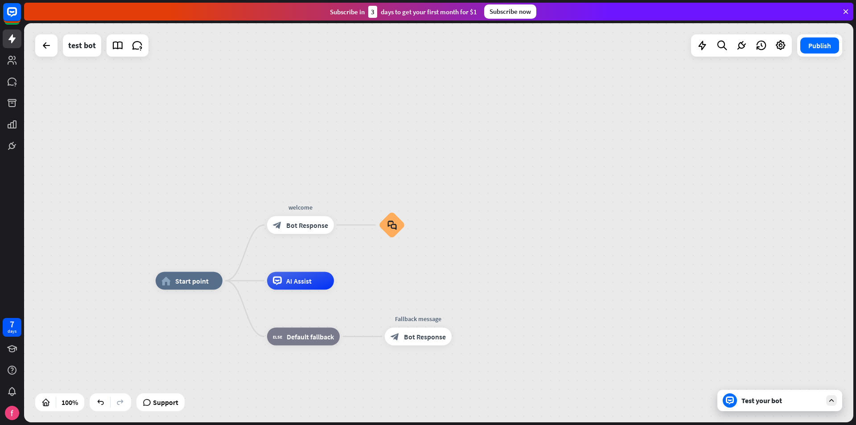
drag, startPoint x: 397, startPoint y: 230, endPoint x: 477, endPoint y: 316, distance: 117.3
click at [394, 217] on div "block_faq" at bounding box center [391, 225] width 27 height 27
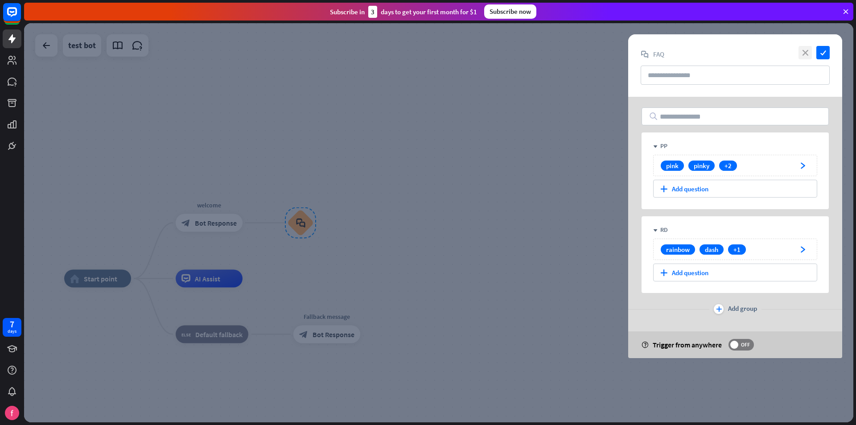
click at [803, 52] on icon "close" at bounding box center [804, 52] width 13 height 13
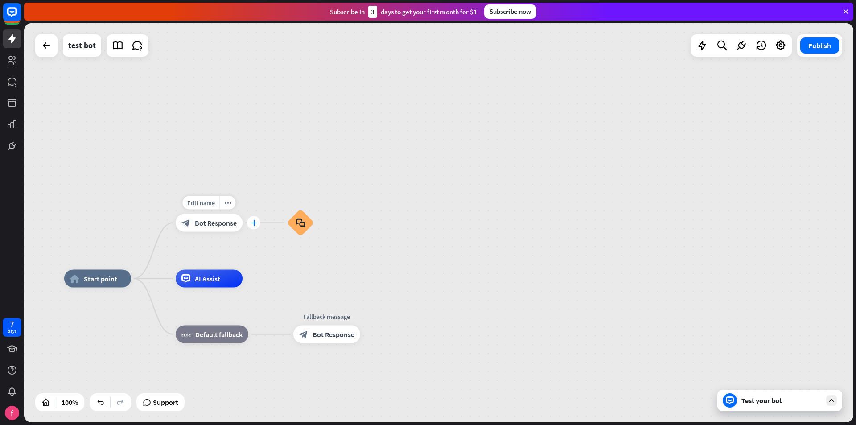
click at [249, 224] on div "plus" at bounding box center [253, 222] width 13 height 13
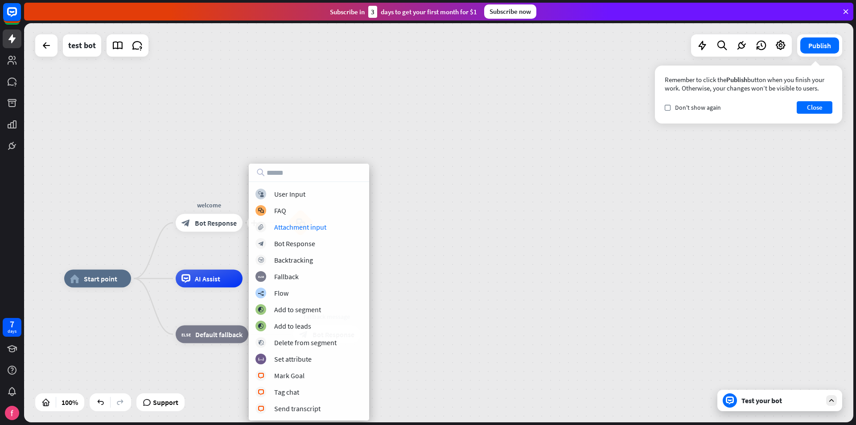
click at [475, 253] on div "home_2 Start point plus welcome block_bot_response Bot Response block_faq AI As…" at bounding box center [438, 222] width 829 height 399
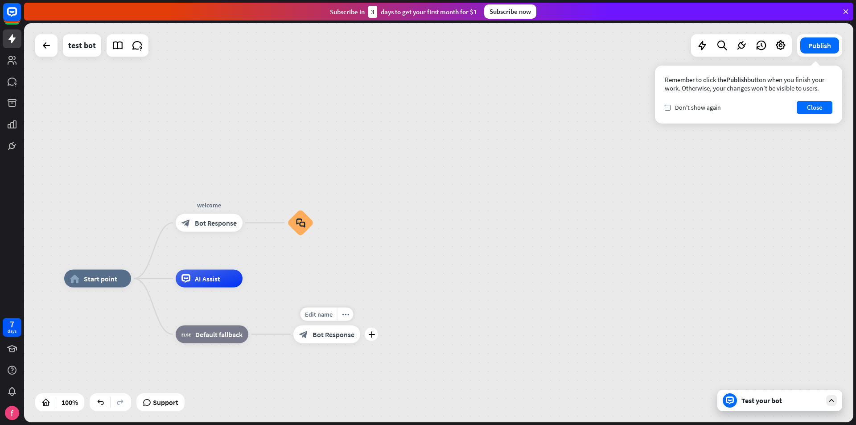
click at [327, 336] on span "Bot Response" at bounding box center [333, 334] width 42 height 9
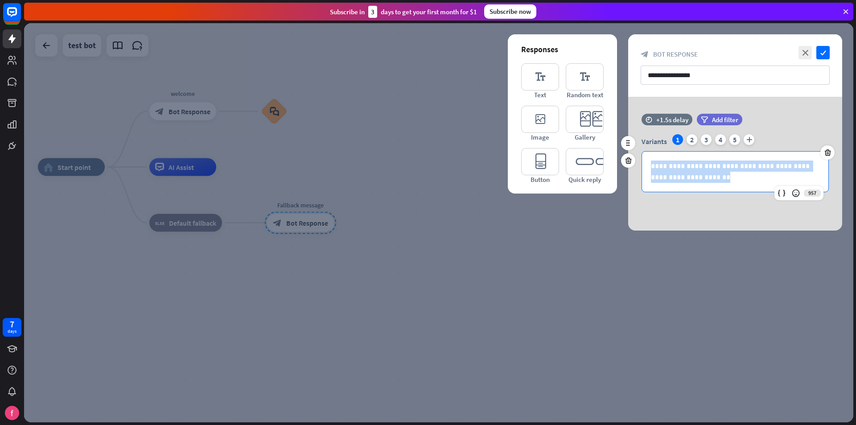
drag, startPoint x: 710, startPoint y: 176, endPoint x: 651, endPoint y: 165, distance: 60.7
click at [651, 165] on p "**********" at bounding box center [735, 171] width 168 height 22
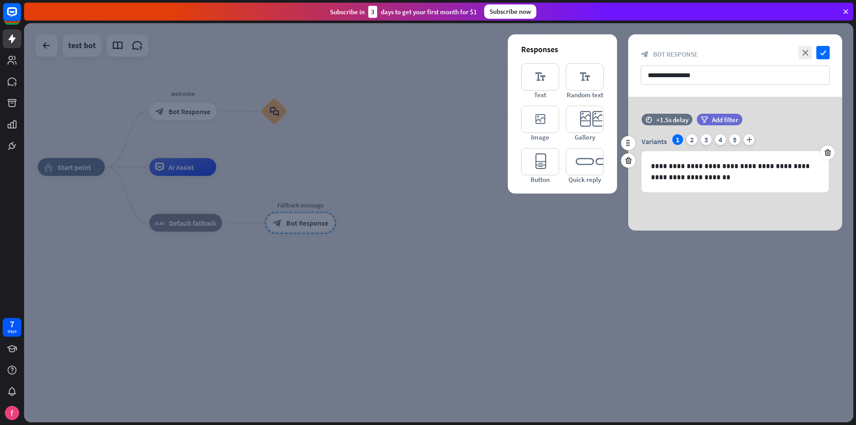
drag, startPoint x: 658, startPoint y: 166, endPoint x: 696, endPoint y: 143, distance: 43.8
click at [696, 143] on div "Variants 1 2 3 4 5 plus" at bounding box center [734, 141] width 187 height 14
click at [693, 141] on div "2" at bounding box center [691, 139] width 11 height 11
click at [706, 141] on div "3" at bounding box center [706, 139] width 11 height 11
click at [717, 141] on div "4" at bounding box center [720, 139] width 11 height 11
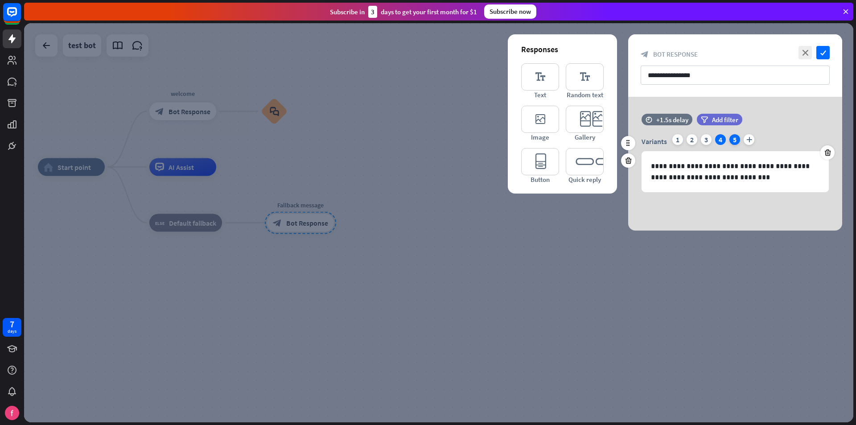
click at [734, 142] on div "5" at bounding box center [734, 139] width 11 height 11
click at [682, 139] on div "1" at bounding box center [677, 139] width 11 height 11
click at [803, 49] on icon "close" at bounding box center [804, 52] width 13 height 13
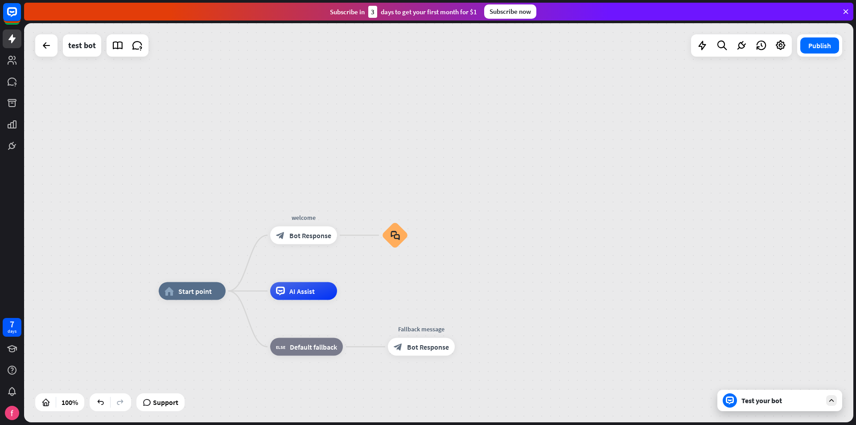
drag, startPoint x: 398, startPoint y: 200, endPoint x: 510, endPoint y: 316, distance: 161.4
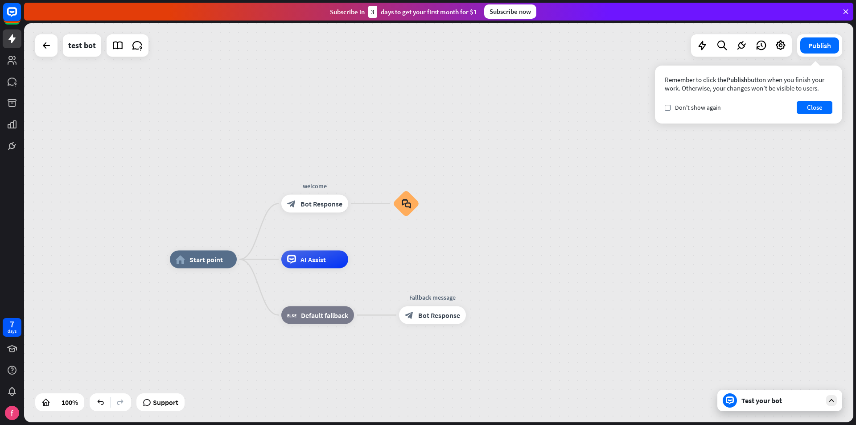
drag, startPoint x: 472, startPoint y: 286, endPoint x: 504, endPoint y: 236, distance: 58.5
click at [504, 236] on div "home_2 Start point welcome block_bot_response Bot Response block_faq AI Assist …" at bounding box center [438, 222] width 829 height 399
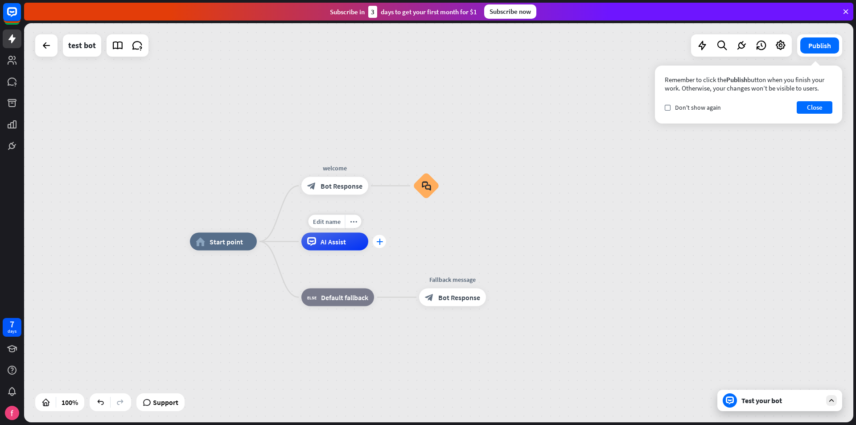
click at [381, 242] on icon "plus" at bounding box center [379, 241] width 7 height 6
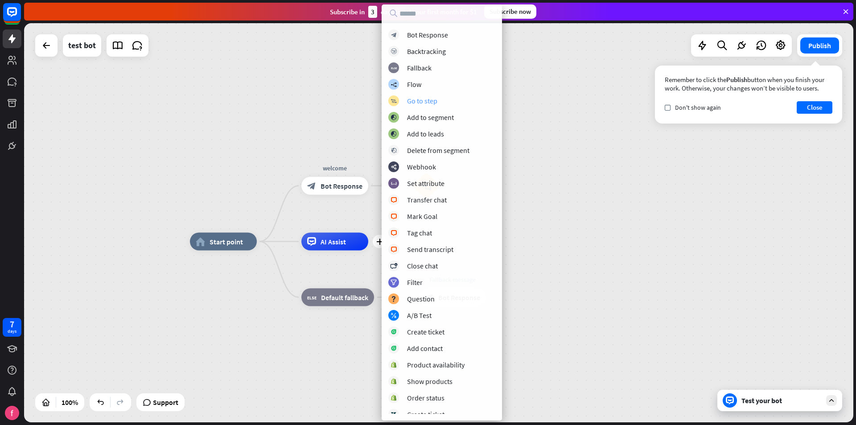
click at [401, 99] on div "block_goto Go to step" at bounding box center [441, 100] width 107 height 11
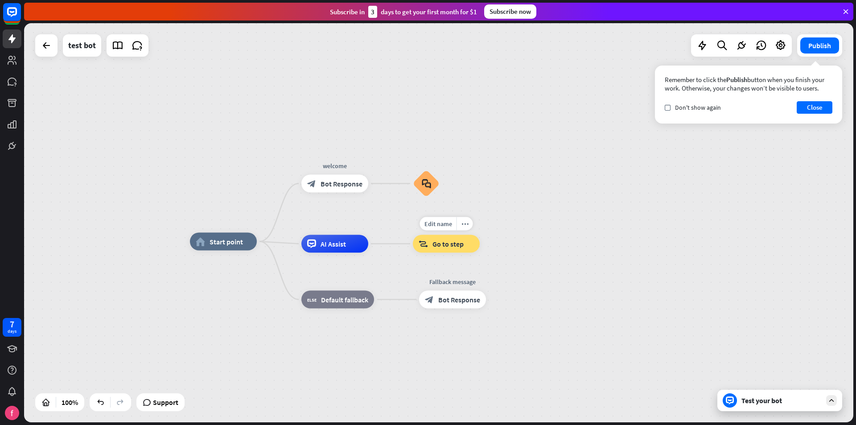
click at [450, 243] on span "Go to step" at bounding box center [447, 243] width 31 height 9
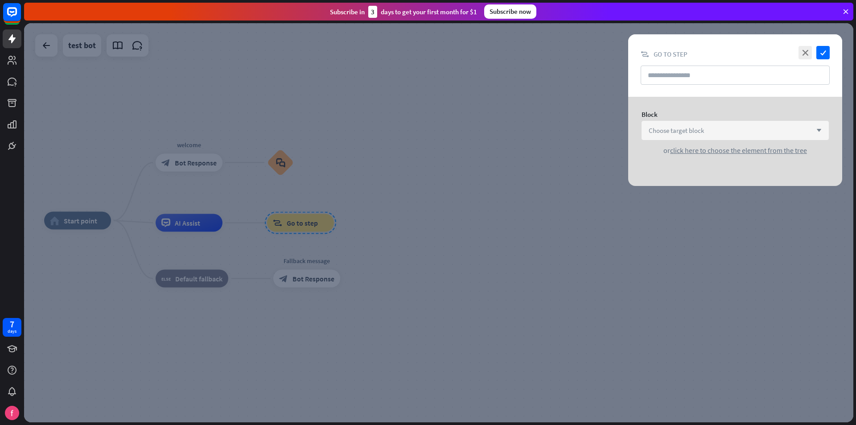
click at [813, 134] on div "Choose target block arrow_down" at bounding box center [734, 130] width 187 height 19
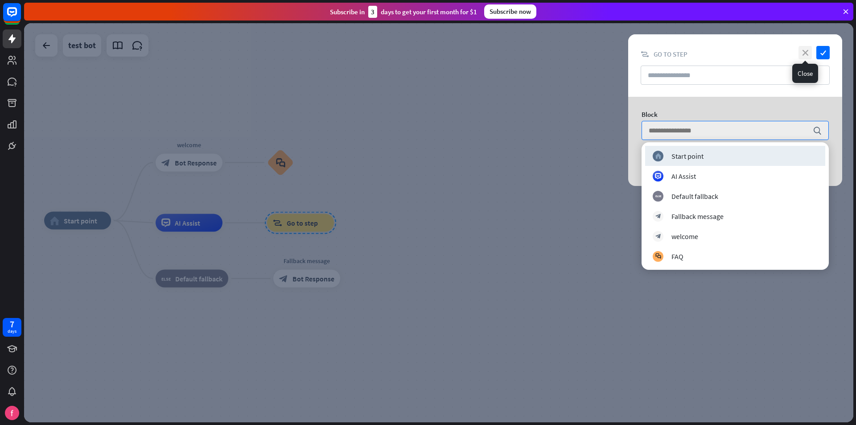
click at [800, 52] on icon "close" at bounding box center [804, 52] width 13 height 13
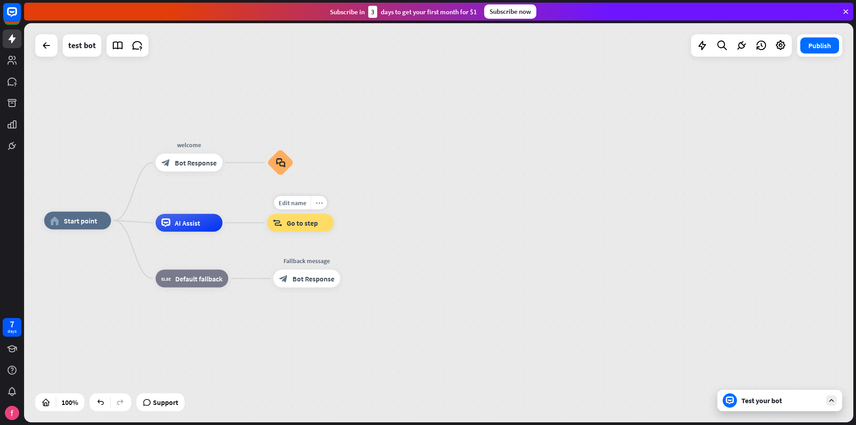
click at [321, 206] on div "more_horiz" at bounding box center [319, 202] width 16 height 13
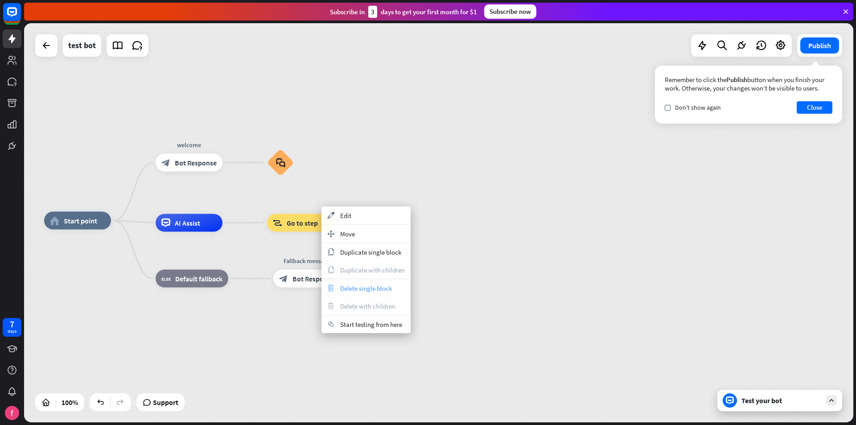
click at [351, 287] on span "Delete single block" at bounding box center [366, 288] width 52 height 8
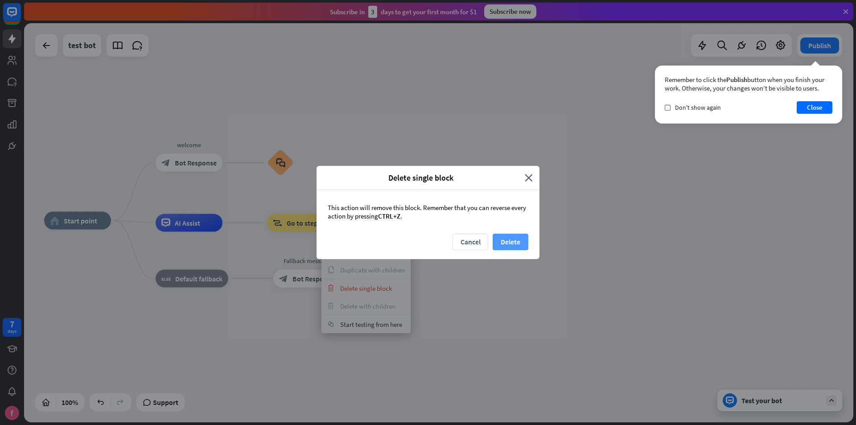
click at [498, 243] on button "Delete" at bounding box center [510, 242] width 36 height 16
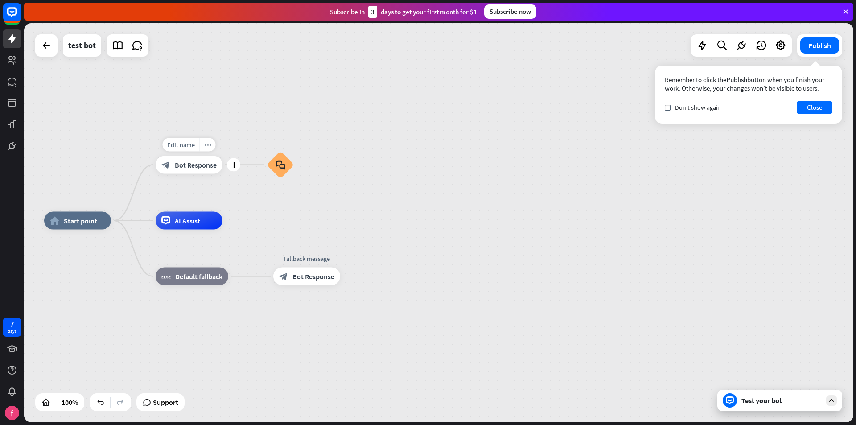
click at [209, 146] on icon "more_horiz" at bounding box center [207, 144] width 7 height 7
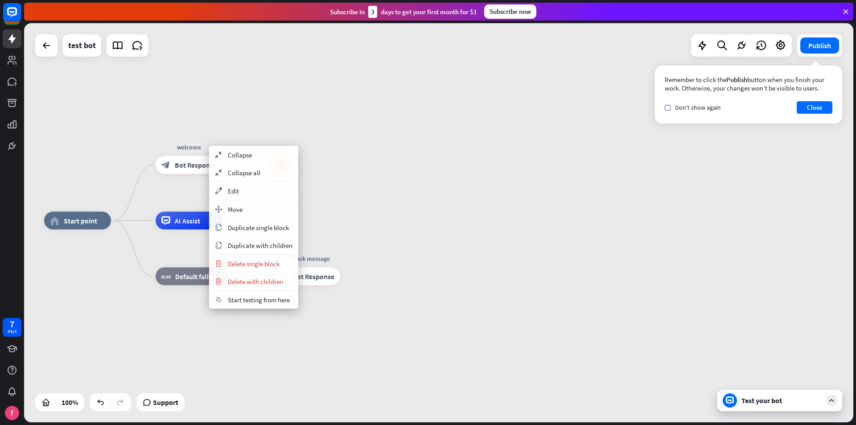
drag, startPoint x: 463, startPoint y: 194, endPoint x: 294, endPoint y: 172, distance: 170.8
click at [462, 194] on div "home_2 Start point welcome block_bot_response Bot Response block_faq AI Assist …" at bounding box center [438, 222] width 829 height 399
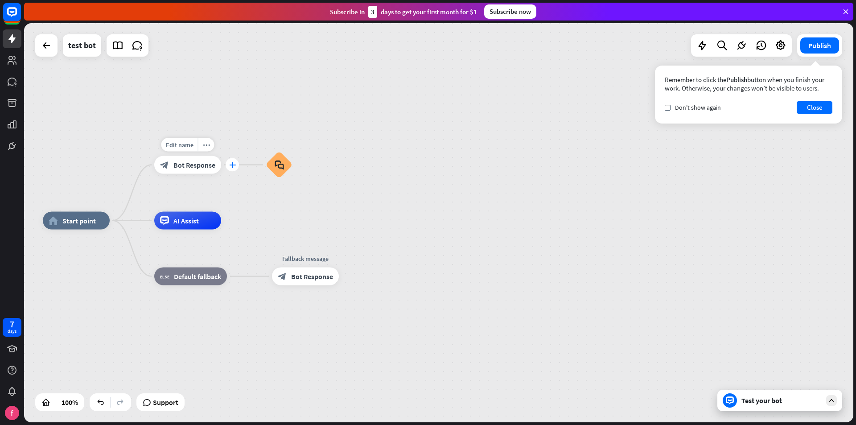
click at [231, 164] on icon "plus" at bounding box center [232, 165] width 7 height 6
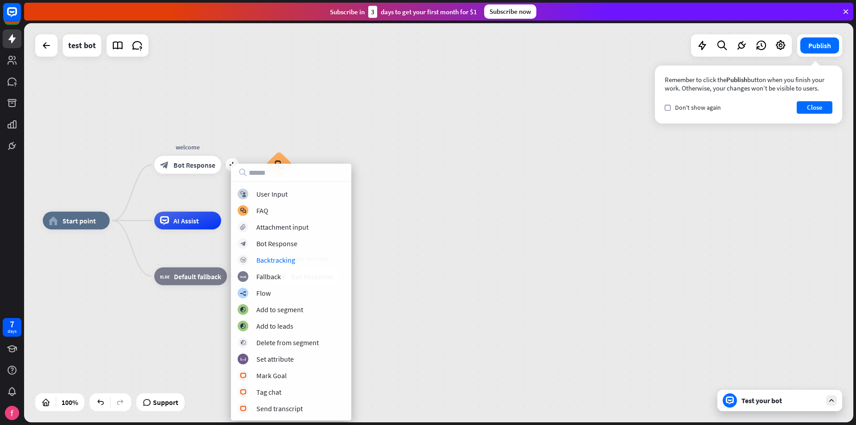
click at [507, 251] on div "home_2 Start point plus welcome block_bot_response Bot Response block_faq AI As…" at bounding box center [457, 420] width 829 height 399
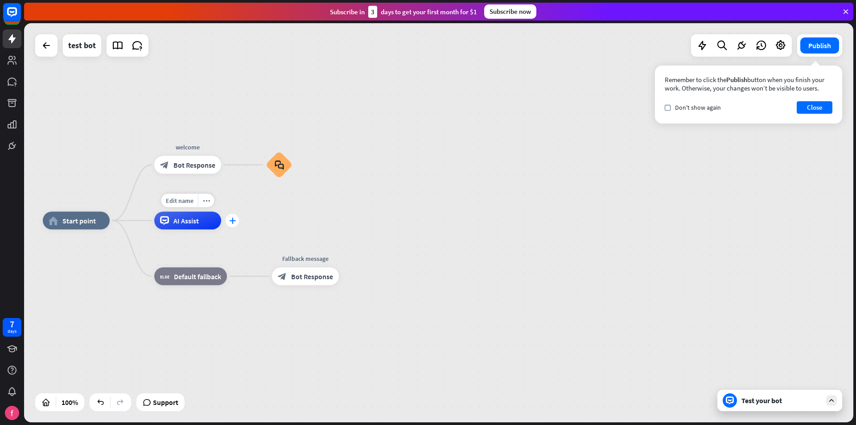
click at [230, 221] on icon "plus" at bounding box center [232, 220] width 7 height 6
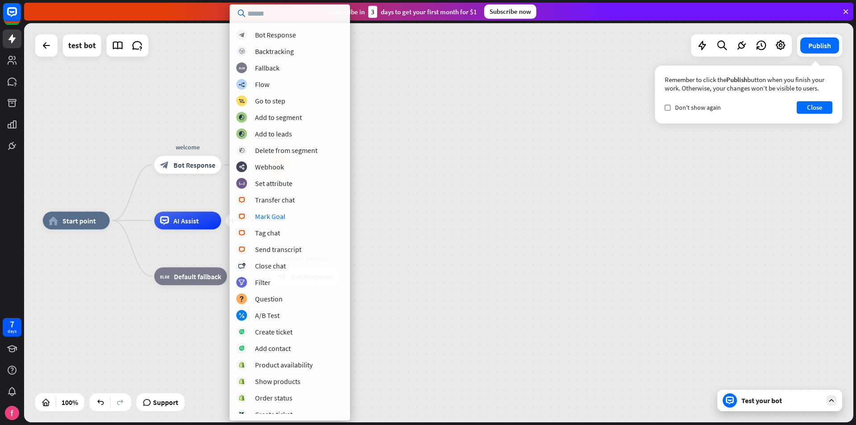
click at [454, 224] on div "home_2 Start point welcome block_bot_response Bot Response block_faq plus AI As…" at bounding box center [457, 420] width 829 height 399
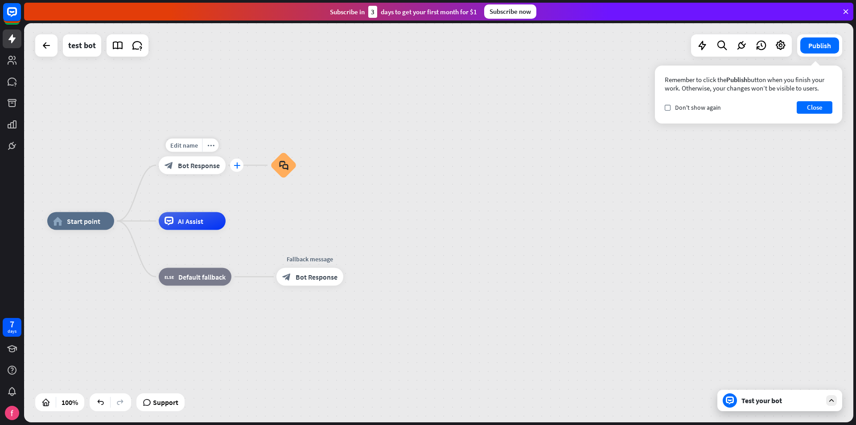
click at [231, 165] on div "plus" at bounding box center [236, 165] width 13 height 13
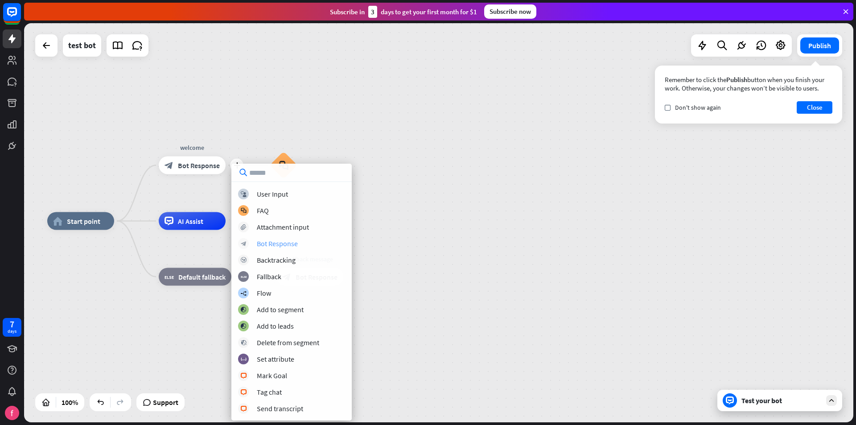
click at [286, 246] on div "Bot Response" at bounding box center [277, 243] width 41 height 9
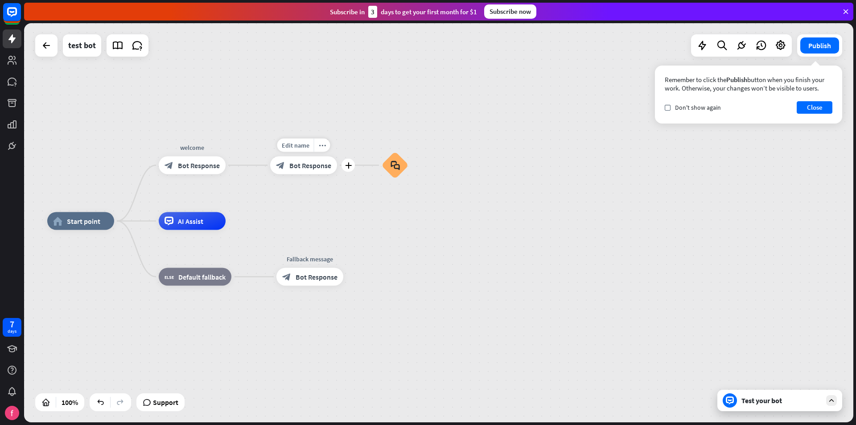
click at [318, 171] on div "block_bot_response Bot Response" at bounding box center [303, 165] width 67 height 18
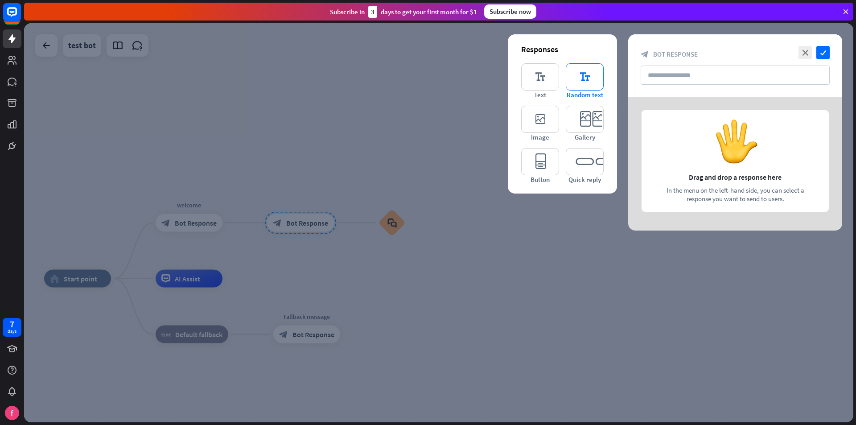
click at [599, 83] on icon "editor_text" at bounding box center [585, 76] width 38 height 27
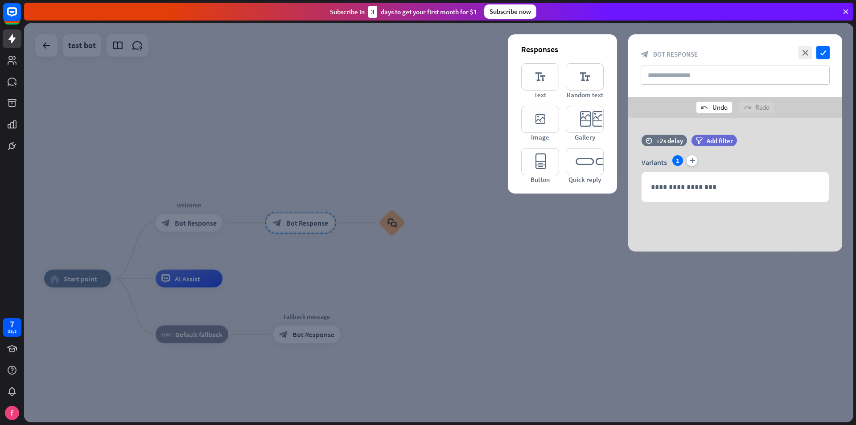
click at [709, 103] on div "undo Undo" at bounding box center [714, 107] width 36 height 11
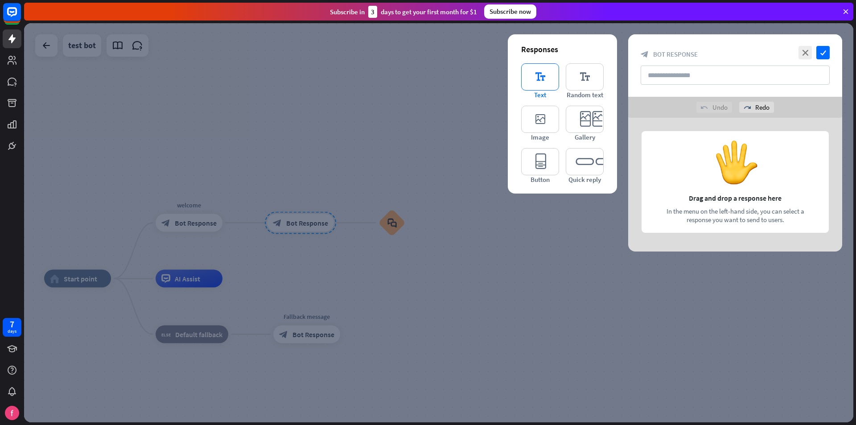
click at [543, 76] on icon "editor_text" at bounding box center [540, 76] width 38 height 27
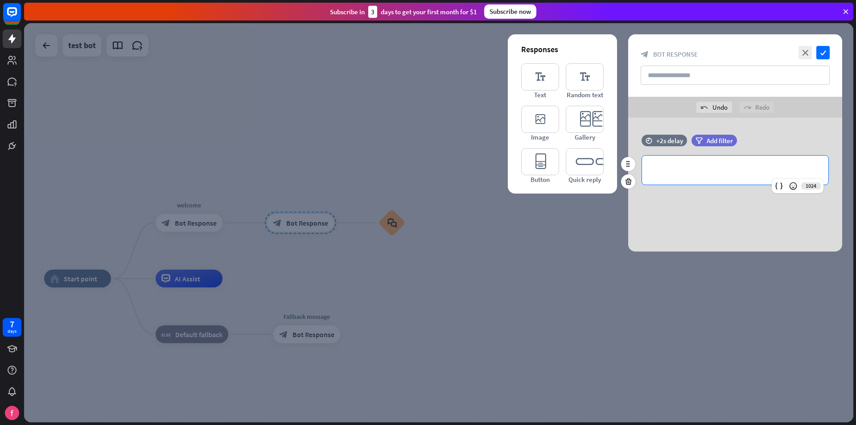
click at [699, 172] on p "**********" at bounding box center [735, 169] width 168 height 11
click at [821, 52] on icon "check" at bounding box center [822, 52] width 13 height 13
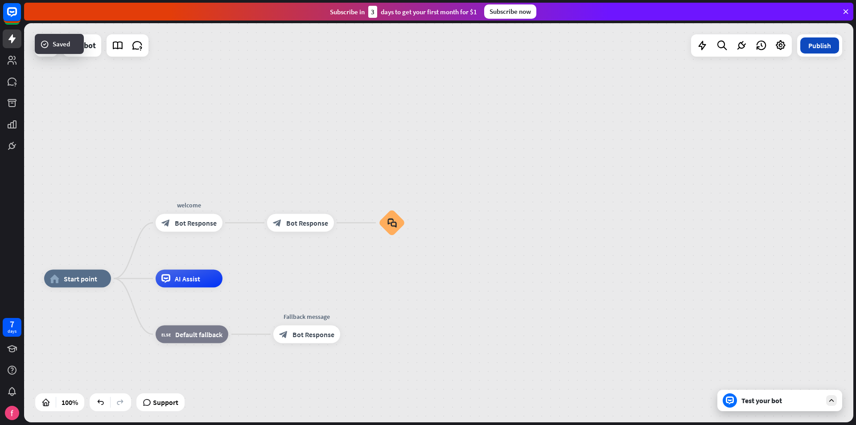
click at [828, 49] on button "Publish" at bounding box center [819, 45] width 39 height 16
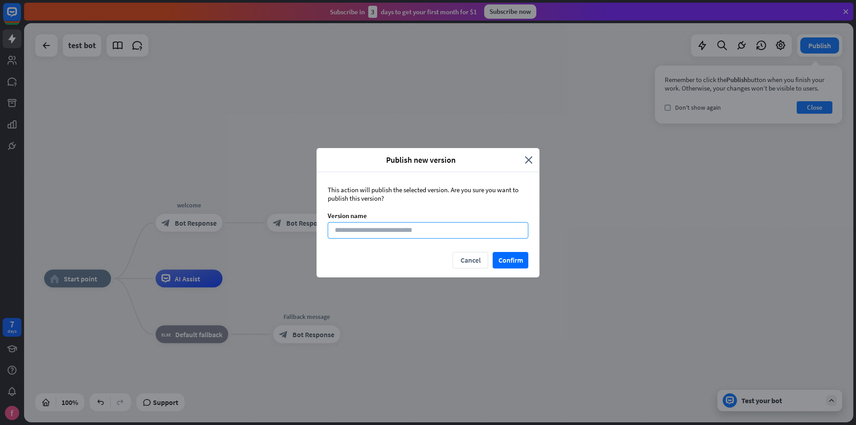
click at [452, 235] on input at bounding box center [428, 230] width 201 height 16
type input "*"
click at [511, 260] on button "Confirm" at bounding box center [510, 260] width 36 height 16
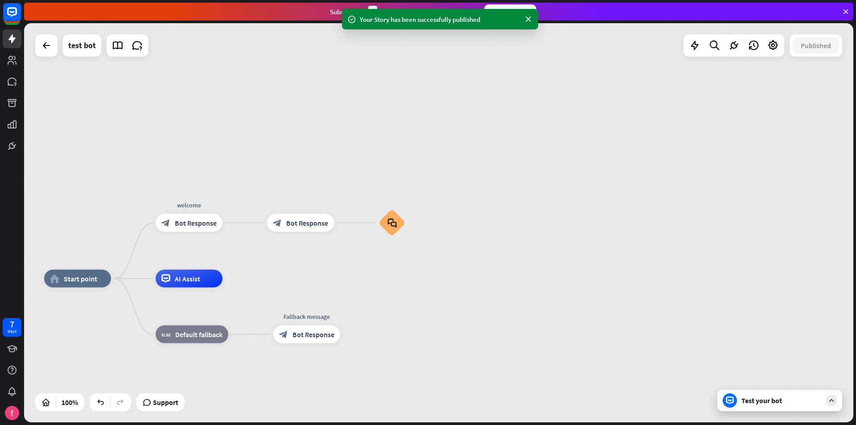
click at [632, 236] on div "home_2 Start point welcome block_bot_response Bot Response block_bot_response B…" at bounding box center [438, 222] width 829 height 399
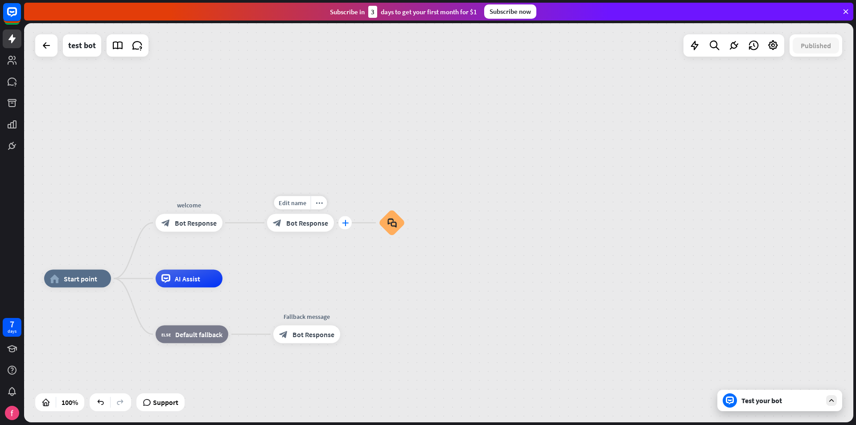
click at [340, 226] on div "plus" at bounding box center [344, 222] width 13 height 13
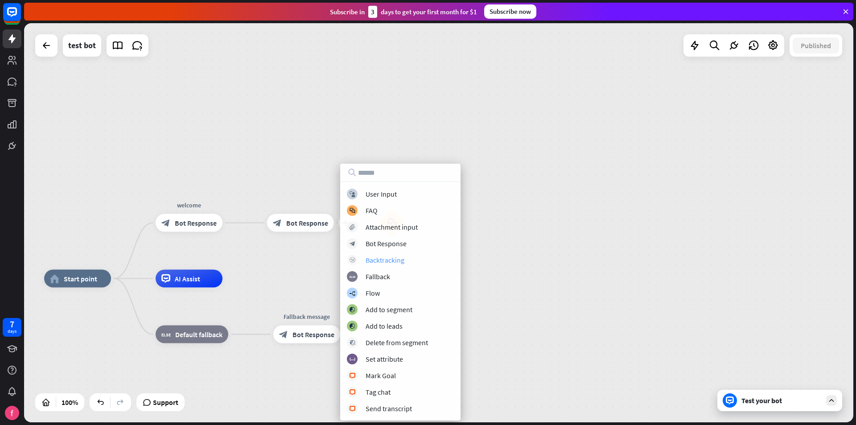
click at [406, 261] on div "block_backtracking Backtracking" at bounding box center [400, 259] width 107 height 11
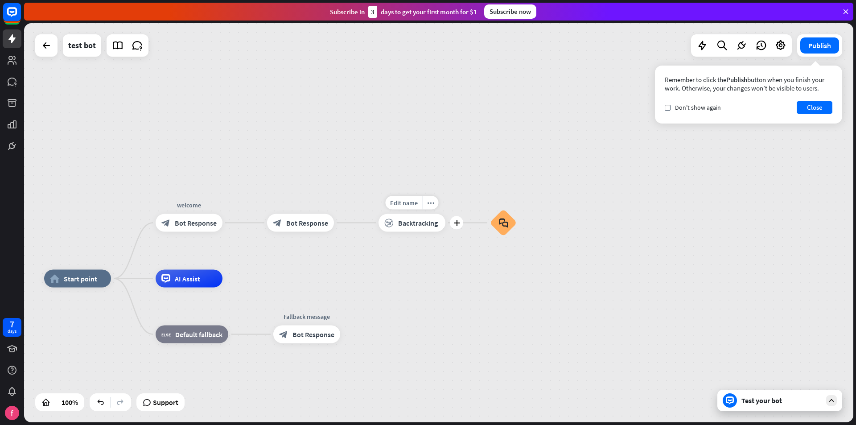
click at [420, 223] on span "Backtracking" at bounding box center [418, 222] width 40 height 9
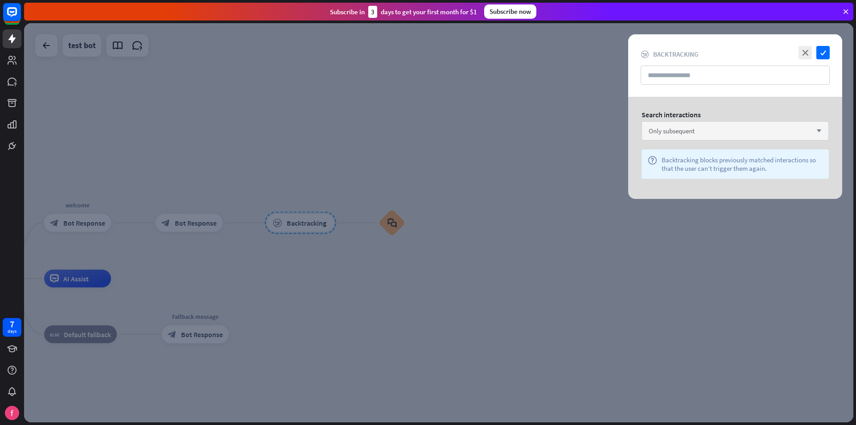
click at [759, 134] on div "Only subsequent arrow_down" at bounding box center [734, 130] width 187 height 19
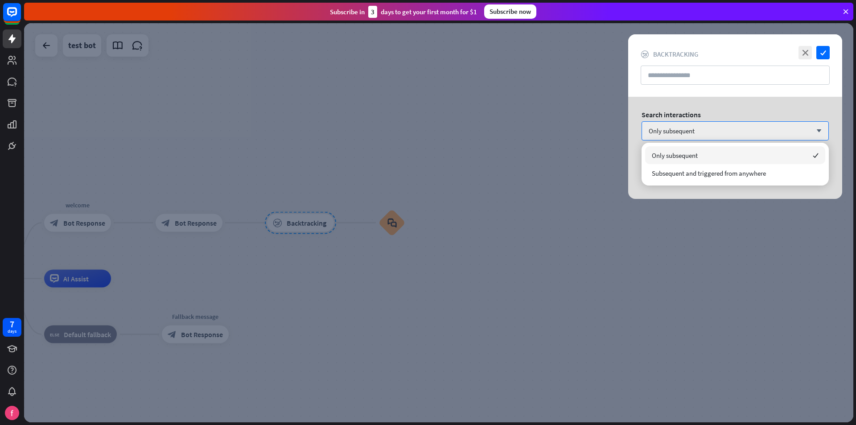
click at [765, 117] on div "Search interactions" at bounding box center [734, 114] width 187 height 9
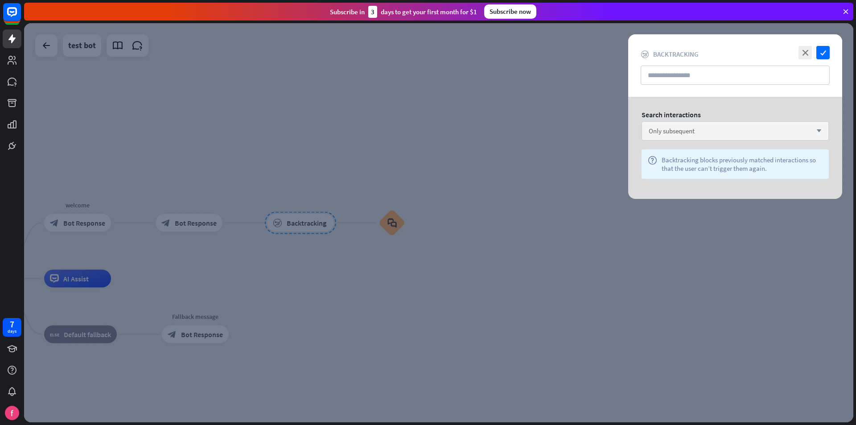
click at [734, 135] on div "Only subsequent arrow_down" at bounding box center [734, 130] width 187 height 19
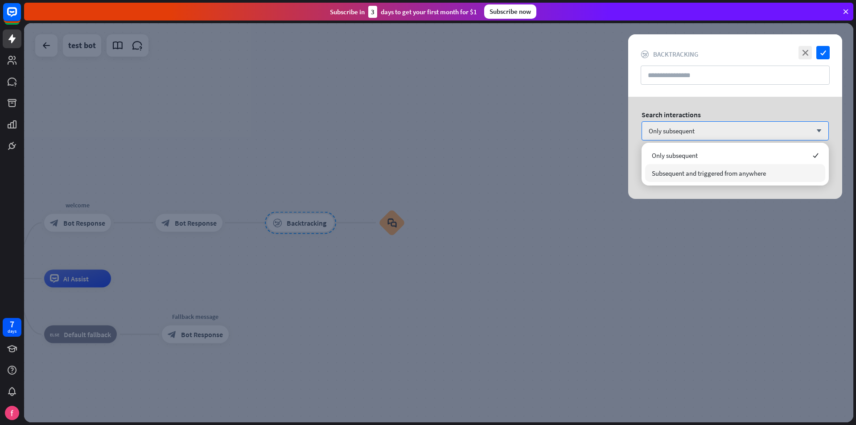
click at [709, 169] on span "Subsequent and triggered from anywhere" at bounding box center [709, 173] width 114 height 8
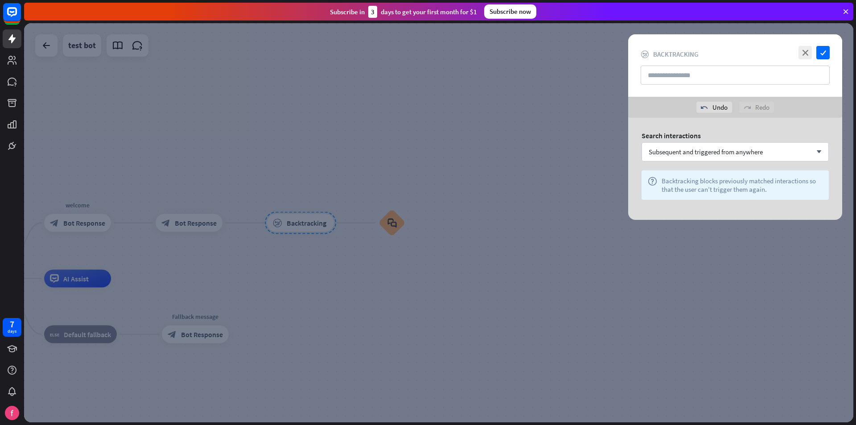
click at [712, 142] on div "Search interactions Subsequent and triggered from anywhere arrow_down help Back…" at bounding box center [735, 169] width 214 height 102
click at [707, 149] on span "Subsequent and triggered from anywhere" at bounding box center [705, 152] width 114 height 8
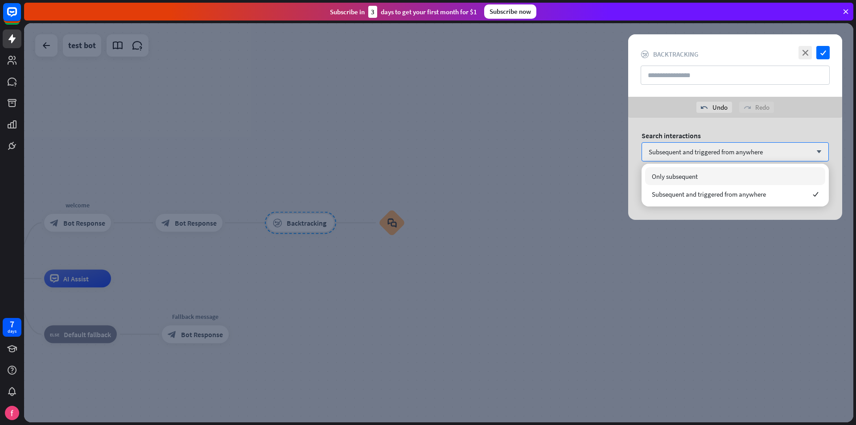
click at [685, 172] on span "Only subsequent" at bounding box center [675, 176] width 46 height 8
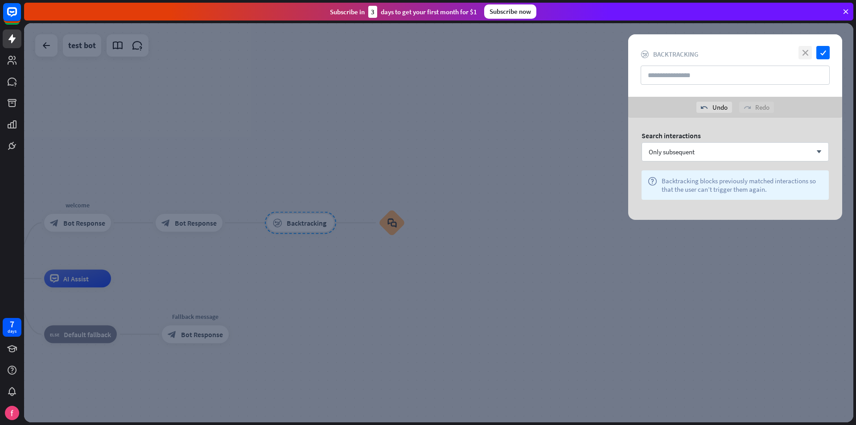
click at [808, 52] on icon "close" at bounding box center [804, 52] width 13 height 13
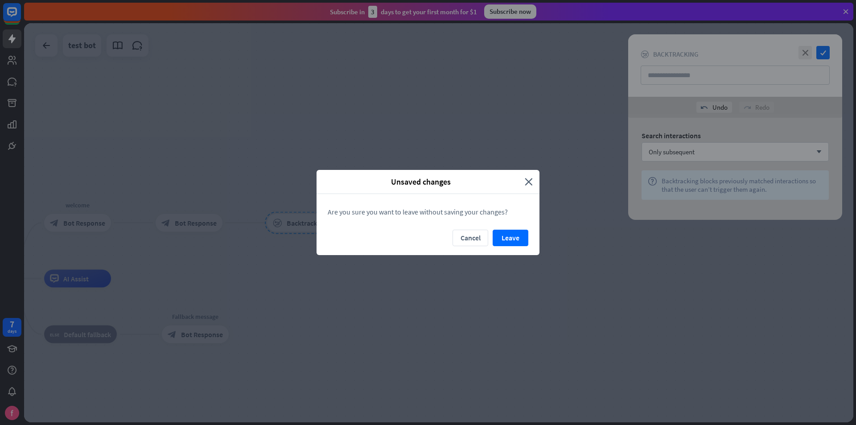
click at [511, 237] on button "Leave" at bounding box center [510, 238] width 36 height 16
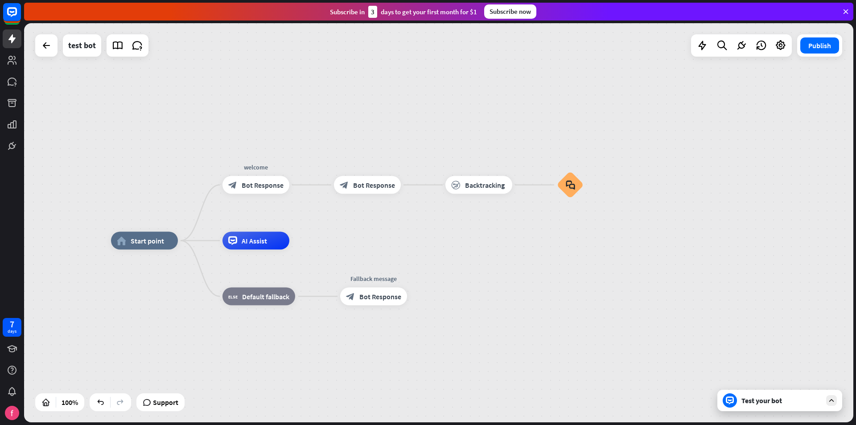
drag, startPoint x: 346, startPoint y: 279, endPoint x: 524, endPoint y: 241, distance: 181.8
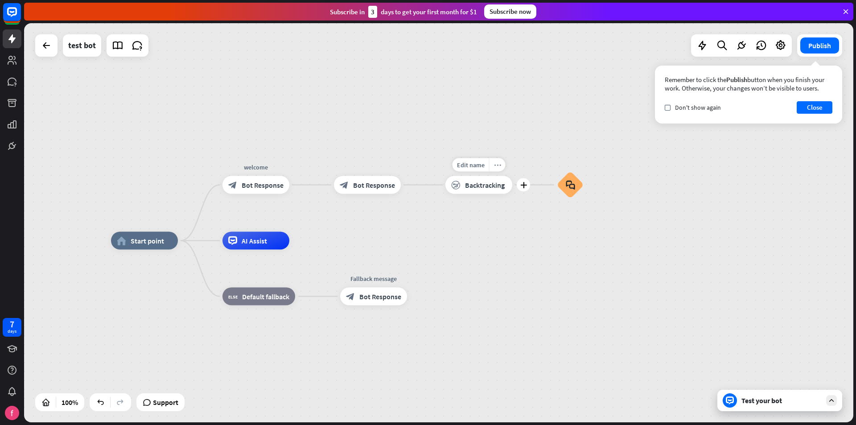
click at [492, 168] on div "more_horiz" at bounding box center [497, 164] width 16 height 13
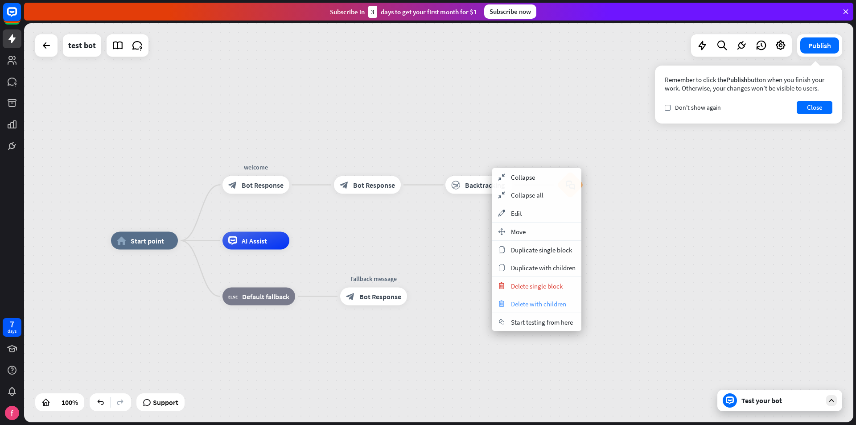
click at [524, 302] on span "Delete with children" at bounding box center [538, 303] width 55 height 8
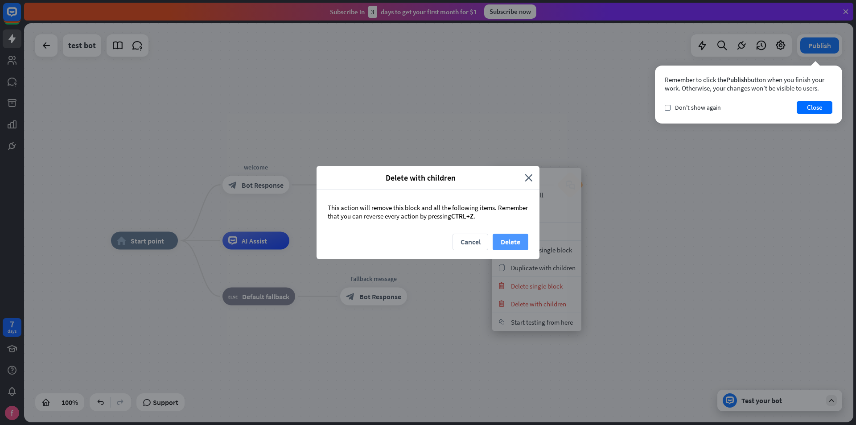
click at [497, 236] on button "Delete" at bounding box center [510, 242] width 36 height 16
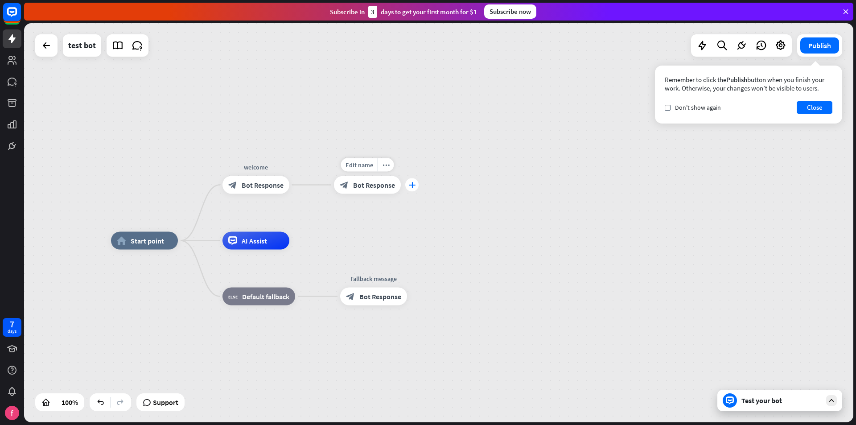
click at [413, 191] on div "plus" at bounding box center [411, 184] width 13 height 13
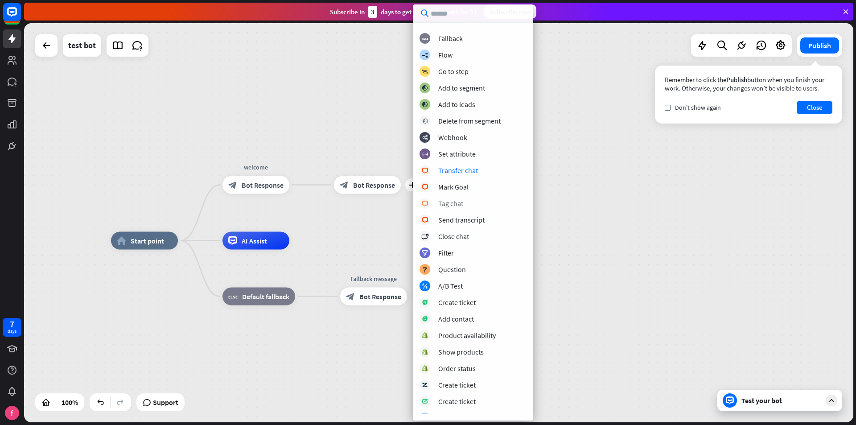
scroll to position [89, 0]
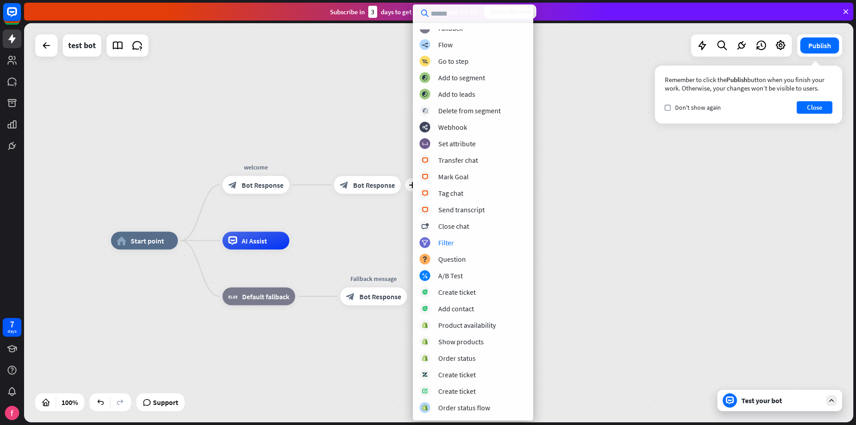
click at [371, 234] on div "home_2 Start point welcome block_bot_response Bot Response plus block_bot_respo…" at bounding box center [438, 222] width 829 height 399
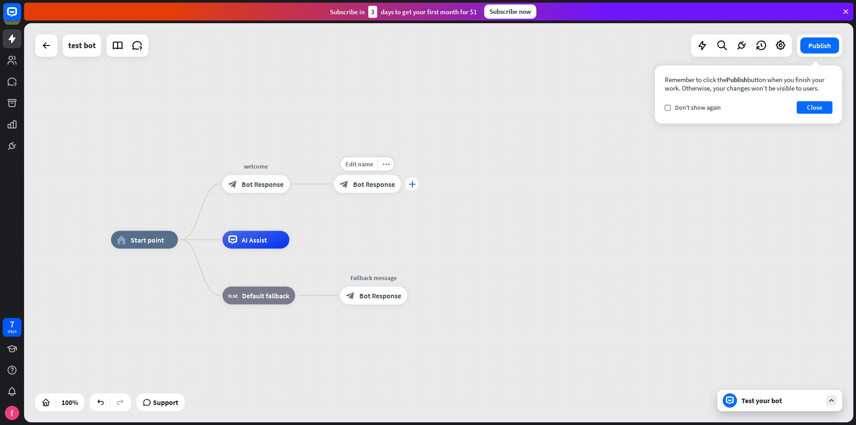
click at [407, 185] on div "plus" at bounding box center [411, 183] width 13 height 13
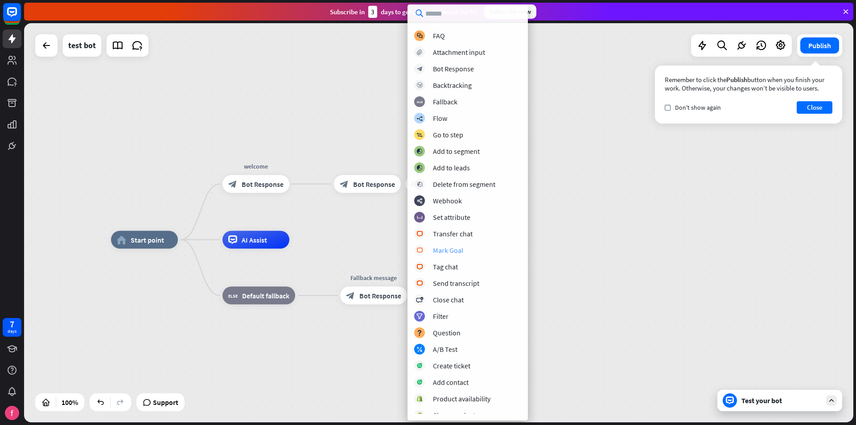
scroll to position [0, 0]
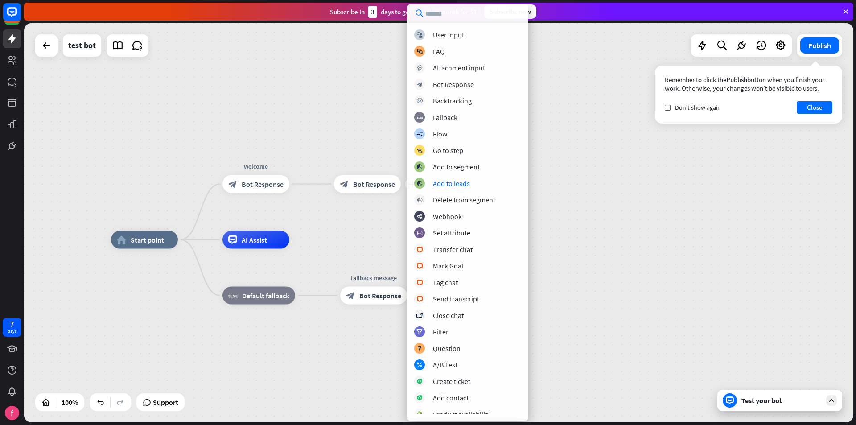
drag, startPoint x: 339, startPoint y: 231, endPoint x: 324, endPoint y: 235, distance: 15.4
click at [338, 231] on div "home_2 Start point welcome block_bot_response Bot Response plus block_bot_respo…" at bounding box center [438, 222] width 829 height 399
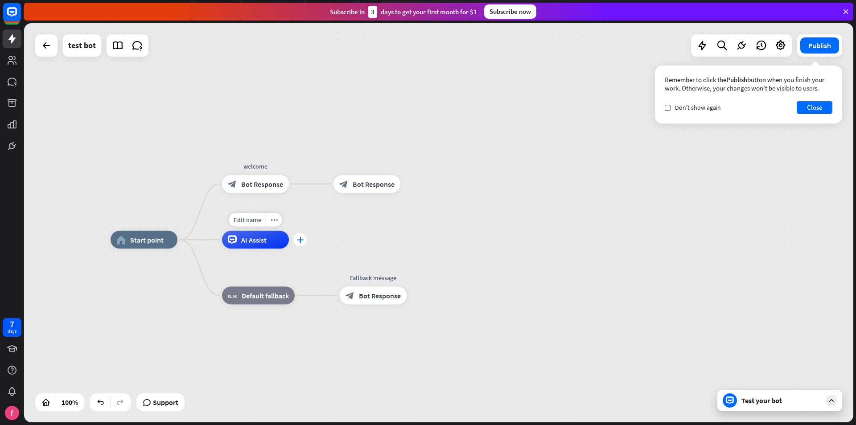
click at [302, 244] on div "plus" at bounding box center [299, 239] width 13 height 13
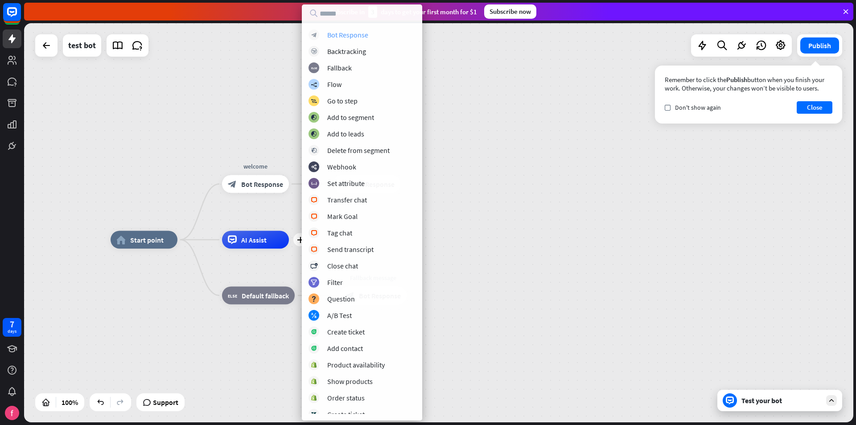
click at [358, 33] on div "Bot Response" at bounding box center [347, 34] width 41 height 9
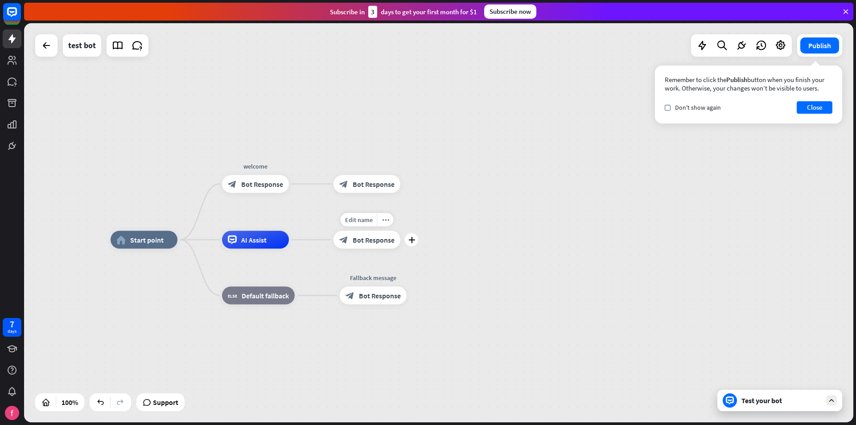
click at [381, 238] on span "Bot Response" at bounding box center [374, 239] width 42 height 9
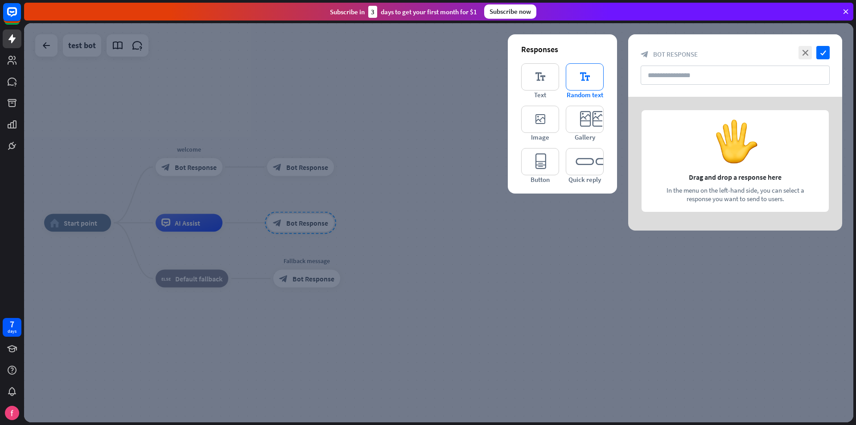
click at [584, 74] on icon "editor_text" at bounding box center [585, 76] width 38 height 27
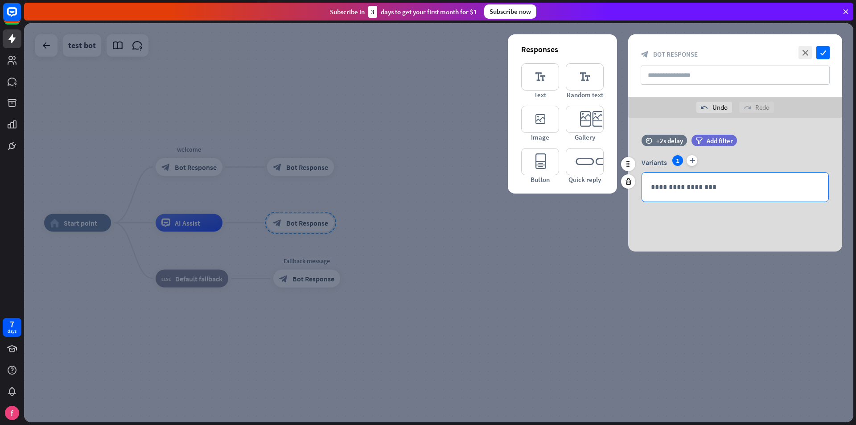
click at [684, 179] on div "**********" at bounding box center [735, 186] width 186 height 29
click at [809, 53] on icon "close" at bounding box center [804, 52] width 13 height 13
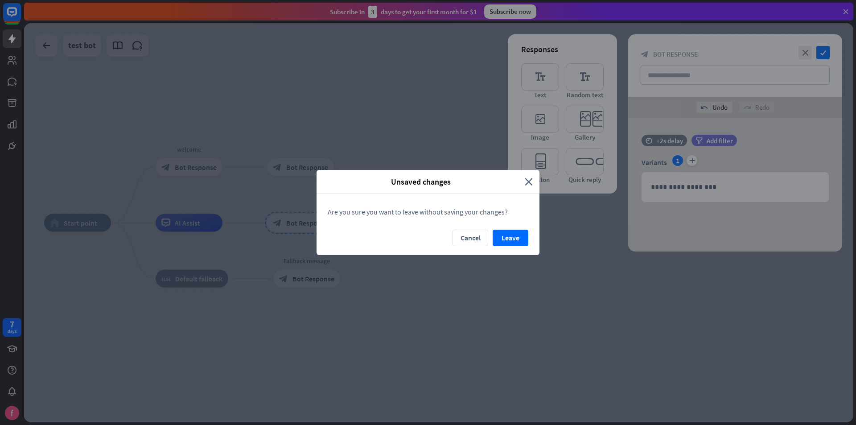
click at [507, 238] on button "Leave" at bounding box center [510, 238] width 36 height 16
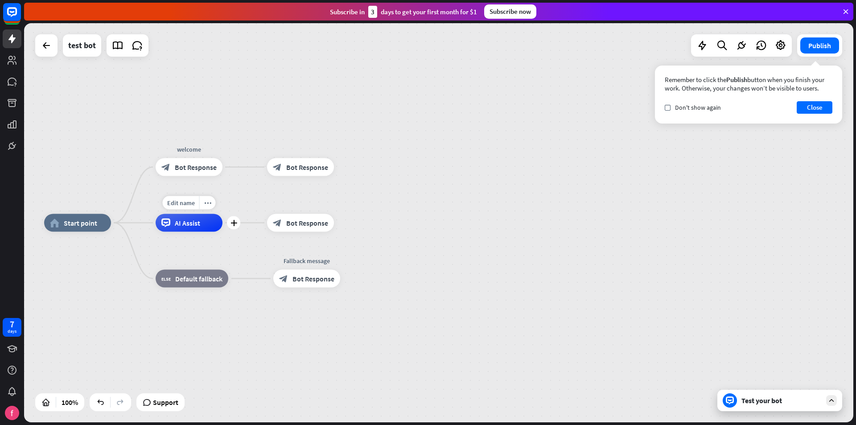
click at [215, 219] on div "AI Assist" at bounding box center [189, 223] width 67 height 18
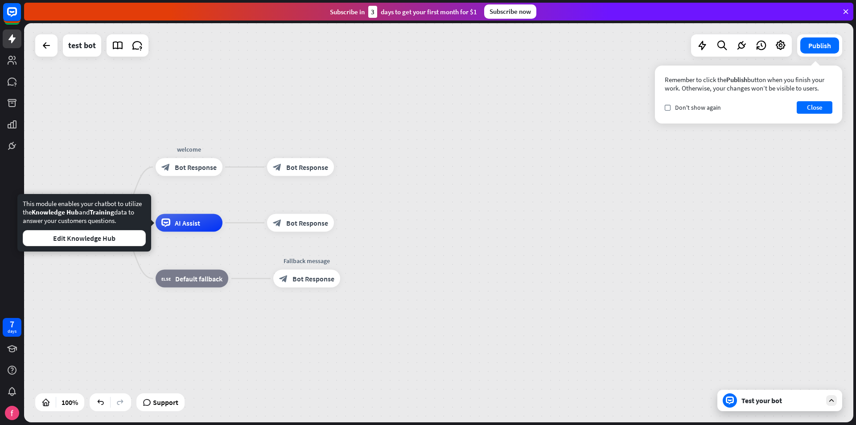
drag, startPoint x: 126, startPoint y: 221, endPoint x: 21, endPoint y: 203, distance: 105.8
click at [21, 203] on div "This module enables your chatbot to utilize the Knowledge Hub and Training data…" at bounding box center [84, 222] width 134 height 57
click at [101, 217] on div "This module enables your chatbot to utilize the Knowledge Hub and Training data…" at bounding box center [84, 222] width 123 height 47
click at [90, 238] on button "Edit Knowledge Hub" at bounding box center [84, 238] width 123 height 16
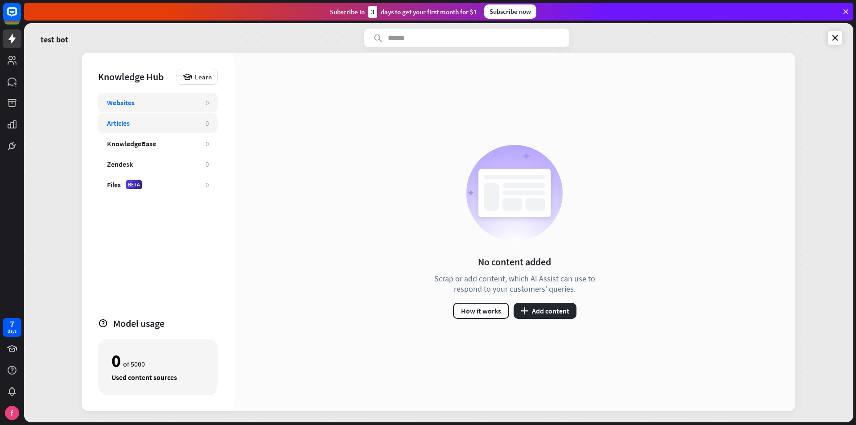
click at [133, 128] on div "Articles 0" at bounding box center [157, 123] width 119 height 20
click at [139, 144] on div "KnowledgeBase" at bounding box center [131, 143] width 49 height 9
click at [166, 104] on div "Websites" at bounding box center [152, 102] width 90 height 9
click at [145, 163] on div "Zendesk" at bounding box center [152, 164] width 90 height 9
click at [157, 111] on div "Websites 0" at bounding box center [157, 103] width 119 height 20
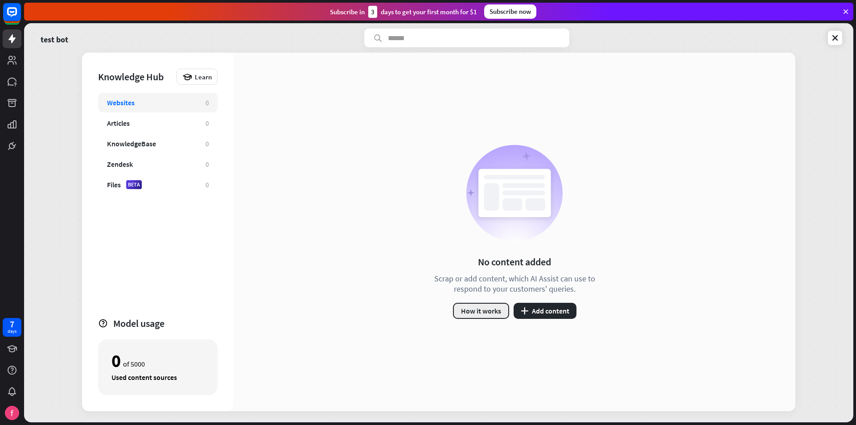
click at [497, 313] on button "How it works" at bounding box center [481, 311] width 56 height 16
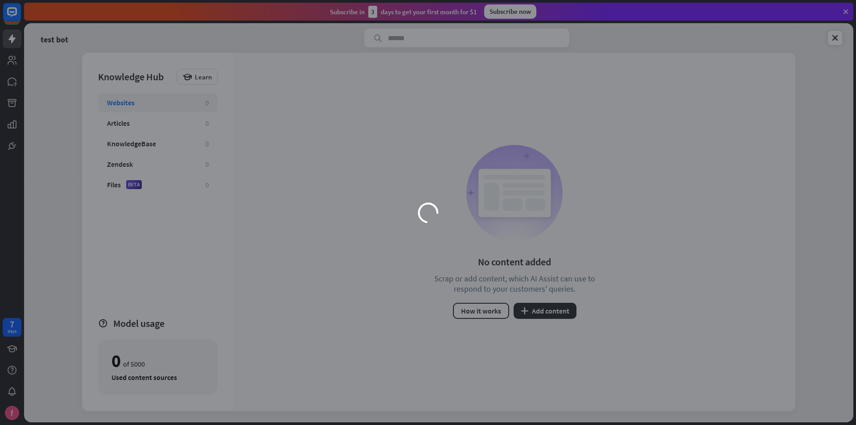
click at [423, 116] on div "loader" at bounding box center [428, 212] width 357 height 201
